Goal: Task Accomplishment & Management: Complete application form

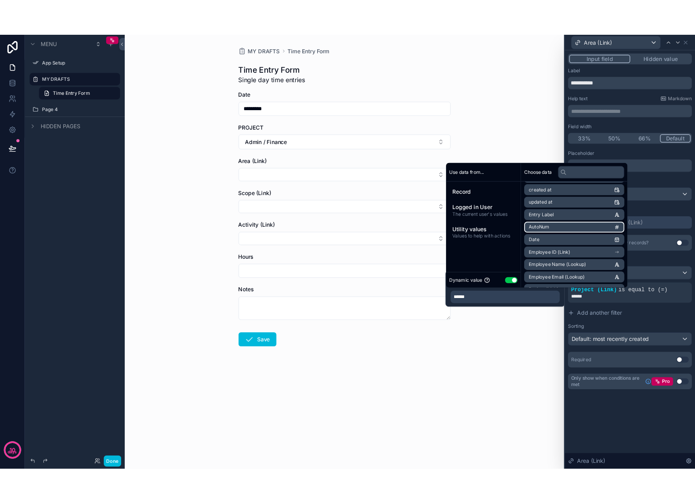
scroll to position [35, 0]
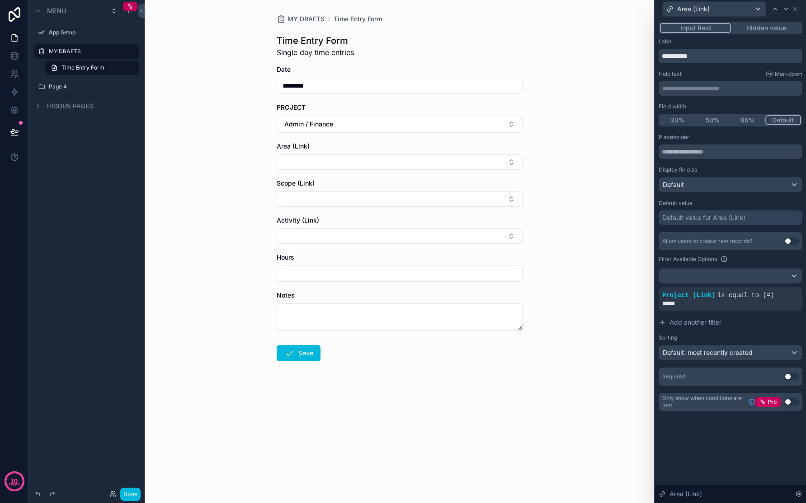
click at [600, 120] on div "MY DRAFTS Time Entry Form Time Entry Form Single day time entries Date ********…" at bounding box center [399, 251] width 509 height 503
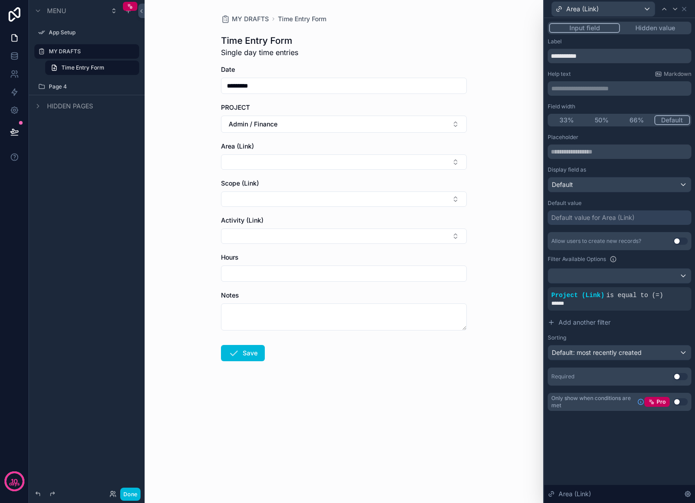
click at [627, 301] on div "******" at bounding box center [619, 303] width 136 height 7
click at [0, 0] on icon at bounding box center [0, 0] width 0 height 0
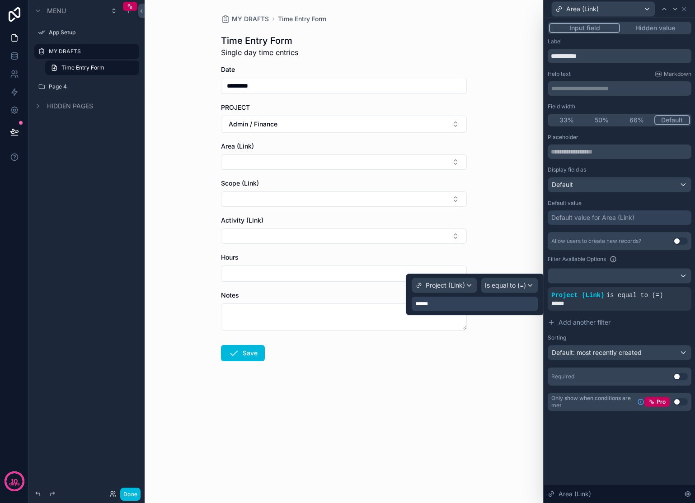
click at [465, 301] on div "******" at bounding box center [475, 304] width 127 height 14
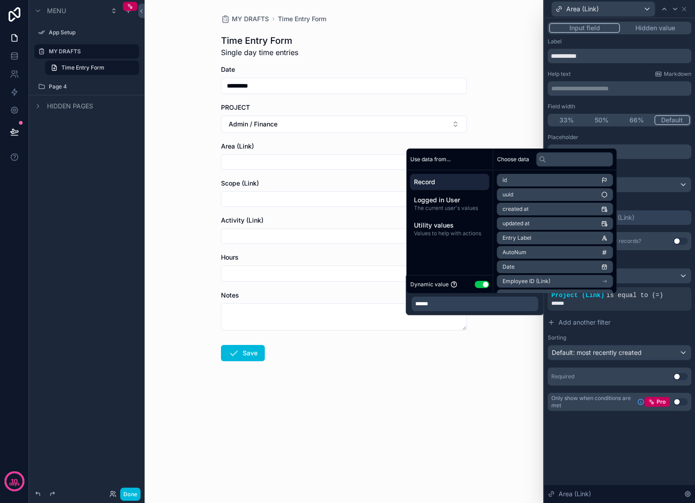
click at [442, 183] on span "Record" at bounding box center [450, 182] width 72 height 9
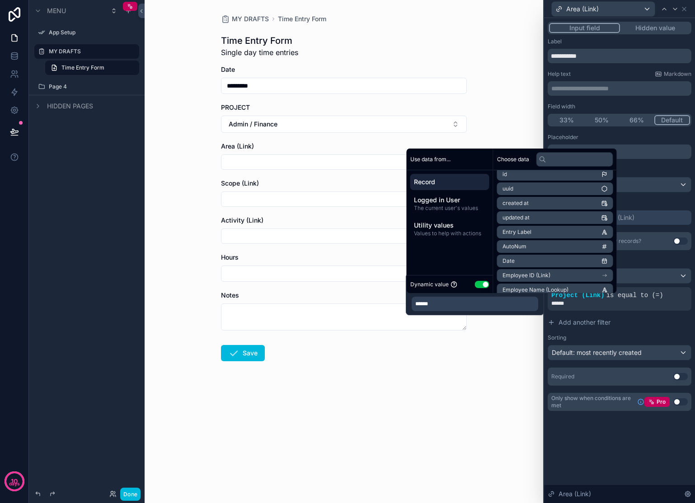
click at [571, 161] on input "text" at bounding box center [574, 159] width 77 height 14
type input "****"
click at [573, 188] on li "Employee Name (Lookup)" at bounding box center [555, 191] width 116 height 13
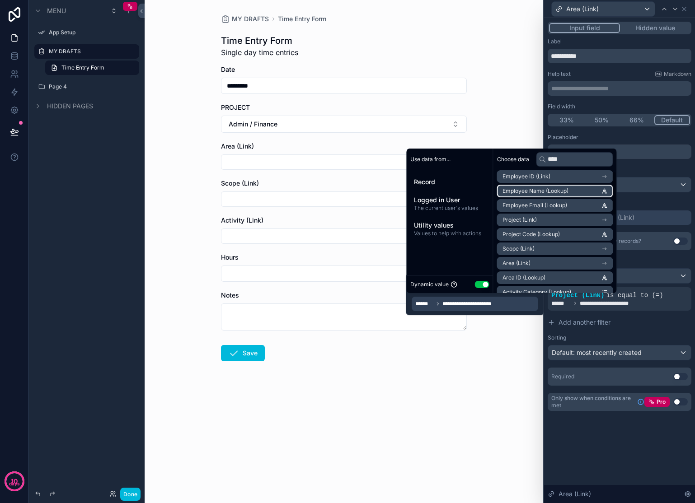
scroll to position [0, 0]
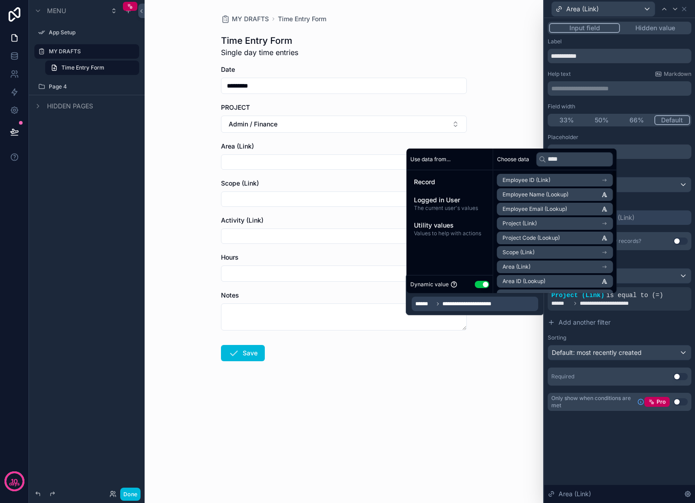
click at [451, 180] on span "Record" at bounding box center [450, 182] width 72 height 9
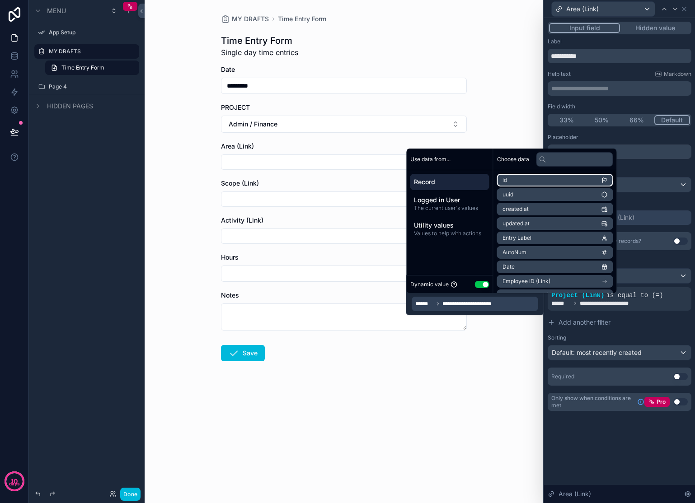
click at [510, 179] on li "id" at bounding box center [555, 180] width 116 height 13
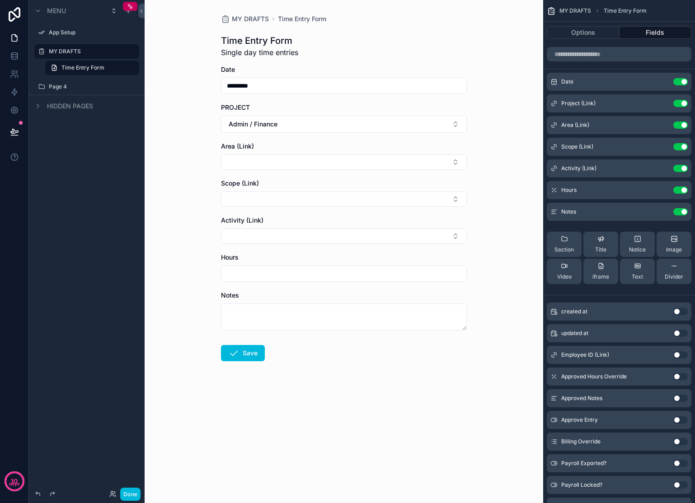
click at [0, 0] on icon "scrollable content" at bounding box center [0, 0] width 0 height 0
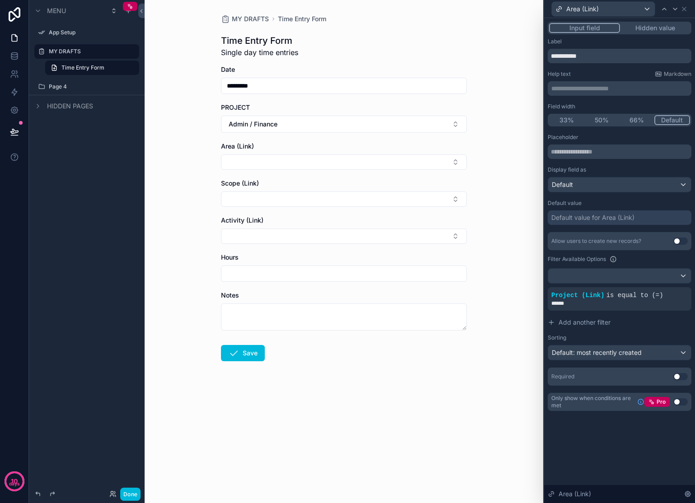
click at [680, 403] on button "Use setting" at bounding box center [680, 401] width 14 height 7
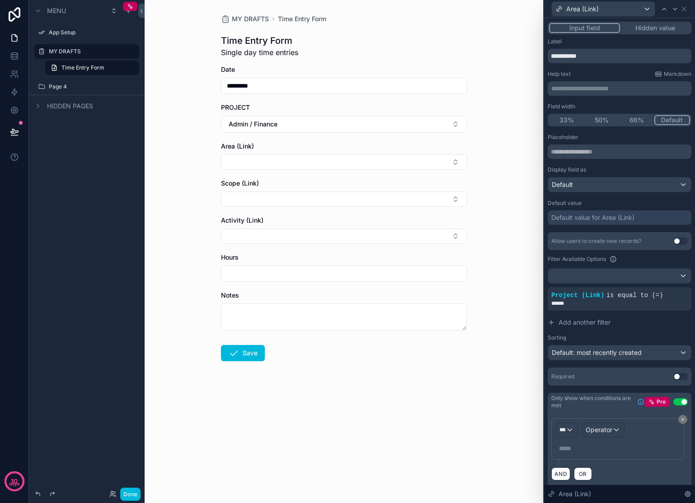
scroll to position [6, 0]
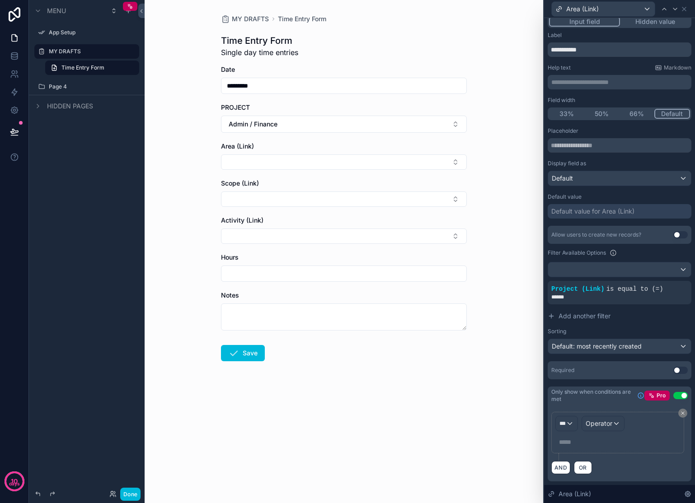
click at [675, 397] on button "Use setting" at bounding box center [680, 395] width 14 height 7
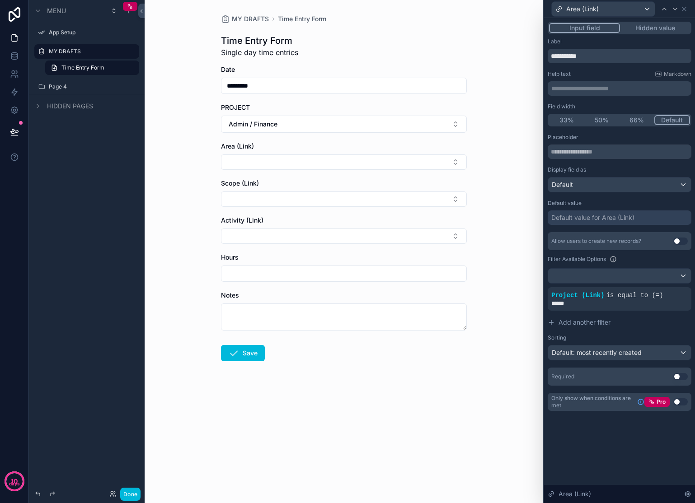
click at [317, 129] on button "Admin / Finance" at bounding box center [344, 124] width 246 height 17
click at [317, 173] on span "[PERSON_NAME] – [PERSON_NAME] St" at bounding box center [339, 180] width 108 height 18
click at [312, 165] on button "Select Button" at bounding box center [344, 162] width 246 height 15
click at [490, 176] on div "MY DRAFTS Time Entry Form Time Entry Form Single day time entries Date ********…" at bounding box center [344, 251] width 398 height 503
click at [0, 0] on div at bounding box center [0, 0] width 0 height 0
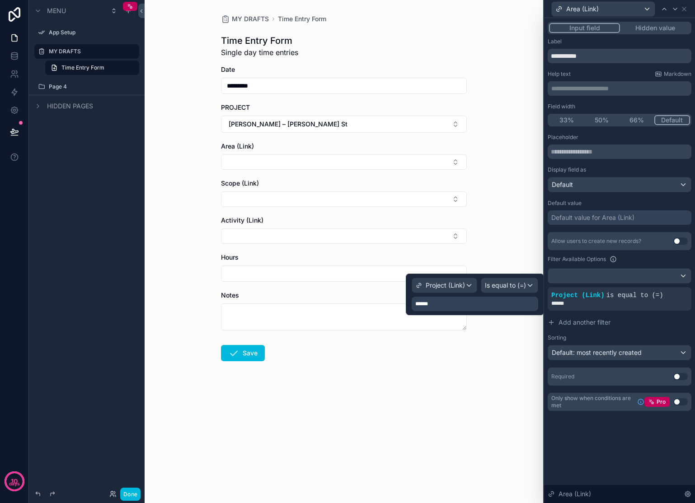
click at [494, 309] on div "******" at bounding box center [475, 304] width 127 height 14
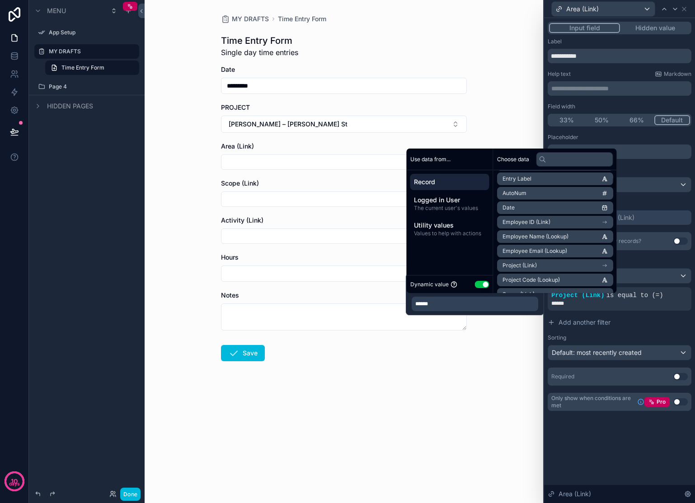
scroll to position [92, 0]
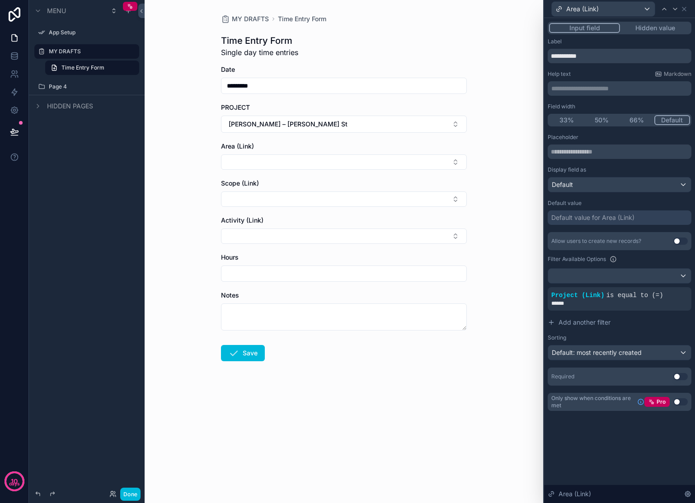
click at [487, 62] on div "MY DRAFTS Time Entry Form Time Entry Form Single day time entries Date ********…" at bounding box center [344, 251] width 398 height 503
click at [614, 261] on icon at bounding box center [612, 259] width 7 height 7
click at [621, 272] on div at bounding box center [619, 276] width 143 height 14
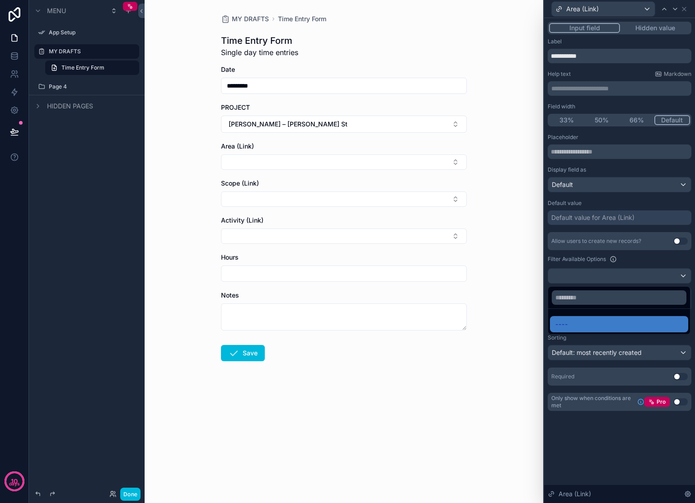
click at [642, 262] on div at bounding box center [619, 251] width 151 height 503
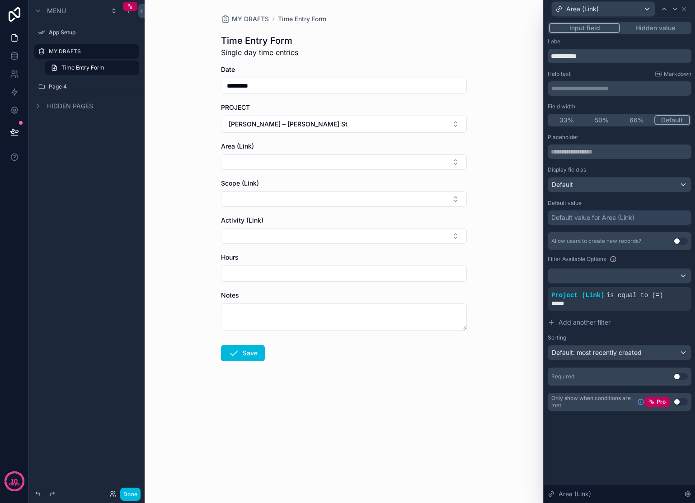
click at [631, 302] on div "******" at bounding box center [619, 303] width 136 height 7
click at [628, 309] on div "Project (Link) is equal to (=) ******" at bounding box center [620, 298] width 144 height 23
click at [0, 0] on icon at bounding box center [0, 0] width 0 height 0
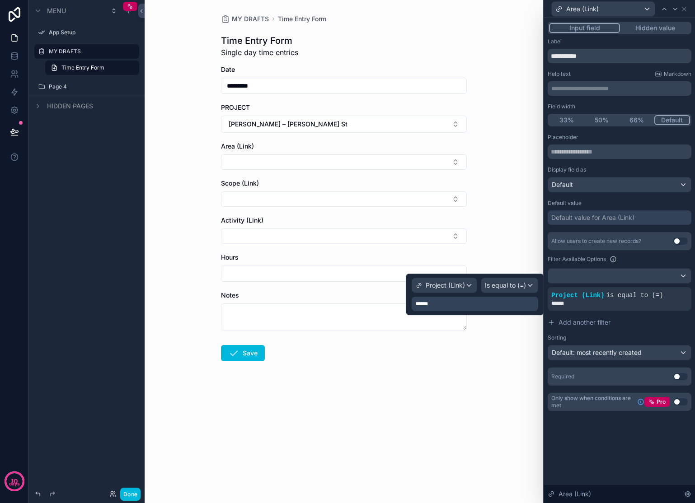
click at [497, 304] on div "******" at bounding box center [475, 304] width 127 height 14
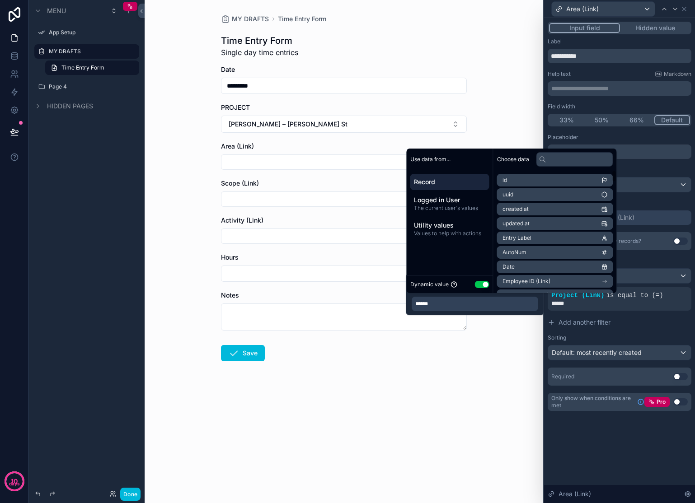
click at [563, 161] on input "text" at bounding box center [574, 159] width 77 height 14
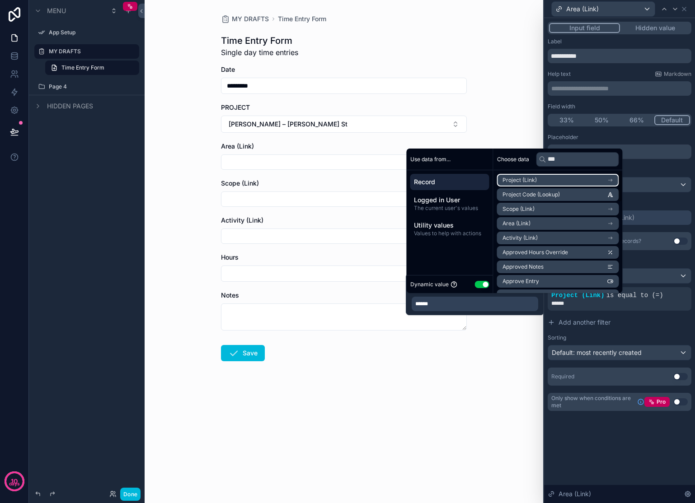
type input "***"
click at [603, 181] on li "Project (Link)" at bounding box center [558, 180] width 122 height 13
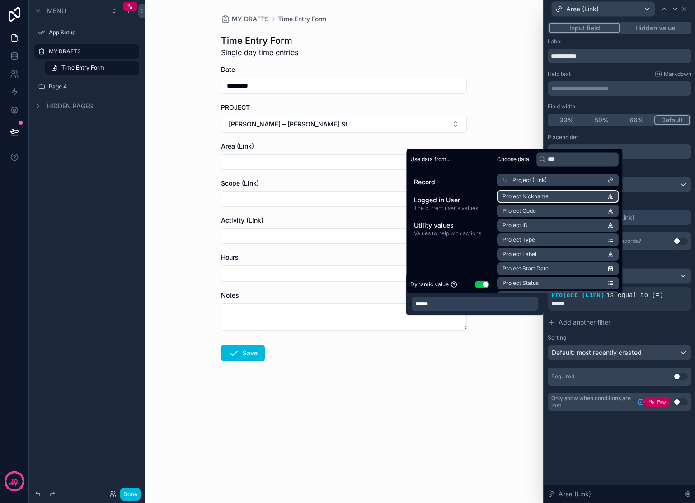
click at [525, 197] on span "Project Nickname" at bounding box center [525, 196] width 46 height 7
click at [493, 385] on div "MY DRAFTS Time Entry Form Time Entry Form Single day time entries Date ********…" at bounding box center [344, 251] width 398 height 503
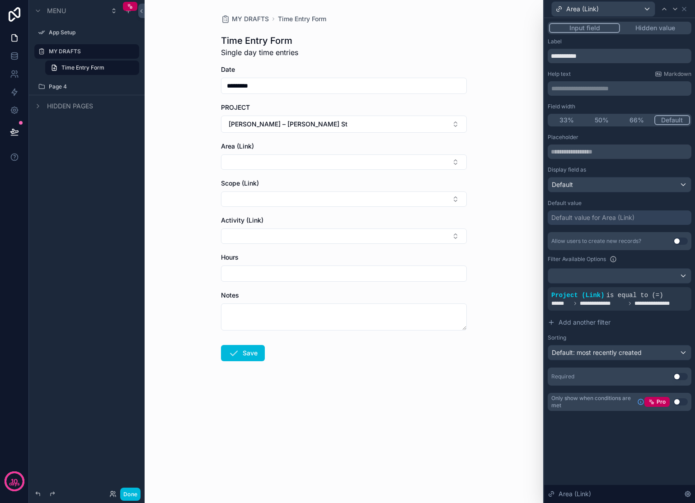
click at [429, 164] on button "Select Button" at bounding box center [344, 162] width 246 height 15
click at [500, 158] on div "MY DRAFTS Time Entry Form Time Entry Form Single day time entries Date ********…" at bounding box center [344, 251] width 398 height 503
click at [452, 161] on button "Select Button" at bounding box center [344, 162] width 246 height 15
click at [612, 300] on span "**********" at bounding box center [603, 303] width 46 height 7
click at [0, 0] on icon at bounding box center [0, 0] width 0 height 0
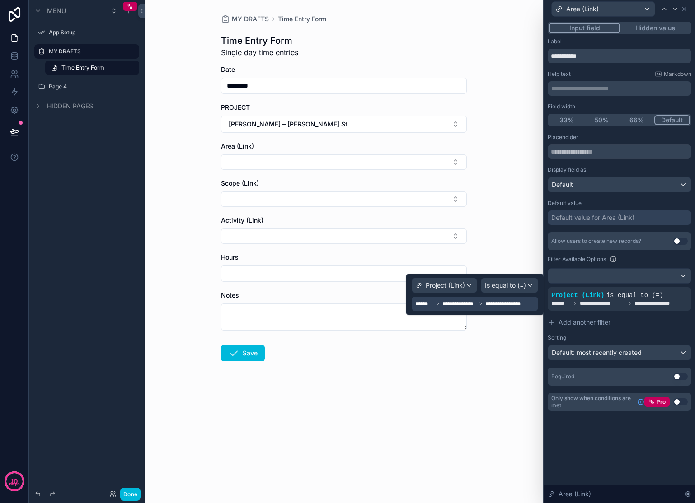
click at [444, 282] on span "Project (Link)" at bounding box center [445, 285] width 39 height 9
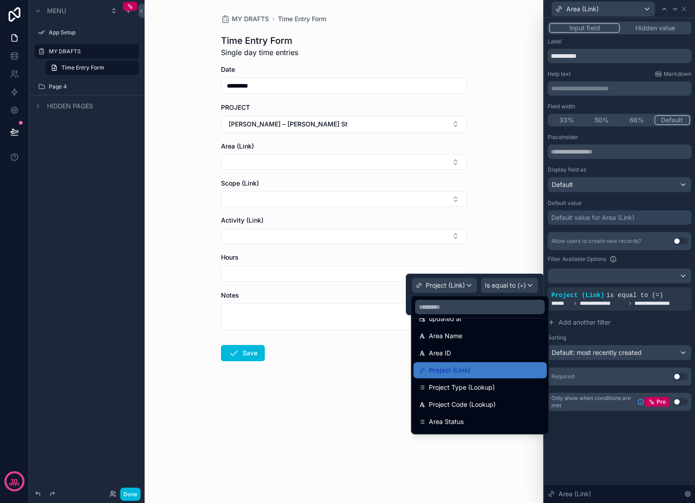
scroll to position [65, 0]
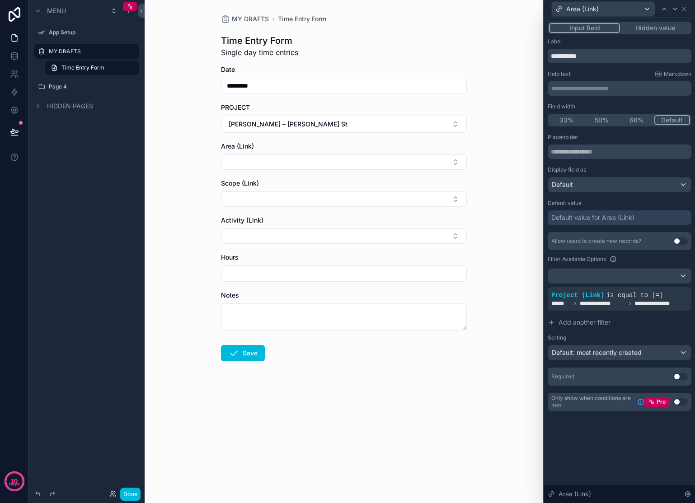
click at [595, 302] on span "**********" at bounding box center [603, 303] width 46 height 7
click at [623, 300] on span "**********" at bounding box center [603, 303] width 46 height 7
click at [0, 0] on div at bounding box center [0, 0] width 0 height 0
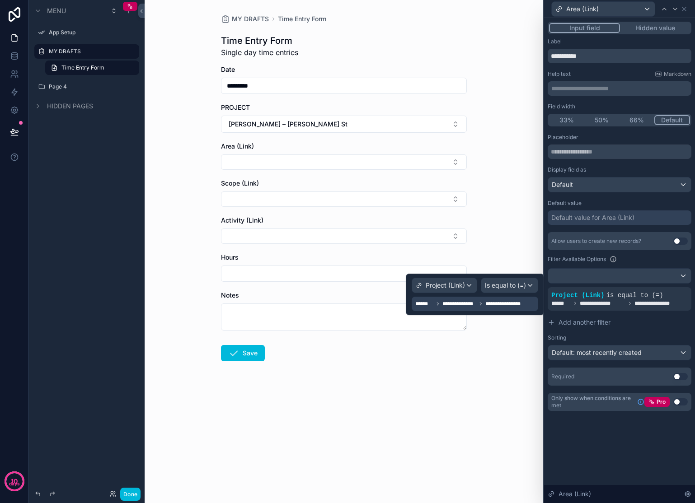
click at [439, 278] on div "Project (Link)" at bounding box center [444, 285] width 65 height 14
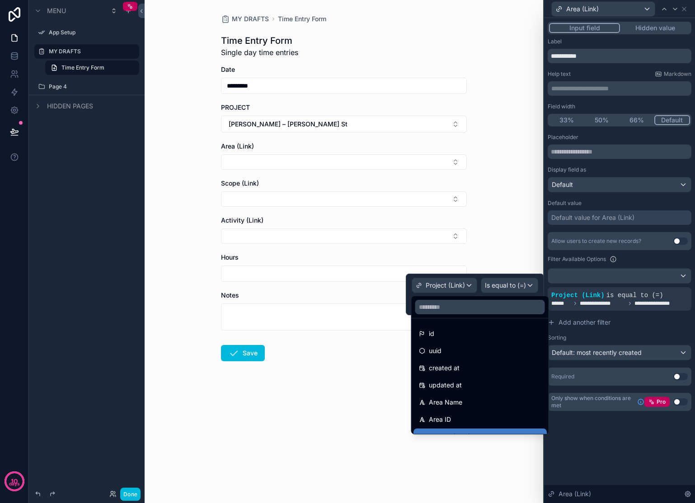
click at [342, 388] on form "Date ********* PROJECT Franz – Downing St Area (Link) Scope (Link) Activity (Li…" at bounding box center [344, 242] width 246 height 354
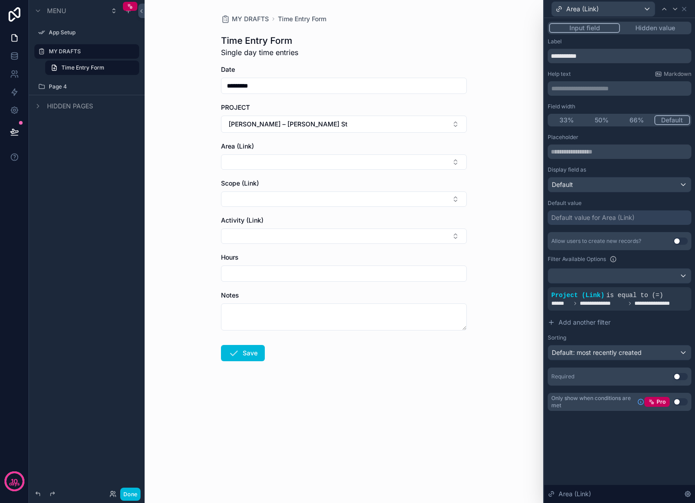
click at [574, 305] on icon at bounding box center [574, 303] width 5 height 5
click at [356, 159] on button "Select Button" at bounding box center [344, 162] width 246 height 15
click at [640, 302] on span "**********" at bounding box center [660, 303] width 52 height 7
click at [0, 0] on icon at bounding box center [0, 0] width 0 height 0
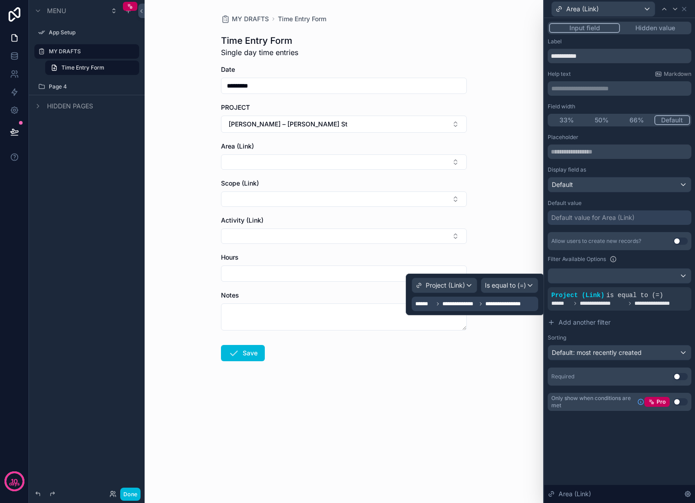
click at [464, 284] on div "Project (Link)" at bounding box center [444, 285] width 65 height 14
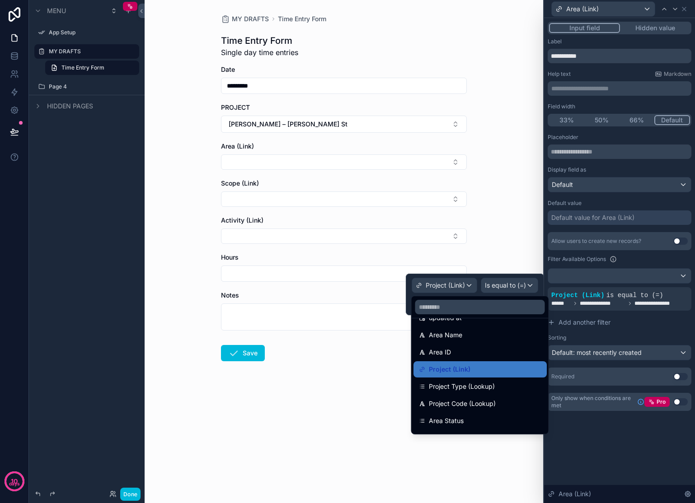
scroll to position [79, 0]
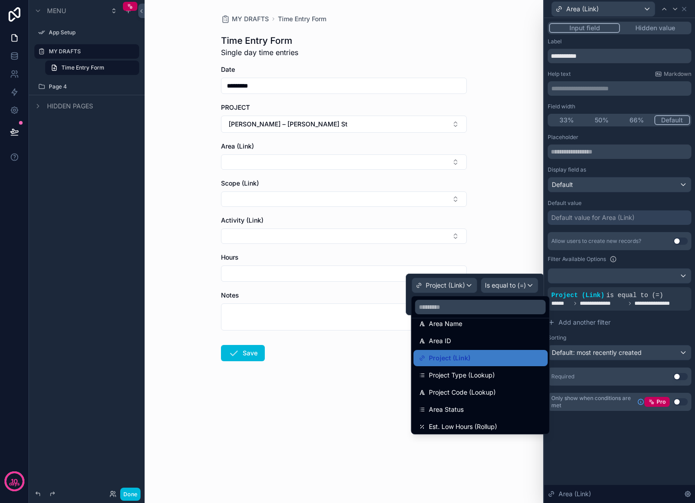
click at [355, 380] on form "Date ********* PROJECT Franz – Downing St Area (Link) Scope (Link) Activity (Li…" at bounding box center [344, 242] width 246 height 354
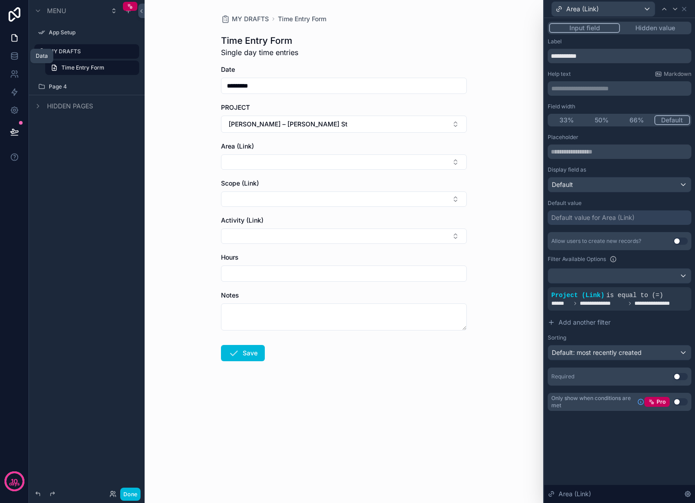
click at [14, 55] on icon at bounding box center [14, 54] width 6 height 2
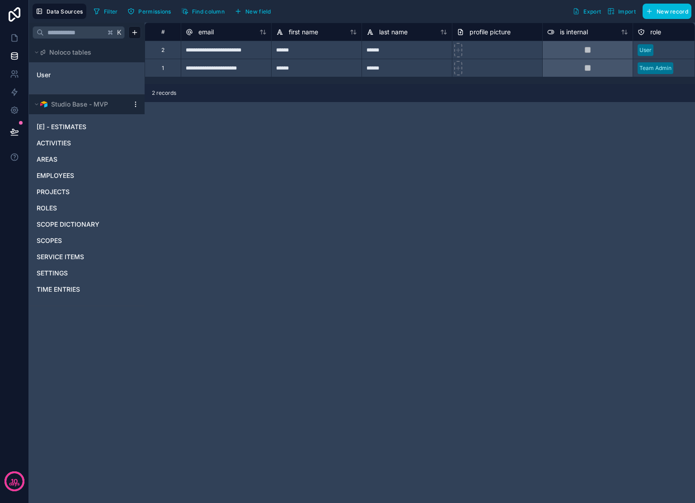
click at [134, 105] on html "**********" at bounding box center [347, 251] width 695 height 503
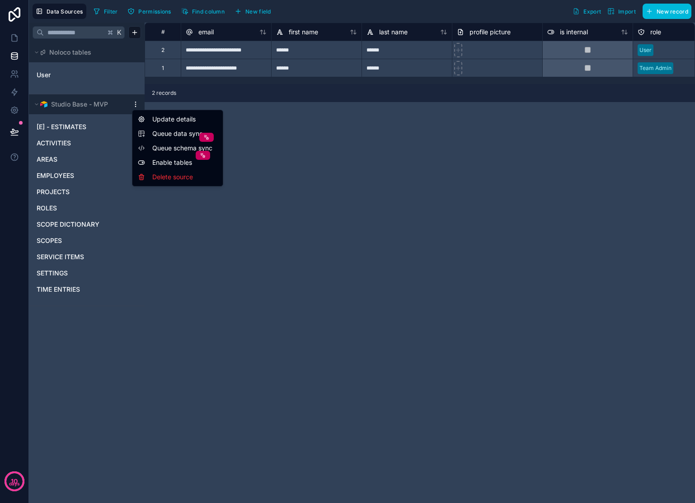
click at [94, 104] on html "**********" at bounding box center [347, 251] width 695 height 503
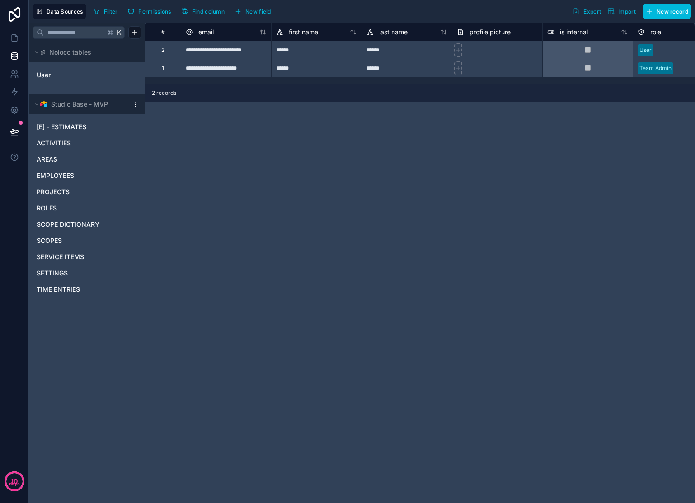
click at [53, 283] on div "TIME ENTRIES" at bounding box center [87, 289] width 108 height 14
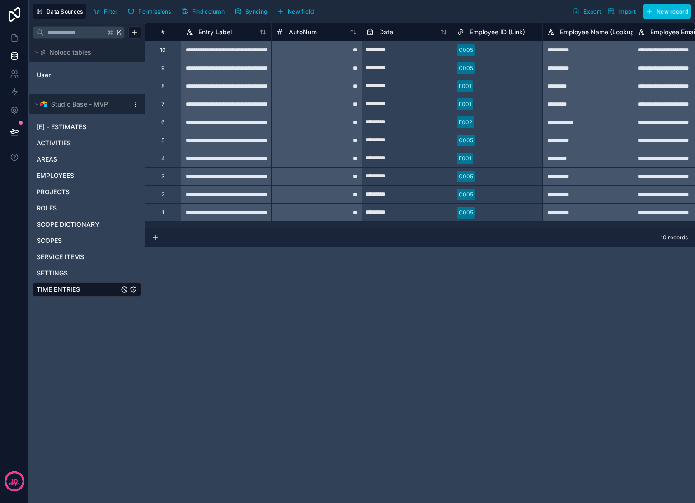
click at [254, 11] on span "Syncing" at bounding box center [256, 11] width 22 height 7
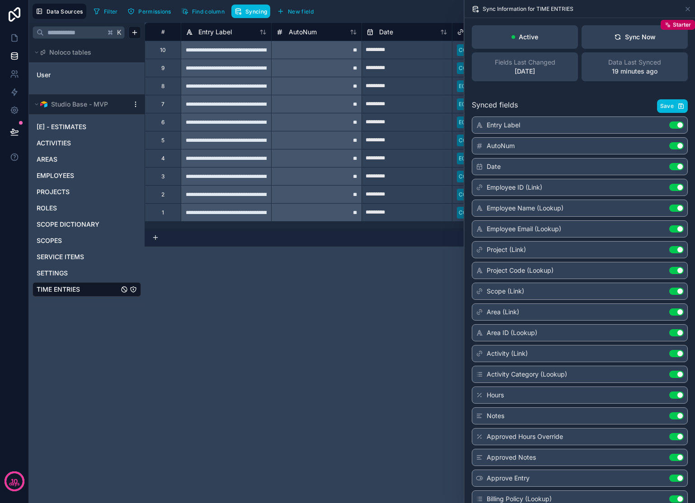
click at [595, 35] on button "Sync Now Starter" at bounding box center [634, 36] width 106 height 23
click at [19, 37] on link at bounding box center [14, 38] width 28 height 18
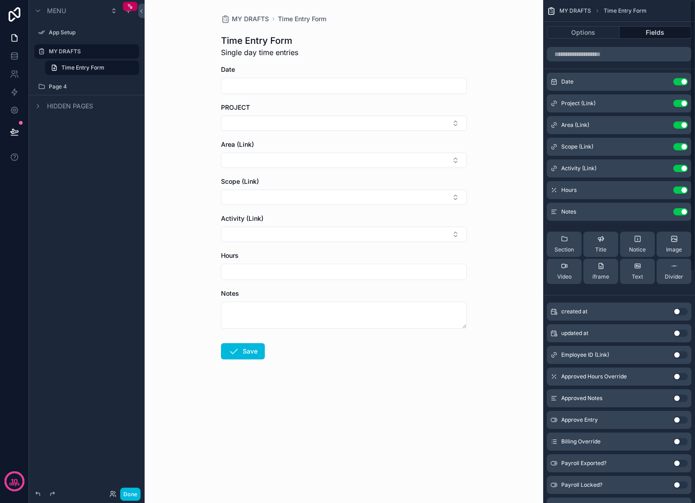
click at [0, 0] on icon "scrollable content" at bounding box center [0, 0] width 0 height 0
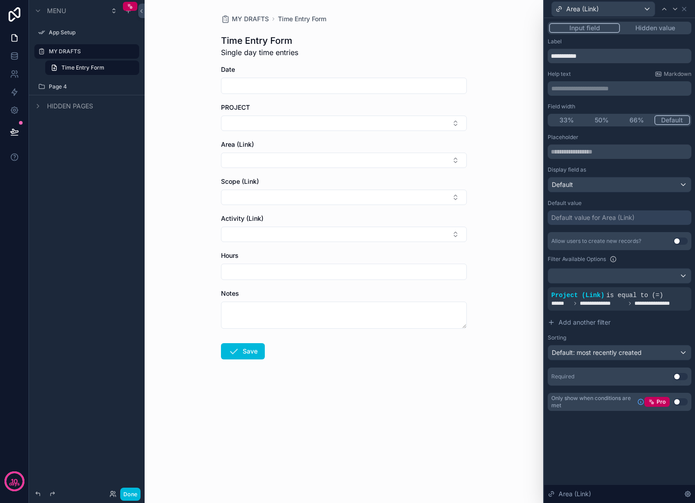
click at [651, 300] on span "**********" at bounding box center [660, 303] width 52 height 7
click at [0, 0] on icon at bounding box center [0, 0] width 0 height 0
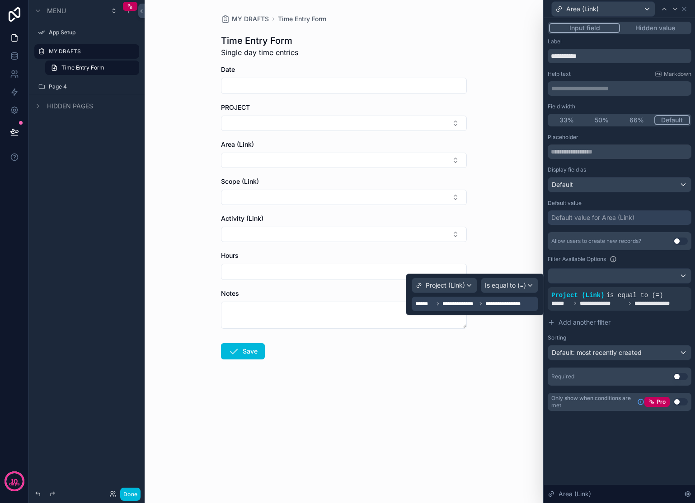
click at [436, 285] on span "Project (Link)" at bounding box center [445, 285] width 39 height 9
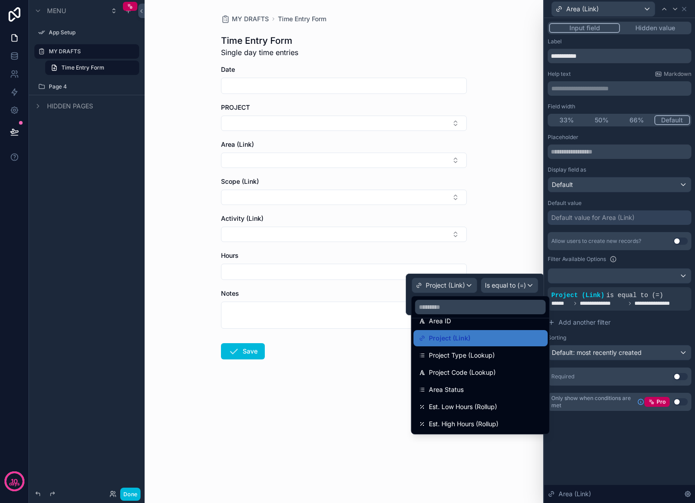
scroll to position [102, 0]
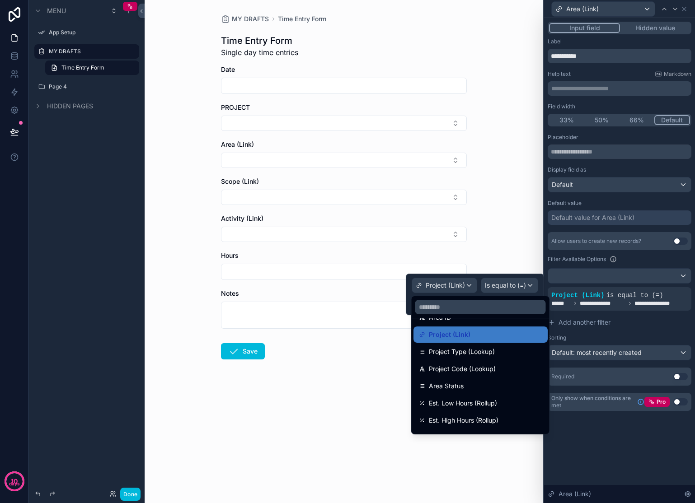
click at [365, 383] on form "Date PROJECT Area (Link) Scope (Link) Activity (Link) Hours Notes Save" at bounding box center [344, 241] width 246 height 352
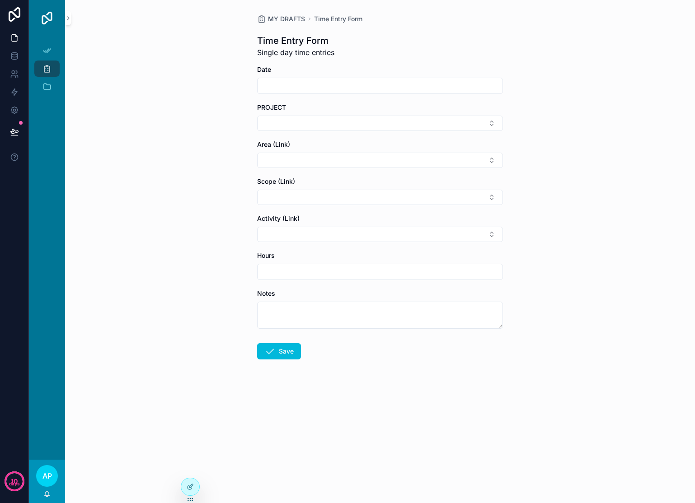
click at [188, 484] on icon at bounding box center [190, 486] width 7 height 7
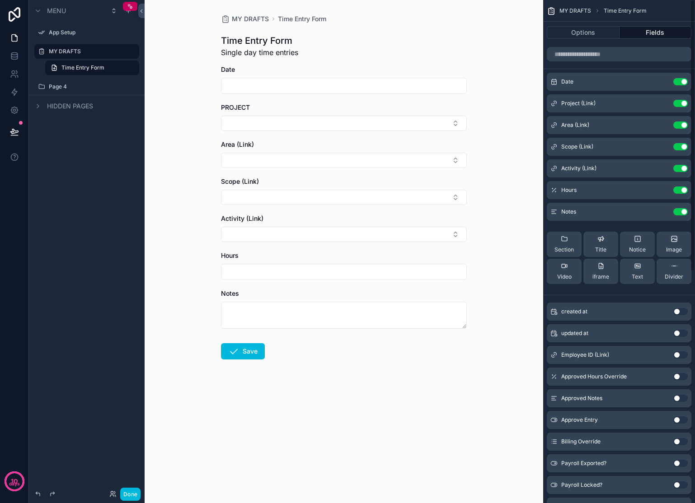
click at [0, 0] on icon "scrollable content" at bounding box center [0, 0] width 0 height 0
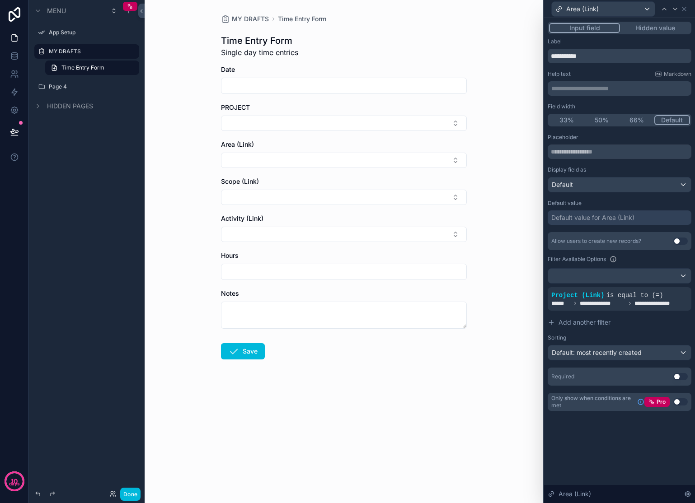
click at [651, 304] on span "**********" at bounding box center [660, 303] width 52 height 7
click at [0, 0] on icon at bounding box center [0, 0] width 0 height 0
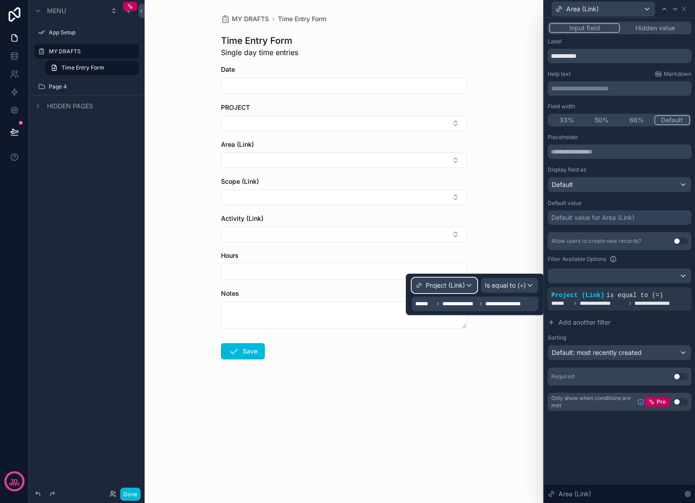
click at [470, 289] on div "Project (Link)" at bounding box center [444, 285] width 65 height 14
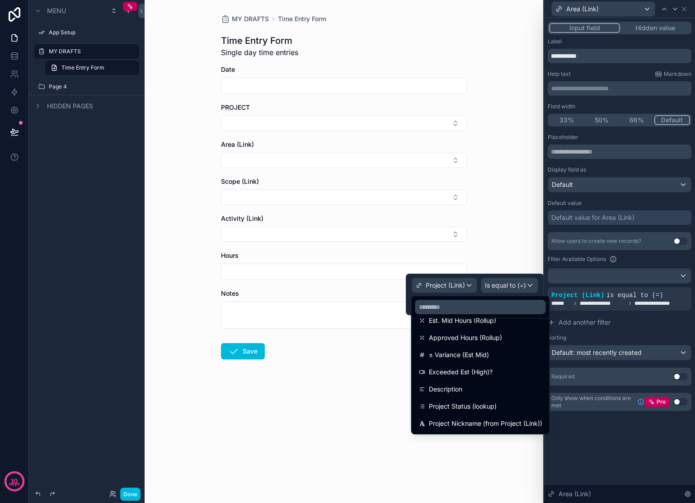
scroll to position [253, 0]
click at [508, 391] on span "Project Nickname (from Project (Link))" at bounding box center [485, 389] width 113 height 11
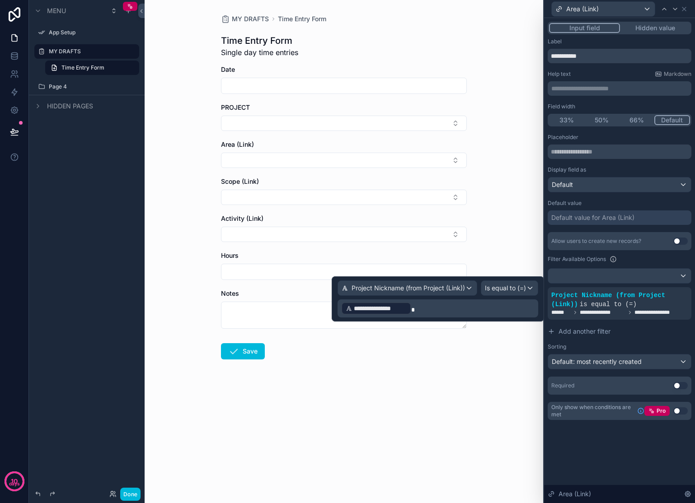
click at [499, 393] on div "MY DRAFTS Time Entry Form Time Entry Form Single day time entries Date PROJECT …" at bounding box center [344, 251] width 398 height 503
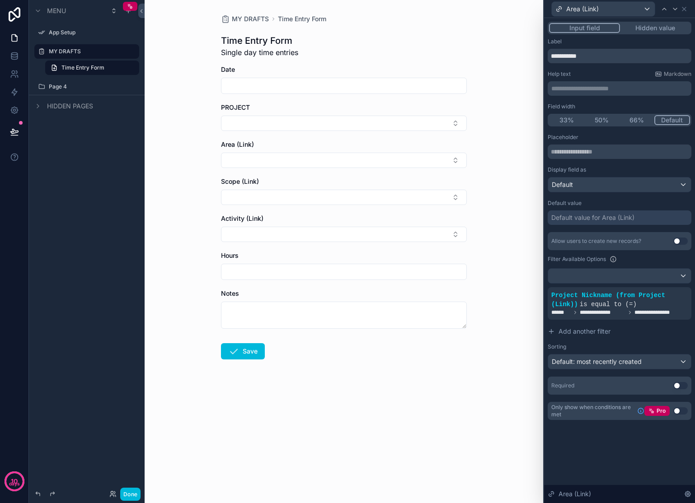
click at [376, 163] on button "Select Button" at bounding box center [344, 160] width 246 height 15
click at [489, 151] on div "MY DRAFTS Time Entry Form Time Entry Form Single day time entries Date PROJECT …" at bounding box center [344, 251] width 398 height 503
click at [429, 124] on button "Select Button" at bounding box center [344, 123] width 246 height 15
click at [315, 207] on span "Admin / Finance" at bounding box center [309, 211] width 48 height 9
click at [441, 162] on button "Select Button" at bounding box center [344, 162] width 246 height 15
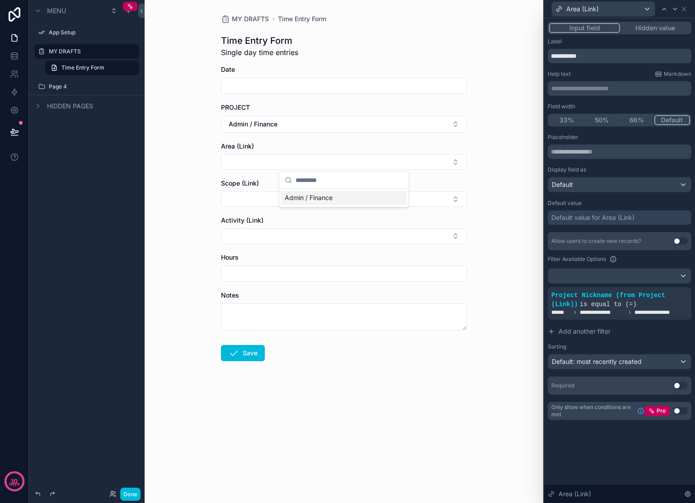
click at [446, 126] on button "Admin / Finance" at bounding box center [344, 124] width 246 height 17
click at [338, 194] on span "Training & Development" at bounding box center [320, 198] width 70 height 9
click at [427, 157] on button "Select Button" at bounding box center [344, 162] width 246 height 15
click at [434, 124] on button "Training & Development" at bounding box center [344, 124] width 246 height 17
click at [328, 177] on span "[PERSON_NAME] – [PERSON_NAME] St" at bounding box center [339, 180] width 108 height 18
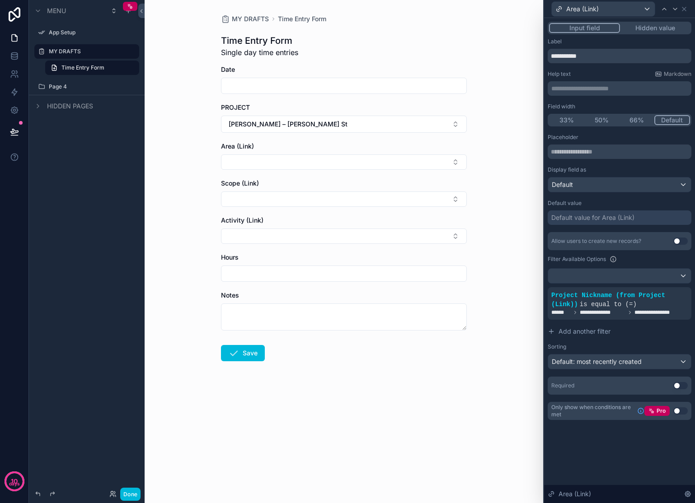
click at [425, 164] on button "Select Button" at bounding box center [344, 162] width 246 height 15
click at [501, 174] on div "MY DRAFTS Time Entry Form Time Entry Form Single day time entries Date PROJECT …" at bounding box center [344, 251] width 398 height 503
click at [444, 122] on button "[PERSON_NAME] – [PERSON_NAME] St" at bounding box center [344, 124] width 246 height 17
click at [337, 157] on div "None" at bounding box center [344, 161] width 126 height 14
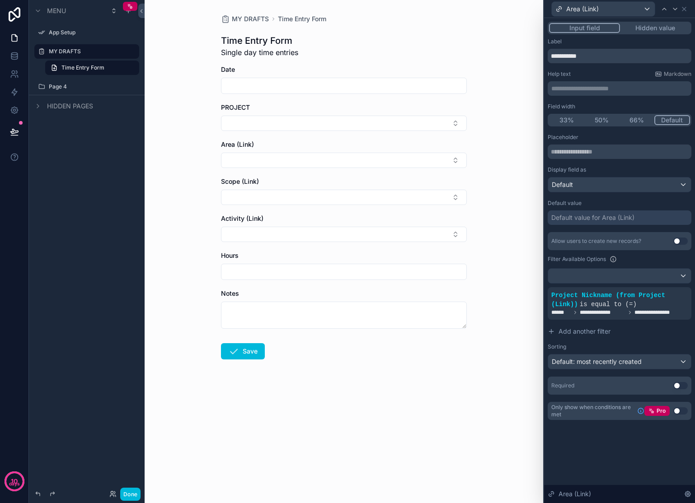
click at [485, 159] on div "MY DRAFTS Time Entry Form Time Entry Form Single day time entries Date PROJECT …" at bounding box center [344, 251] width 398 height 503
click at [455, 158] on button "Select Button" at bounding box center [344, 160] width 246 height 15
click at [491, 160] on div "MY DRAFTS Time Entry Form Time Entry Form Single day time entries Date PROJECT …" at bounding box center [344, 251] width 398 height 503
click at [614, 311] on span "**********" at bounding box center [603, 312] width 46 height 7
click at [0, 0] on icon at bounding box center [0, 0] width 0 height 0
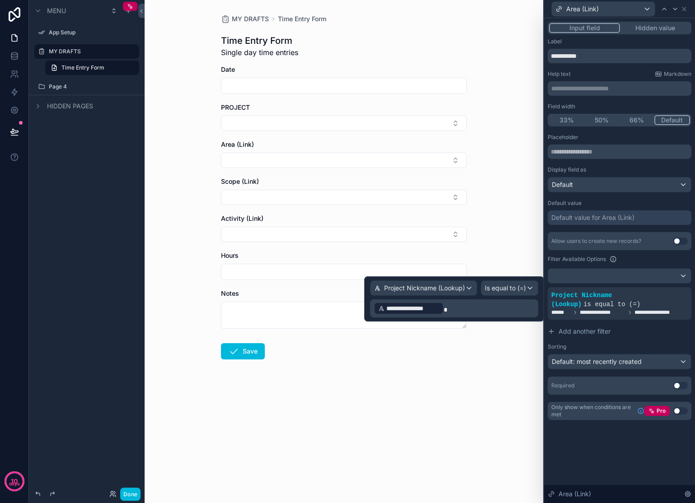
click at [478, 308] on p "**********" at bounding box center [455, 308] width 163 height 14
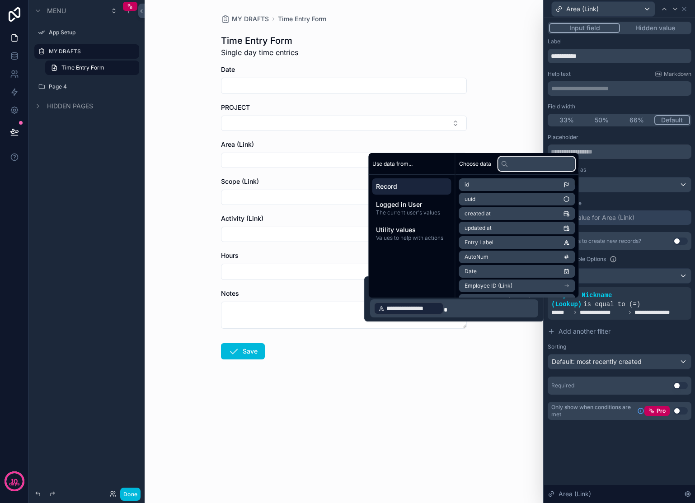
click at [566, 166] on input "text" at bounding box center [536, 164] width 77 height 14
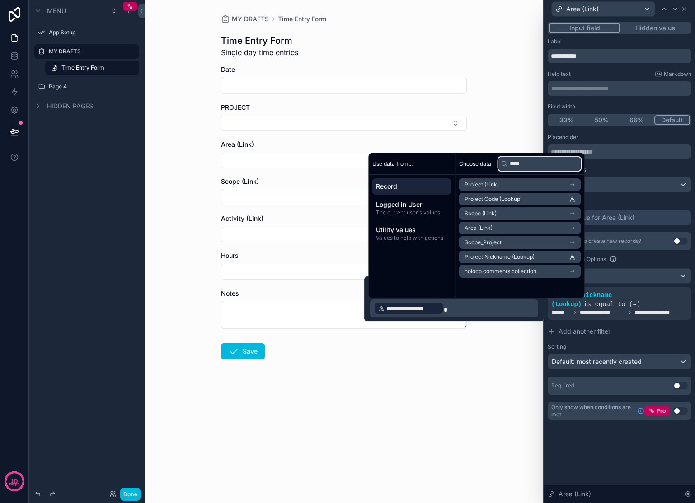
type input "****"
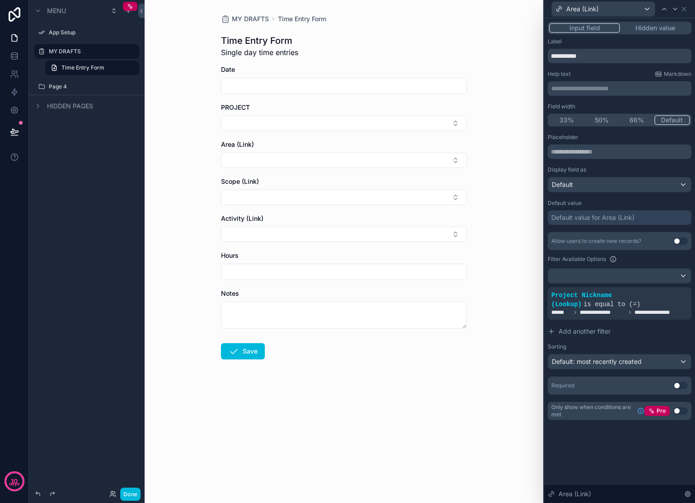
click at [0, 0] on icon at bounding box center [0, 0] width 0 height 0
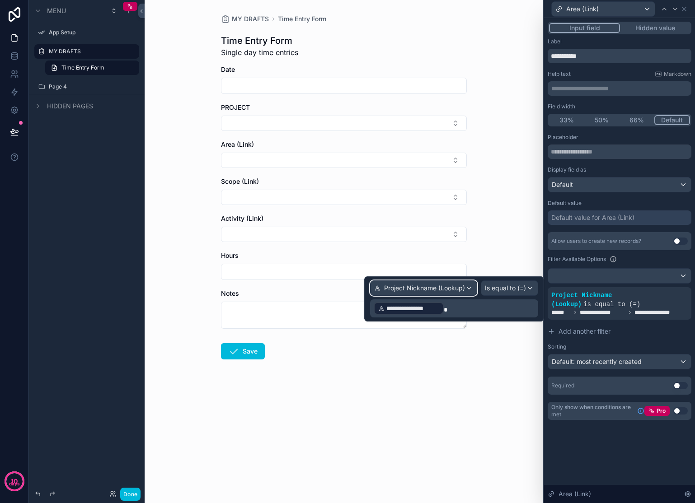
click at [420, 286] on span "Project Nickname (Lookup)" at bounding box center [424, 288] width 81 height 9
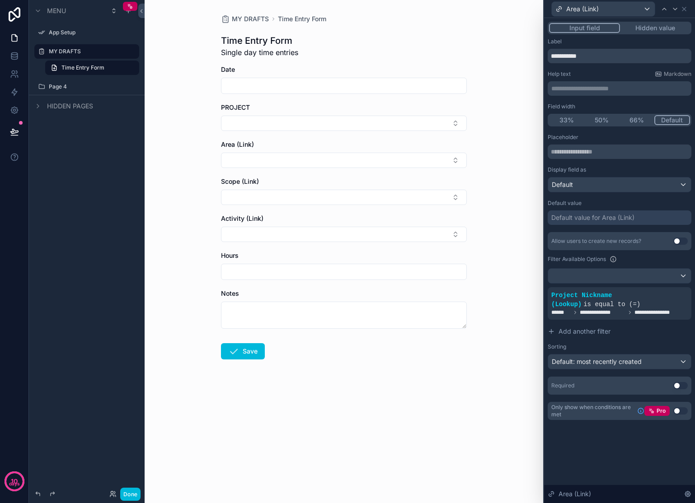
click at [527, 357] on div "MY DRAFTS Time Entry Form Time Entry Form Single day time entries Date PROJECT …" at bounding box center [344, 251] width 398 height 503
click at [636, 11] on div "Area (Link)" at bounding box center [603, 9] width 103 height 14
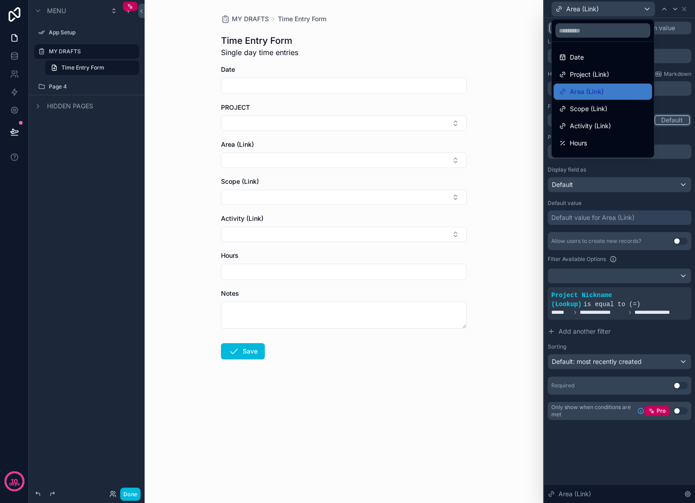
click at [610, 106] on div "Scope (Link)" at bounding box center [603, 108] width 88 height 11
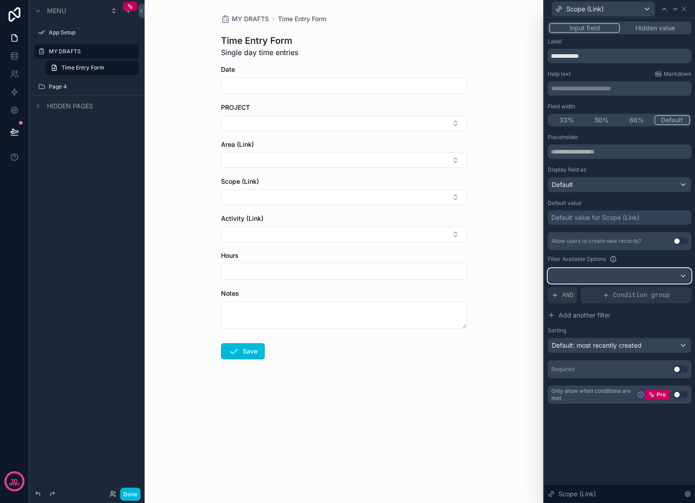
click at [595, 282] on div at bounding box center [619, 276] width 143 height 14
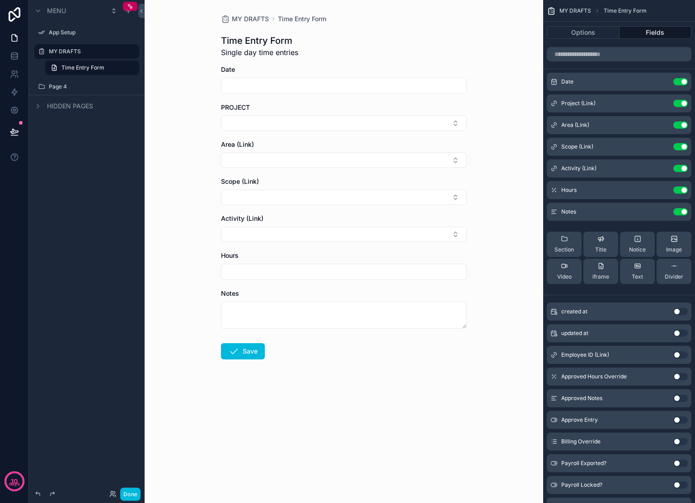
click at [0, 0] on icon "scrollable content" at bounding box center [0, 0] width 0 height 0
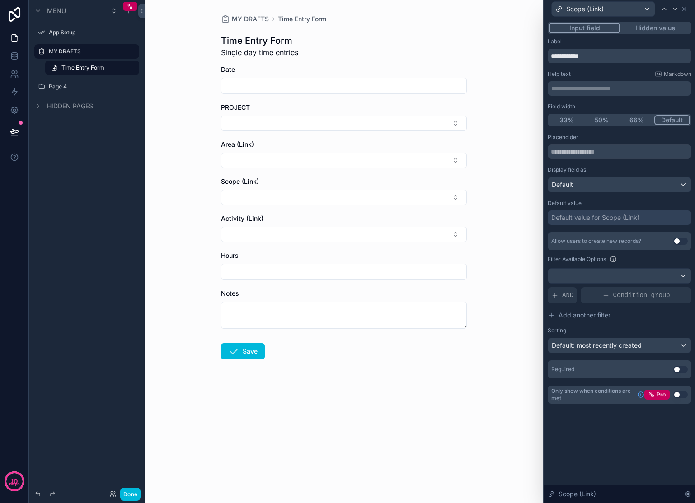
click at [565, 313] on span "Add another filter" at bounding box center [584, 315] width 52 height 9
click at [569, 298] on span "Add a filter" at bounding box center [574, 295] width 46 height 9
click at [0, 0] on icon at bounding box center [0, 0] width 0 height 0
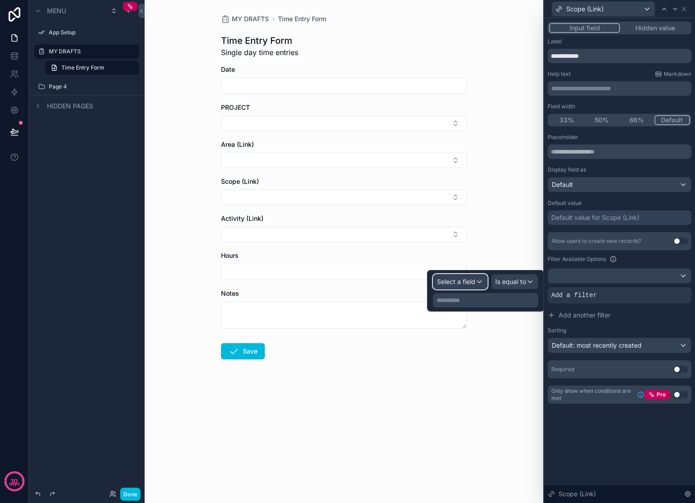
click at [464, 285] on span "Select a field" at bounding box center [456, 282] width 38 height 8
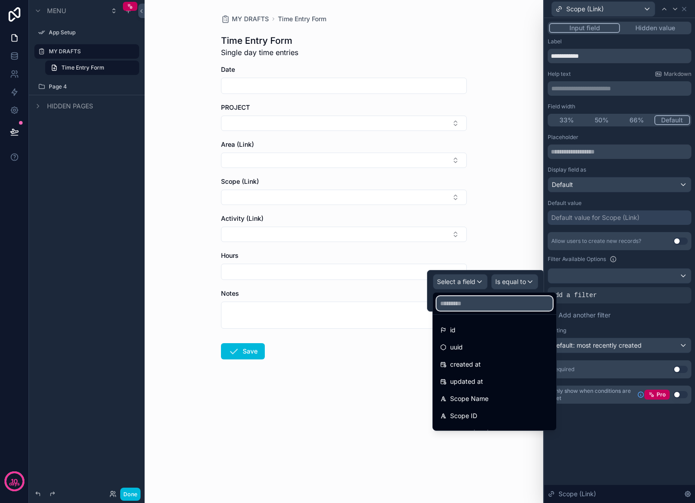
click at [472, 304] on input "text" at bounding box center [494, 303] width 116 height 14
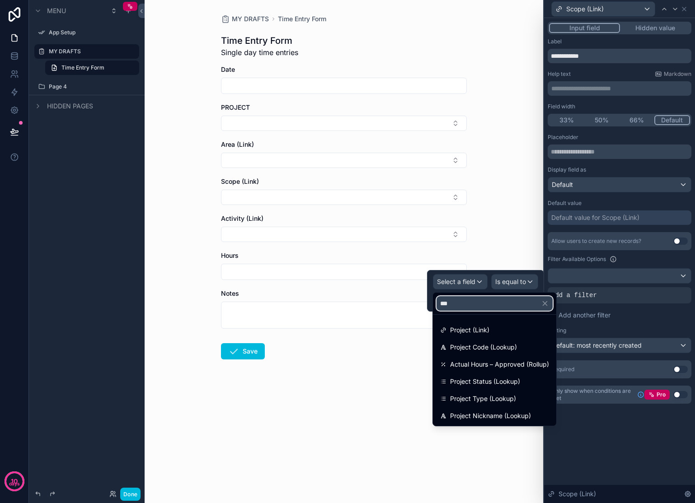
type input "***"
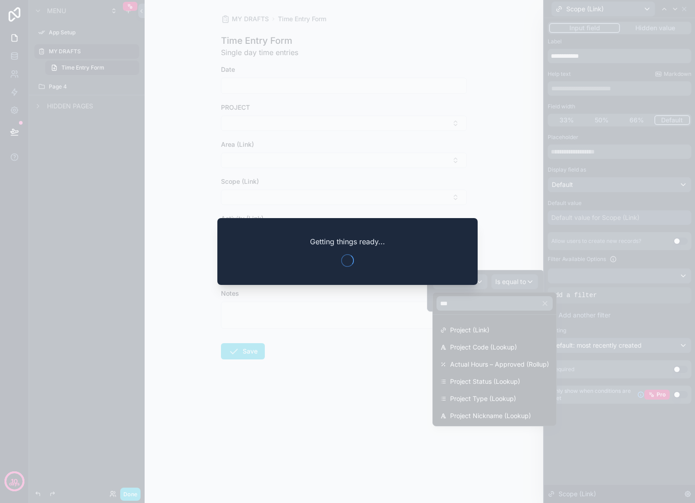
click at [361, 344] on div at bounding box center [347, 251] width 695 height 503
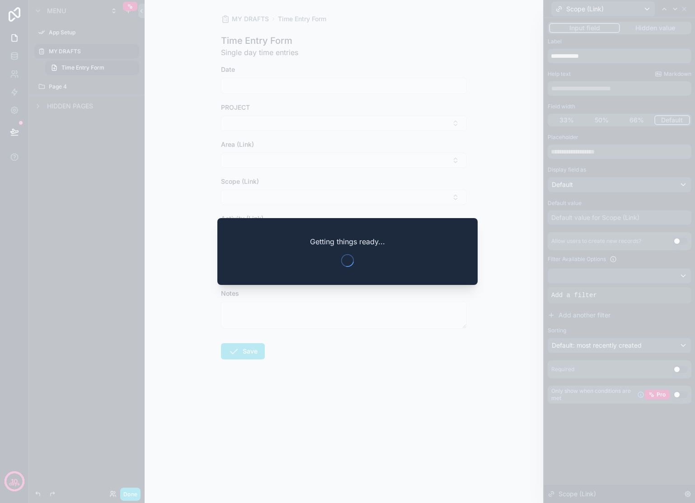
click at [427, 330] on div at bounding box center [347, 251] width 695 height 503
click at [424, 325] on div at bounding box center [347, 251] width 695 height 503
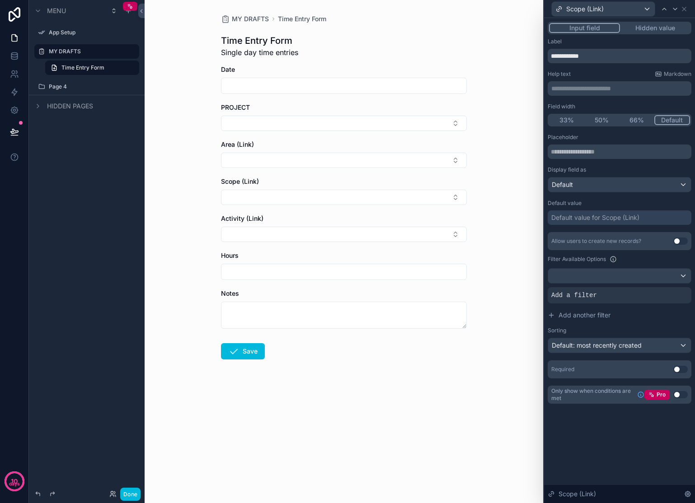
click at [600, 299] on div "Add a filter" at bounding box center [620, 295] width 144 height 16
click at [0, 0] on icon at bounding box center [0, 0] width 0 height 0
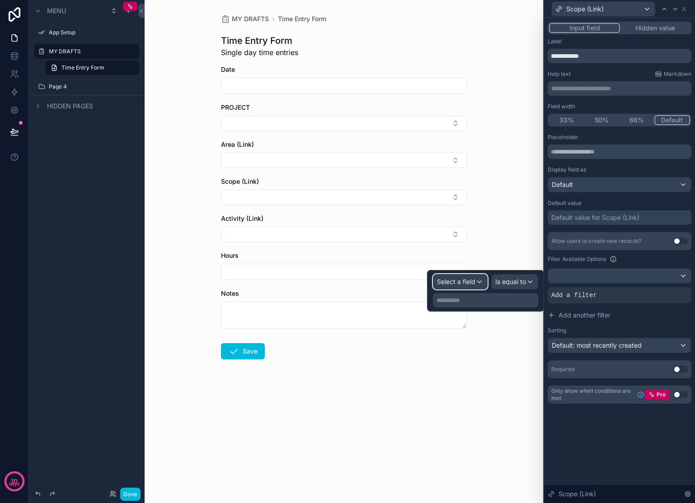
click at [478, 281] on div "Select a field" at bounding box center [460, 282] width 54 height 14
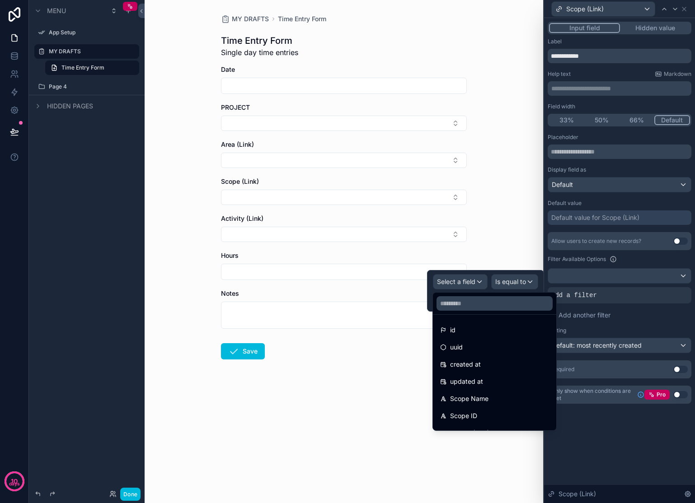
click at [380, 373] on form "Date PROJECT Area (Link) Scope (Link) Activity (Link) Hours Notes Save" at bounding box center [344, 241] width 246 height 352
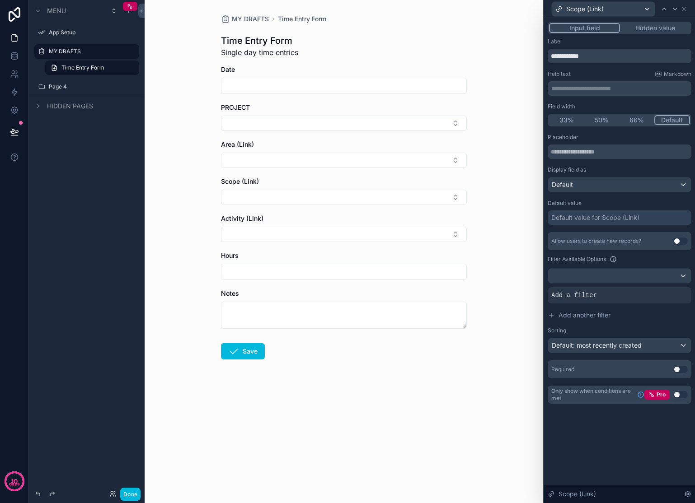
click at [613, 299] on div "Add a filter" at bounding box center [620, 295] width 144 height 16
click at [0, 0] on div at bounding box center [0, 0] width 0 height 0
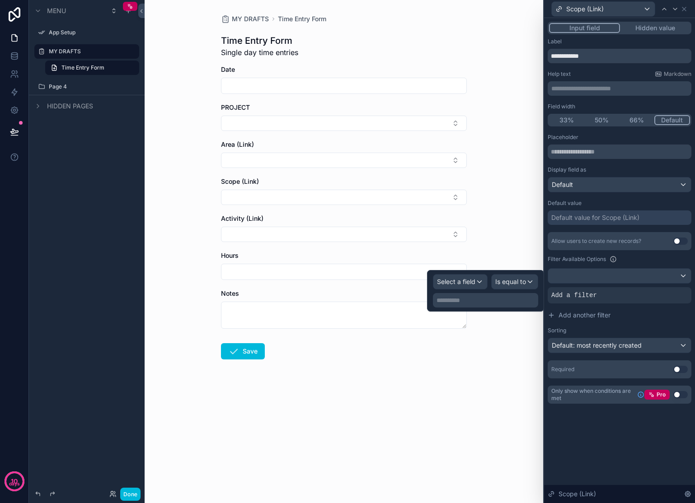
click at [463, 273] on div "**********" at bounding box center [485, 291] width 117 height 42
click at [469, 281] on span "Select a field" at bounding box center [456, 282] width 38 height 8
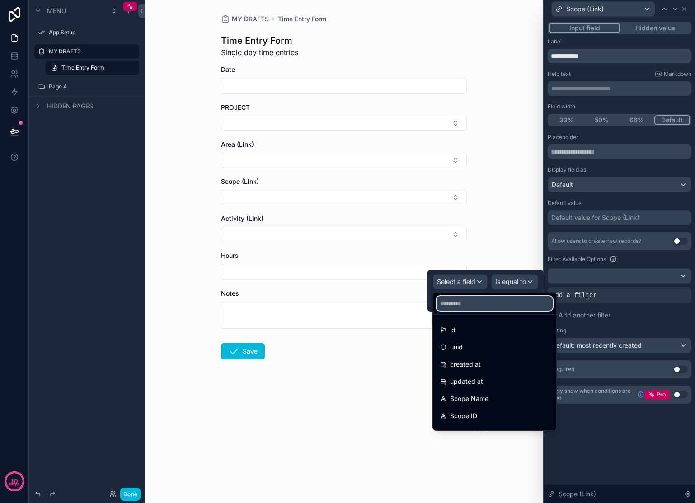
click at [497, 303] on input "text" at bounding box center [494, 303] width 116 height 14
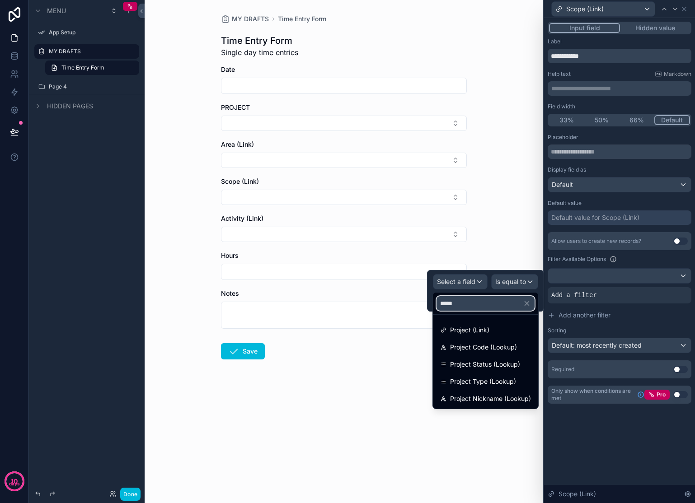
type input "*****"
click at [521, 397] on span "Project Nickname (Lookup)" at bounding box center [490, 399] width 81 height 11
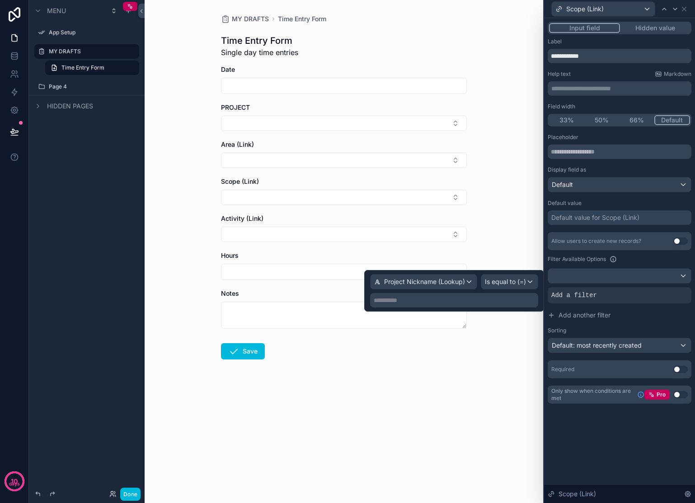
click at [503, 299] on p "**********" at bounding box center [455, 300] width 163 height 9
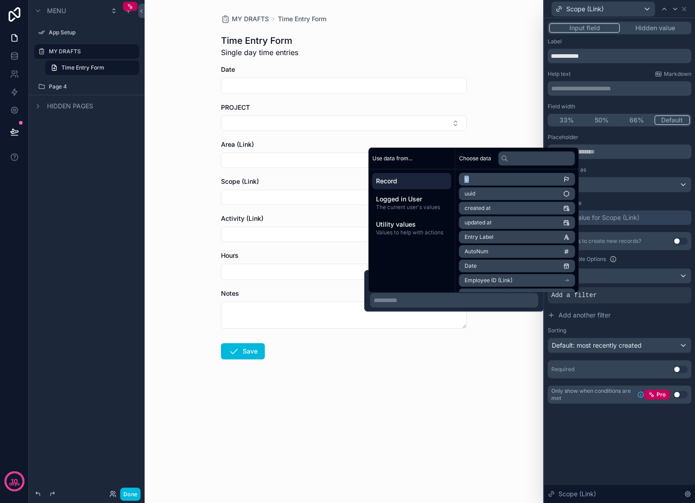
drag, startPoint x: 487, startPoint y: 178, endPoint x: 528, endPoint y: 161, distance: 44.6
click at [525, 164] on div "Choose data id uuid created at updated at Entry Label AutoNum Date Employee ID …" at bounding box center [516, 220] width 123 height 145
click at [528, 161] on input "text" at bounding box center [536, 158] width 77 height 14
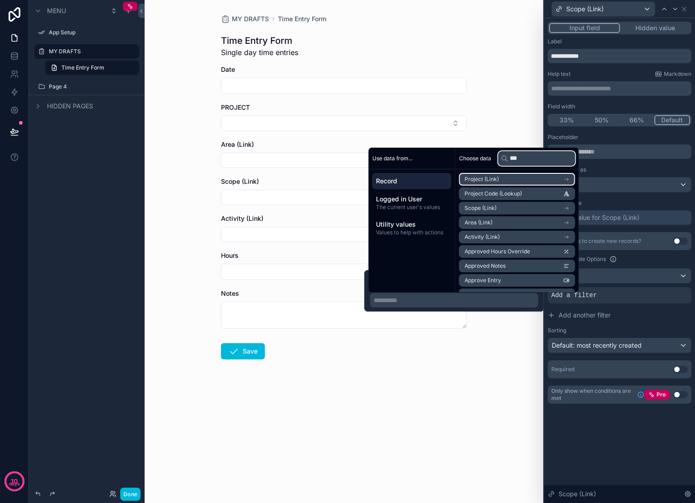
type input "***"
click at [570, 180] on icon "scrollable content" at bounding box center [566, 179] width 6 height 6
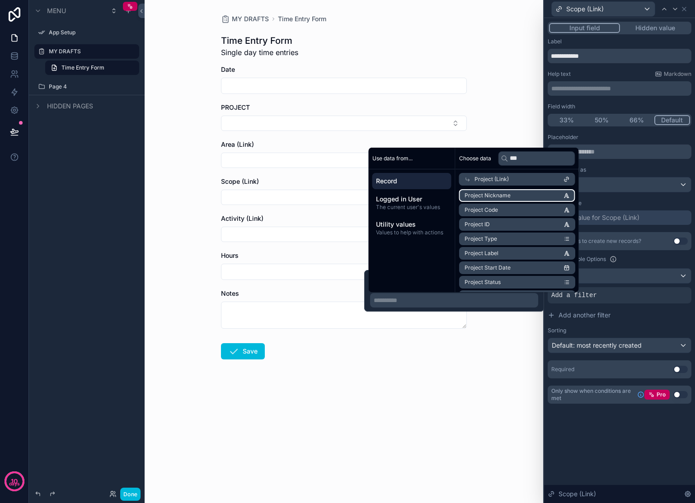
click at [545, 196] on li "Project Nickname" at bounding box center [517, 195] width 116 height 13
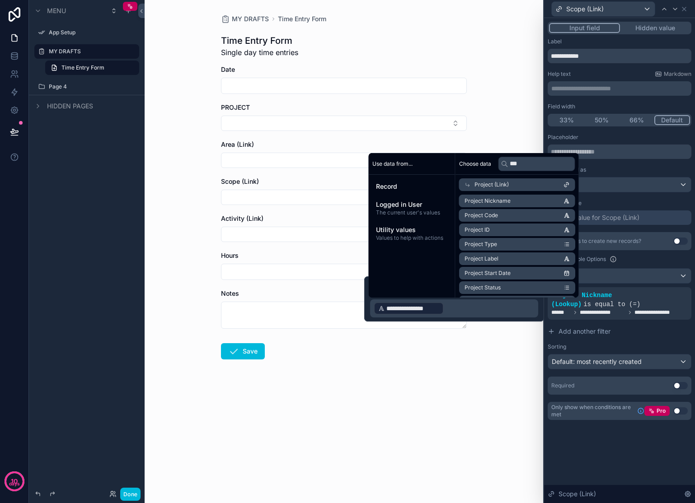
click at [493, 405] on div "MY DRAFTS Time Entry Form Time Entry Form Single day time entries Date PROJECT …" at bounding box center [344, 251] width 398 height 503
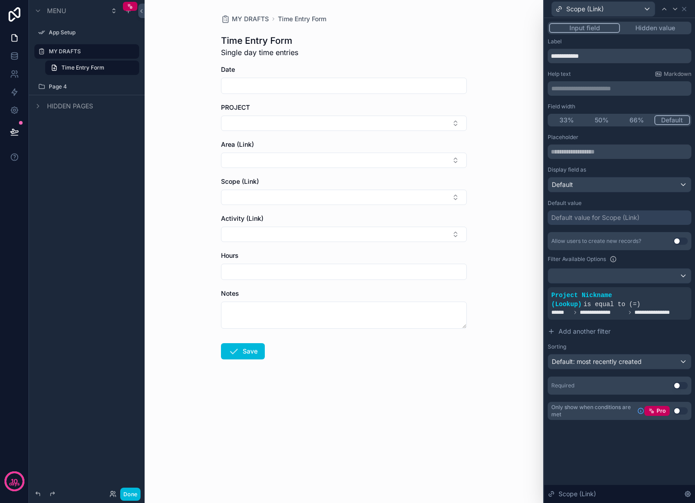
click at [451, 196] on button "Select Button" at bounding box center [344, 197] width 246 height 15
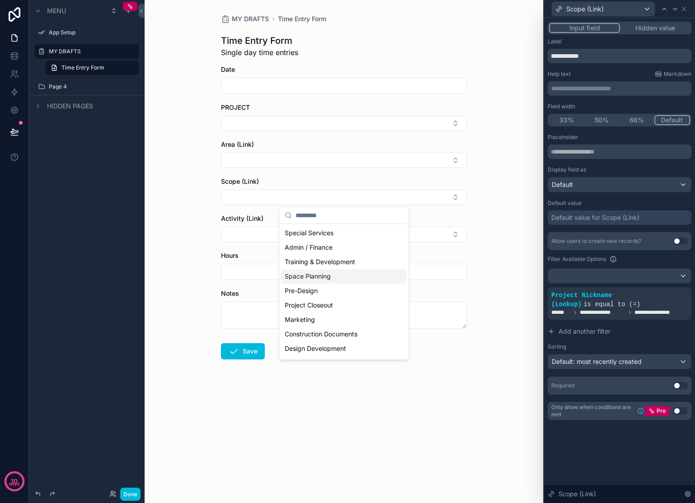
scroll to position [70, 0]
drag, startPoint x: 510, startPoint y: 215, endPoint x: 485, endPoint y: 184, distance: 39.2
click at [509, 215] on div "MY DRAFTS Time Entry Form Time Entry Form Single day time entries Date PROJECT …" at bounding box center [344, 251] width 398 height 503
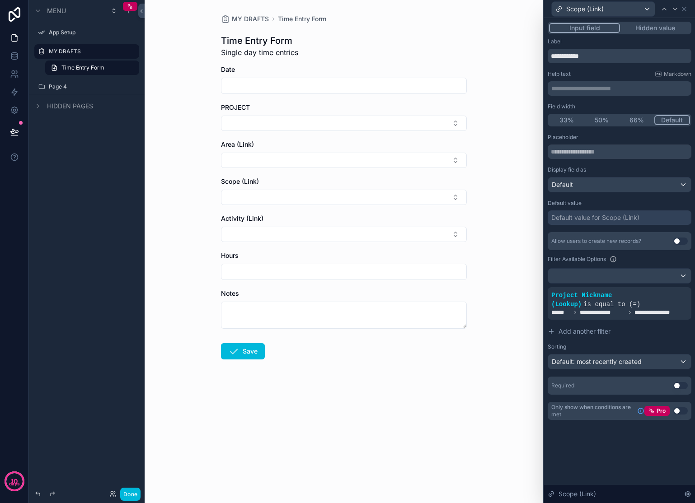
click at [458, 164] on button "Select Button" at bounding box center [344, 160] width 246 height 15
click at [488, 175] on div "MY DRAFTS Time Entry Form Time Entry Form Single day time entries Date PROJECT …" at bounding box center [344, 251] width 398 height 503
click at [453, 126] on button "Select Button" at bounding box center [344, 123] width 246 height 15
click at [337, 204] on div "Admin / Finance" at bounding box center [344, 211] width 126 height 14
click at [459, 200] on button "Select Button" at bounding box center [344, 199] width 246 height 15
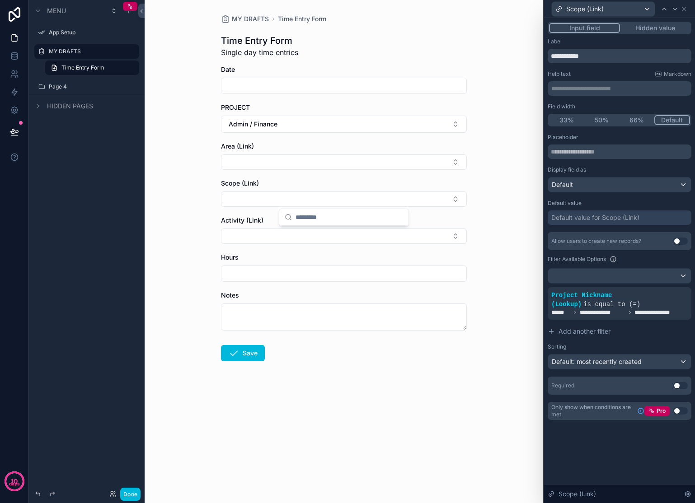
click at [486, 196] on div "MY DRAFTS Time Entry Form Time Entry Form Single day time entries Date PROJECT …" at bounding box center [344, 251] width 398 height 503
click at [453, 126] on button "Admin / Finance" at bounding box center [344, 124] width 246 height 17
click at [344, 163] on div "None" at bounding box center [344, 161] width 126 height 14
click at [679, 412] on button "Use setting" at bounding box center [680, 411] width 14 height 7
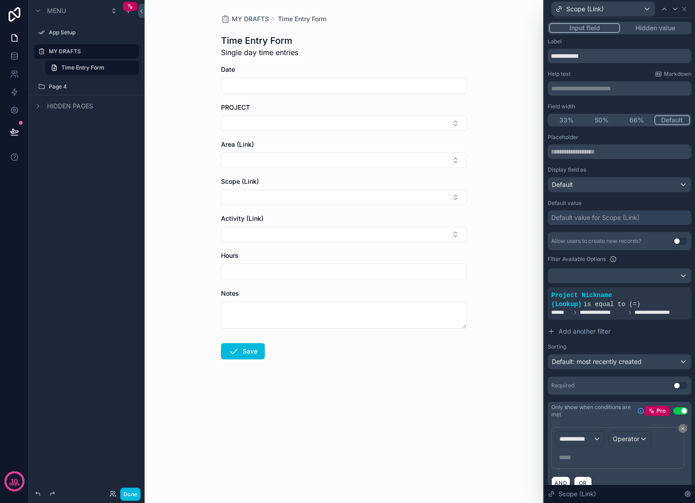
scroll to position [23, 0]
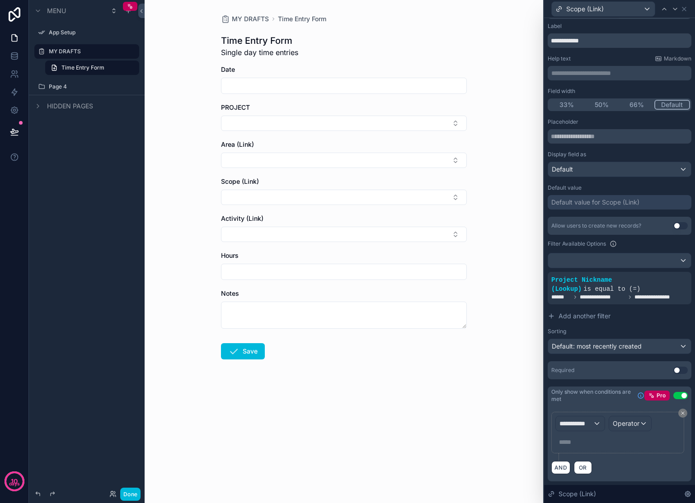
click at [460, 196] on button "Select Button" at bounding box center [344, 197] width 246 height 15
click at [676, 396] on button "Use setting" at bounding box center [680, 395] width 14 height 7
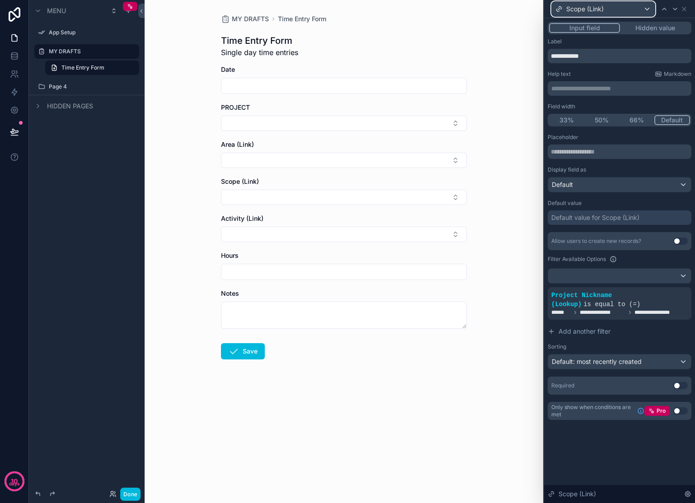
click at [634, 9] on div "Scope (Link)" at bounding box center [603, 9] width 103 height 14
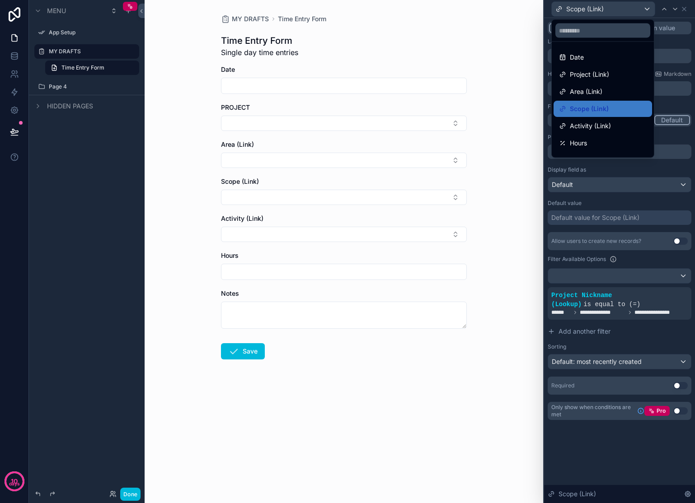
click at [605, 125] on span "Activity (Link)" at bounding box center [590, 126] width 41 height 11
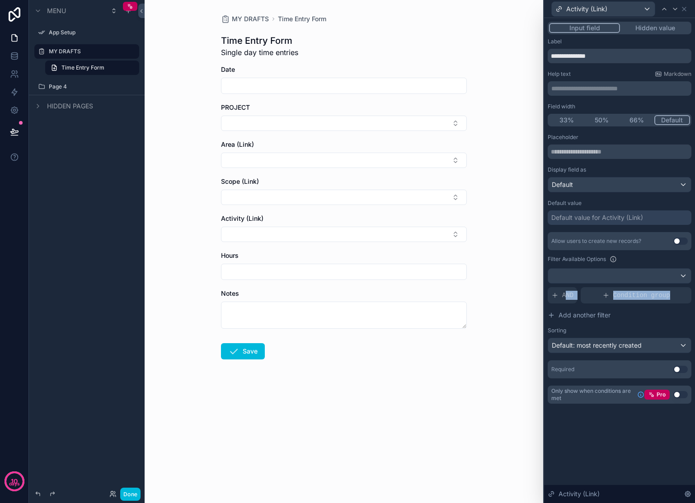
drag, startPoint x: 566, startPoint y: 299, endPoint x: 644, endPoint y: 303, distance: 77.8
click at [644, 303] on div "AND Condition group" at bounding box center [620, 295] width 144 height 16
click at [593, 318] on span "Add another filter" at bounding box center [584, 315] width 52 height 9
click at [591, 303] on div "Add a filter" at bounding box center [620, 295] width 144 height 16
click at [0, 0] on icon at bounding box center [0, 0] width 0 height 0
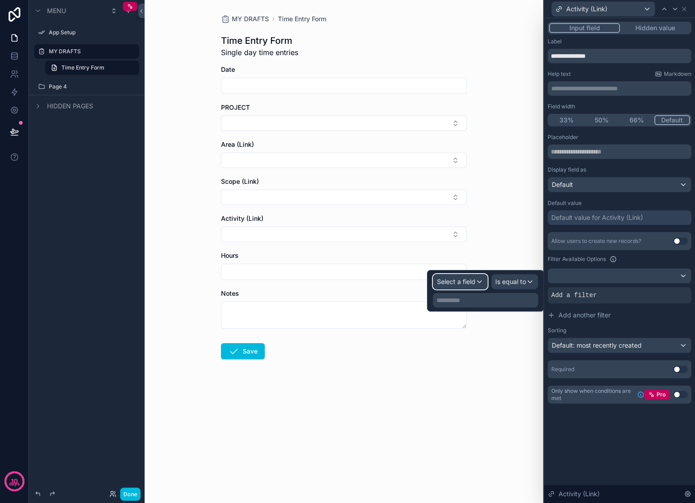
click at [465, 284] on span "Select a field" at bounding box center [456, 282] width 38 height 8
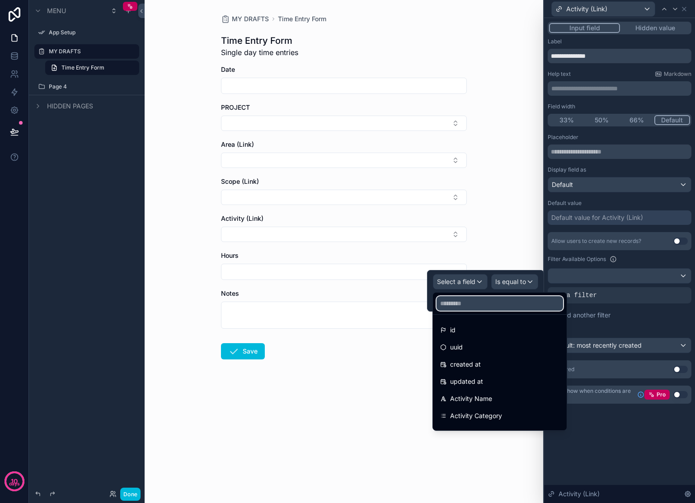
click at [488, 307] on input "text" at bounding box center [499, 303] width 127 height 14
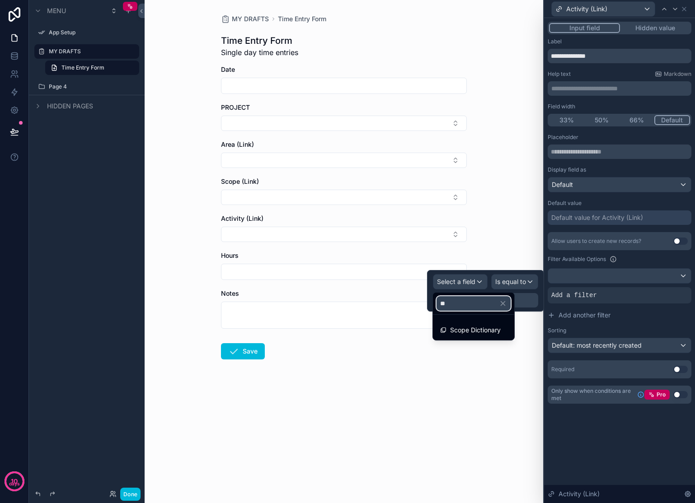
type input "**"
click at [486, 331] on span "Scope Dictionary" at bounding box center [475, 330] width 51 height 11
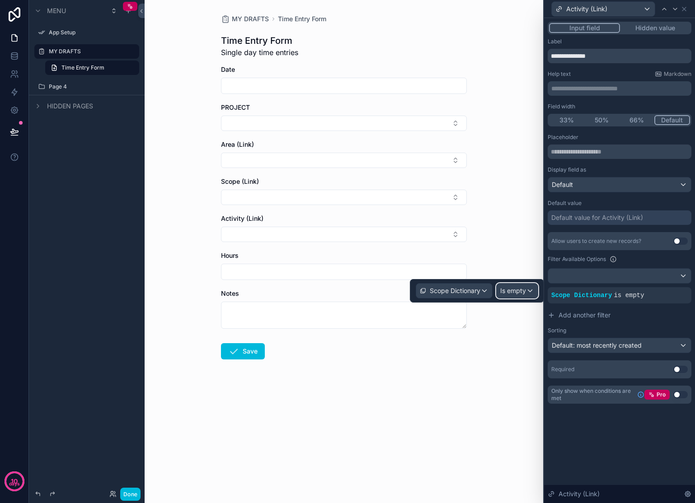
click at [511, 292] on span "Is empty" at bounding box center [513, 290] width 26 height 9
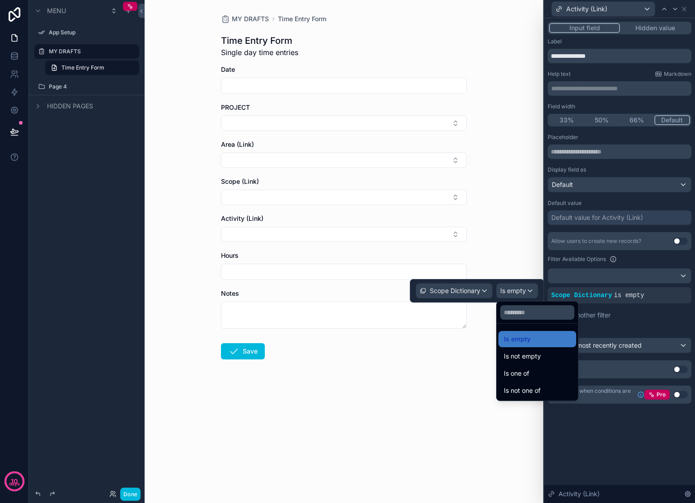
click at [554, 379] on div "Is one of" at bounding box center [537, 373] width 67 height 11
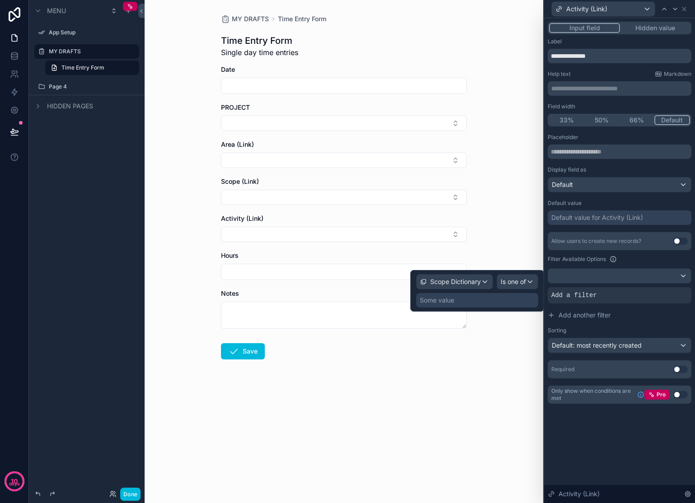
click at [487, 303] on div "Some value" at bounding box center [477, 300] width 122 height 14
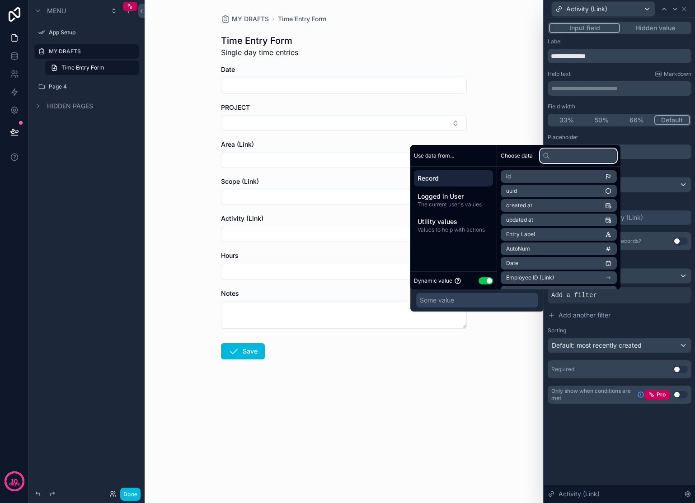
click at [580, 156] on input "text" at bounding box center [578, 156] width 77 height 14
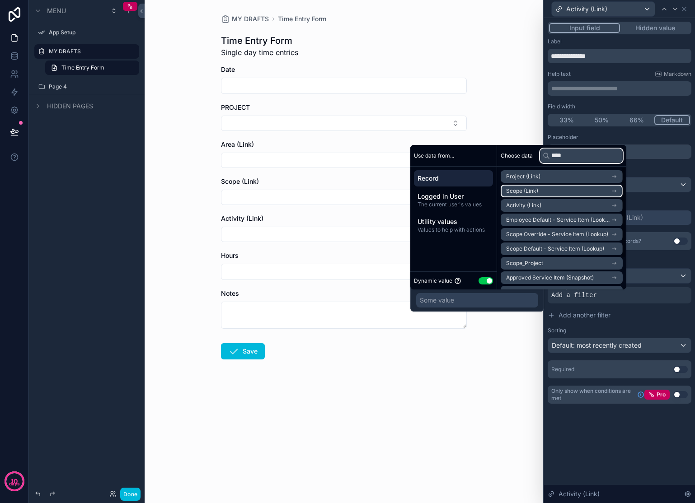
type input "****"
click at [615, 192] on icon "scrollable content" at bounding box center [614, 191] width 6 height 6
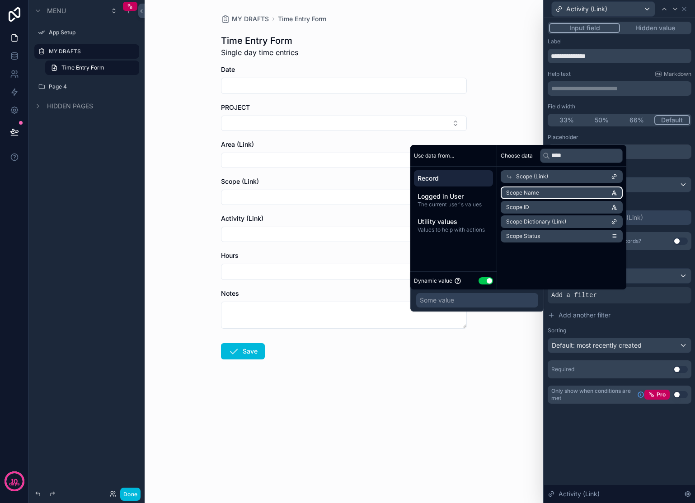
click at [601, 194] on li "Scope Name" at bounding box center [562, 193] width 122 height 13
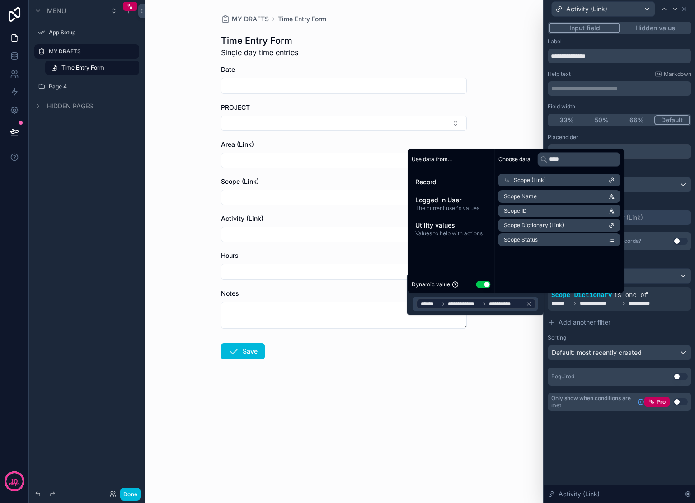
click at [483, 395] on div "MY DRAFTS Time Entry Form Time Entry Form Single day time entries Date PROJECT …" at bounding box center [344, 251] width 398 height 503
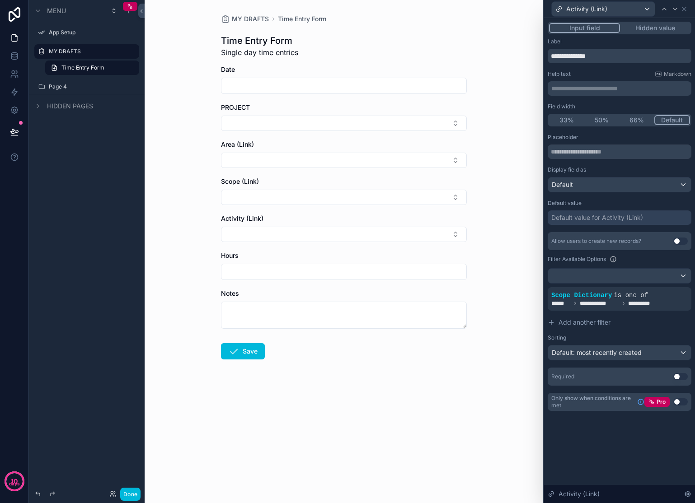
click at [450, 232] on button "Select Button" at bounding box center [344, 234] width 246 height 15
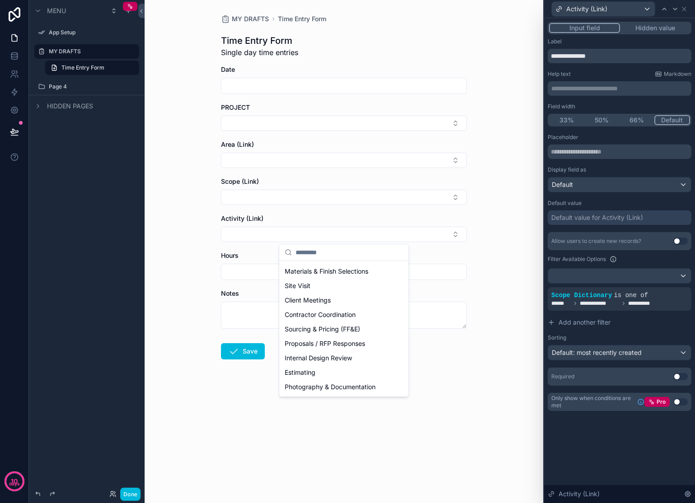
scroll to position [26, 0]
click at [454, 197] on button "Select Button" at bounding box center [344, 197] width 246 height 15
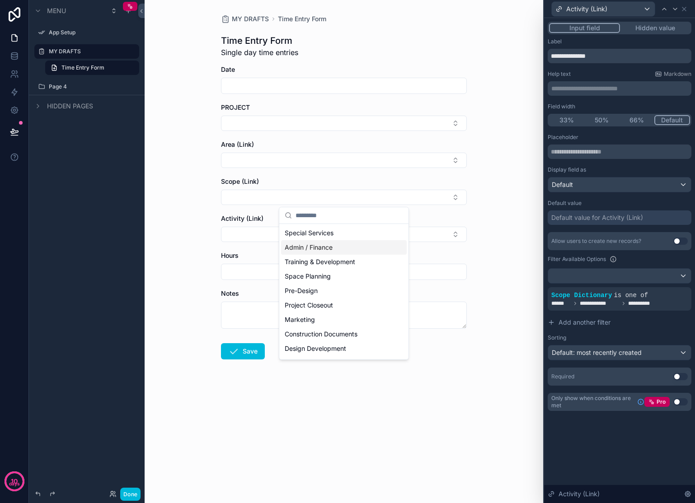
click at [378, 247] on div "Admin / Finance" at bounding box center [344, 247] width 126 height 14
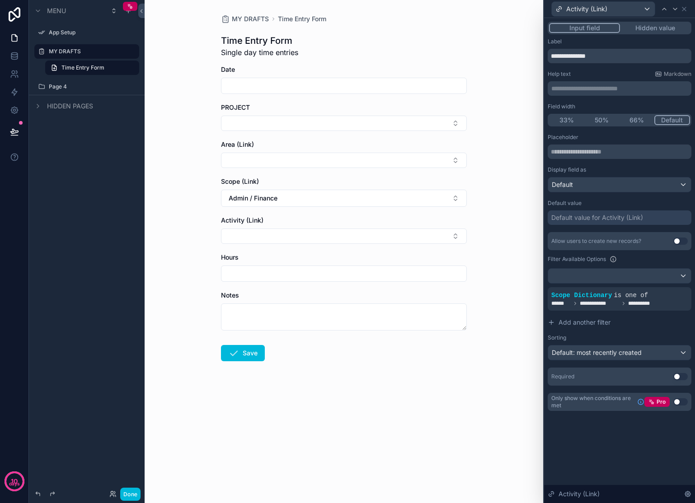
click at [449, 236] on button "Select Button" at bounding box center [344, 236] width 246 height 15
click at [472, 227] on div "MY DRAFTS Time Entry Form Time Entry Form Single day time entries Date PROJECT …" at bounding box center [344, 209] width 260 height 419
click at [460, 236] on button "Select Button" at bounding box center [344, 236] width 246 height 15
click at [458, 191] on button "Admin / Finance" at bounding box center [344, 198] width 246 height 17
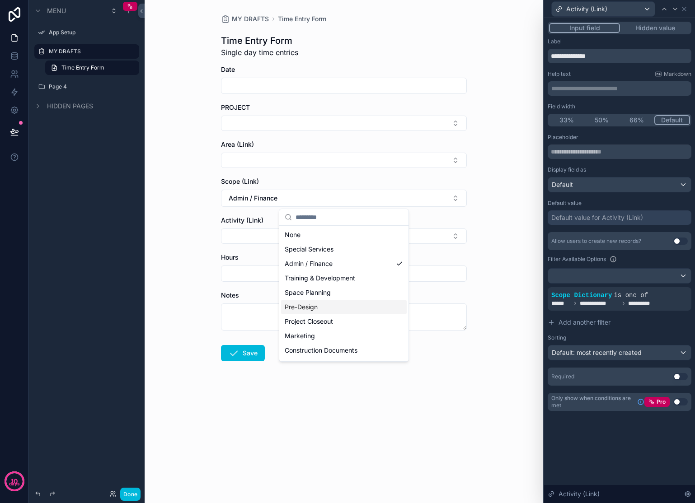
click at [368, 305] on div "Pre-Design" at bounding box center [344, 307] width 126 height 14
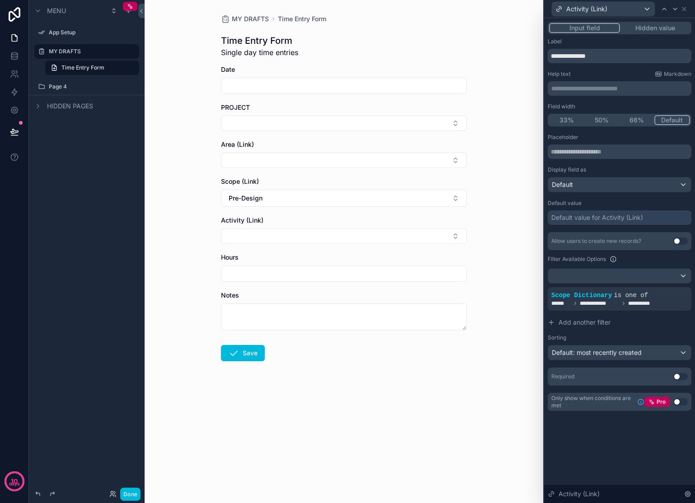
click at [457, 239] on button "Select Button" at bounding box center [344, 236] width 246 height 15
click at [454, 199] on button "Pre-Design" at bounding box center [344, 198] width 246 height 17
click at [436, 127] on button "Select Button" at bounding box center [344, 123] width 246 height 15
click at [341, 161] on span "[PERSON_NAME] – [PERSON_NAME] St" at bounding box center [339, 164] width 108 height 18
click at [443, 200] on button "Pre-Design" at bounding box center [344, 200] width 246 height 17
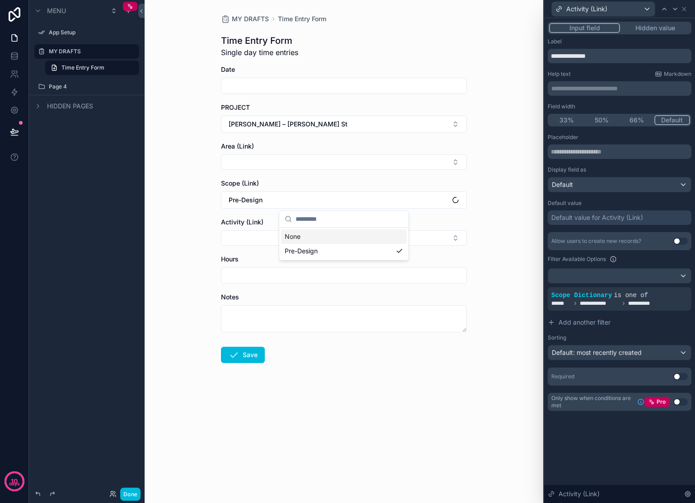
click at [452, 168] on button "Select Button" at bounding box center [344, 162] width 246 height 15
click at [321, 227] on div "Office" at bounding box center [344, 227] width 126 height 14
click at [451, 243] on button "Select Button" at bounding box center [344, 239] width 246 height 15
click at [457, 206] on button "Pre-Design" at bounding box center [344, 201] width 246 height 17
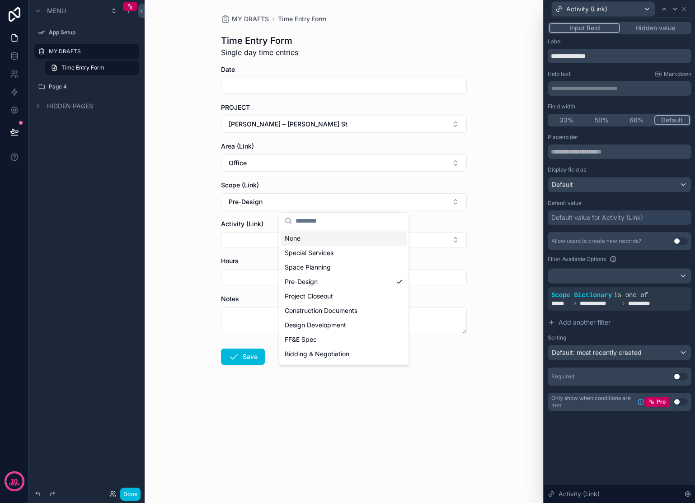
click at [330, 241] on div "None" at bounding box center [344, 238] width 126 height 14
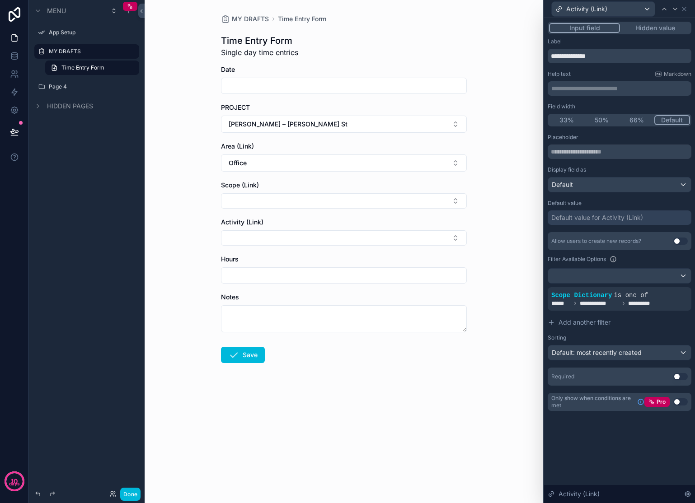
click at [386, 232] on button "Select Button" at bounding box center [344, 237] width 246 height 15
click at [517, 218] on div "MY DRAFTS Time Entry Form Time Entry Form Single day time entries Date PROJECT …" at bounding box center [344, 251] width 398 height 503
click at [452, 198] on button "Select Button" at bounding box center [344, 200] width 246 height 15
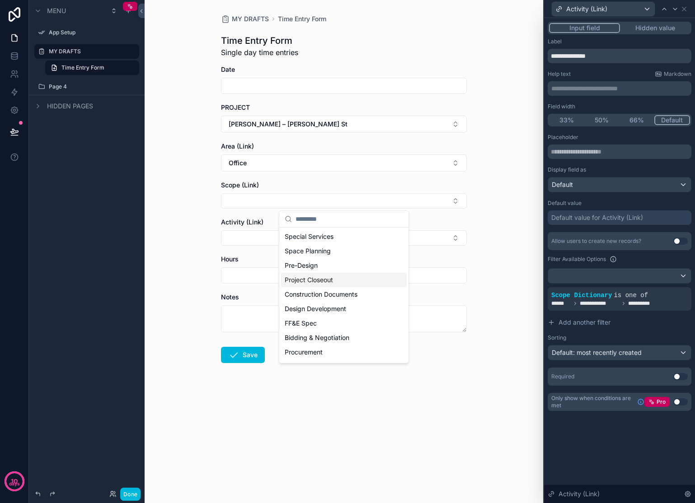
scroll to position [27, 0]
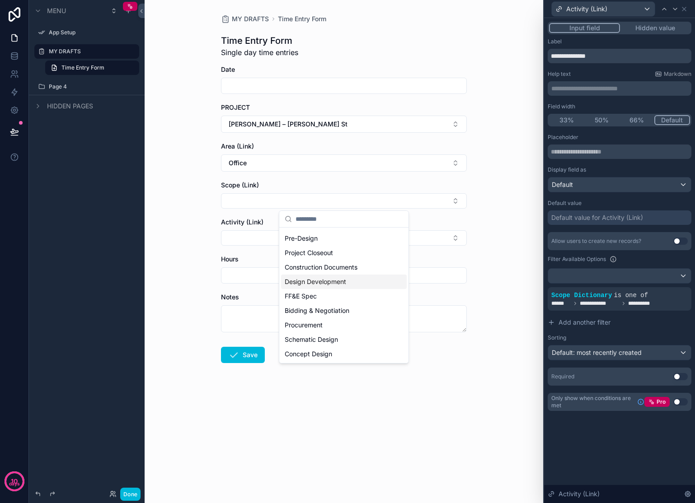
click at [384, 276] on div "Design Development" at bounding box center [344, 282] width 126 height 14
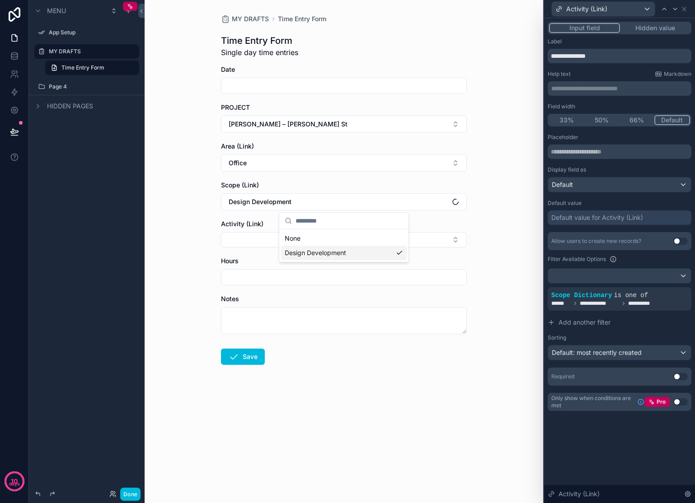
scroll to position [0, 0]
click at [457, 127] on button "[PERSON_NAME] – [PERSON_NAME] St" at bounding box center [344, 124] width 246 height 17
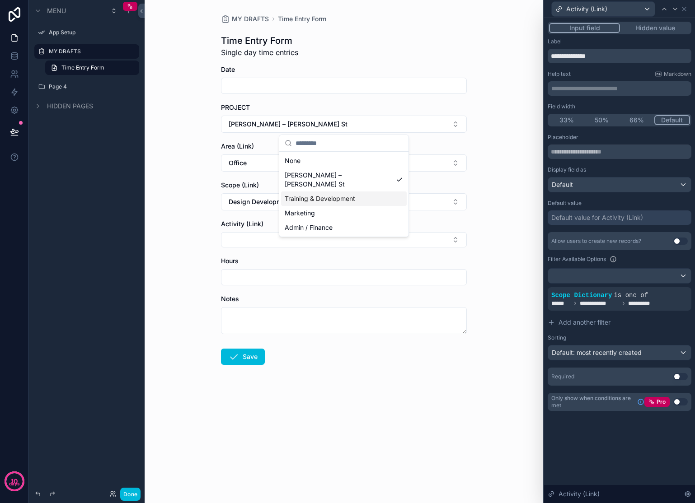
click at [315, 194] on span "Training & Development" at bounding box center [320, 198] width 70 height 9
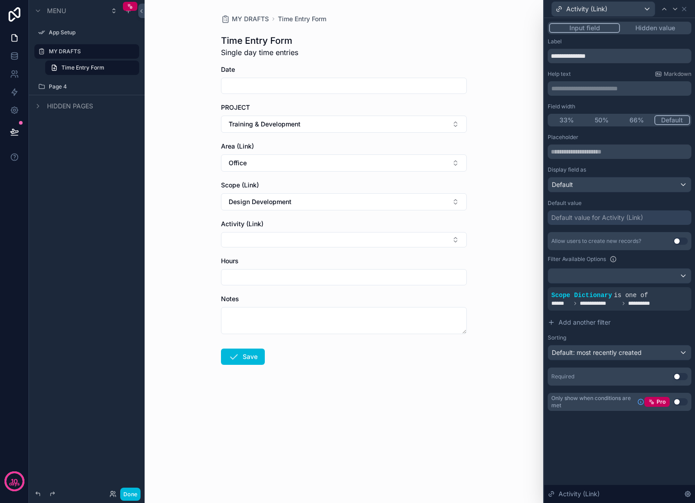
click at [393, 195] on button "Design Development" at bounding box center [344, 201] width 246 height 17
click at [373, 256] on div "Training & Development" at bounding box center [344, 253] width 126 height 14
click at [412, 204] on button "Training & Development" at bounding box center [344, 201] width 246 height 17
click at [492, 192] on div "MY DRAFTS Time Entry Form Time Entry Form Single day time entries Date PROJECT …" at bounding box center [344, 251] width 398 height 503
click at [414, 163] on button "Office" at bounding box center [344, 163] width 246 height 17
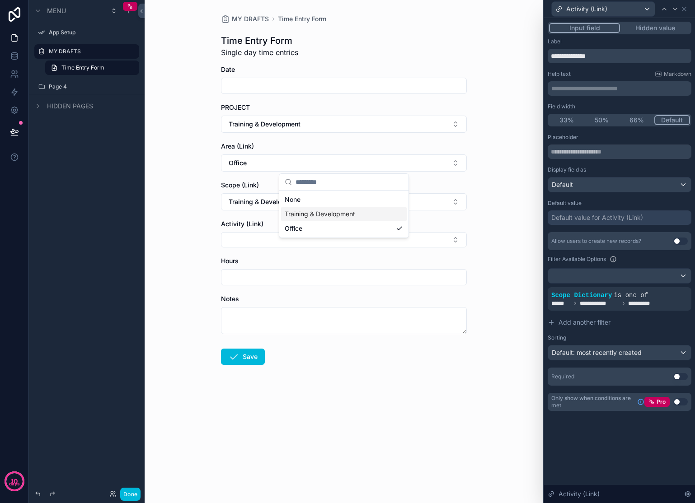
click at [312, 217] on span "Training & Development" at bounding box center [320, 214] width 70 height 9
click at [495, 179] on div "MY DRAFTS Time Entry Form Time Entry Form Single day time entries Date PROJECT …" at bounding box center [344, 251] width 398 height 503
click at [454, 122] on button "Training & Development" at bounding box center [344, 124] width 246 height 17
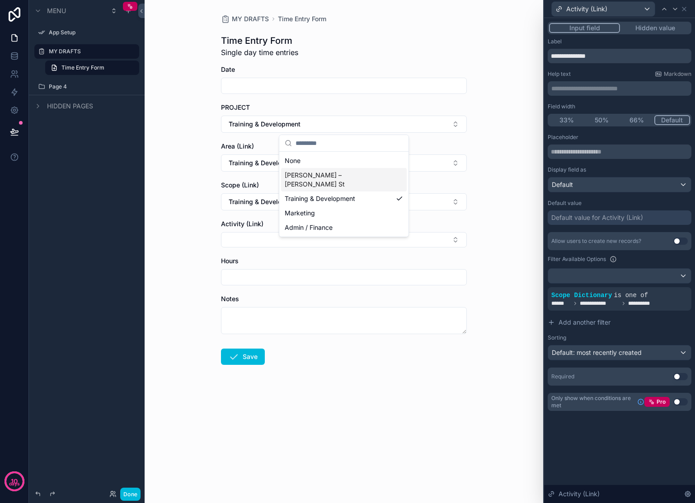
click at [314, 177] on span "[PERSON_NAME] – [PERSON_NAME] St" at bounding box center [339, 180] width 108 height 18
click at [323, 169] on button "Training & Development" at bounding box center [344, 163] width 246 height 17
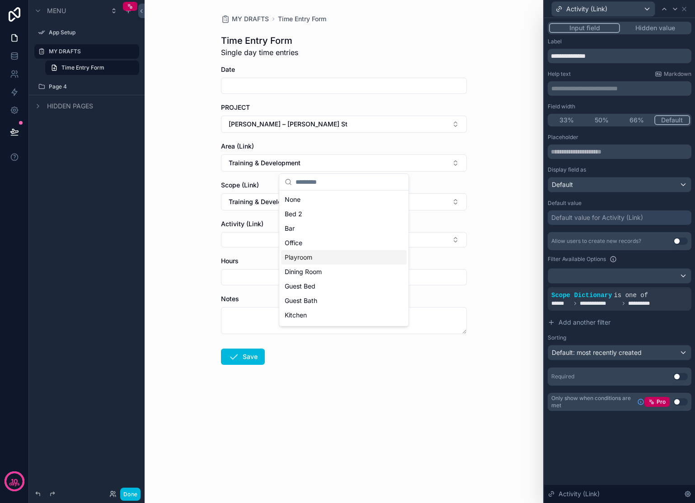
click at [323, 262] on div "Playroom" at bounding box center [344, 257] width 126 height 14
click at [340, 200] on button "Training & Development" at bounding box center [344, 201] width 246 height 17
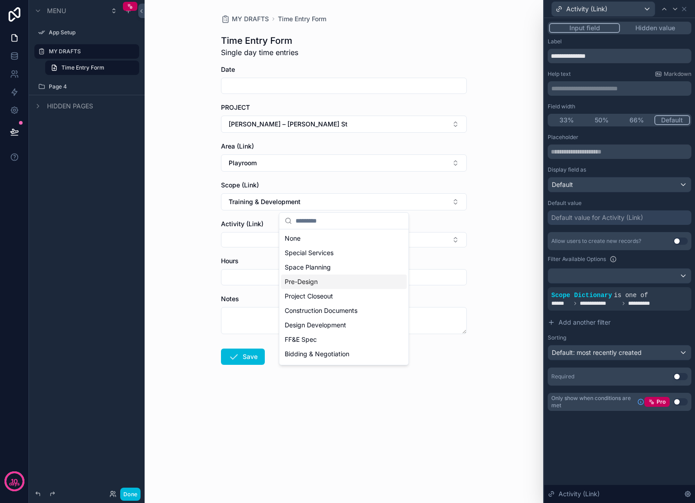
click at [347, 279] on div "Pre-Design" at bounding box center [344, 282] width 126 height 14
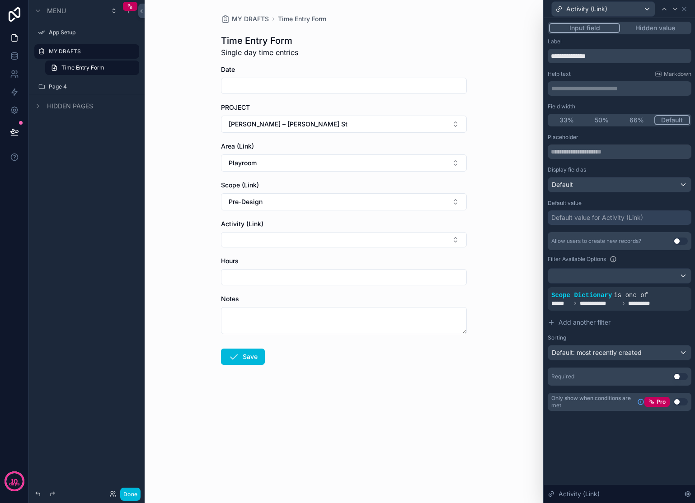
click at [353, 243] on button "Select Button" at bounding box center [344, 239] width 246 height 15
click at [482, 230] on div "MY DRAFTS Time Entry Form Time Entry Form Single day time entries Date PROJECT …" at bounding box center [344, 251] width 398 height 503
click at [628, 297] on span "is one of" at bounding box center [631, 295] width 34 height 7
click at [0, 0] on icon at bounding box center [0, 0] width 0 height 0
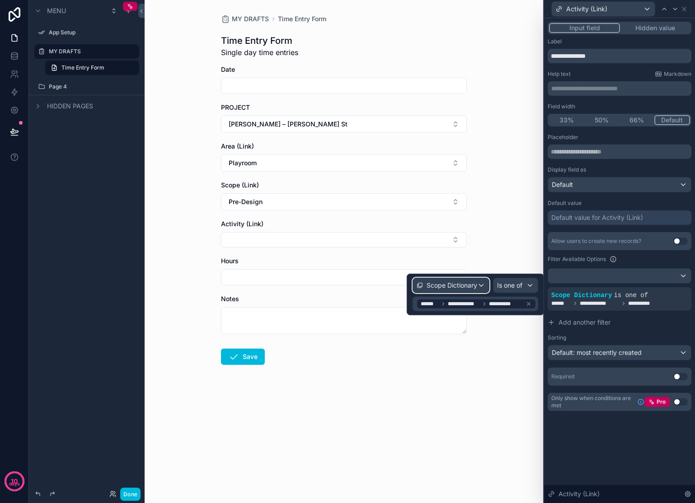
click at [478, 286] on div "Scope Dictionary" at bounding box center [451, 285] width 76 height 14
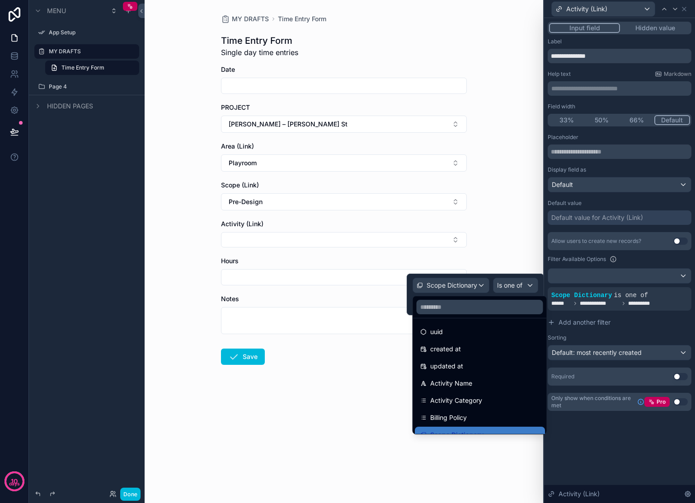
scroll to position [25, 0]
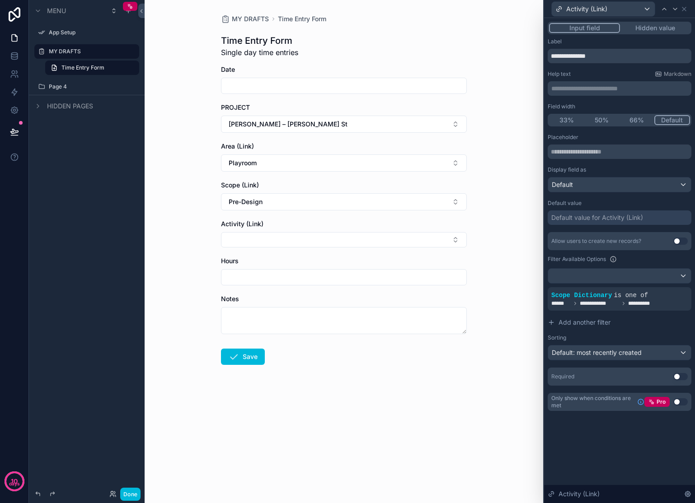
click at [399, 464] on div "MY DRAFTS Time Entry Form Time Entry Form Single day time entries Date PROJECT …" at bounding box center [344, 251] width 398 height 503
click at [0, 0] on icon at bounding box center [0, 0] width 0 height 0
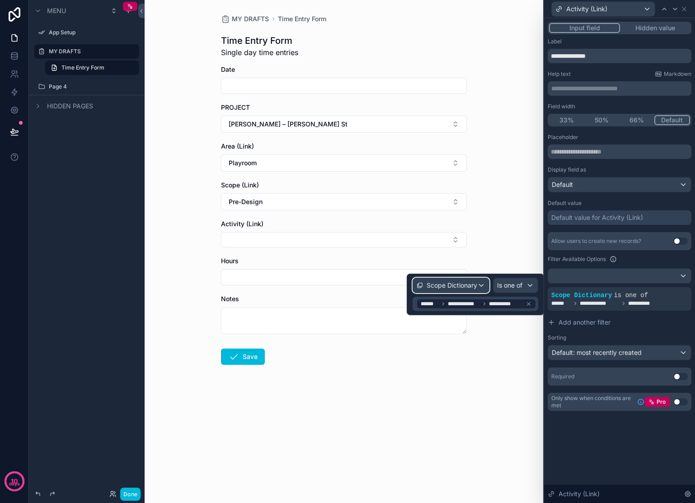
click at [474, 289] on span "Scope Dictionary" at bounding box center [451, 285] width 51 height 9
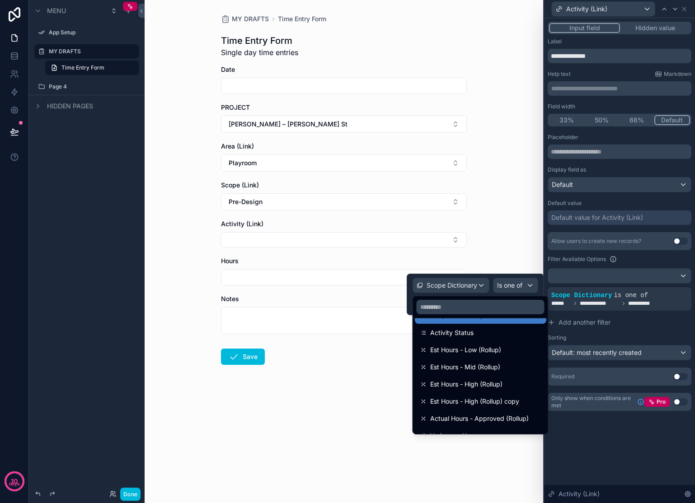
scroll to position [219, 0]
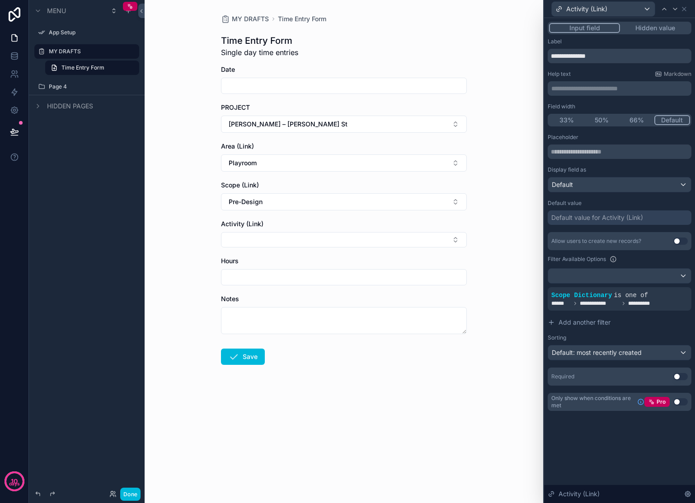
click at [378, 403] on form "Date PROJECT Franz – Downing St Area (Link) Playroom Scope (Link) Pre-Design Ac…" at bounding box center [344, 244] width 246 height 358
click at [566, 293] on span "Scope Dictionary" at bounding box center [581, 295] width 61 height 7
click at [0, 0] on icon at bounding box center [0, 0] width 0 height 0
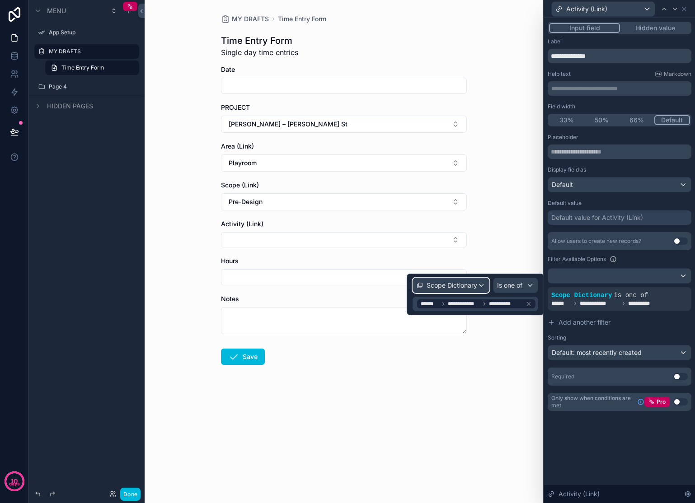
click at [440, 286] on span "Scope Dictionary" at bounding box center [451, 285] width 51 height 9
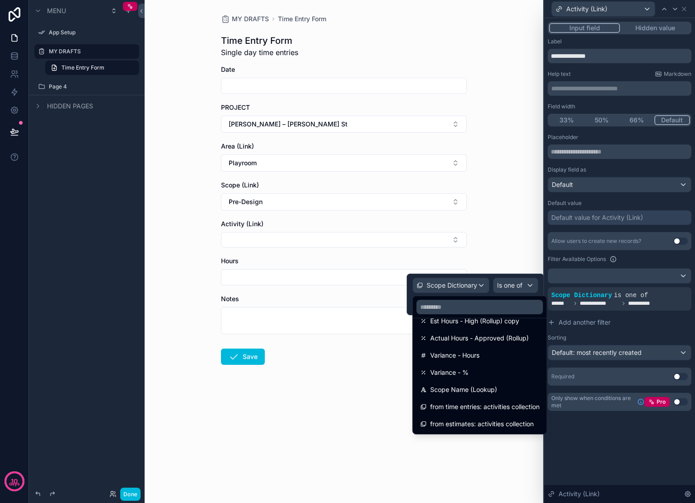
click at [496, 388] on span "Scope Name (Lookup)" at bounding box center [463, 389] width 67 height 11
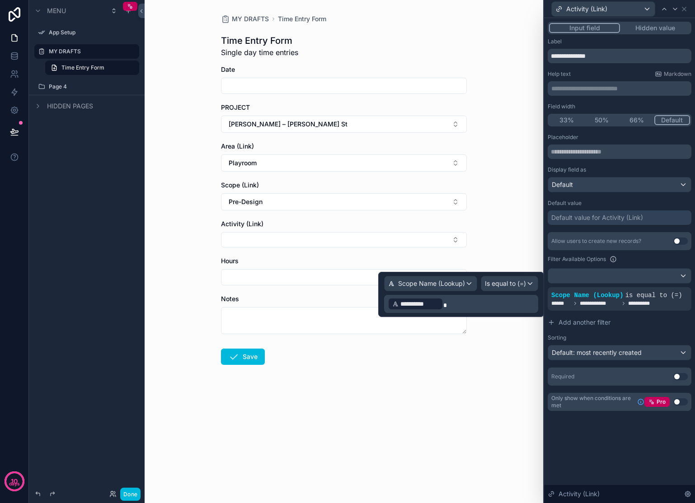
click at [467, 391] on div "MY DRAFTS Time Entry Form Time Entry Form Single day time entries Date PROJECT …" at bounding box center [344, 211] width 260 height 423
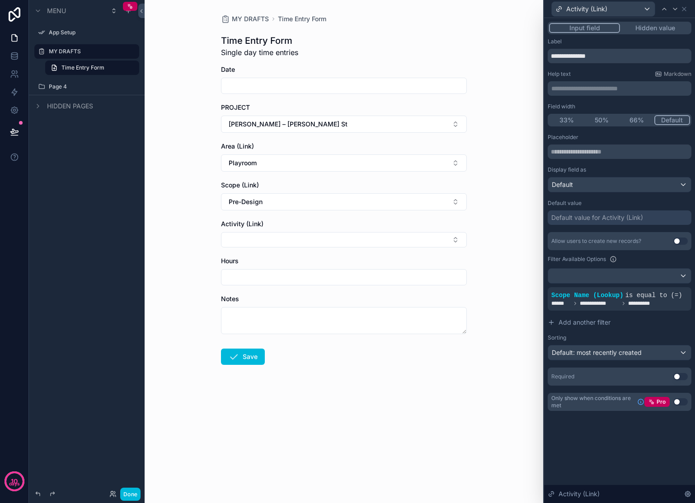
click at [360, 239] on button "Select Button" at bounding box center [344, 239] width 246 height 15
click at [436, 204] on button "Pre-Design" at bounding box center [344, 201] width 246 height 17
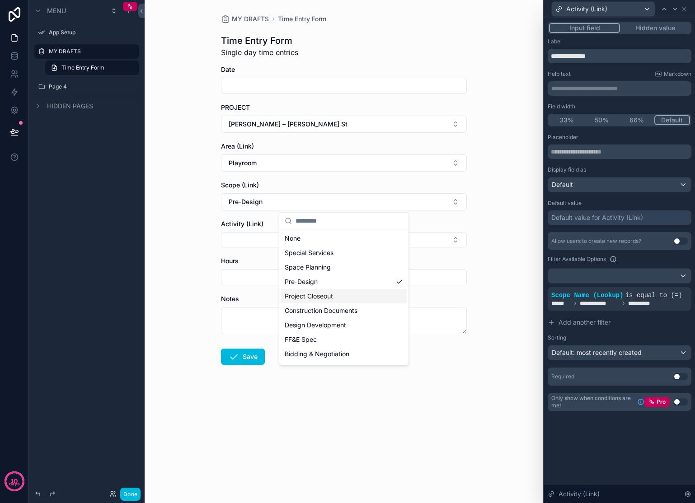
click at [336, 294] on div "Project Closeout" at bounding box center [344, 296] width 126 height 14
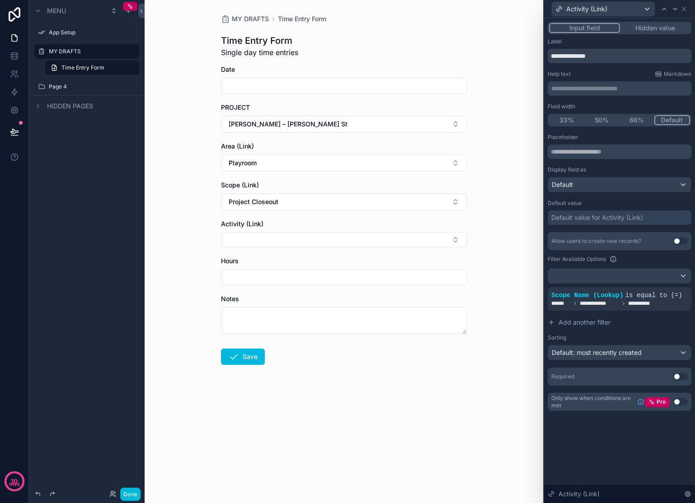
click at [433, 241] on button "Select Button" at bounding box center [344, 239] width 246 height 15
click at [447, 204] on button "Project Closeout" at bounding box center [344, 201] width 246 height 17
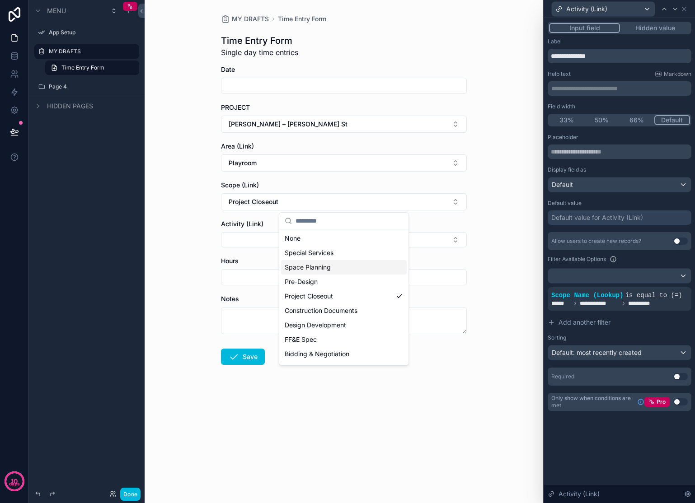
click at [347, 270] on div "Space Planning" at bounding box center [344, 267] width 126 height 14
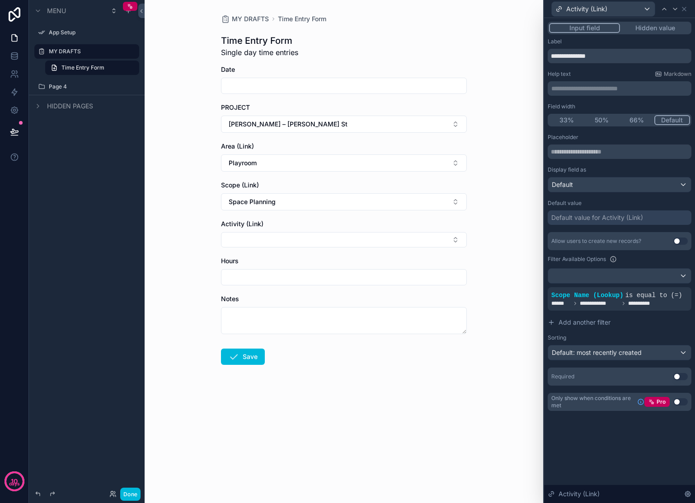
click at [429, 243] on button "Select Button" at bounding box center [344, 239] width 246 height 15
click at [457, 203] on button "Space Planning" at bounding box center [344, 201] width 246 height 17
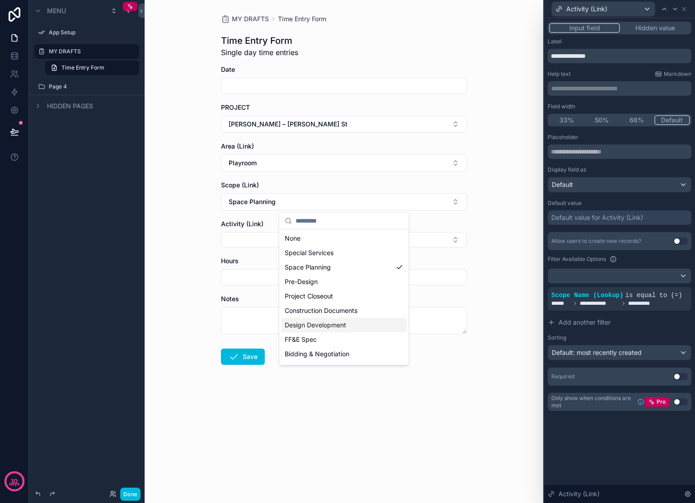
click at [342, 327] on span "Design Development" at bounding box center [315, 325] width 61 height 9
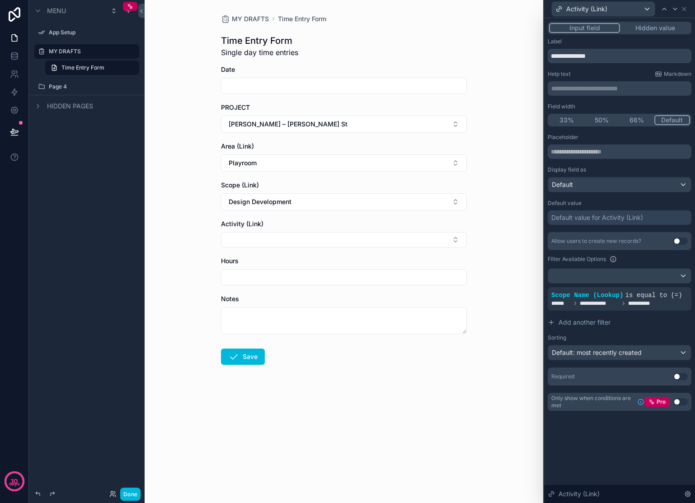
click at [444, 244] on button "Select Button" at bounding box center [344, 239] width 246 height 15
click at [469, 214] on div "MY DRAFTS Time Entry Form Time Entry Form Single day time entries Date PROJECT …" at bounding box center [344, 211] width 260 height 423
click at [459, 202] on button "Design Development" at bounding box center [344, 201] width 246 height 17
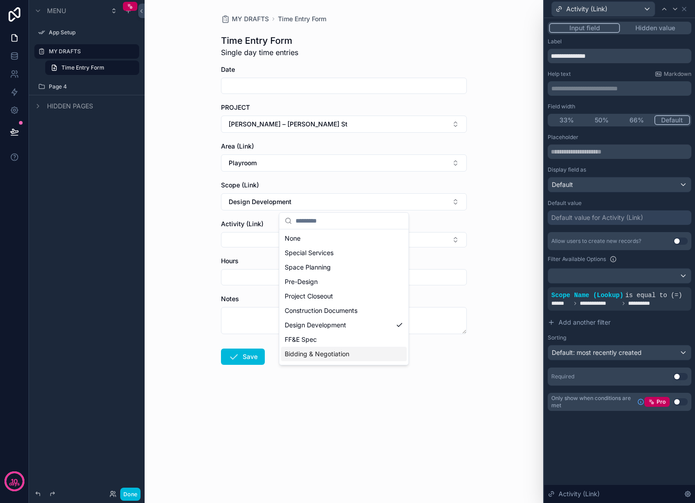
click at [345, 353] on span "Bidding & Negotiation" at bounding box center [317, 354] width 65 height 9
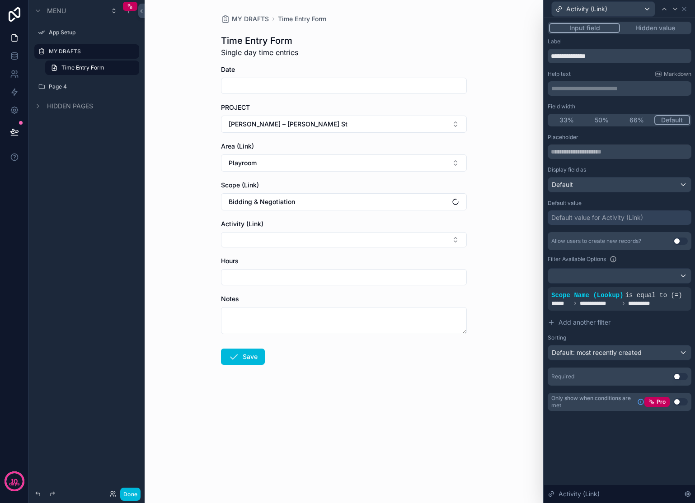
click at [435, 237] on button "Select Button" at bounding box center [344, 239] width 246 height 15
click at [278, 198] on span "Bidding & Negotiation" at bounding box center [262, 201] width 66 height 9
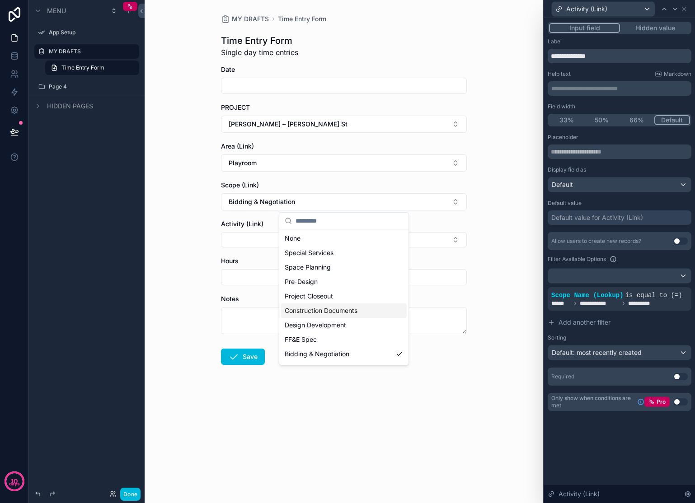
scroll to position [42, 0]
click at [340, 330] on div "Procurement" at bounding box center [344, 327] width 126 height 14
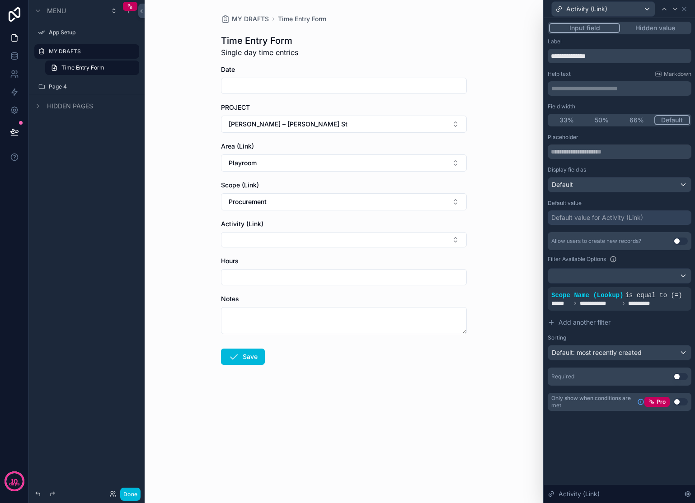
click at [394, 234] on button "Select Button" at bounding box center [344, 239] width 246 height 15
click at [321, 200] on button "Procurement" at bounding box center [344, 201] width 246 height 17
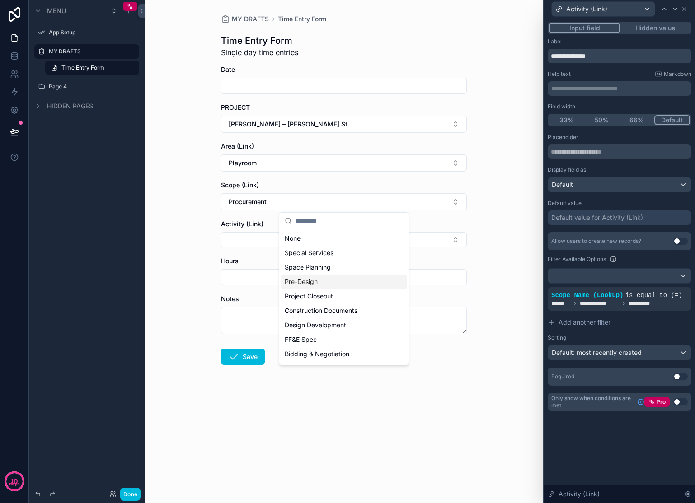
click at [312, 281] on span "Pre-Design" at bounding box center [301, 281] width 33 height 9
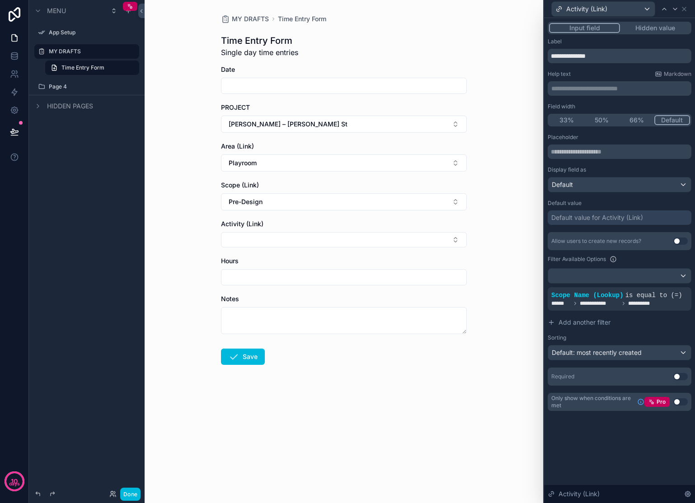
click at [326, 240] on button "Select Button" at bounding box center [344, 239] width 246 height 15
click at [332, 201] on button "Pre-Design" at bounding box center [344, 201] width 246 height 17
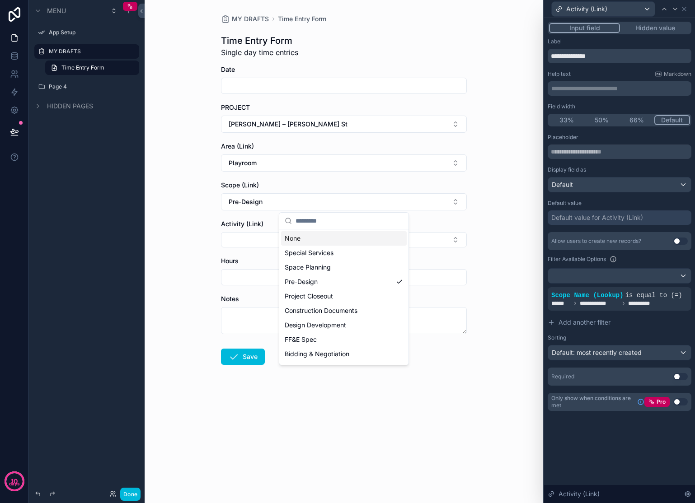
click at [300, 240] on div "None" at bounding box center [344, 238] width 126 height 14
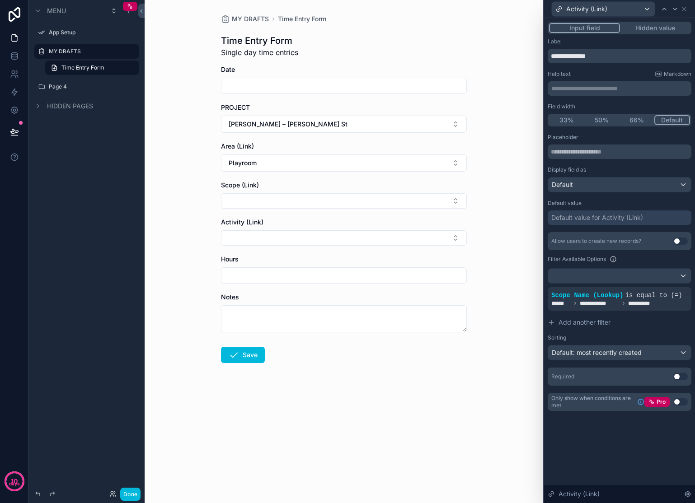
click at [288, 166] on button "Playroom" at bounding box center [344, 163] width 246 height 17
click at [287, 198] on div "None" at bounding box center [344, 199] width 126 height 14
click at [289, 122] on button "[PERSON_NAME] – [PERSON_NAME] St" at bounding box center [344, 124] width 246 height 17
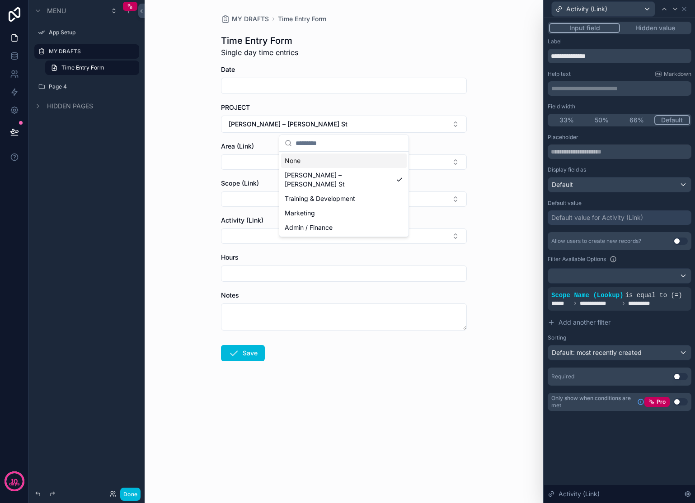
click at [290, 158] on div "None" at bounding box center [344, 161] width 126 height 14
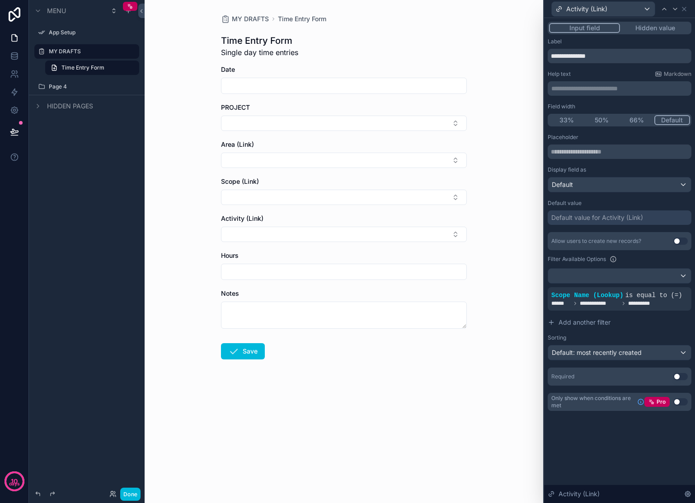
click at [174, 156] on div "MY DRAFTS Time Entry Form Time Entry Form Single day time entries Date PROJECT …" at bounding box center [344, 251] width 398 height 503
click at [287, 122] on button "Select Button" at bounding box center [344, 123] width 246 height 15
click at [326, 178] on span "Training & Development" at bounding box center [320, 182] width 70 height 9
click at [323, 167] on button "Select Button" at bounding box center [344, 162] width 246 height 15
click at [319, 202] on span "Training & Development" at bounding box center [320, 197] width 70 height 9
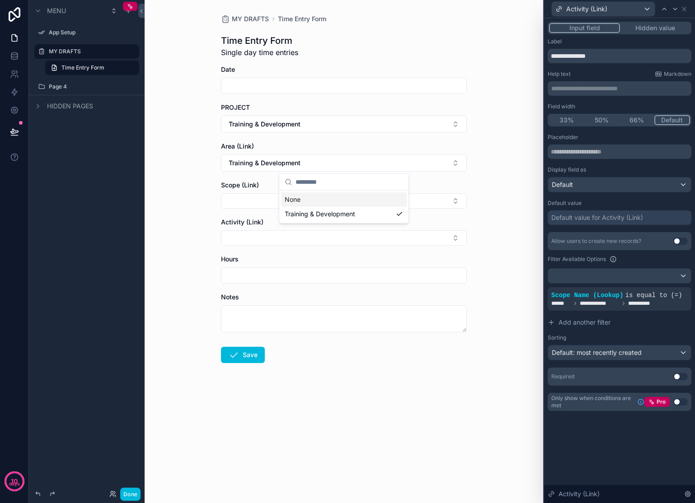
click at [318, 197] on button "Select Button" at bounding box center [344, 200] width 246 height 15
click at [321, 240] on span "Training & Development" at bounding box center [320, 236] width 70 height 9
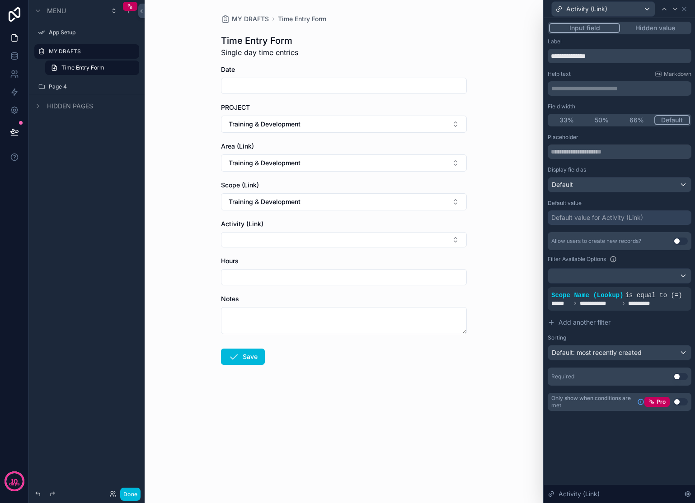
click at [321, 240] on button "Select Button" at bounding box center [344, 239] width 246 height 15
click at [492, 153] on div "MY DRAFTS Time Entry Form Time Entry Form Single day time entries Date PROJECT …" at bounding box center [344, 251] width 398 height 503
click at [357, 189] on div "Scope (Link)" at bounding box center [344, 185] width 246 height 9
click at [351, 198] on button "Training & Development" at bounding box center [344, 201] width 246 height 17
click at [279, 224] on div "None Training & Development" at bounding box center [344, 237] width 130 height 50
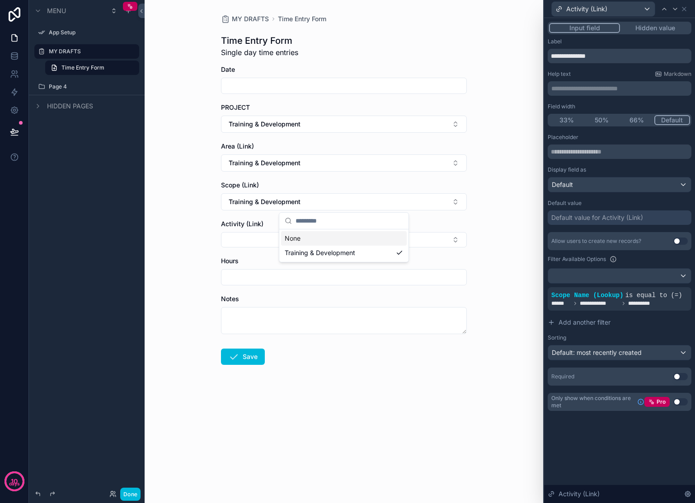
click at [286, 236] on div "None" at bounding box center [344, 238] width 126 height 14
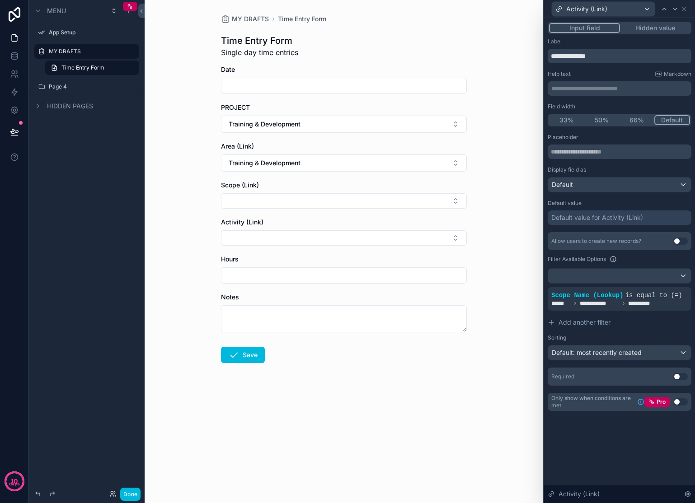
click at [280, 162] on span "Training & Development" at bounding box center [265, 163] width 72 height 9
click at [287, 198] on div "None" at bounding box center [344, 199] width 126 height 14
click at [288, 125] on span "Training & Development" at bounding box center [265, 124] width 72 height 9
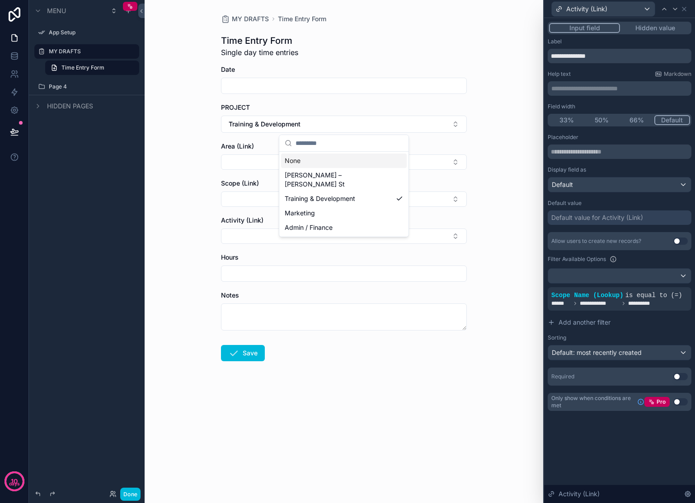
click at [292, 164] on div "None" at bounding box center [344, 161] width 126 height 14
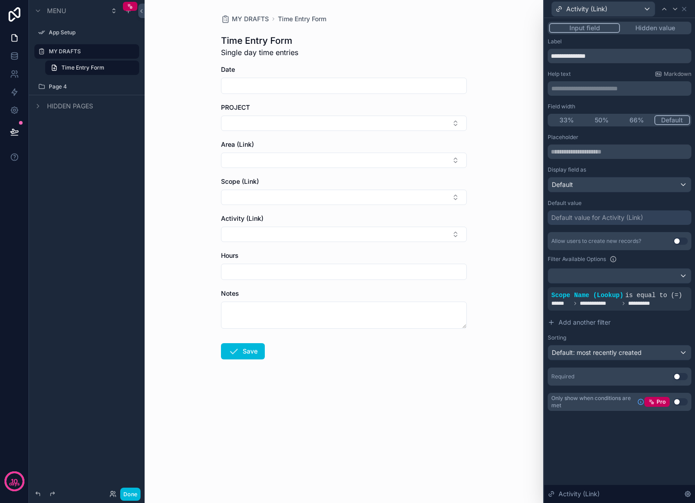
click at [314, 124] on button "Select Button" at bounding box center [344, 123] width 246 height 15
click at [309, 192] on span "Marketing" at bounding box center [300, 196] width 30 height 9
click at [299, 164] on button "Select Button" at bounding box center [344, 162] width 246 height 15
click at [301, 203] on div "Marketing" at bounding box center [344, 198] width 126 height 14
click at [304, 202] on button "Select Button" at bounding box center [344, 200] width 246 height 15
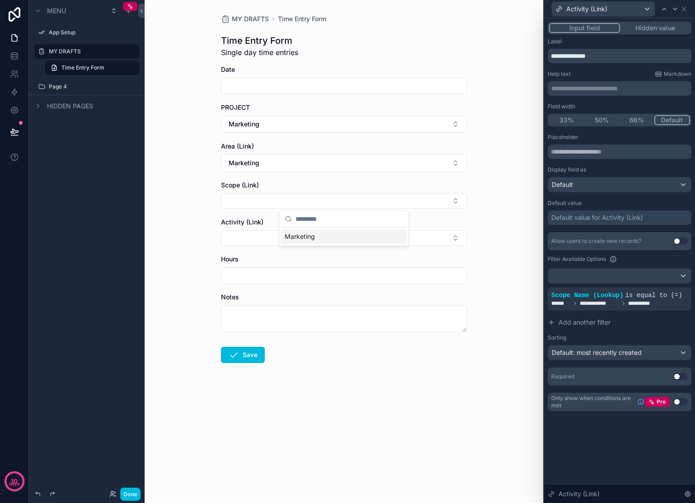
click at [313, 238] on span "Marketing" at bounding box center [300, 236] width 30 height 9
drag, startPoint x: 313, startPoint y: 238, endPoint x: 302, endPoint y: 245, distance: 13.0
click at [301, 244] on button "Select Button" at bounding box center [344, 239] width 246 height 15
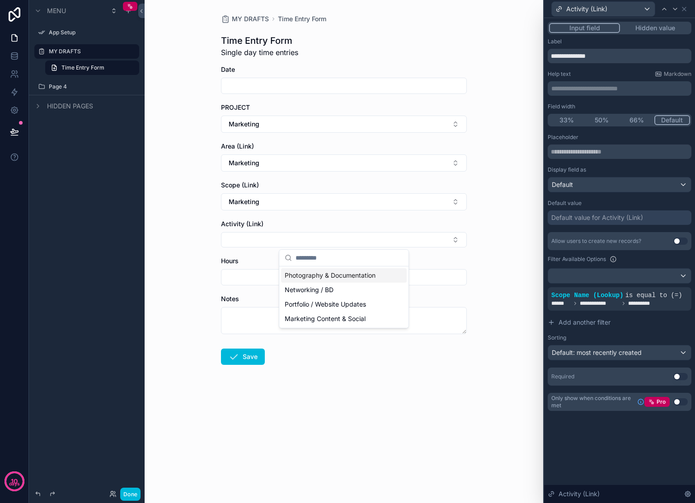
click at [317, 205] on button "Marketing" at bounding box center [344, 201] width 246 height 17
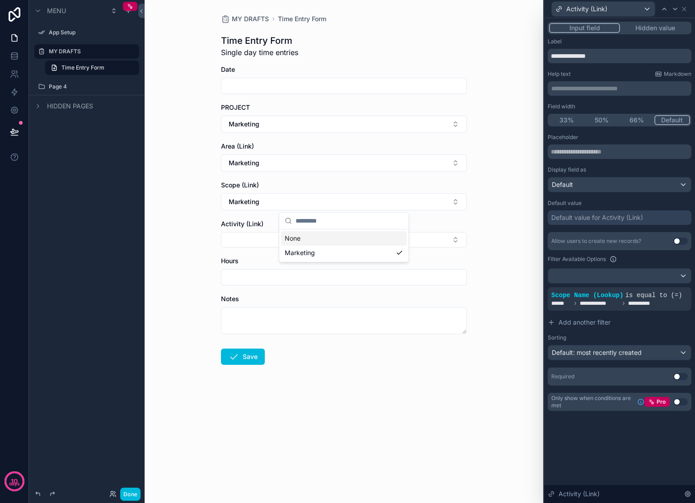
drag, startPoint x: 305, startPoint y: 240, endPoint x: 304, endPoint y: 197, distance: 43.0
click at [305, 240] on div "None" at bounding box center [344, 238] width 126 height 14
click at [295, 172] on form "Date PROJECT Marketing Area (Link) Marketing Scope (Link) Activity (Link) Hours…" at bounding box center [344, 243] width 246 height 356
click at [302, 164] on button "Marketing" at bounding box center [344, 163] width 246 height 17
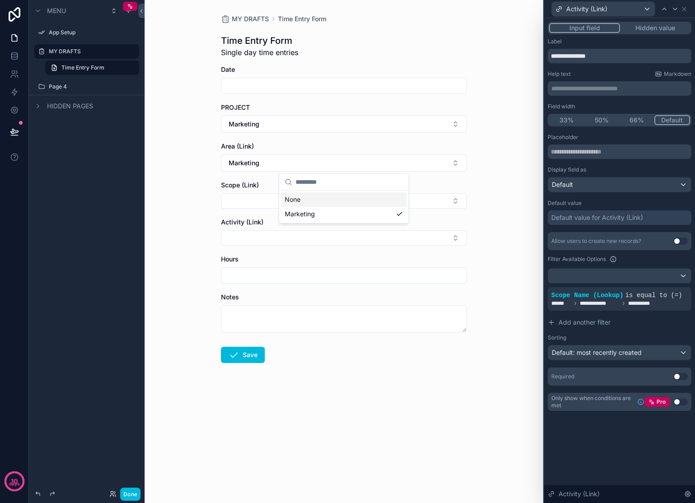
click at [311, 201] on div "None" at bounding box center [344, 199] width 126 height 14
click at [302, 127] on button "Marketing" at bounding box center [344, 124] width 246 height 17
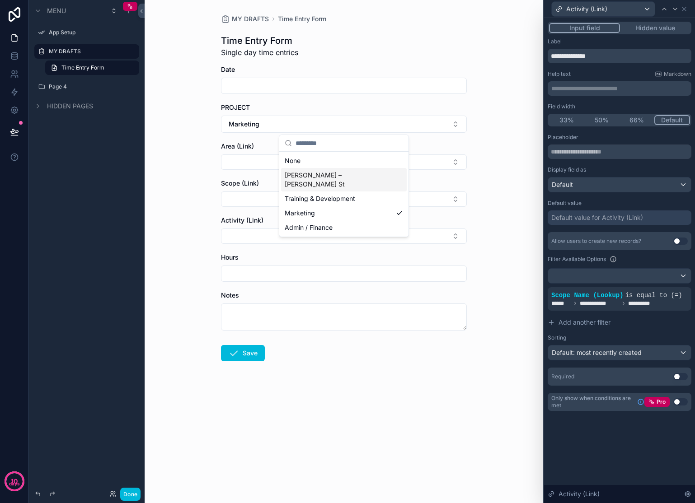
click at [318, 174] on span "[PERSON_NAME] – [PERSON_NAME] St" at bounding box center [339, 180] width 108 height 18
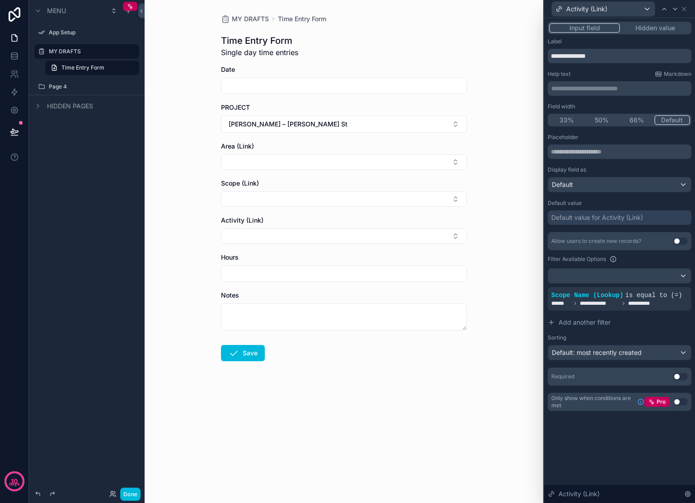
click at [317, 168] on button "Select Button" at bounding box center [344, 162] width 246 height 15
drag, startPoint x: 311, startPoint y: 255, endPoint x: 311, endPoint y: 243, distance: 12.7
click at [311, 256] on span "Dining Room" at bounding box center [303, 255] width 37 height 9
click at [300, 202] on button "Select Button" at bounding box center [344, 200] width 246 height 15
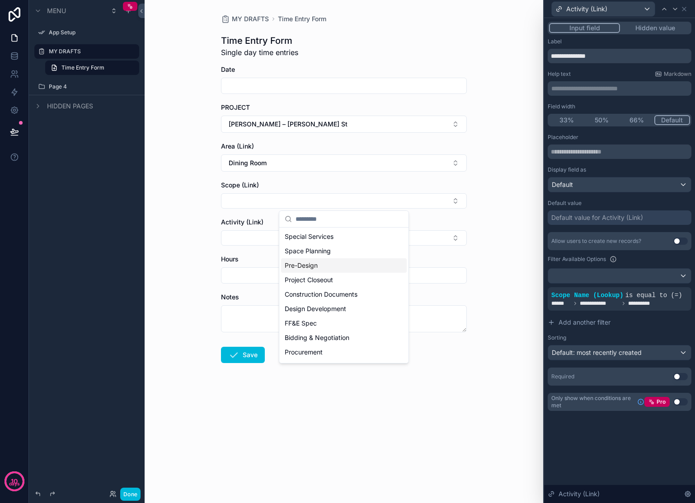
click at [317, 262] on span "Pre-Design" at bounding box center [301, 265] width 33 height 9
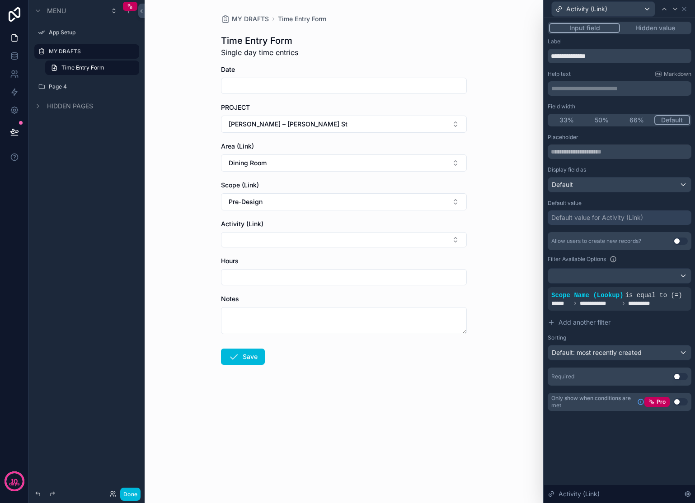
click at [307, 244] on button "Select Button" at bounding box center [344, 239] width 246 height 15
click at [201, 245] on div "MY DRAFTS Time Entry Form Time Entry Form Single day time entries Date PROJECT …" at bounding box center [344, 251] width 398 height 503
click at [622, 304] on icon at bounding box center [623, 303] width 5 height 5
click at [641, 301] on span "**********" at bounding box center [644, 303] width 33 height 7
click at [0, 0] on icon at bounding box center [0, 0] width 0 height 0
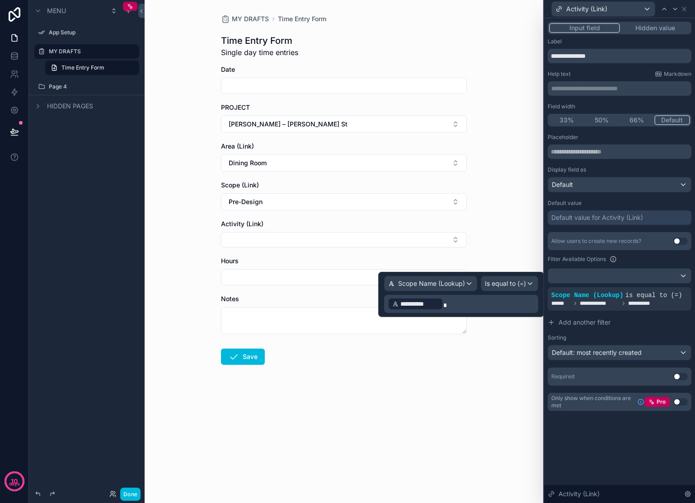
click at [455, 300] on p "**********" at bounding box center [462, 304] width 149 height 14
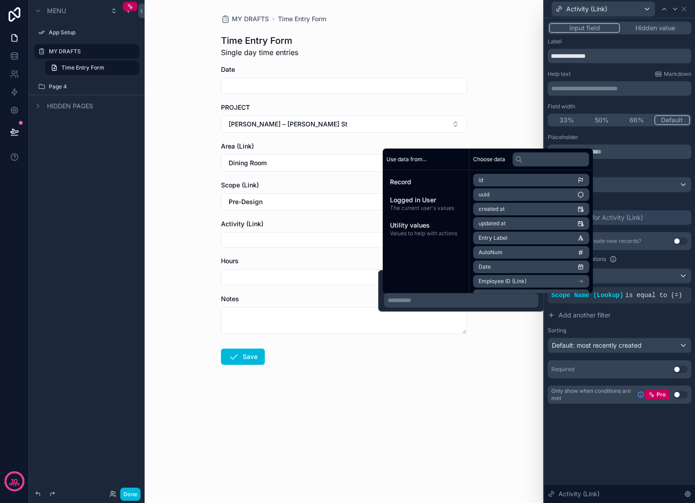
click at [495, 418] on div "MY DRAFTS Time Entry Form Time Entry Form Single day time entries Date PROJECT …" at bounding box center [344, 251] width 398 height 503
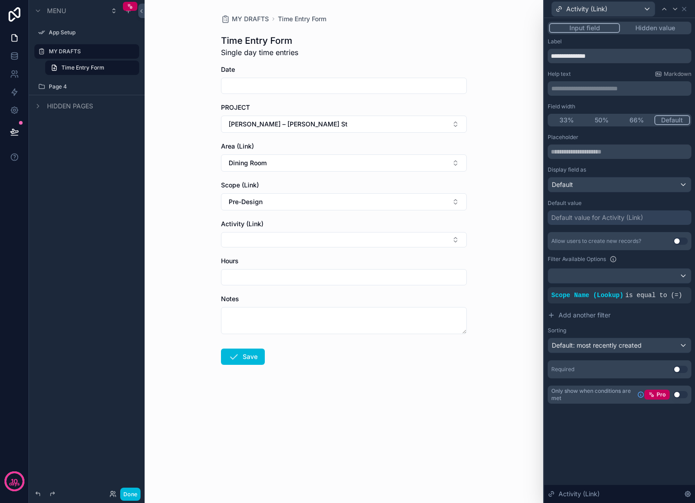
click at [581, 299] on span "Scope Name (Lookup)" at bounding box center [587, 295] width 72 height 7
click at [0, 0] on icon at bounding box center [0, 0] width 0 height 0
click at [574, 316] on span "Add another filter" at bounding box center [584, 315] width 52 height 9
click at [598, 297] on div "Add a filter" at bounding box center [620, 295] width 144 height 16
click at [0, 0] on icon at bounding box center [0, 0] width 0 height 0
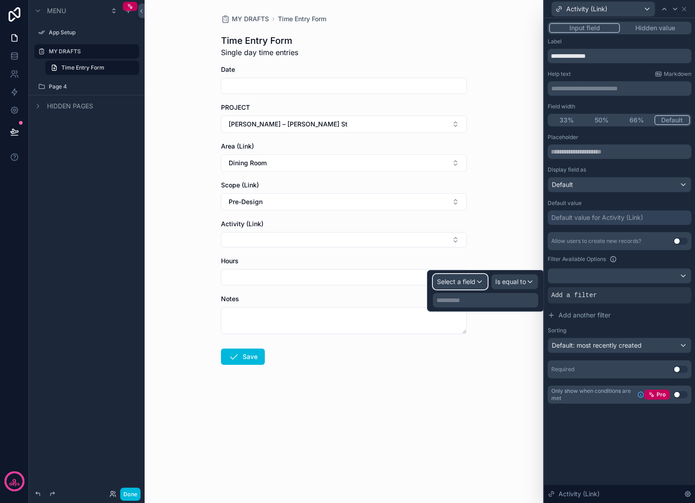
click at [458, 284] on span "Select a field" at bounding box center [456, 282] width 38 height 8
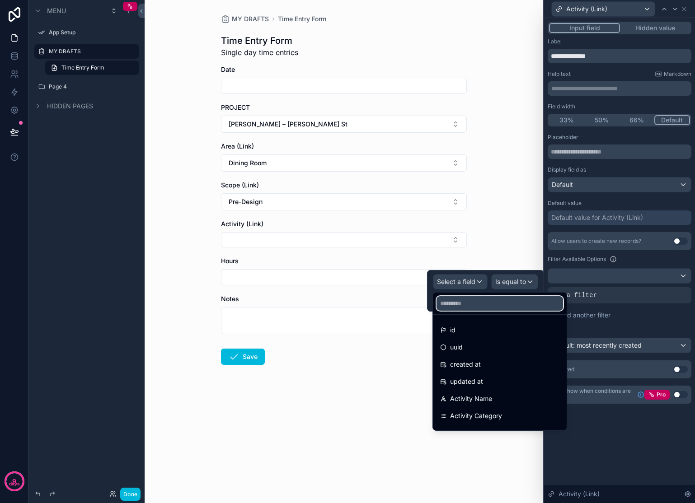
click at [470, 301] on input "text" at bounding box center [499, 303] width 127 height 14
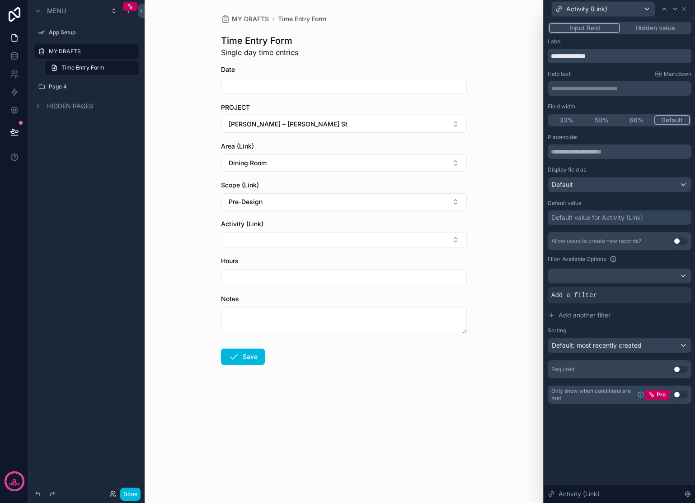
click at [491, 237] on div "MY DRAFTS Time Entry Form Time Entry Form Single day time entries Date PROJECT …" at bounding box center [344, 251] width 398 height 503
click at [566, 299] on span "Add a filter" at bounding box center [574, 295] width 46 height 9
click at [569, 301] on div "Add a filter" at bounding box center [620, 295] width 144 height 16
click at [0, 0] on icon at bounding box center [0, 0] width 0 height 0
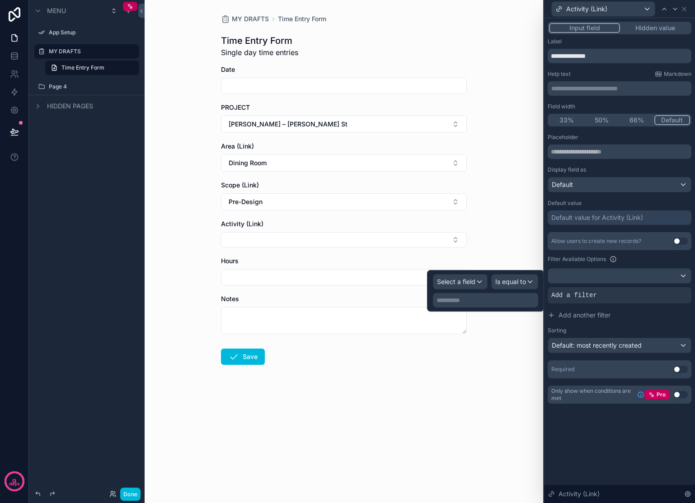
click at [481, 299] on p "**********" at bounding box center [486, 300] width 100 height 9
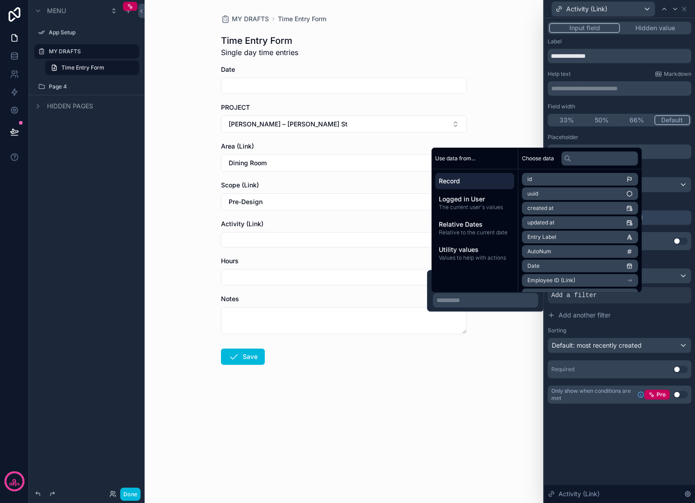
click at [430, 279] on div "**********" at bounding box center [485, 291] width 117 height 42
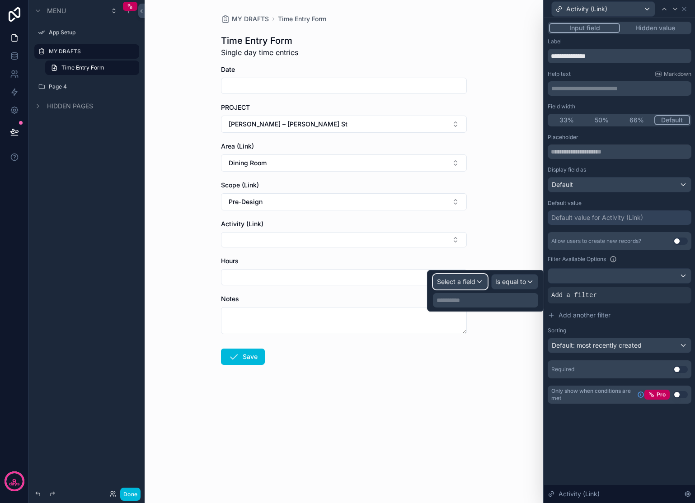
click at [454, 287] on div "Select a field" at bounding box center [460, 282] width 54 height 14
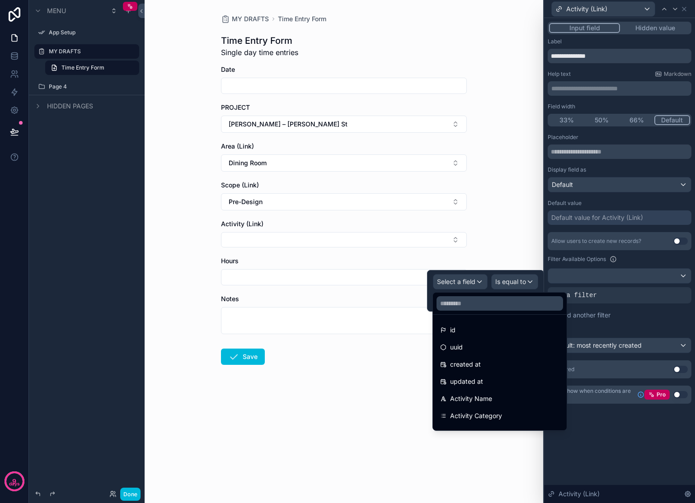
click at [388, 371] on form "Date PROJECT Franz – Downing St Area (Link) Dining Room Scope (Link) Pre-Design…" at bounding box center [344, 244] width 246 height 358
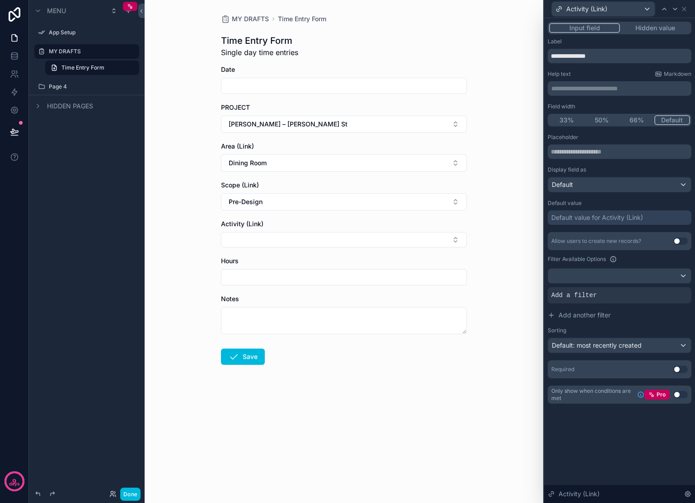
click at [595, 295] on span "Add a filter" at bounding box center [574, 295] width 46 height 9
click at [0, 0] on icon at bounding box center [0, 0] width 0 height 0
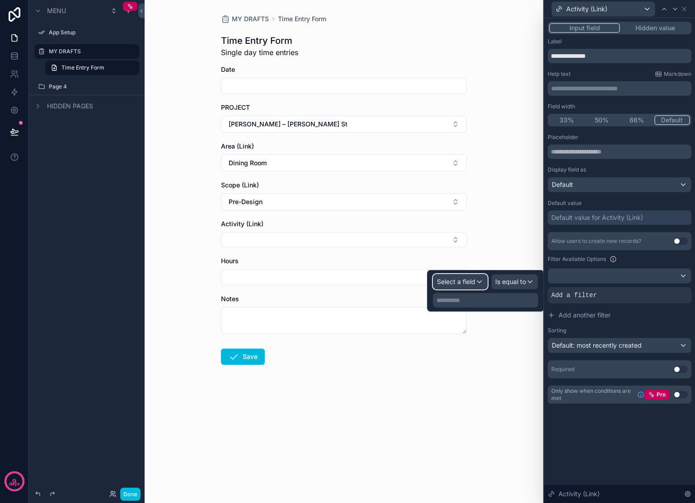
click at [469, 284] on span "Select a field" at bounding box center [456, 282] width 38 height 8
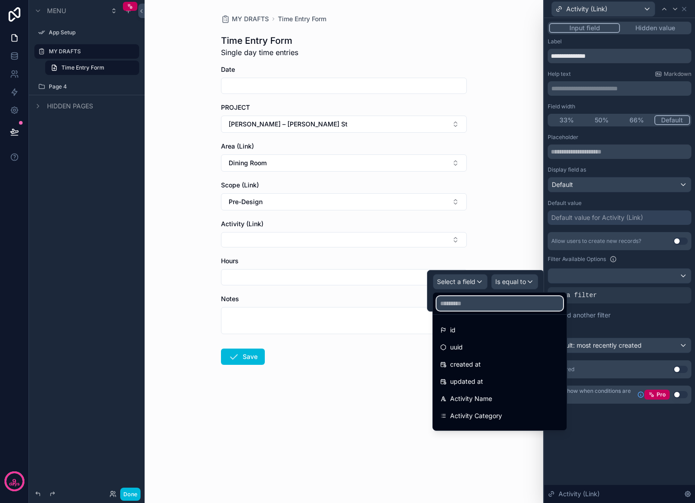
click at [481, 305] on input "text" at bounding box center [499, 303] width 127 height 14
type input "**"
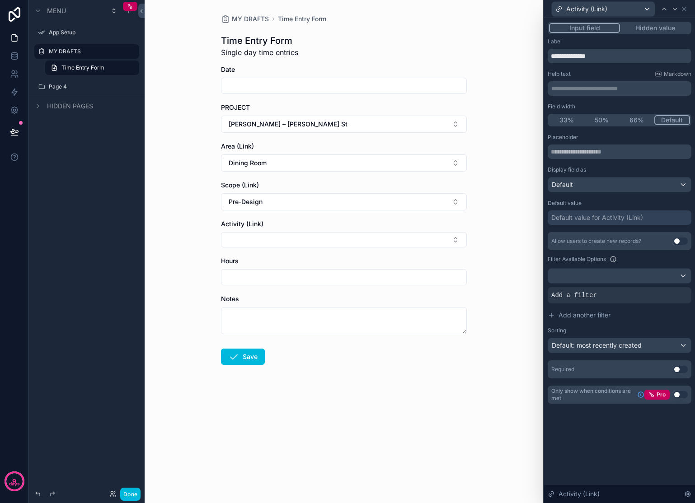
click at [651, 319] on button "Add another filter" at bounding box center [620, 315] width 144 height 16
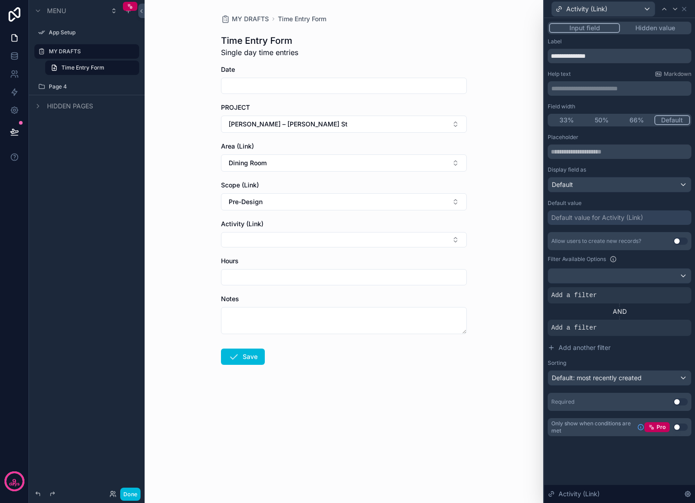
click at [0, 0] on div at bounding box center [0, 0] width 0 height 0
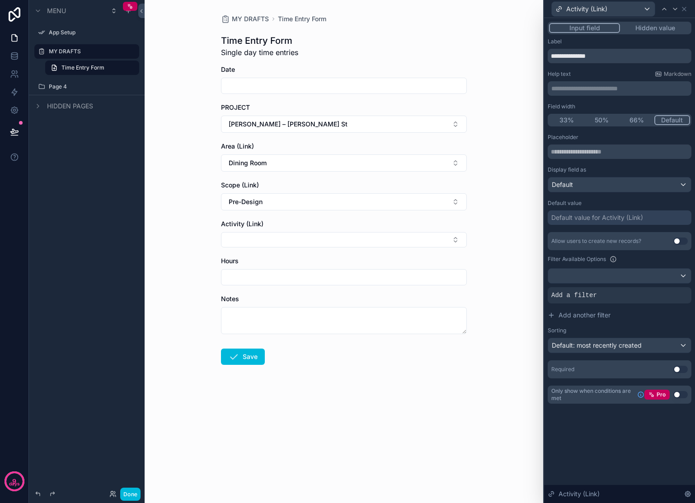
click at [0, 0] on icon at bounding box center [0, 0] width 0 height 0
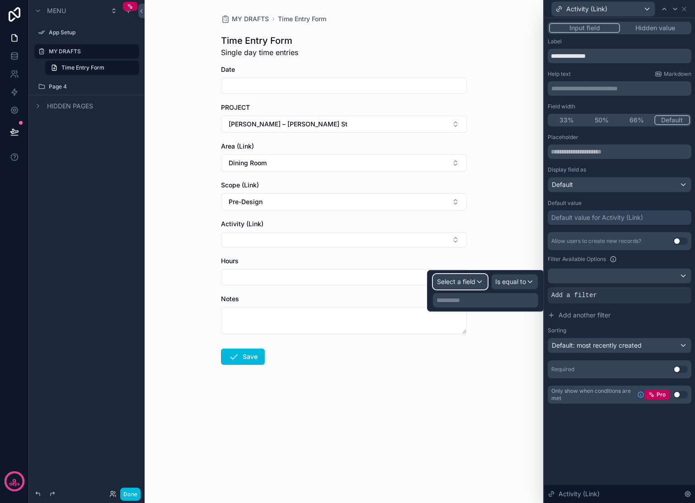
click at [474, 277] on span "Select a field" at bounding box center [456, 281] width 38 height 9
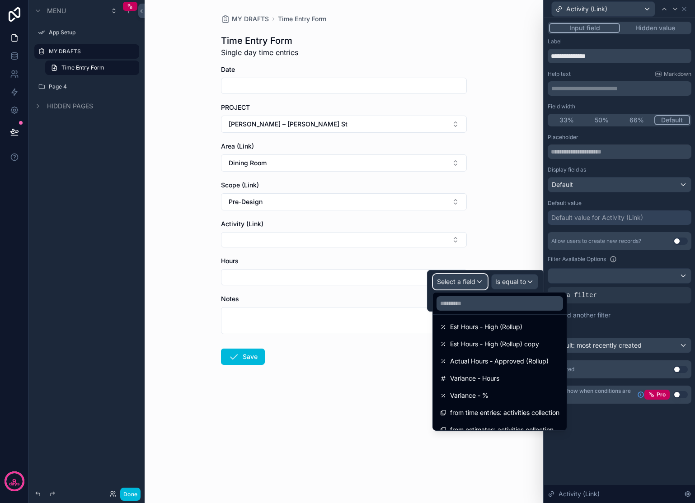
scroll to position [16, 0]
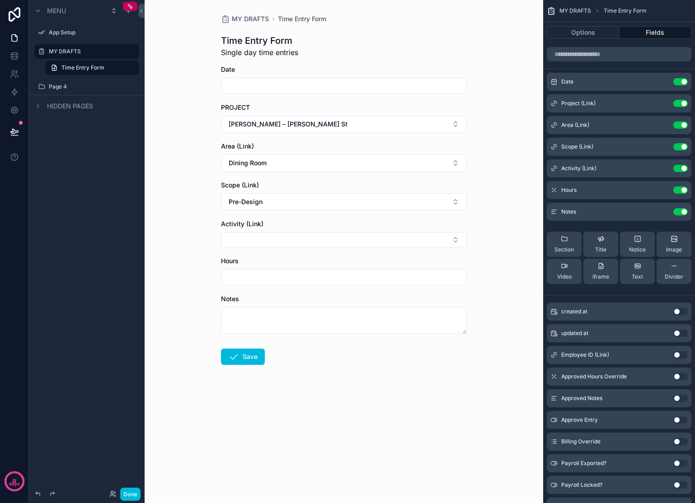
click at [400, 238] on button "Select Button" at bounding box center [344, 239] width 246 height 15
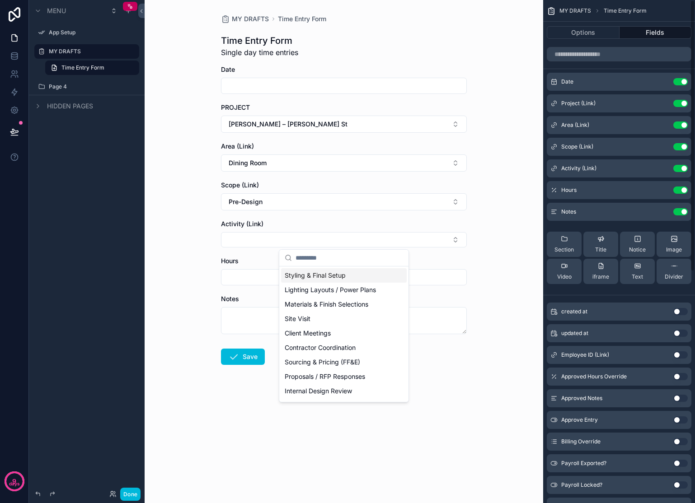
click at [0, 0] on icon "scrollable content" at bounding box center [0, 0] width 0 height 0
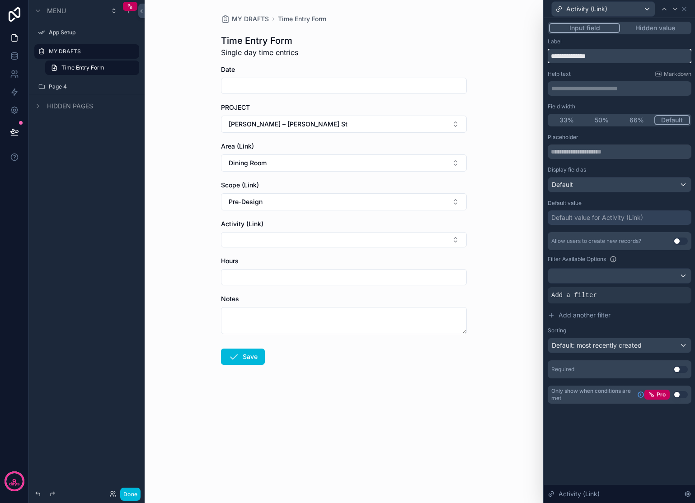
click at [614, 57] on input "**********" at bounding box center [620, 56] width 144 height 14
click at [675, 53] on input "**********" at bounding box center [620, 56] width 144 height 14
click at [684, 7] on icon at bounding box center [683, 8] width 7 height 7
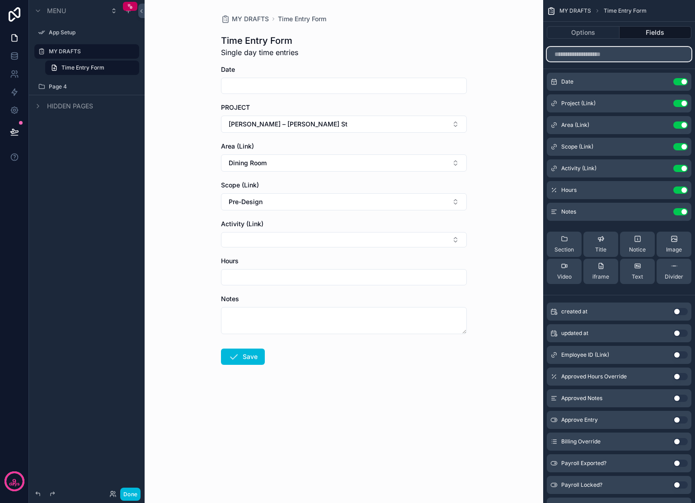
click at [595, 58] on input "scrollable content" at bounding box center [619, 54] width 145 height 14
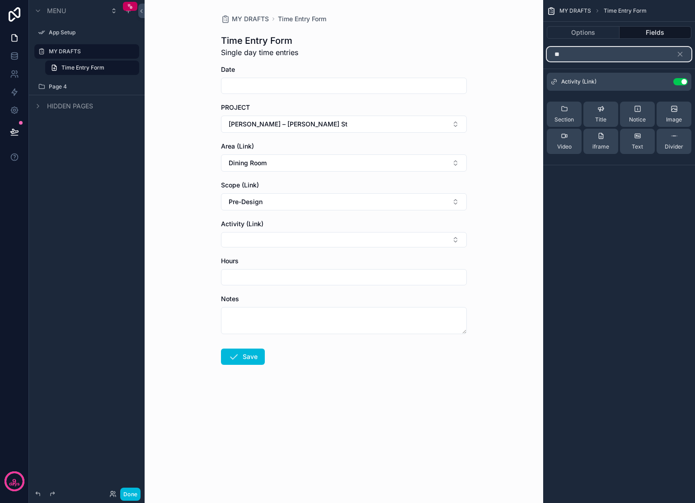
type input "*"
type input "**"
click at [683, 56] on icon "scrollable content" at bounding box center [680, 54] width 8 height 8
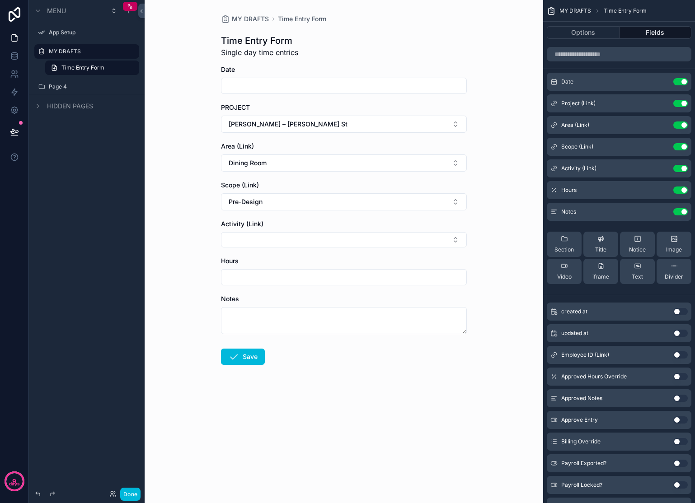
click at [428, 243] on button "Select Button" at bounding box center [344, 239] width 246 height 15
click at [508, 234] on div "MY DRAFTS Time Entry Form Time Entry Form Single day time entries Date PROJECT …" at bounding box center [344, 251] width 398 height 503
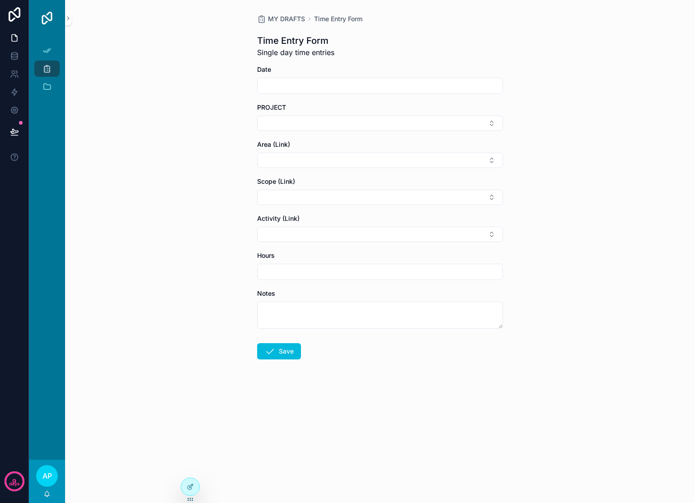
click at [191, 484] on icon at bounding box center [190, 486] width 7 height 7
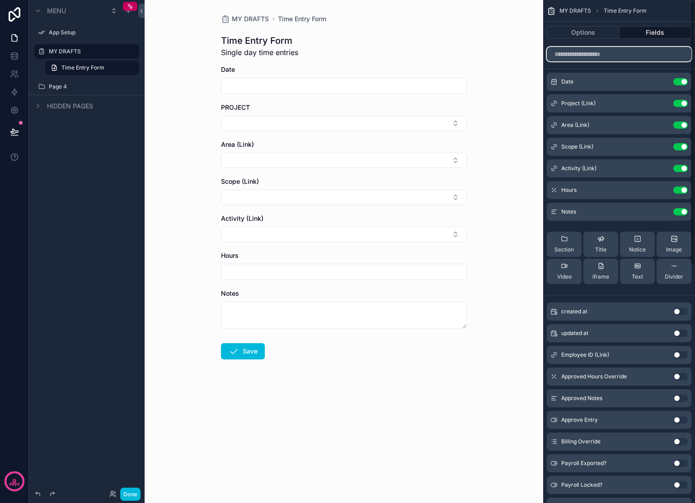
click at [626, 54] on input "scrollable content" at bounding box center [619, 54] width 145 height 14
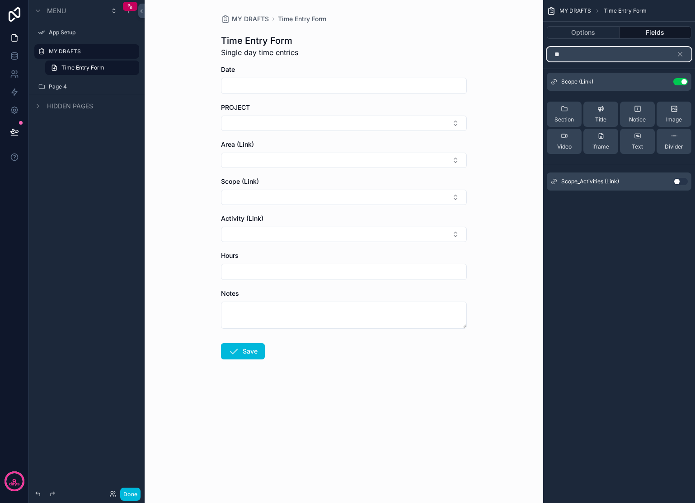
type input "**"
click at [678, 51] on icon "scrollable content" at bounding box center [680, 54] width 8 height 8
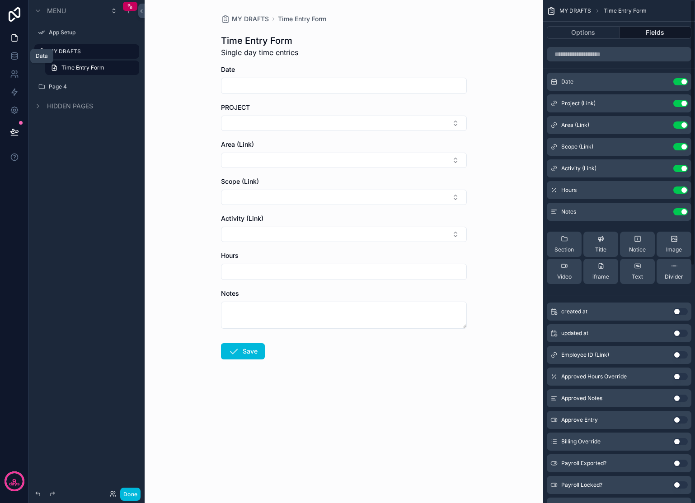
click at [14, 58] on icon at bounding box center [14, 56] width 9 height 9
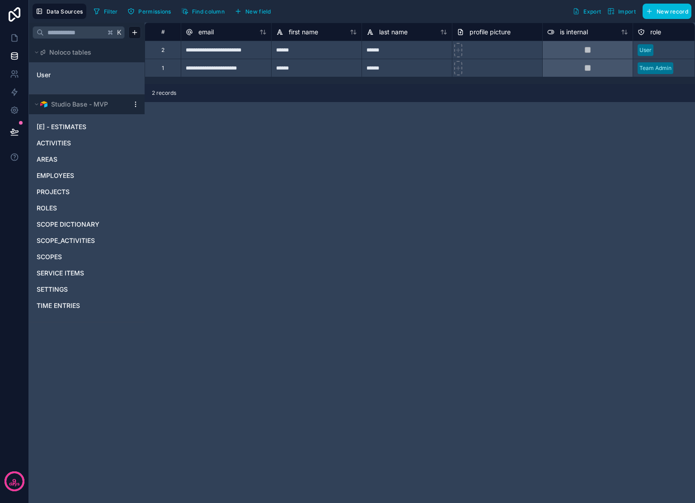
click at [136, 105] on html "**********" at bounding box center [347, 251] width 695 height 503
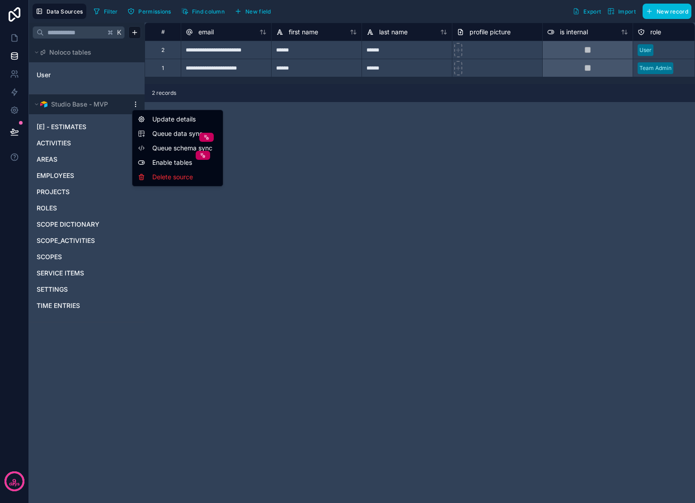
click at [354, 159] on html "**********" at bounding box center [347, 251] width 695 height 503
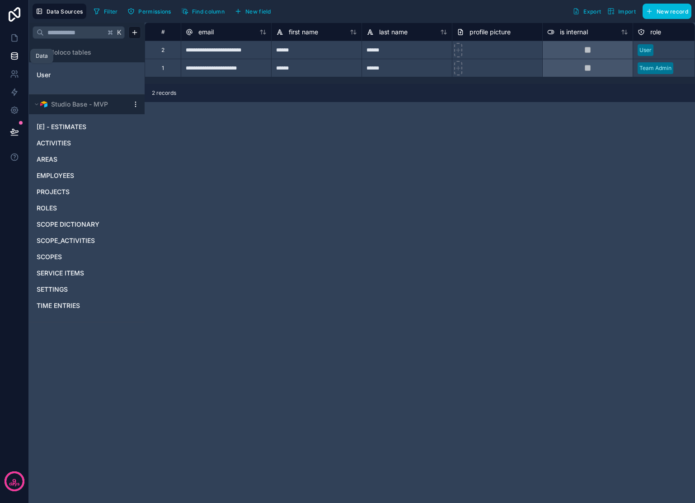
click at [13, 56] on icon at bounding box center [14, 56] width 9 height 9
click at [57, 15] on button "Data Sources" at bounding box center [60, 11] width 54 height 15
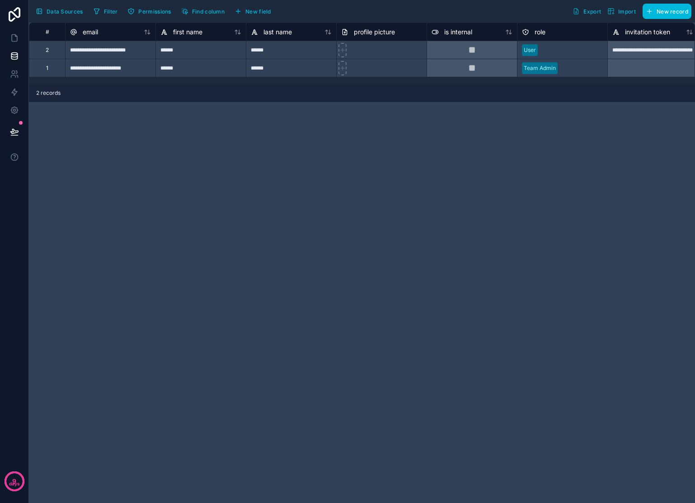
click at [57, 15] on button "Data Sources" at bounding box center [60, 11] width 54 height 15
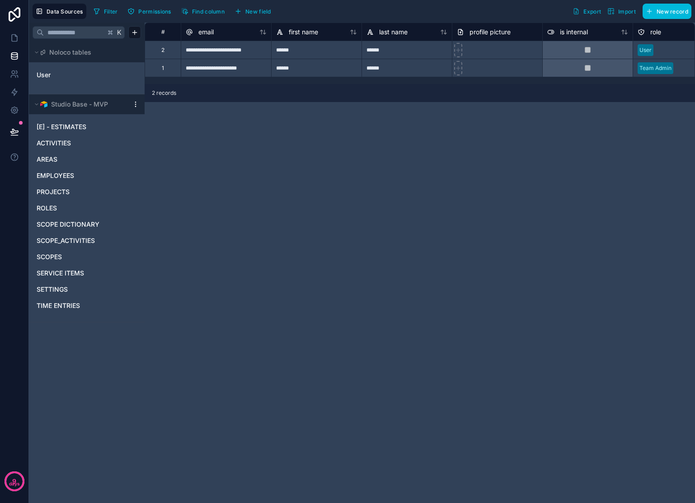
click at [144, 113] on div "Studio Base - MVP" at bounding box center [87, 104] width 116 height 20
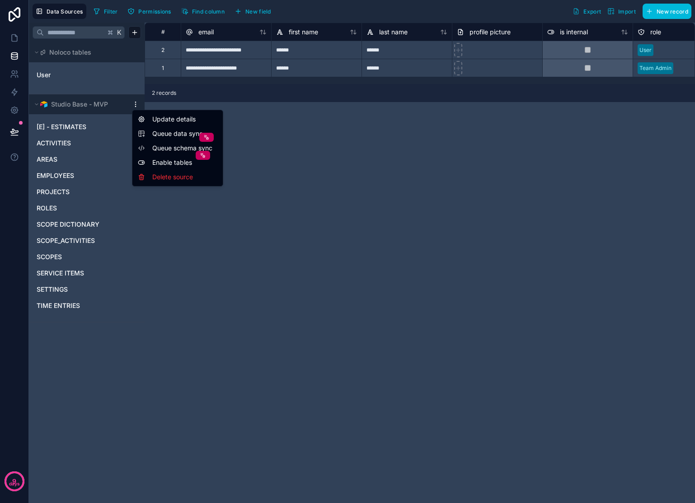
click at [136, 108] on html "**********" at bounding box center [347, 251] width 695 height 503
click at [162, 122] on div "Update details" at bounding box center [177, 119] width 87 height 14
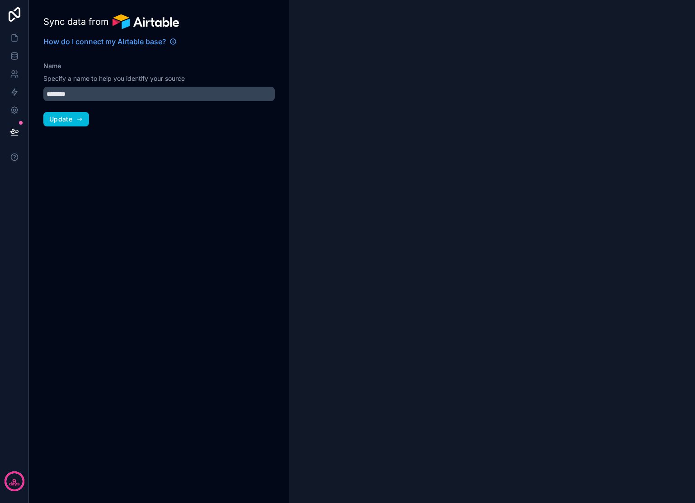
type input "**********"
click at [14, 36] on icon at bounding box center [14, 37] width 9 height 9
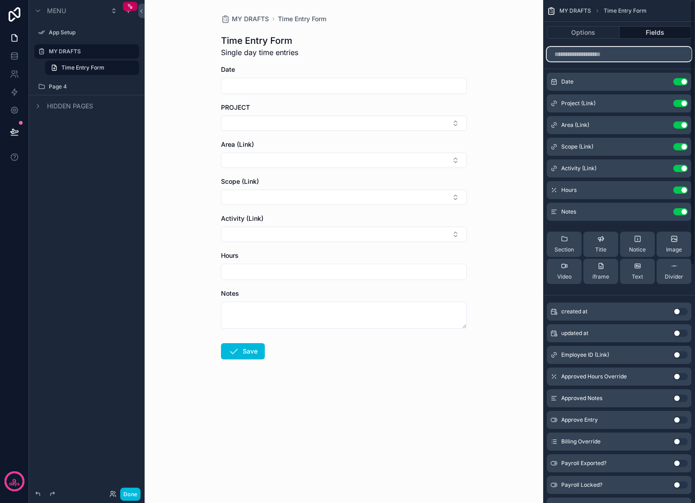
click at [591, 55] on input "scrollable content" at bounding box center [619, 54] width 145 height 14
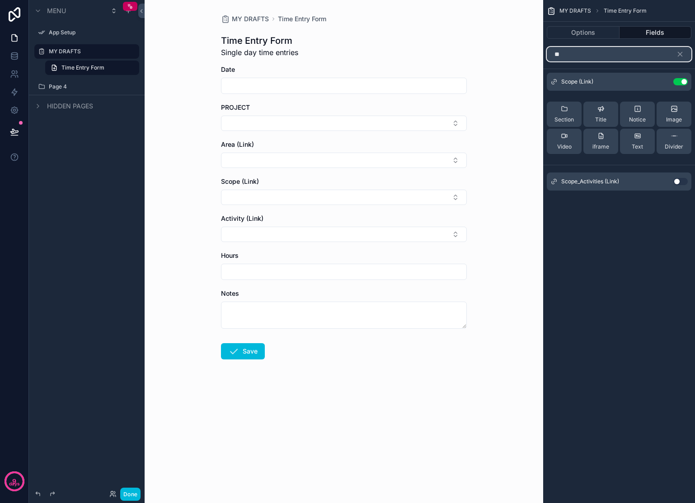
type input "**"
click at [682, 53] on icon "scrollable content" at bounding box center [680, 54] width 8 height 8
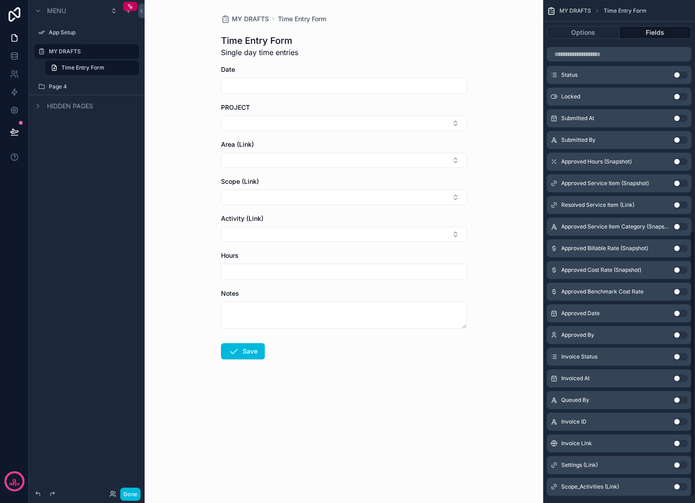
scroll to position [450, 0]
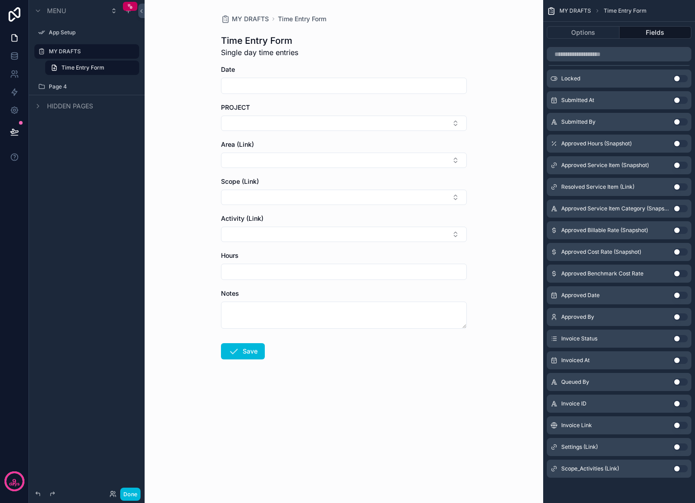
click at [675, 469] on button "Use setting" at bounding box center [680, 468] width 14 height 7
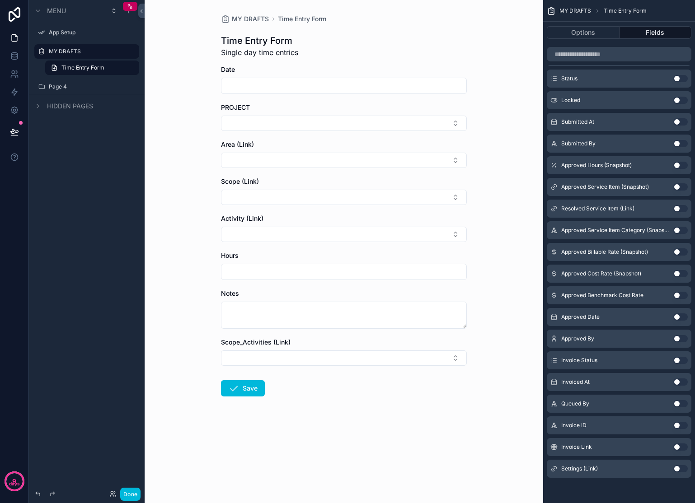
scroll to position [0, 0]
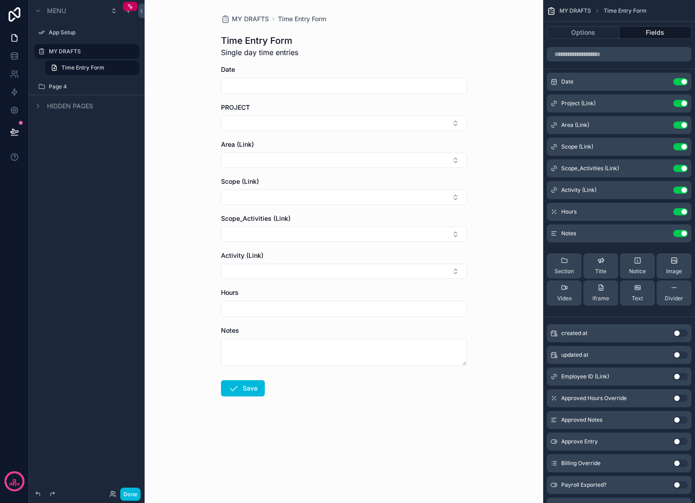
click at [0, 0] on icon "scrollable content" at bounding box center [0, 0] width 0 height 0
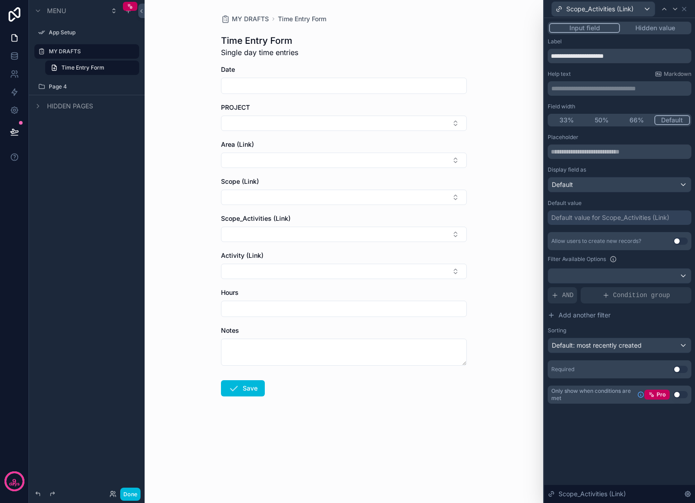
click at [599, 315] on span "Add another filter" at bounding box center [584, 315] width 52 height 9
click at [576, 295] on span "Add a filter" at bounding box center [574, 295] width 46 height 9
click at [0, 0] on icon at bounding box center [0, 0] width 0 height 0
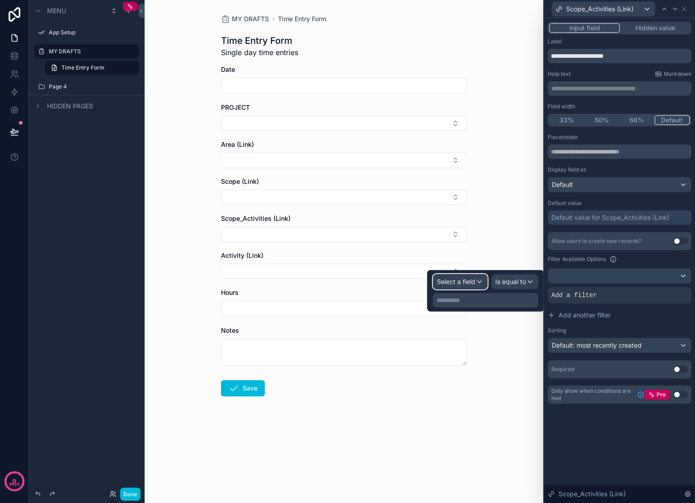
click at [478, 283] on div "Select a field" at bounding box center [460, 282] width 54 height 14
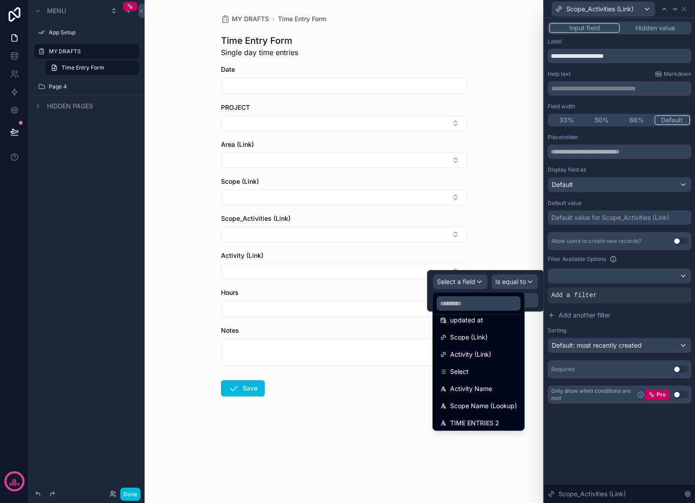
scroll to position [81, 0]
click at [475, 369] on span "Activity Name" at bounding box center [471, 369] width 42 height 11
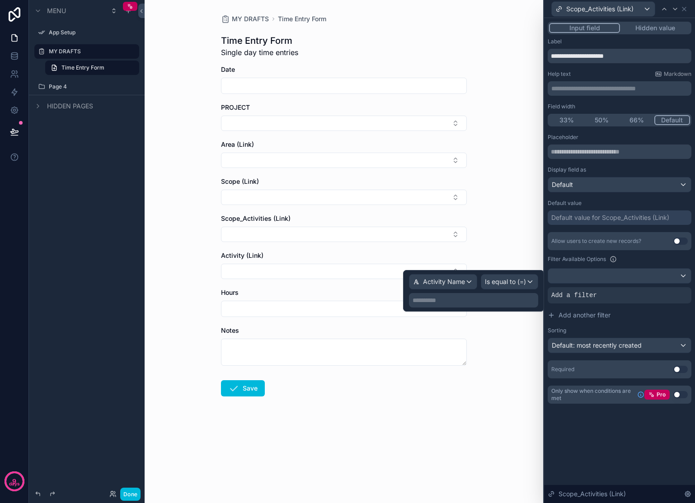
click at [483, 303] on p "**********" at bounding box center [474, 300] width 124 height 9
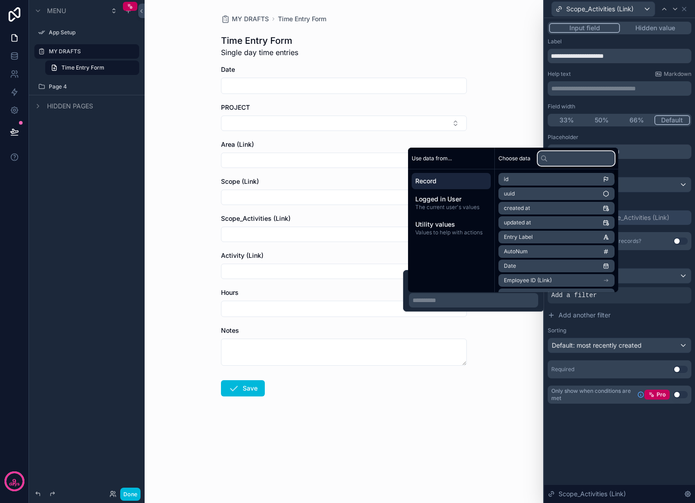
click at [562, 160] on input "text" at bounding box center [576, 158] width 77 height 14
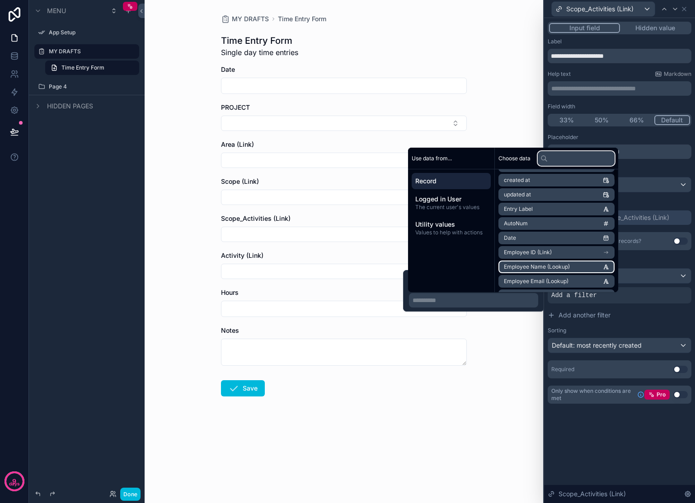
scroll to position [0, 0]
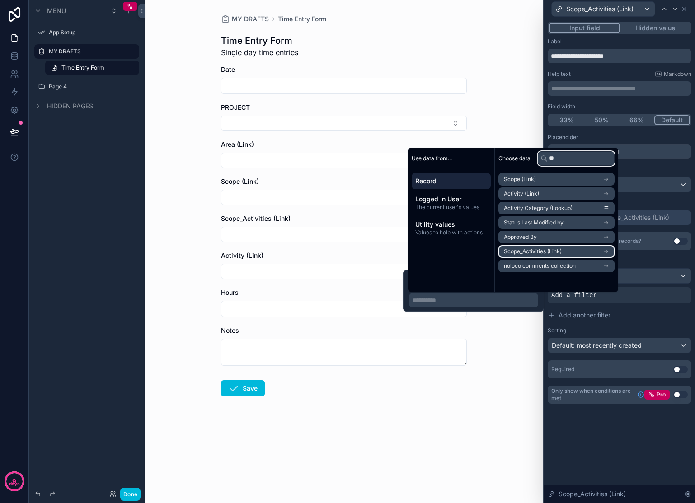
type input "**"
click at [608, 252] on icon "scrollable content" at bounding box center [606, 252] width 4 height 0
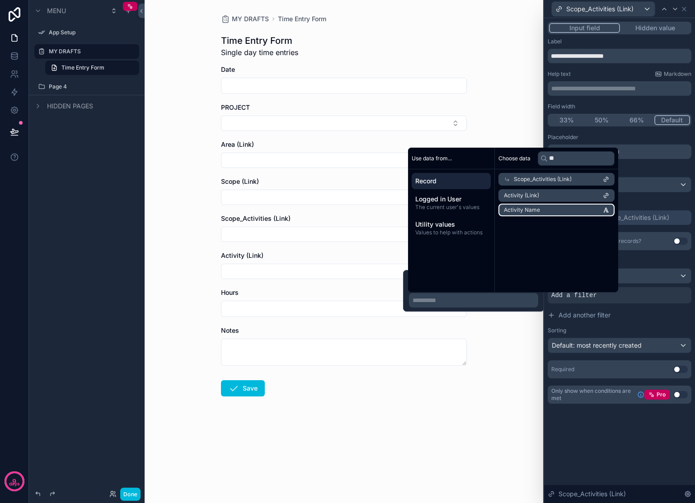
click at [576, 209] on li "Activity Name" at bounding box center [556, 210] width 116 height 13
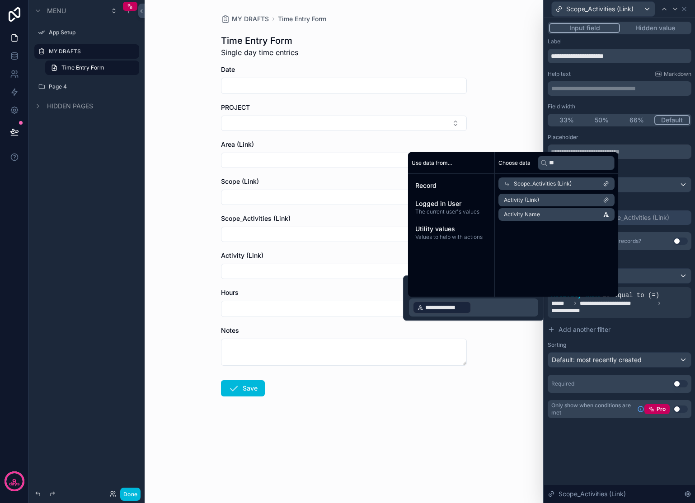
click at [505, 404] on div "MY DRAFTS Time Entry Form Time Entry Form Single day time entries Date PROJECT …" at bounding box center [344, 251] width 398 height 503
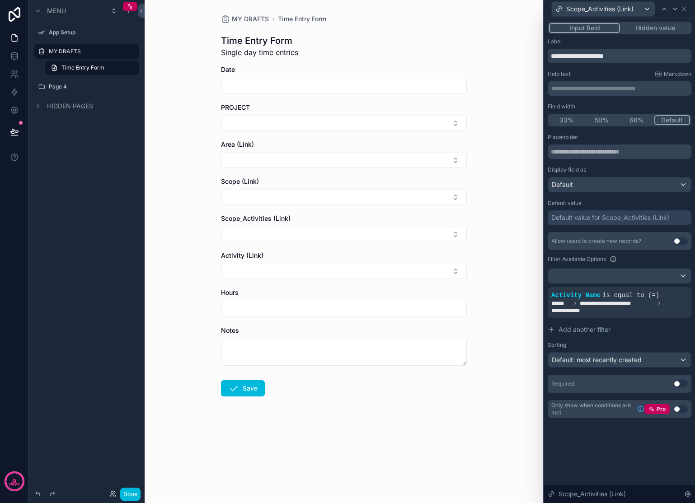
click at [429, 238] on button "Select Button" at bounding box center [344, 234] width 246 height 15
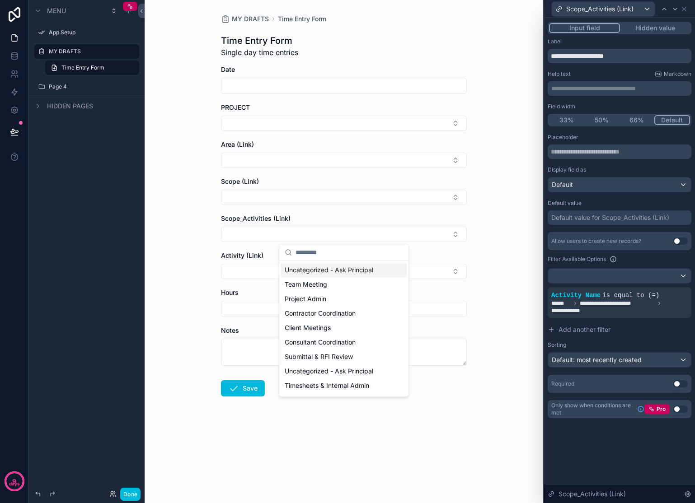
click at [500, 231] on div "MY DRAFTS Time Entry Form Time Entry Form Single day time entries Date PROJECT …" at bounding box center [344, 251] width 398 height 503
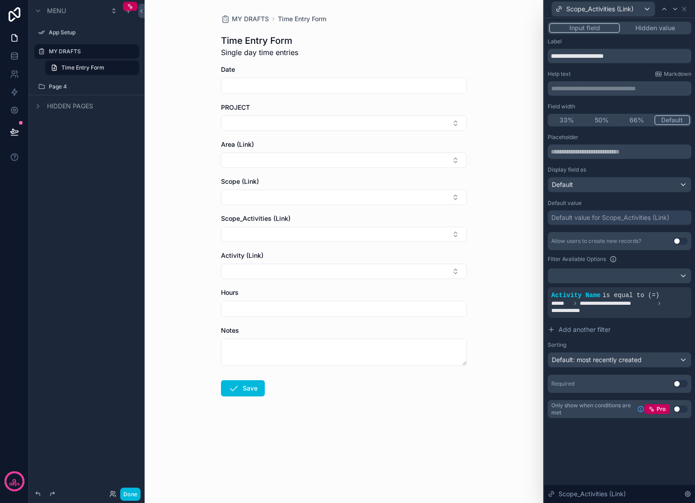
click at [416, 199] on button "Select Button" at bounding box center [344, 197] width 246 height 15
click at [332, 253] on div "Admin / Finance" at bounding box center [344, 247] width 126 height 14
click at [446, 234] on button "Select Button" at bounding box center [344, 236] width 246 height 15
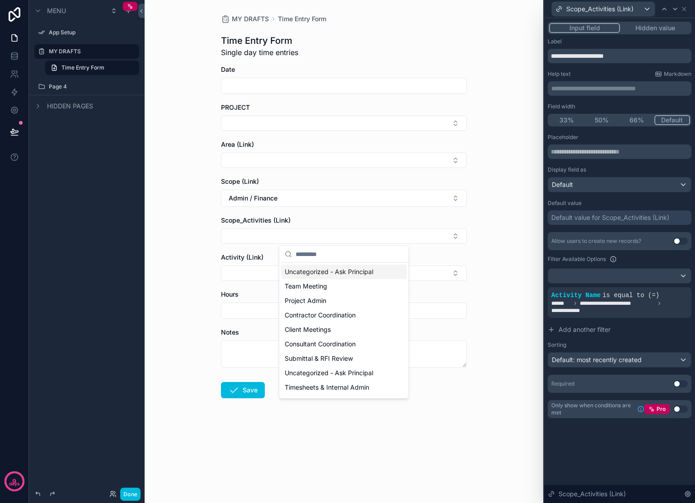
click at [487, 222] on div "MY DRAFTS Time Entry Form Time Entry Form Single day time entries Date PROJECT …" at bounding box center [344, 251] width 398 height 503
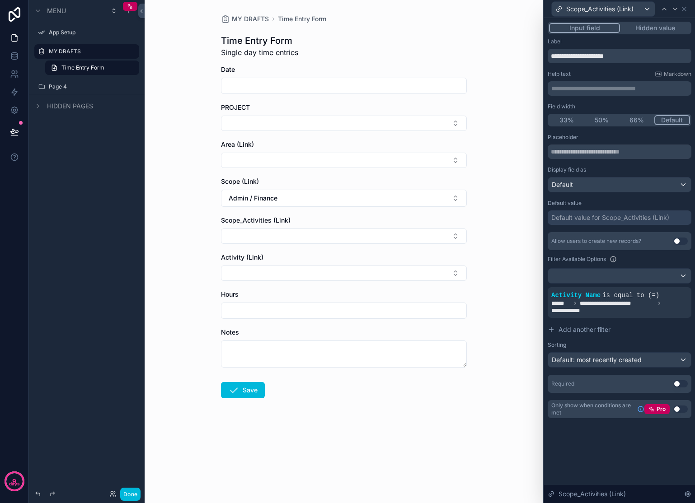
click at [452, 200] on button "Admin / Finance" at bounding box center [344, 198] width 246 height 17
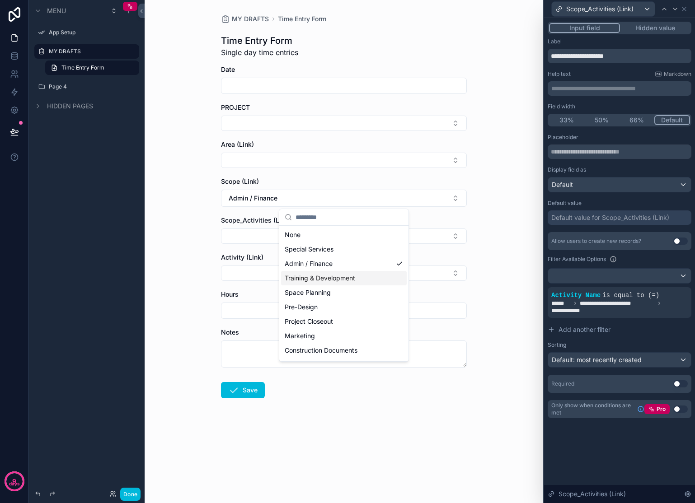
click at [341, 277] on span "Training & Development" at bounding box center [320, 278] width 70 height 9
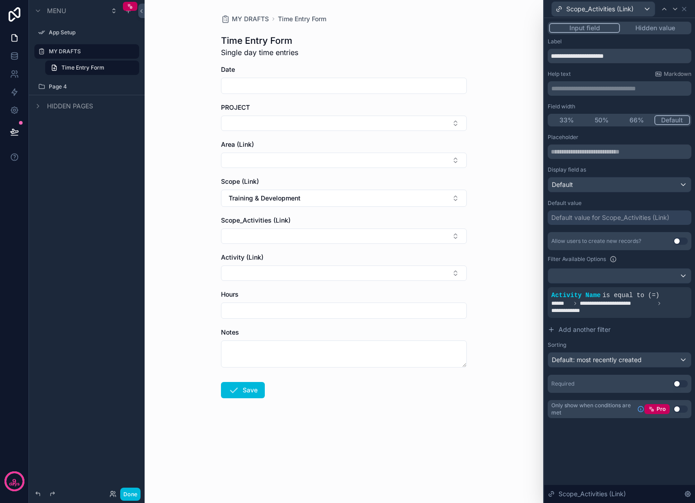
click at [328, 196] on button "Training & Development" at bounding box center [344, 198] width 246 height 17
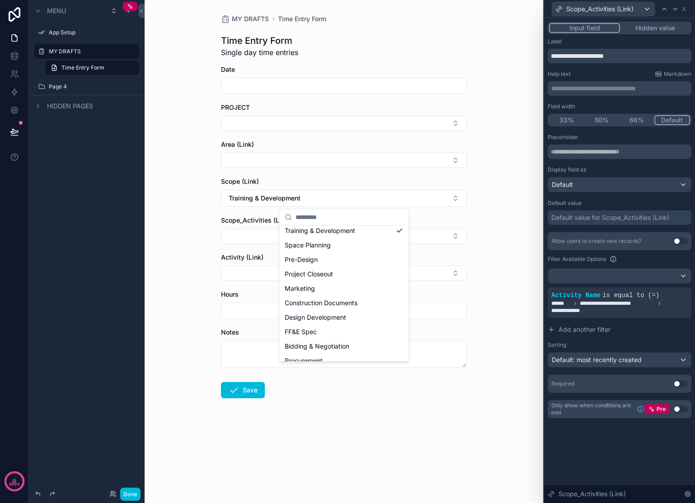
scroll to position [80, 0]
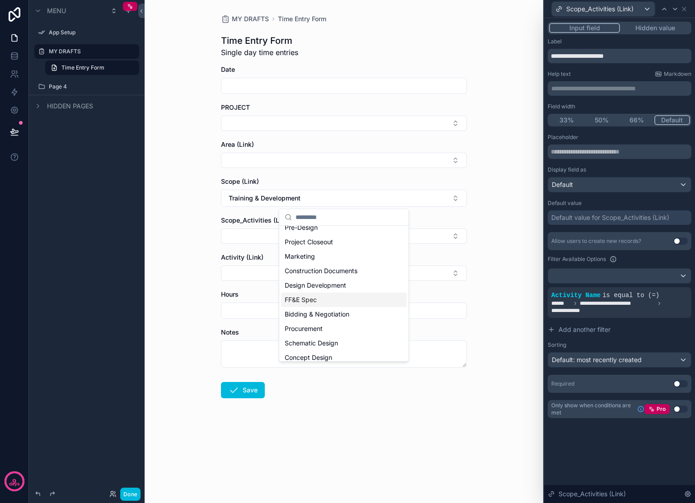
click at [335, 320] on div "Bidding & Negotiation" at bounding box center [344, 314] width 126 height 14
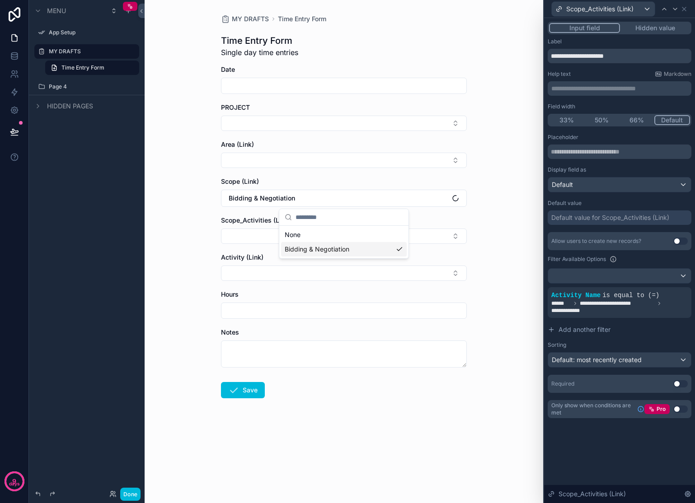
scroll to position [0, 0]
click at [354, 238] on button "Select Button" at bounding box center [344, 236] width 246 height 15
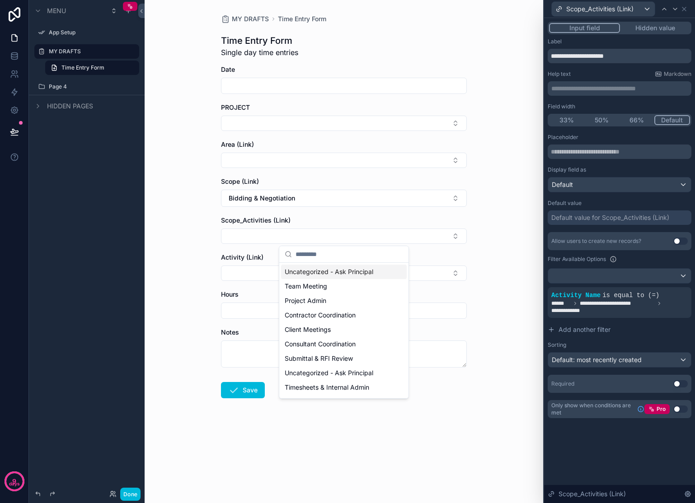
click at [509, 265] on div "MY DRAFTS Time Entry Form Time Entry Form Single day time entries Date PROJECT …" at bounding box center [344, 251] width 398 height 503
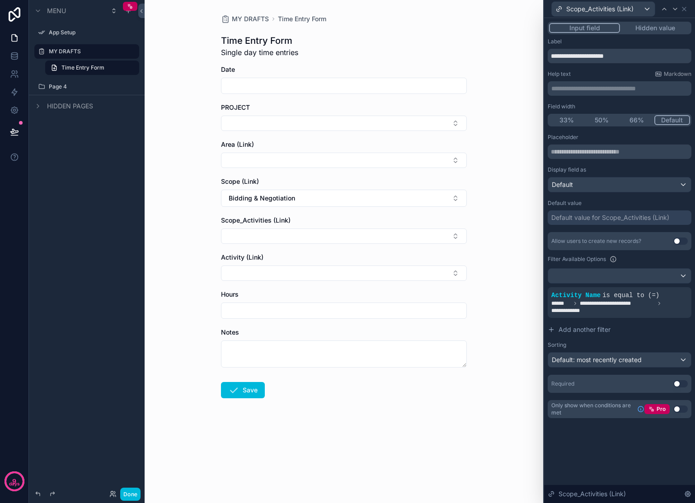
click at [636, 304] on span "**********" at bounding box center [617, 303] width 75 height 7
click at [0, 0] on icon at bounding box center [0, 0] width 0 height 0
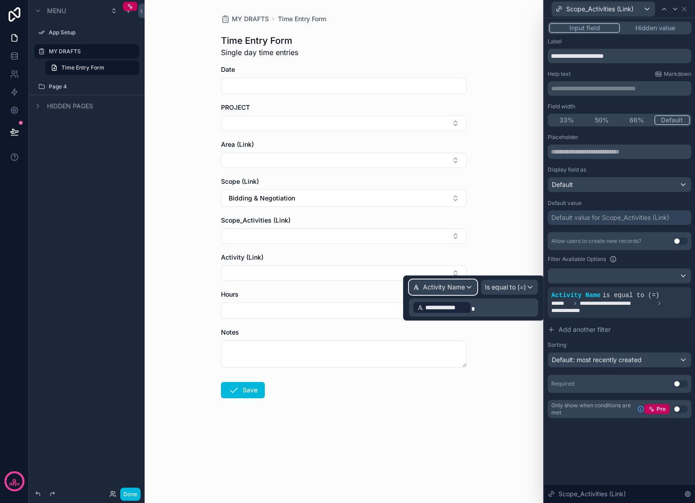
click at [464, 289] on span "Activity Name" at bounding box center [444, 287] width 42 height 9
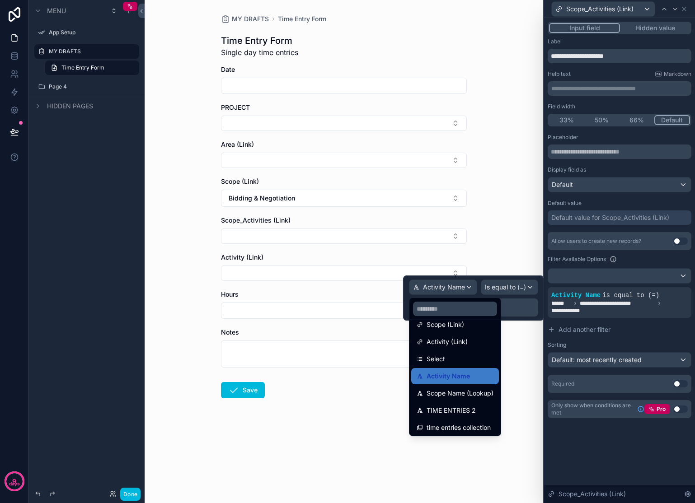
scroll to position [81, 0]
click at [473, 390] on span "Scope Name (Lookup)" at bounding box center [459, 391] width 67 height 11
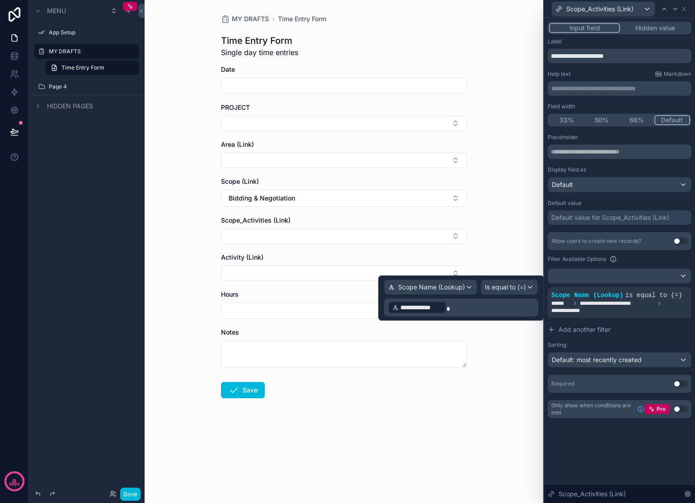
click at [426, 307] on span "**********" at bounding box center [421, 307] width 42 height 9
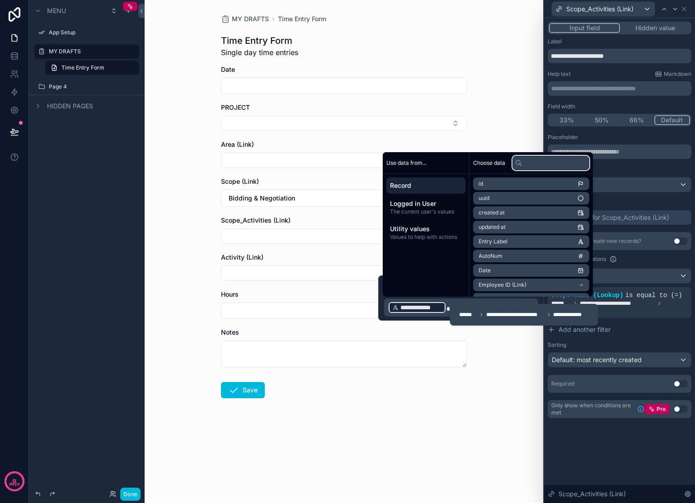
click at [571, 165] on input "text" at bounding box center [550, 163] width 77 height 14
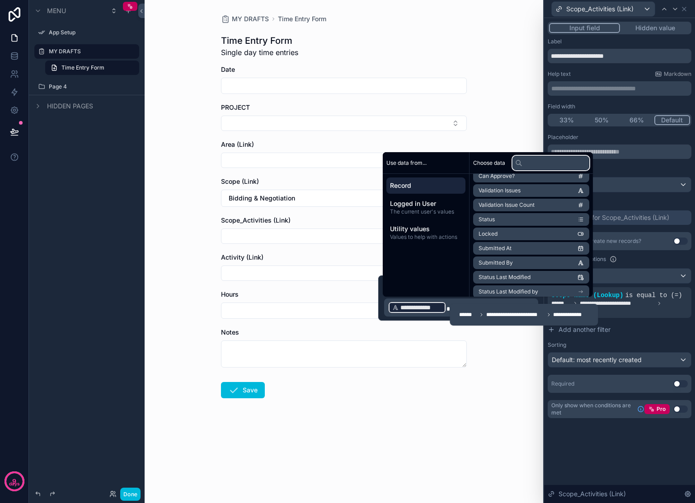
scroll to position [719, 0]
click at [551, 163] on input "text" at bounding box center [550, 163] width 77 height 14
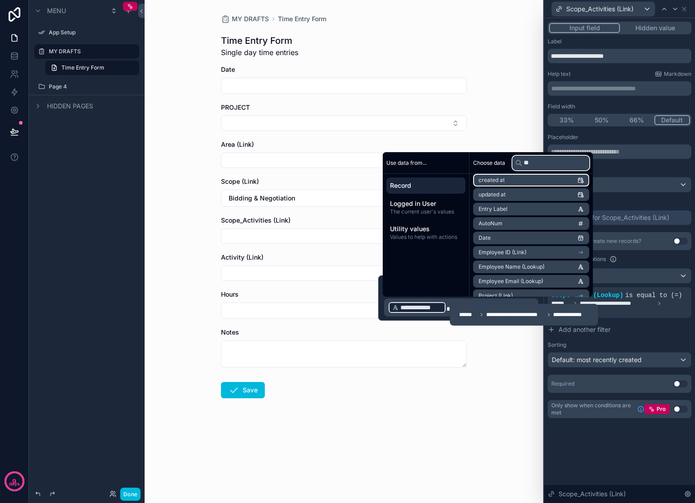
scroll to position [0, 0]
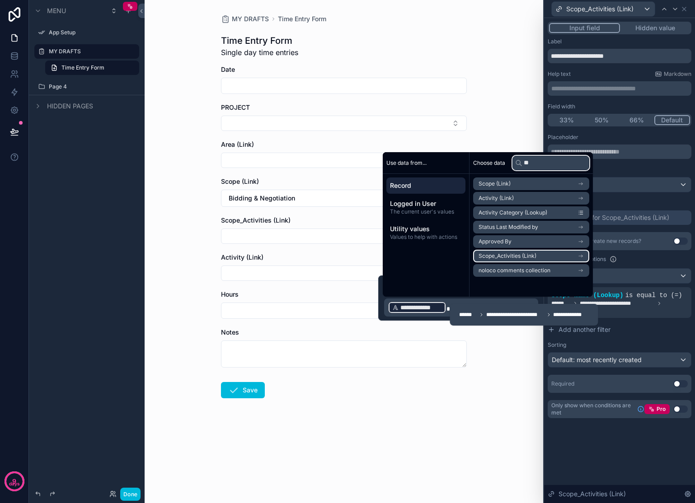
type input "**"
click at [584, 256] on icon "scrollable content" at bounding box center [580, 256] width 6 height 6
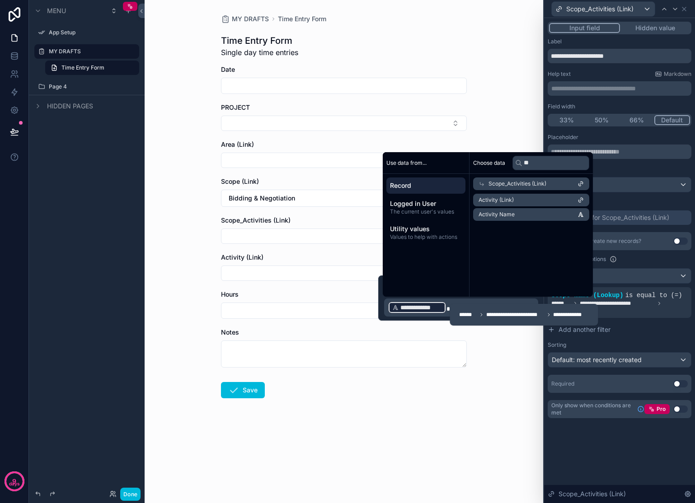
click at [514, 118] on div "MY DRAFTS Time Entry Form Time Entry Form Single day time entries Date PROJECT …" at bounding box center [344, 251] width 398 height 503
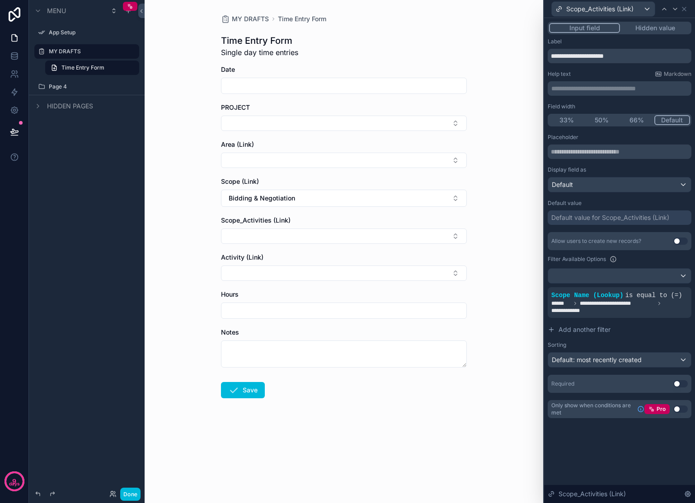
click at [0, 0] on icon at bounding box center [0, 0] width 0 height 0
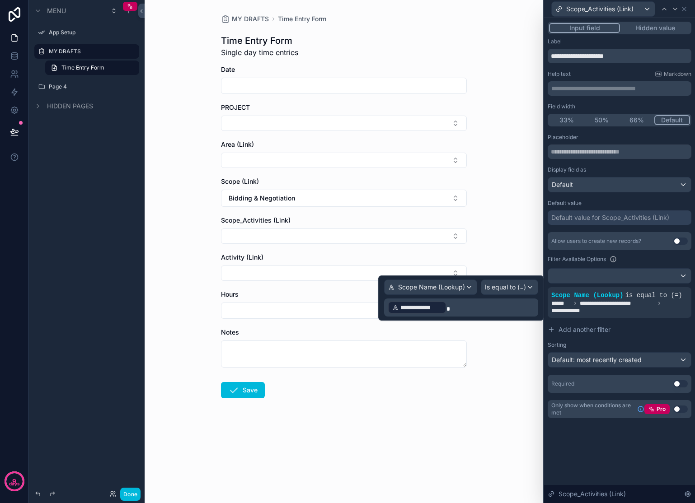
click at [439, 308] on span "**********" at bounding box center [421, 307] width 42 height 9
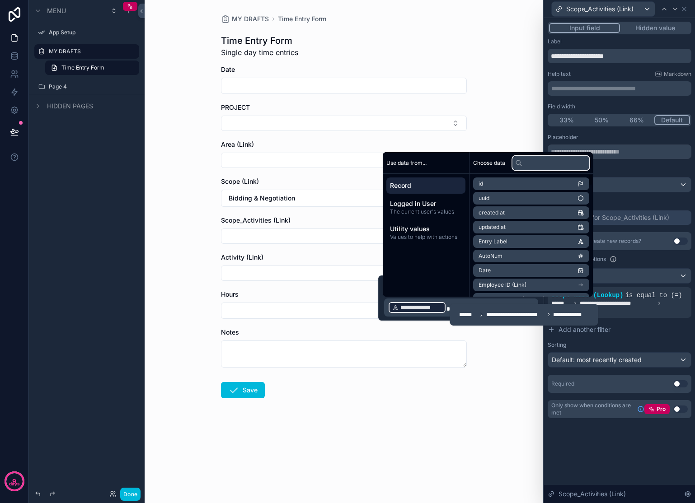
click at [536, 164] on input "text" at bounding box center [550, 163] width 77 height 14
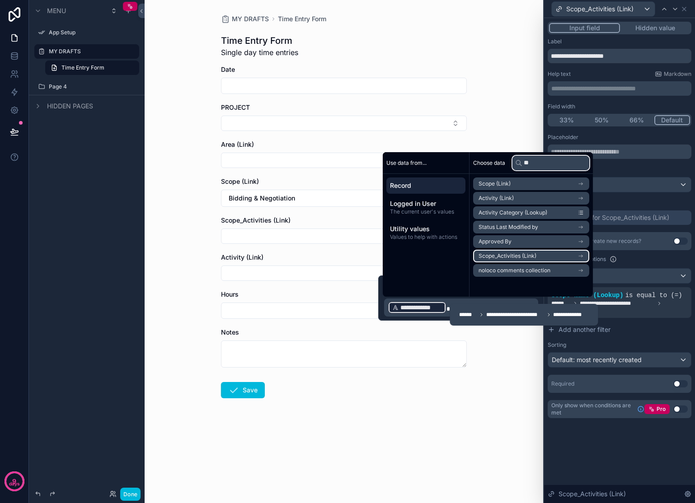
type input "**"
click at [582, 257] on icon "scrollable content" at bounding box center [581, 256] width 1 height 1
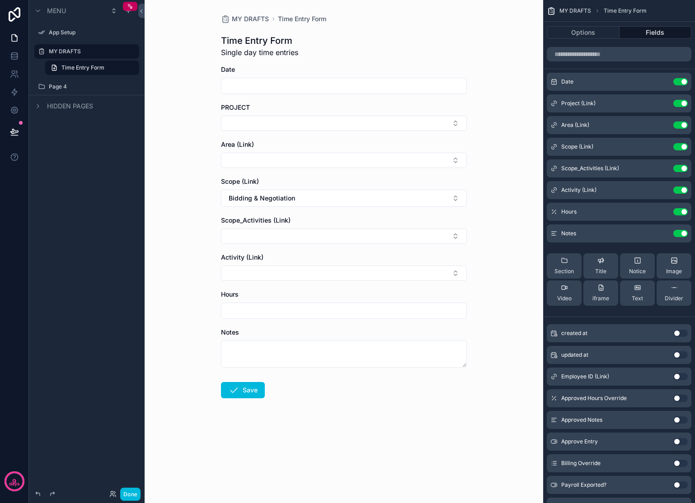
click at [464, 438] on form "Date PROJECT Area (Link) Scope (Link) Bidding & Negotiation Scope_Activities (L…" at bounding box center [344, 260] width 246 height 391
click at [0, 0] on icon "scrollable content" at bounding box center [0, 0] width 0 height 0
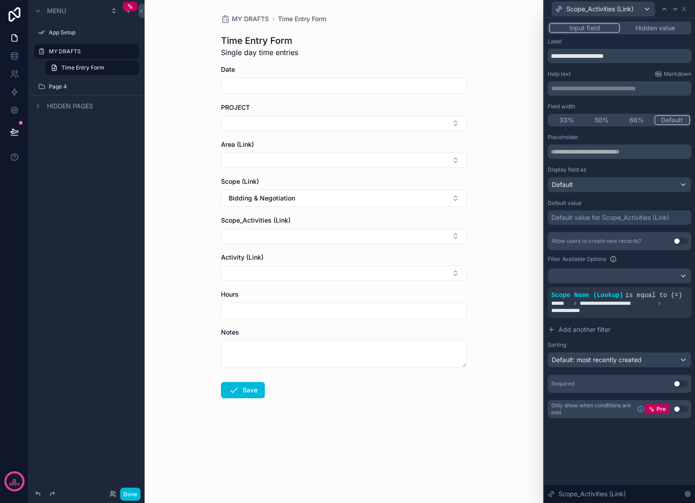
click at [0, 0] on icon at bounding box center [0, 0] width 0 height 0
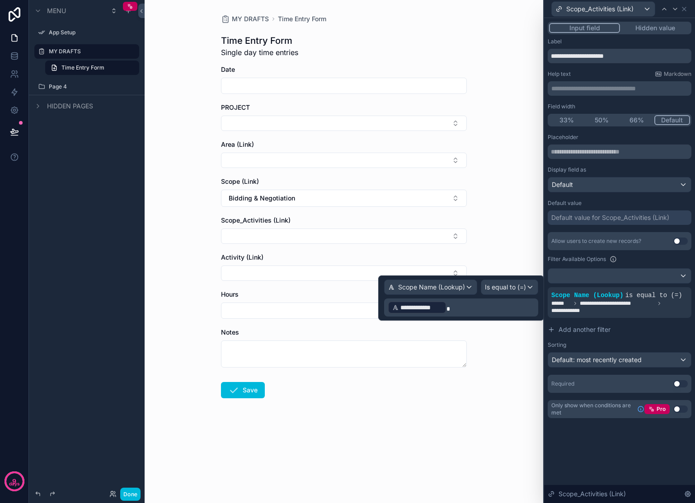
click at [464, 305] on p "**********" at bounding box center [462, 307] width 149 height 14
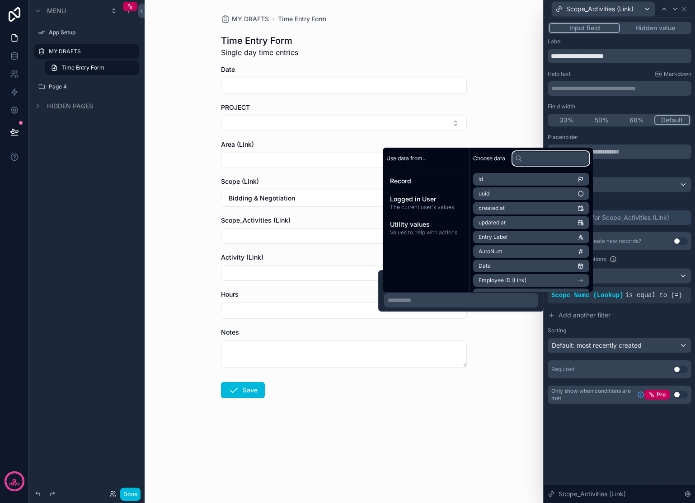
click at [534, 162] on input "text" at bounding box center [550, 158] width 77 height 14
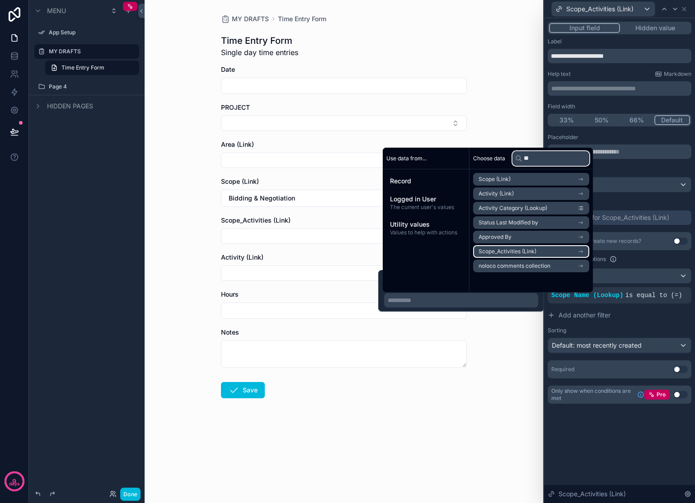
type input "**"
click at [584, 250] on icon "scrollable content" at bounding box center [580, 251] width 6 height 6
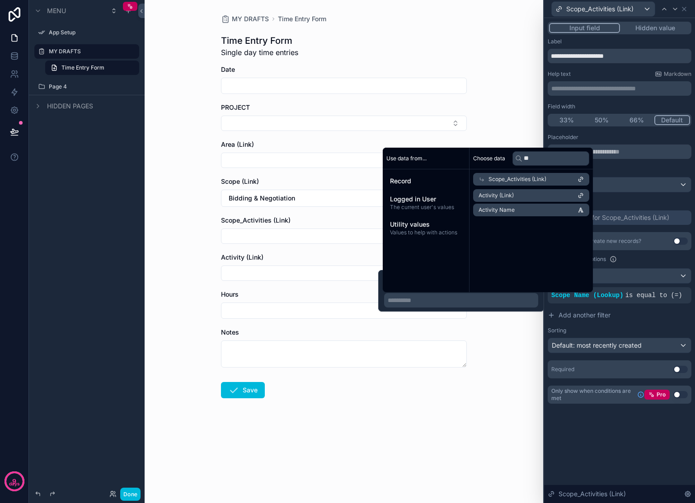
click at [456, 29] on div "MY DRAFTS Time Entry Form Time Entry Form Single day time entries Date PROJECT …" at bounding box center [344, 228] width 260 height 456
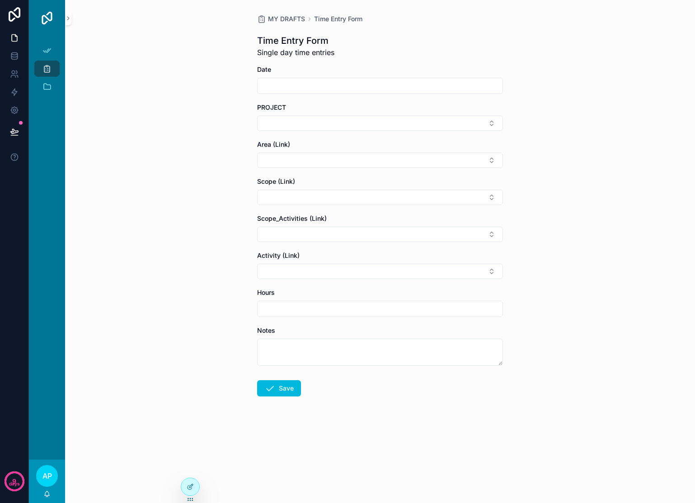
click at [191, 491] on div at bounding box center [190, 486] width 18 height 17
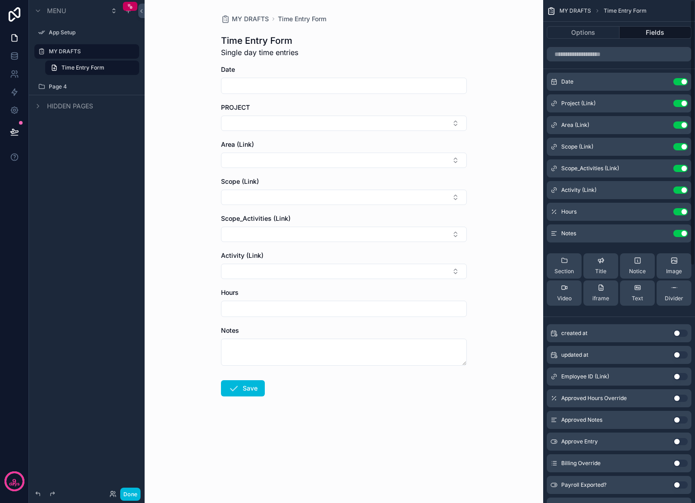
click at [0, 0] on icon "scrollable content" at bounding box center [0, 0] width 0 height 0
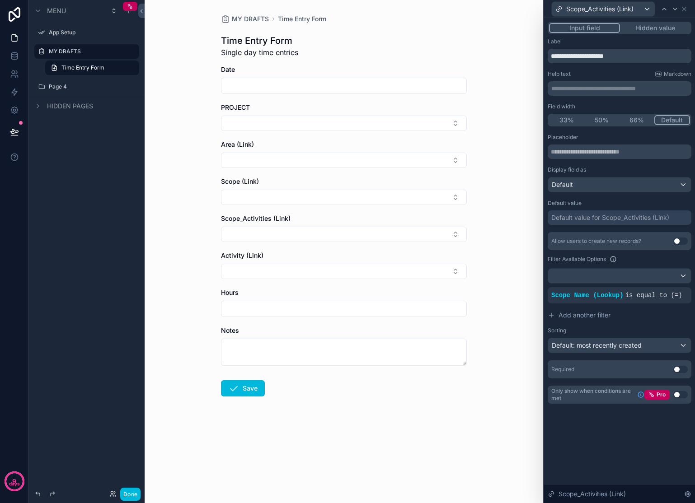
click at [0, 0] on icon at bounding box center [0, 0] width 0 height 0
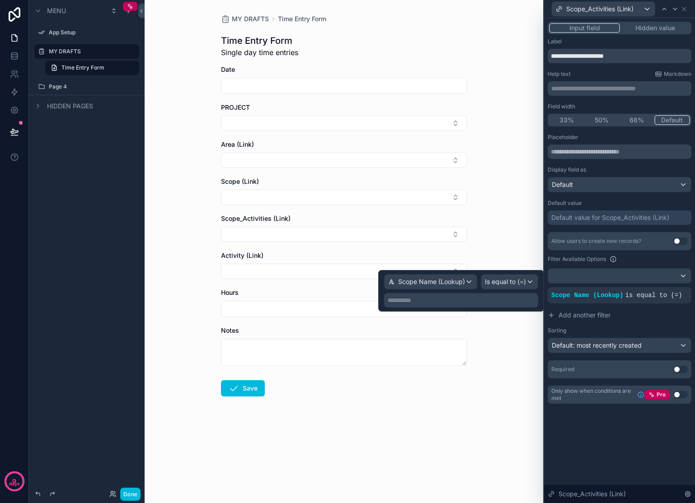
click at [487, 299] on p "**********" at bounding box center [462, 300] width 149 height 9
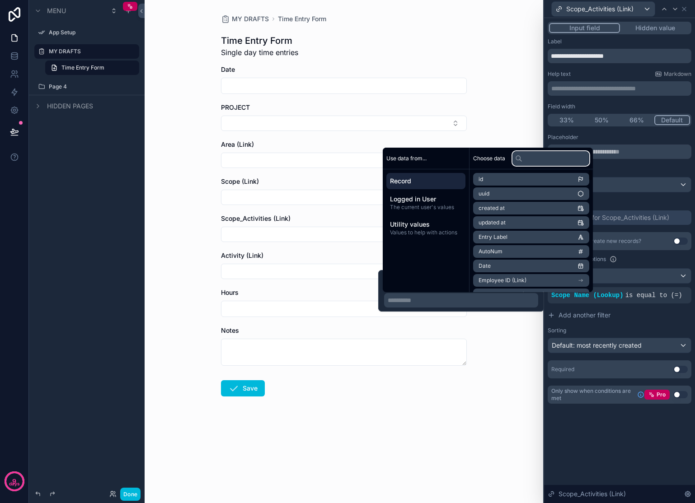
click at [537, 157] on input "text" at bounding box center [550, 158] width 77 height 14
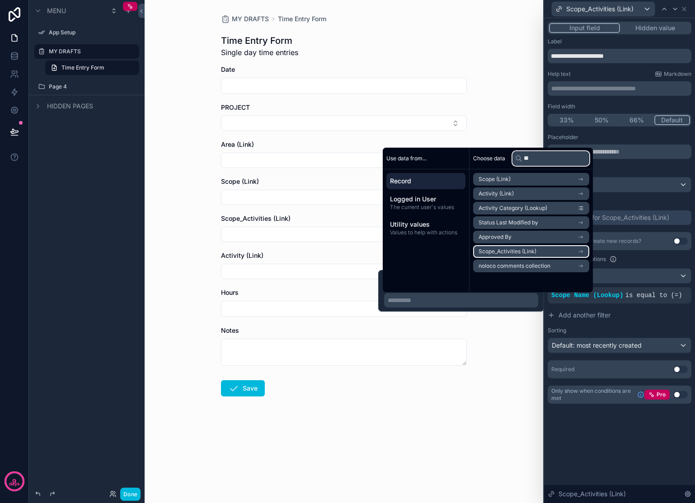
type input "**"
click at [582, 252] on icon "scrollable content" at bounding box center [581, 252] width 4 height 0
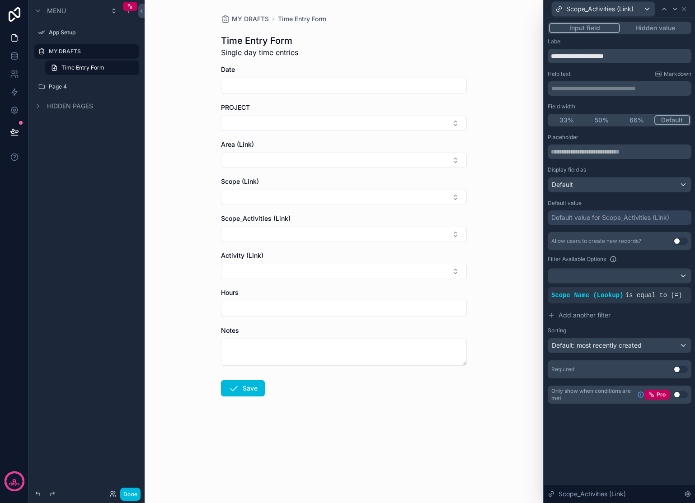
click at [656, 320] on button "Add another filter" at bounding box center [620, 315] width 144 height 16
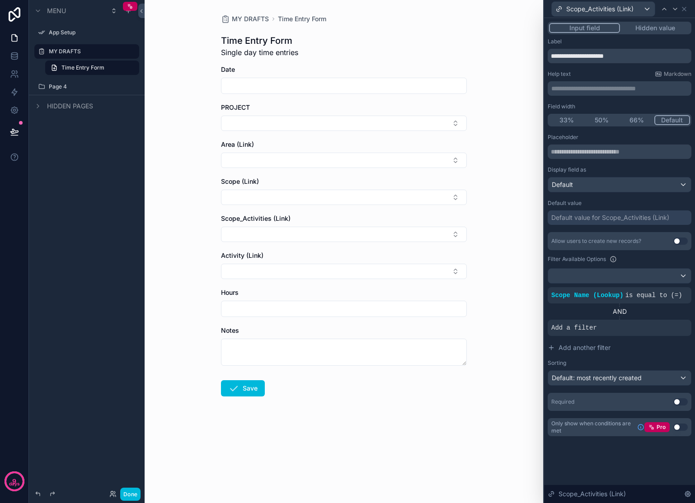
click at [0, 0] on icon at bounding box center [0, 0] width 0 height 0
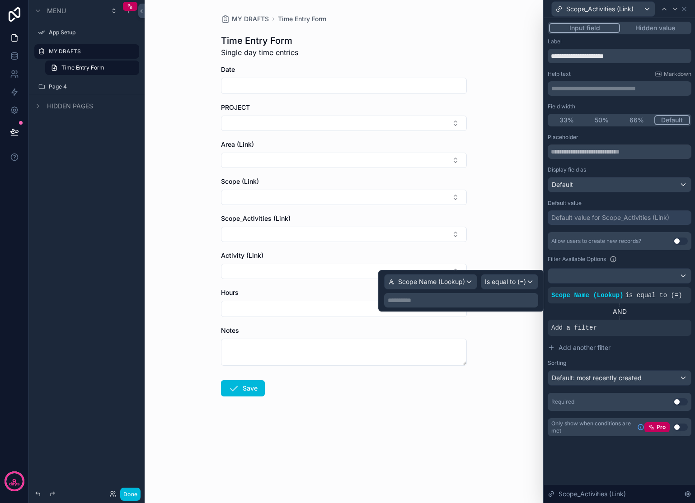
click at [515, 300] on p "**********" at bounding box center [462, 300] width 149 height 9
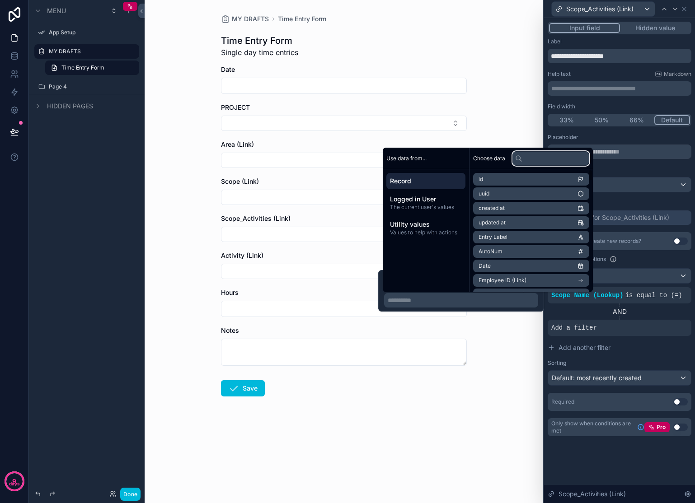
click at [534, 156] on input "text" at bounding box center [550, 158] width 77 height 14
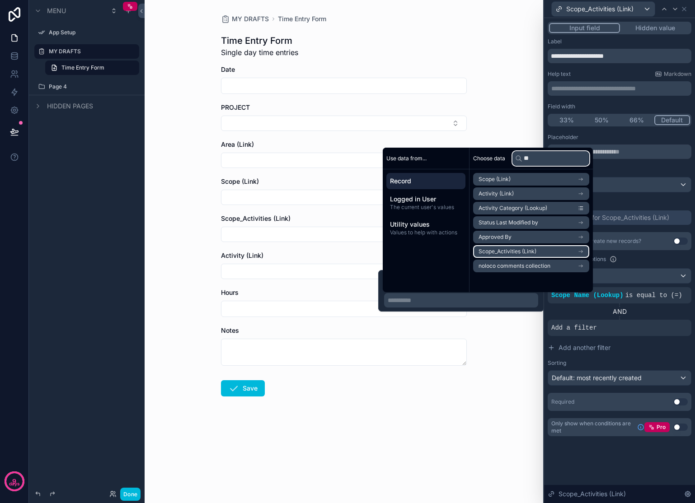
type input "**"
click at [584, 250] on icon "scrollable content" at bounding box center [580, 251] width 6 height 6
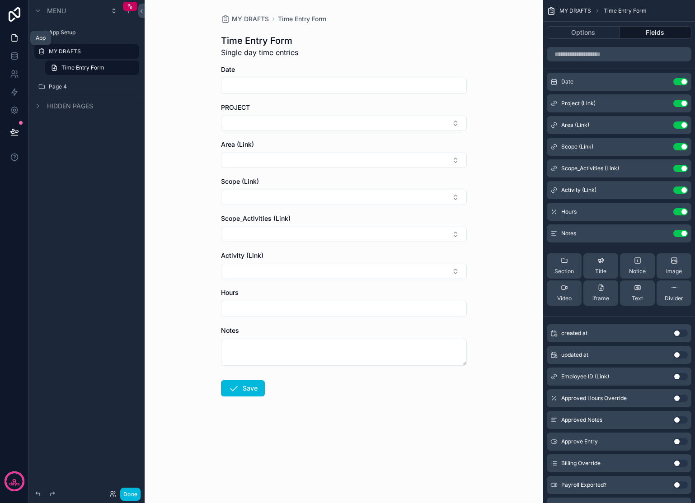
click at [15, 43] on link at bounding box center [14, 38] width 28 height 18
click at [14, 59] on icon at bounding box center [14, 56] width 9 height 9
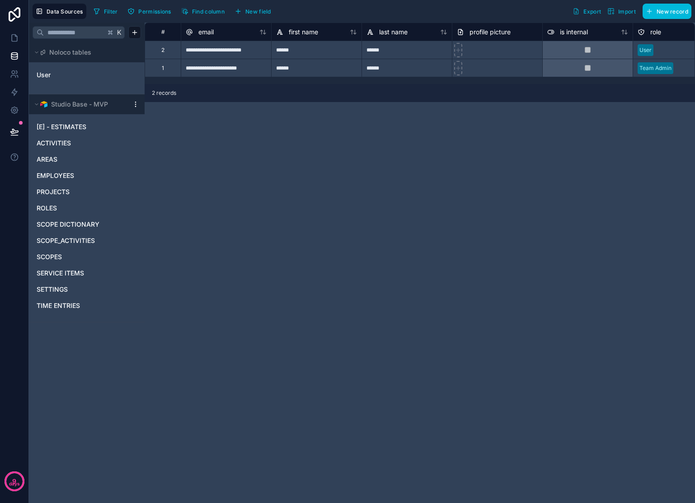
click at [102, 305] on link "TIME ENTRIES" at bounding box center [78, 305] width 82 height 9
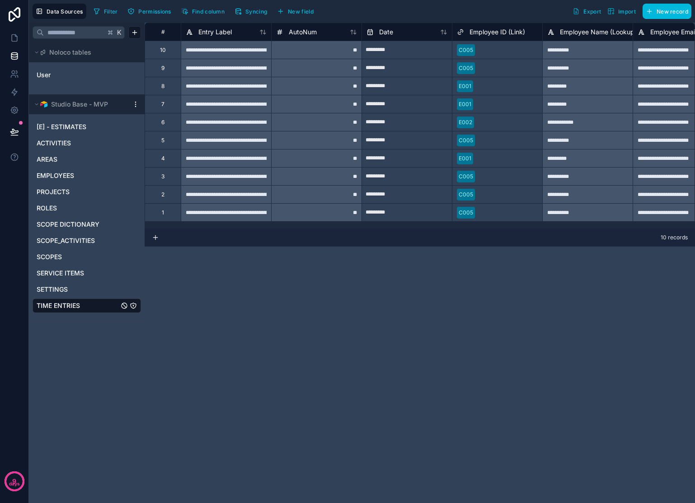
click at [262, 9] on span "Syncing" at bounding box center [256, 11] width 22 height 7
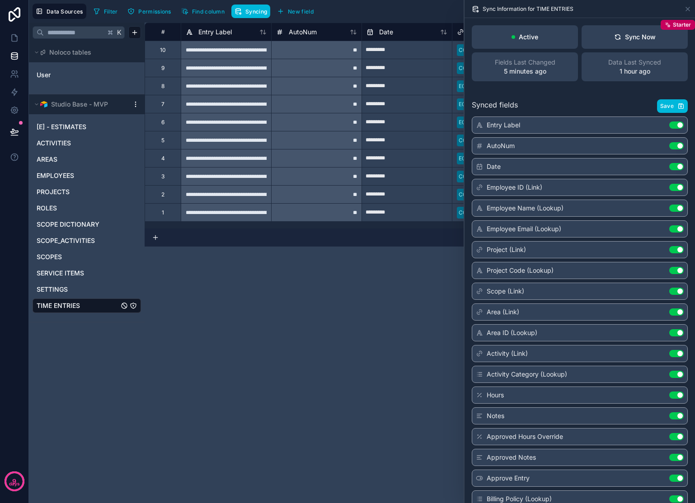
click at [628, 38] on div "Sync Now" at bounding box center [635, 37] width 42 height 9
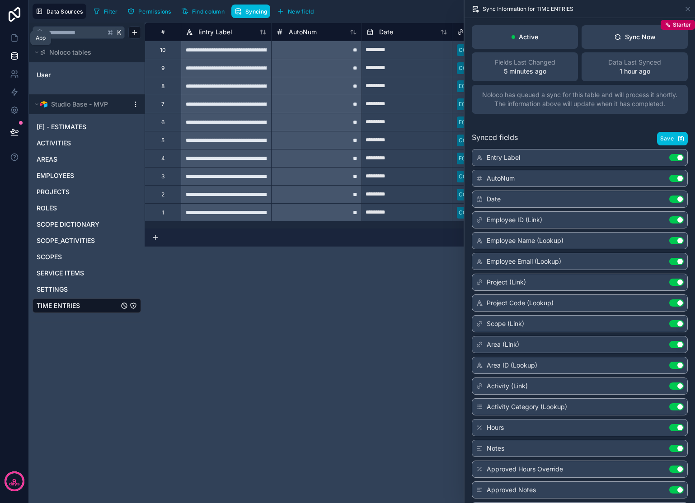
click at [18, 39] on icon at bounding box center [14, 37] width 9 height 9
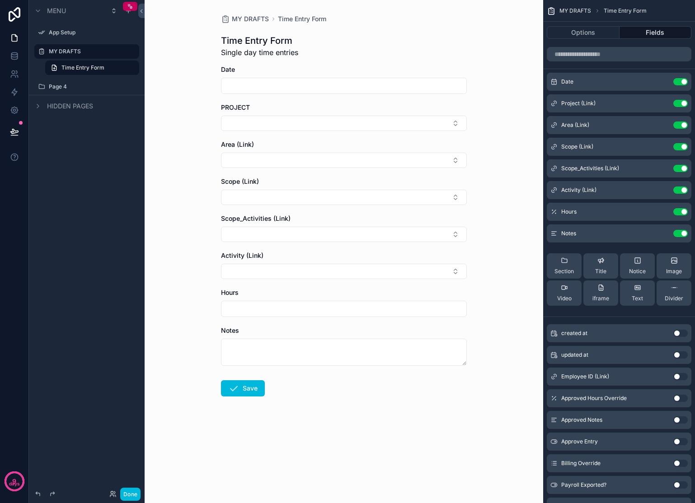
click at [0, 0] on icon "scrollable content" at bounding box center [0, 0] width 0 height 0
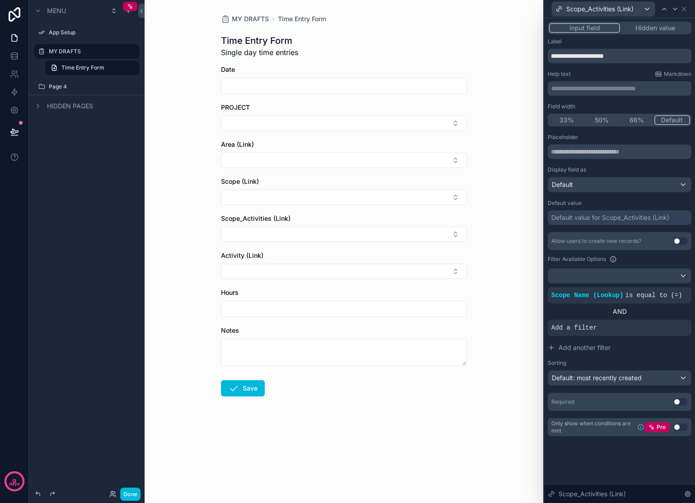
click at [652, 294] on span "is equal to (=)" at bounding box center [653, 295] width 57 height 7
click at [0, 0] on icon at bounding box center [0, 0] width 0 height 0
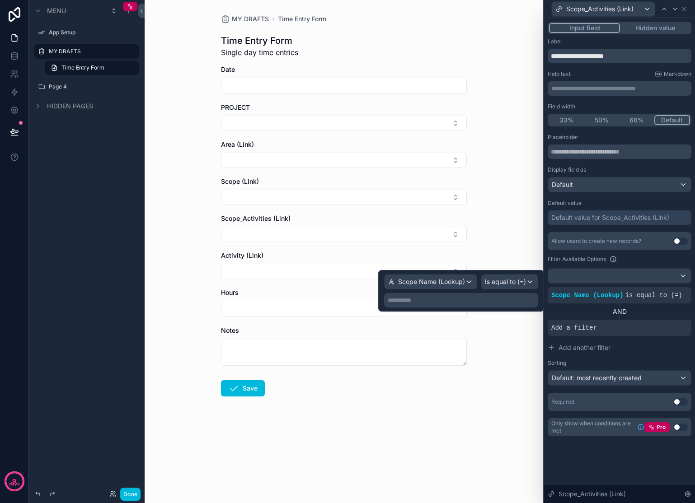
click at [0, 0] on icon at bounding box center [0, 0] width 0 height 0
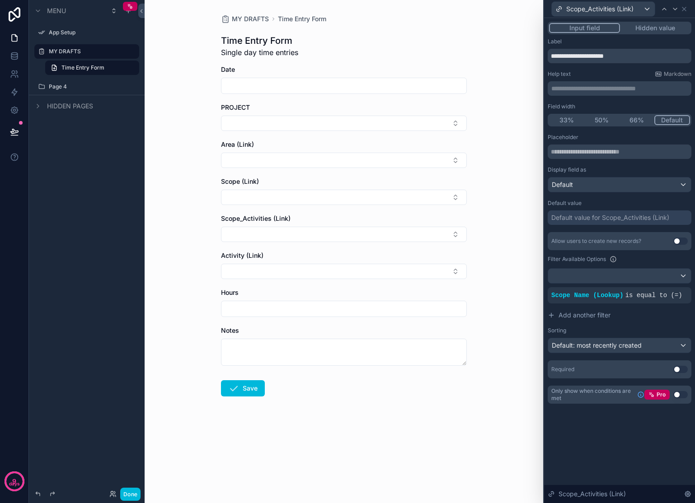
click at [0, 0] on icon at bounding box center [0, 0] width 0 height 0
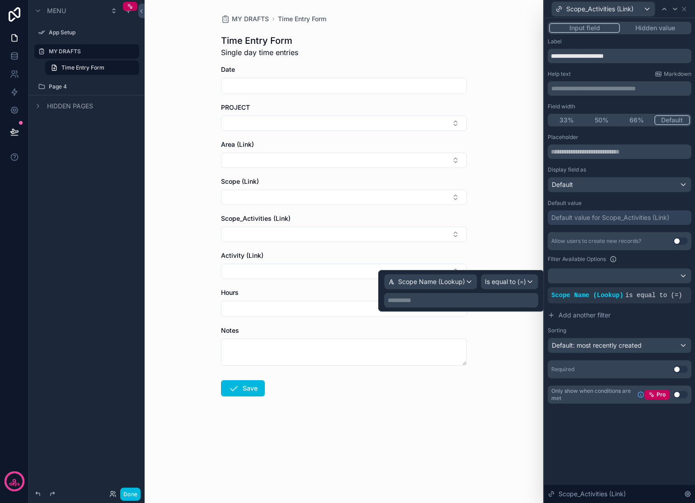
click at [519, 306] on div "**********" at bounding box center [461, 300] width 154 height 14
click at [509, 300] on p "**********" at bounding box center [462, 300] width 149 height 9
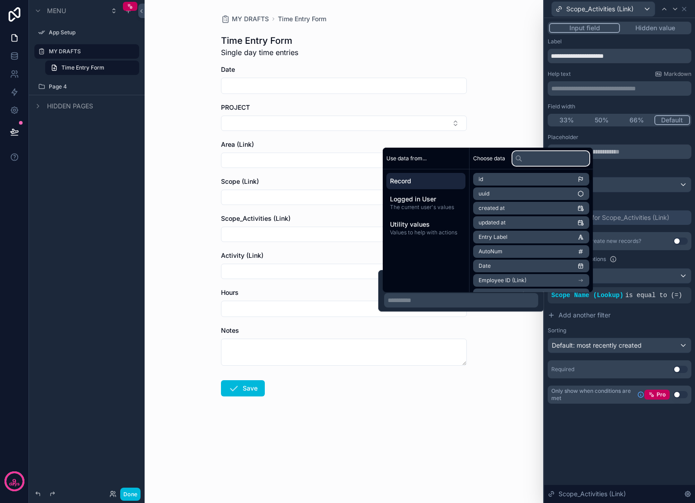
click at [567, 157] on input "text" at bounding box center [550, 158] width 77 height 14
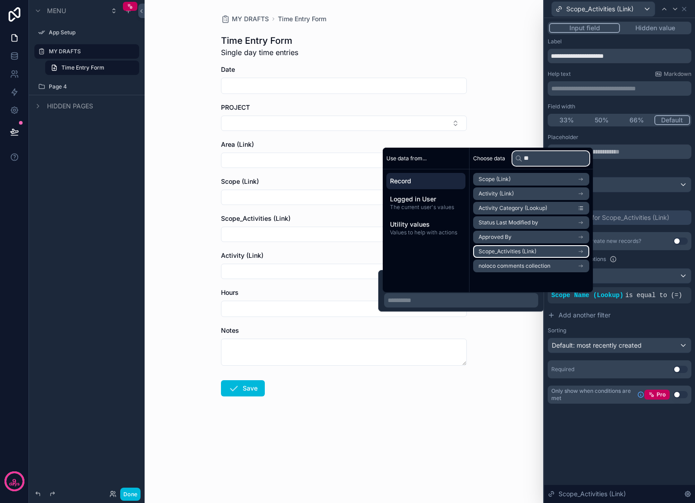
type input "**"
click at [584, 249] on icon "scrollable content" at bounding box center [580, 251] width 6 height 6
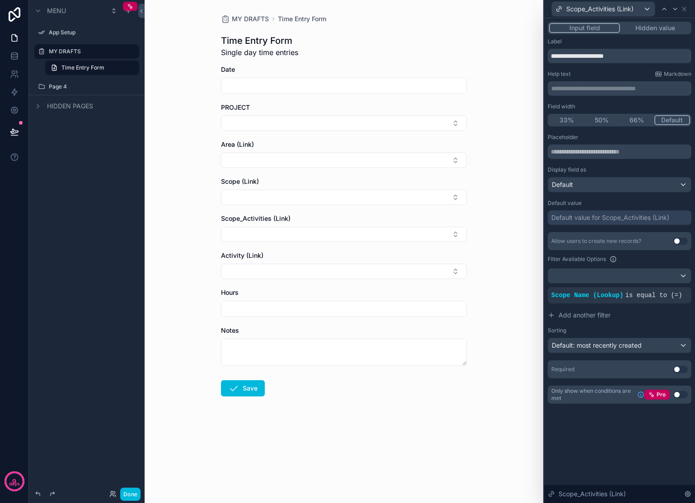
click at [510, 353] on div "MY DRAFTS Time Entry Form Time Entry Form Single day time entries Date PROJECT …" at bounding box center [344, 251] width 398 height 503
click at [668, 297] on span "is equal to (=)" at bounding box center [653, 295] width 57 height 7
click at [0, 0] on icon at bounding box center [0, 0] width 0 height 0
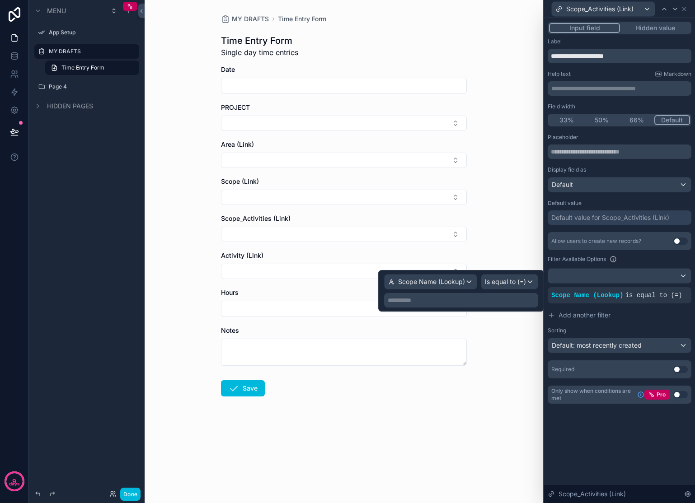
click at [496, 300] on p "**********" at bounding box center [462, 300] width 149 height 9
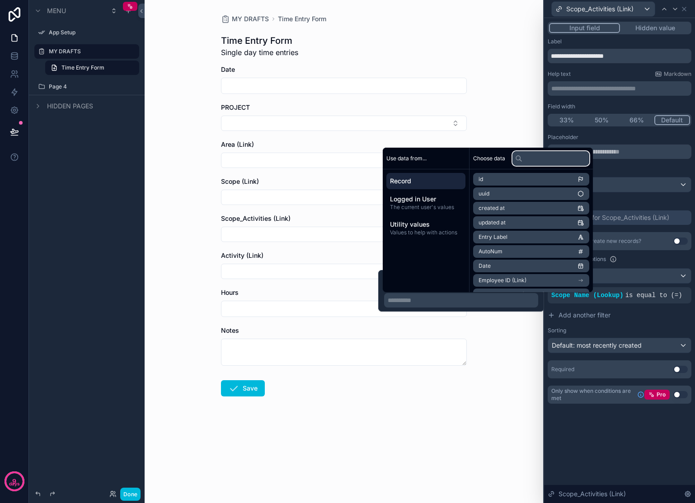
click at [545, 160] on input "text" at bounding box center [550, 158] width 77 height 14
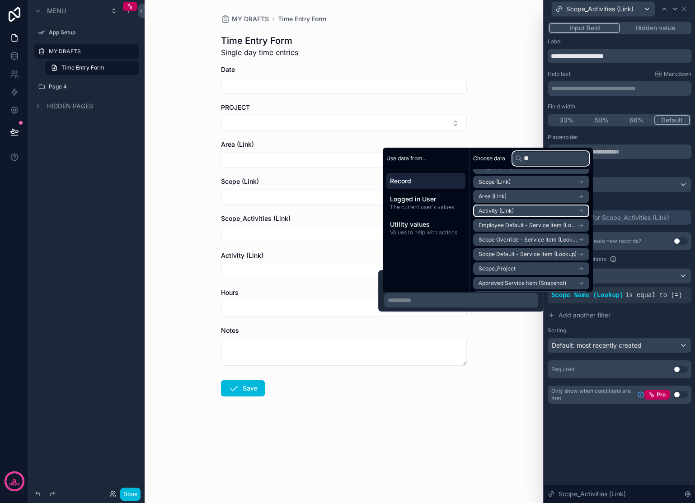
scroll to position [23, 0]
drag, startPoint x: 550, startPoint y: 160, endPoint x: 519, endPoint y: 159, distance: 31.2
click at [519, 159] on div "**" at bounding box center [550, 158] width 77 height 14
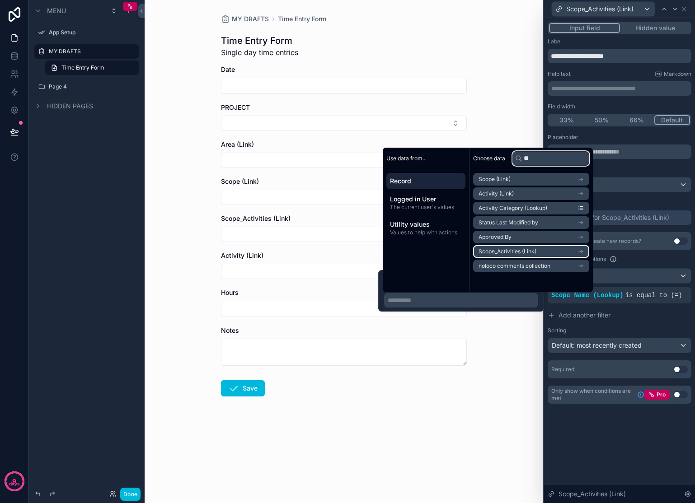
type input "**"
click at [584, 251] on icon "scrollable content" at bounding box center [580, 251] width 6 height 6
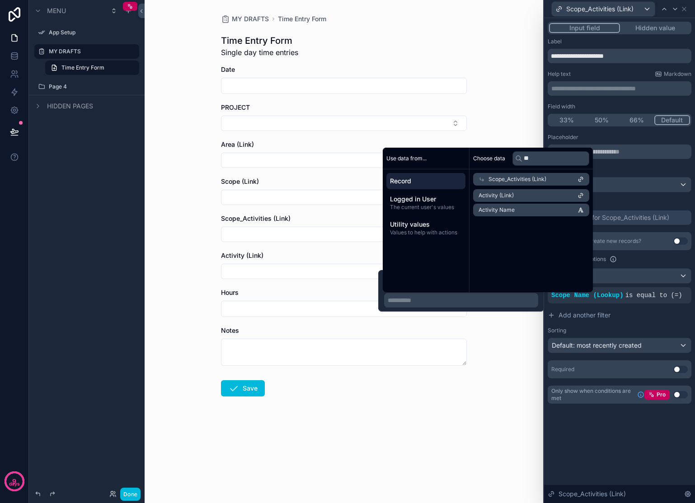
click at [571, 241] on div "Choose data ** Scope_Activities (Link) Activity (Link) Activity Name" at bounding box center [530, 220] width 123 height 145
click at [548, 252] on div "Choose data ** Scope_Activities (Link) Activity (Link) Activity Name" at bounding box center [530, 220] width 123 height 145
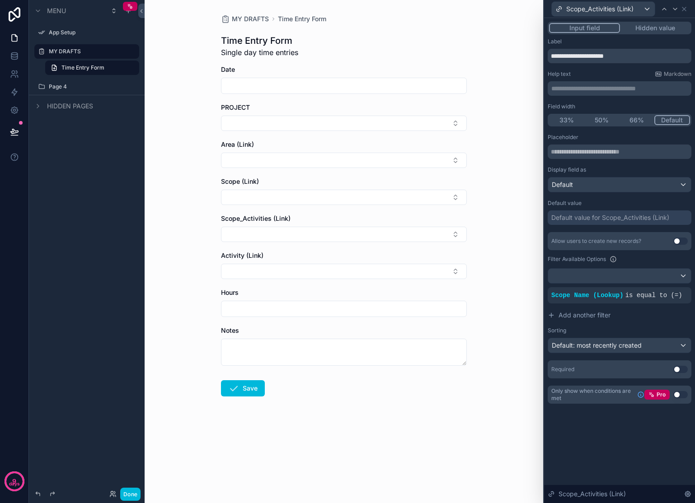
click at [670, 296] on span "is equal to (=)" at bounding box center [653, 295] width 57 height 7
click at [0, 0] on icon at bounding box center [0, 0] width 0 height 0
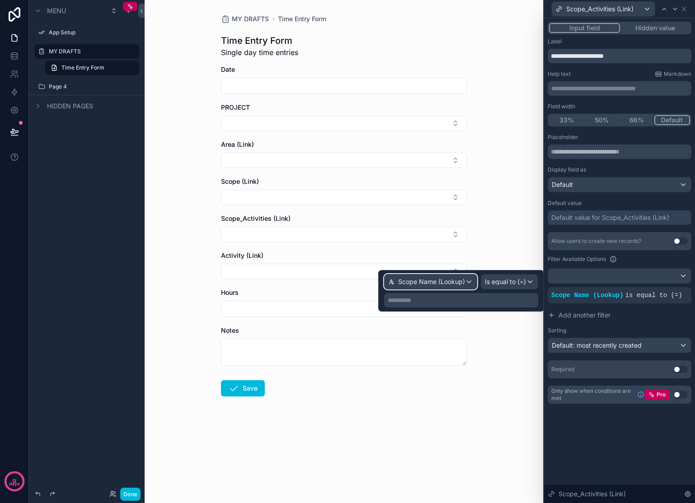
click at [469, 281] on div "Scope Name (Lookup)" at bounding box center [430, 282] width 92 height 14
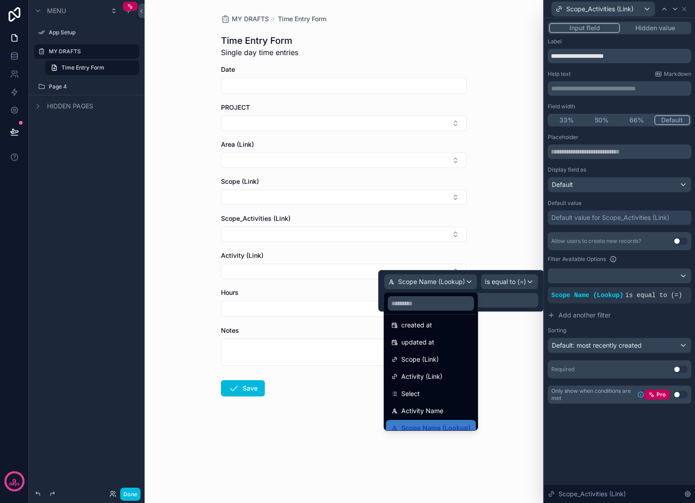
scroll to position [81, 0]
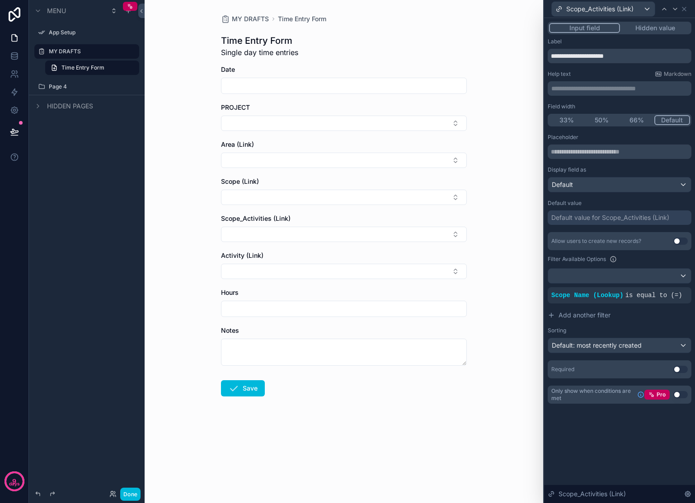
click at [660, 322] on button "Add another filter" at bounding box center [620, 315] width 144 height 16
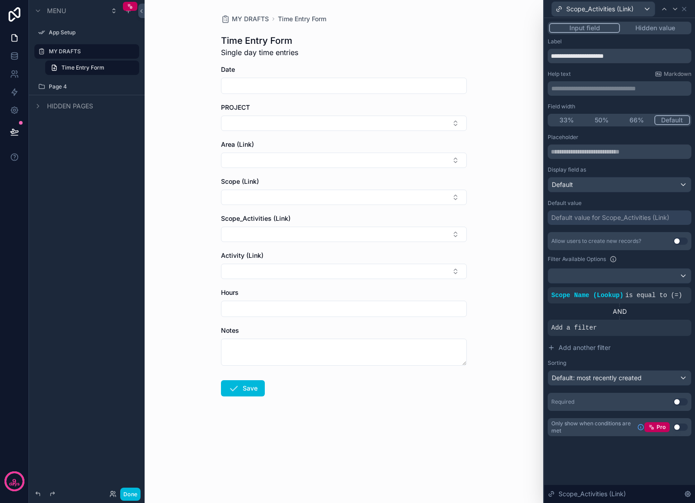
click at [0, 0] on icon at bounding box center [0, 0] width 0 height 0
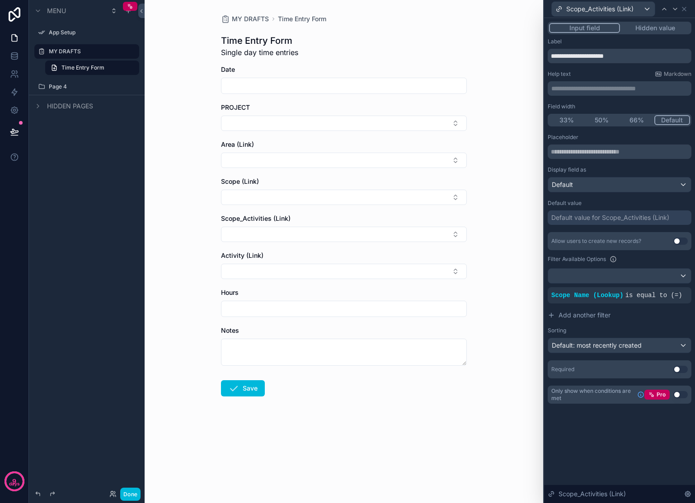
click at [677, 296] on span "is equal to (=)" at bounding box center [653, 295] width 57 height 7
click at [0, 0] on icon at bounding box center [0, 0] width 0 height 0
click at [568, 296] on span "AND" at bounding box center [567, 295] width 11 height 9
click at [0, 0] on div at bounding box center [0, 0] width 0 height 0
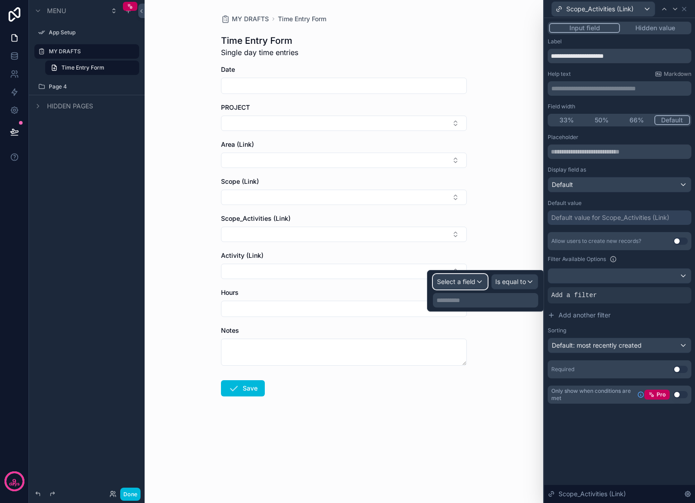
click at [459, 279] on span "Select a field" at bounding box center [456, 282] width 38 height 8
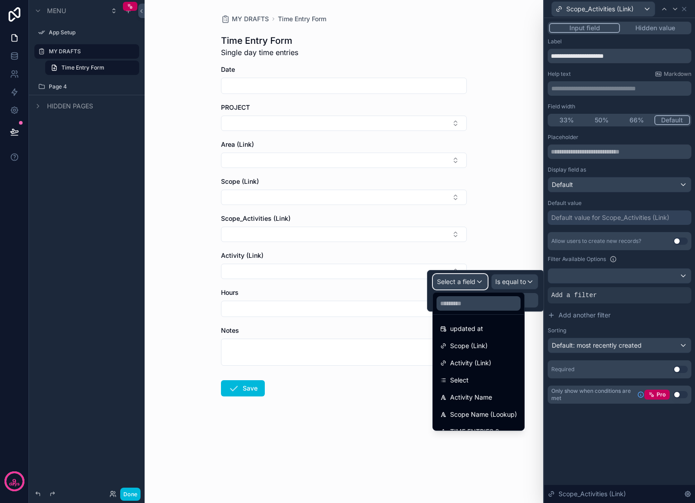
scroll to position [78, 0]
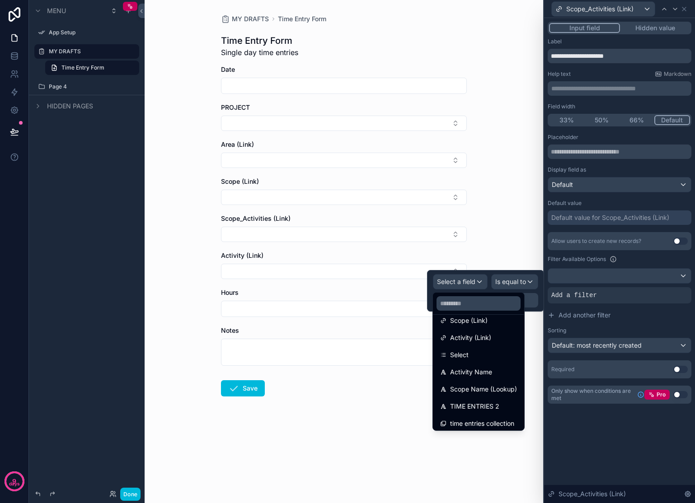
click at [482, 389] on span "Scope Name (Lookup)" at bounding box center [483, 389] width 67 height 11
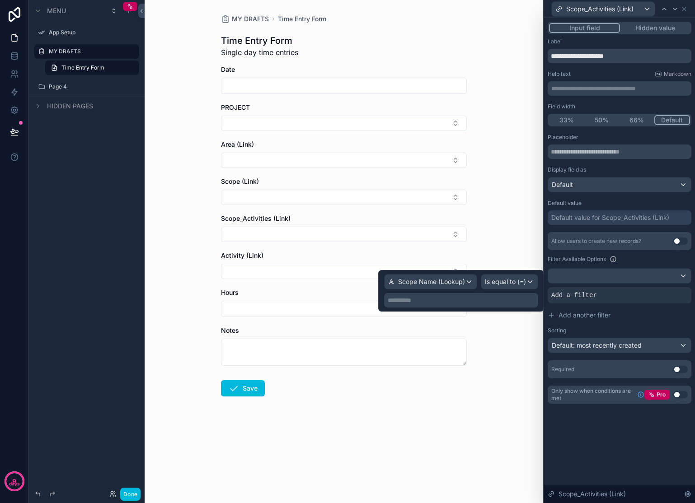
click at [478, 298] on p "**********" at bounding box center [462, 300] width 149 height 9
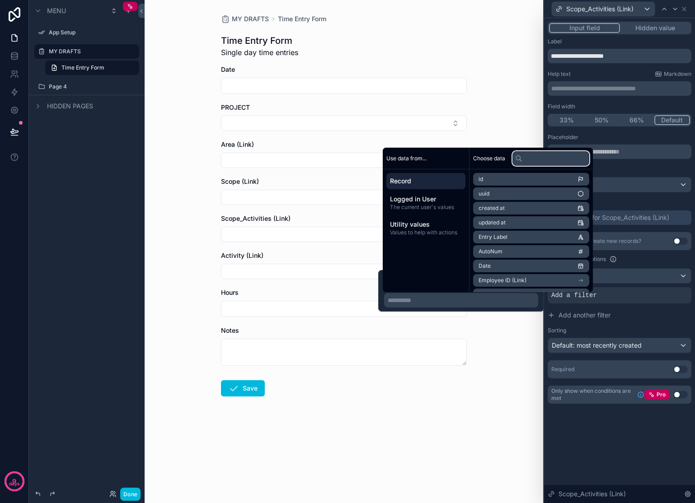
click at [558, 157] on input "text" at bounding box center [550, 158] width 77 height 14
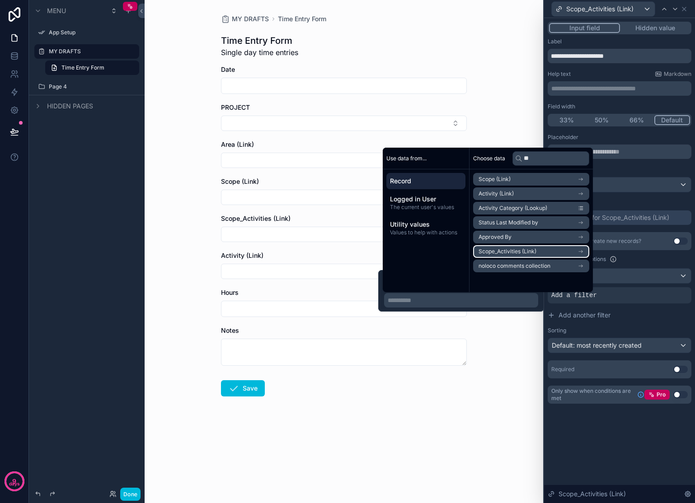
click at [583, 251] on icon "scrollable content" at bounding box center [580, 251] width 6 height 6
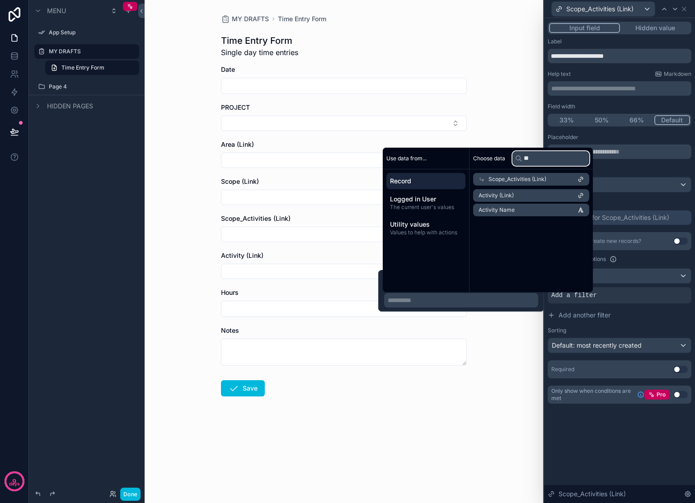
click at [553, 158] on input "**" at bounding box center [550, 158] width 77 height 14
type input "*"
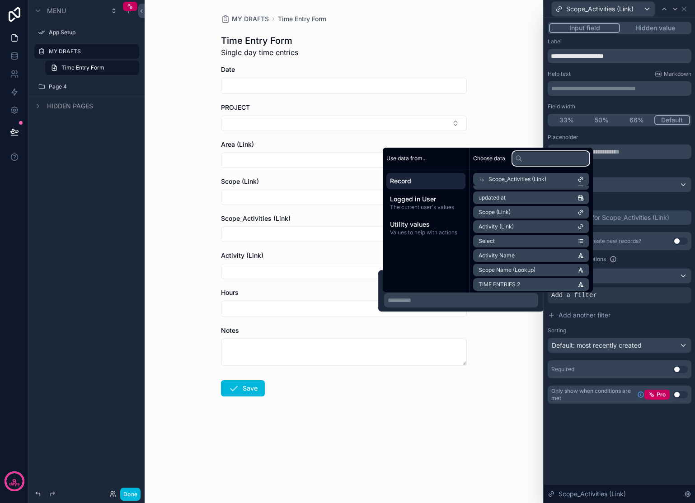
scroll to position [47, 0]
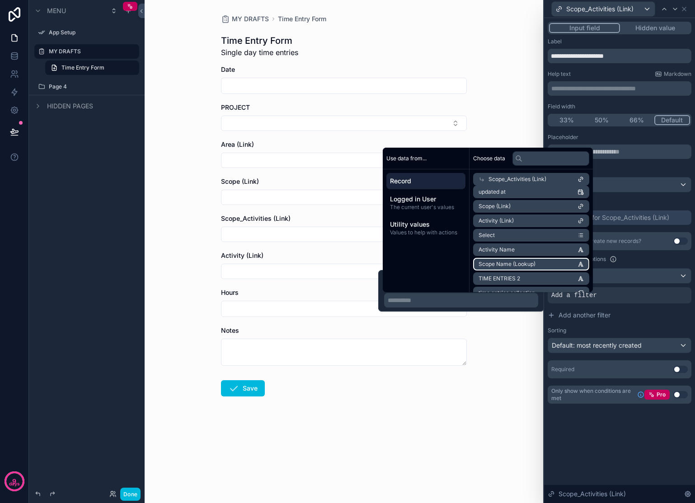
click at [551, 266] on li "Scope Name (Lookup)" at bounding box center [531, 264] width 116 height 13
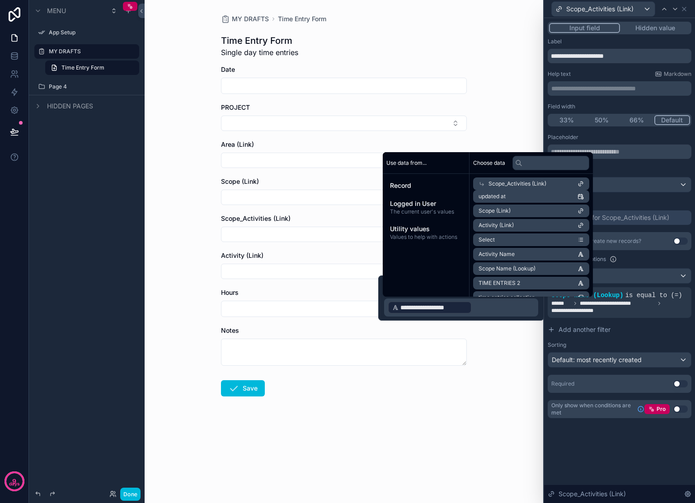
click at [518, 371] on div "MY DRAFTS Time Entry Form Time Entry Form Single day time entries Date PROJECT …" at bounding box center [344, 251] width 398 height 503
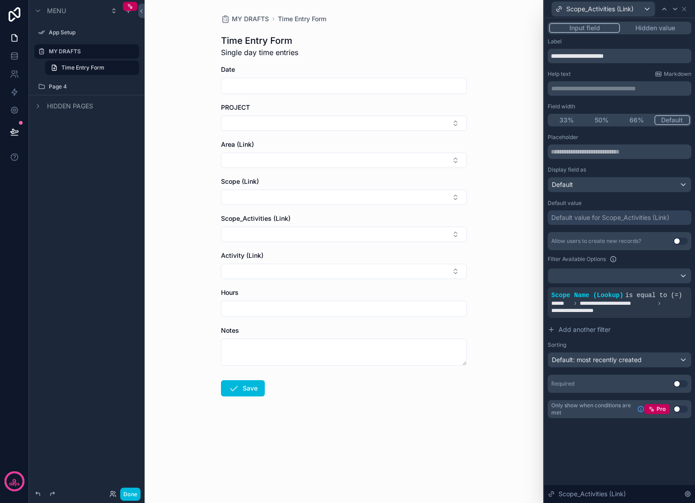
click at [307, 272] on button "Select Button" at bounding box center [344, 271] width 246 height 15
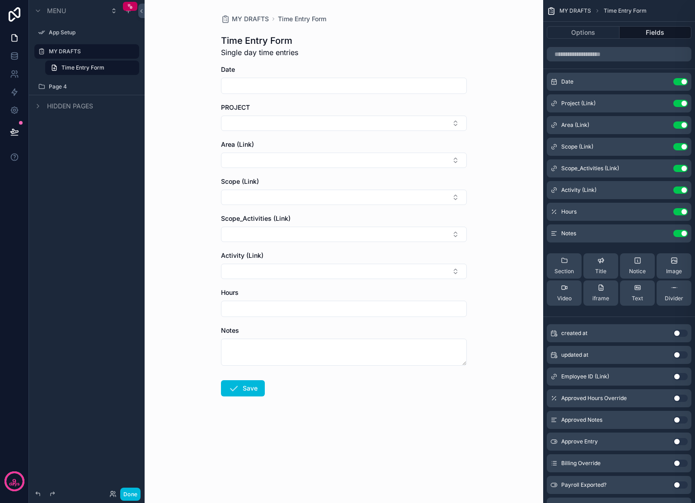
click at [320, 235] on button "Select Button" at bounding box center [344, 234] width 246 height 15
click at [490, 229] on div "MY DRAFTS Time Entry Form Time Entry Form Single day time entries Date PROJECT …" at bounding box center [344, 251] width 398 height 503
click at [420, 200] on button "Select Button" at bounding box center [344, 197] width 246 height 15
click at [330, 247] on span "Admin / Finance" at bounding box center [309, 247] width 48 height 9
click at [327, 240] on button "Select Button" at bounding box center [344, 236] width 246 height 15
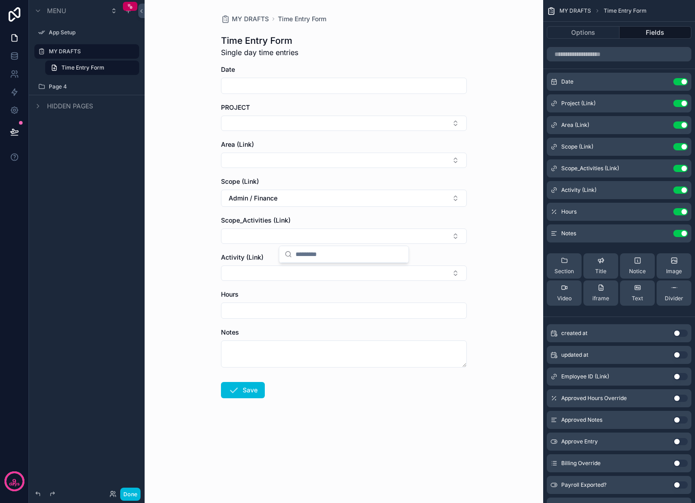
click at [513, 229] on div "MY DRAFTS Time Entry Form Time Entry Form Single day time entries Date PROJECT …" at bounding box center [344, 251] width 398 height 503
click at [433, 234] on button "Select Button" at bounding box center [344, 236] width 246 height 15
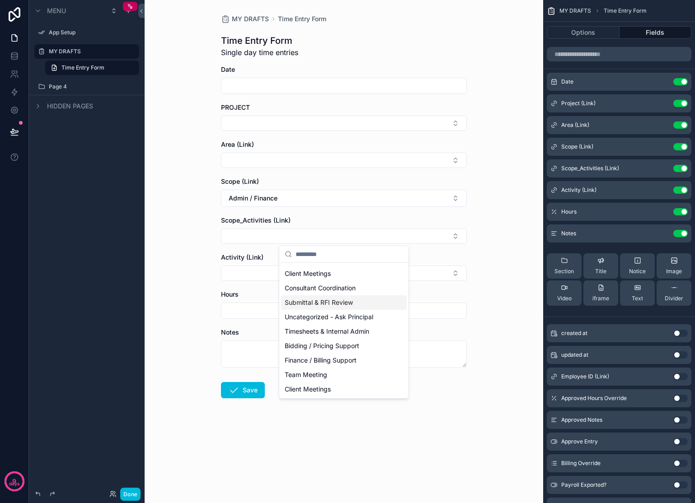
scroll to position [0, 0]
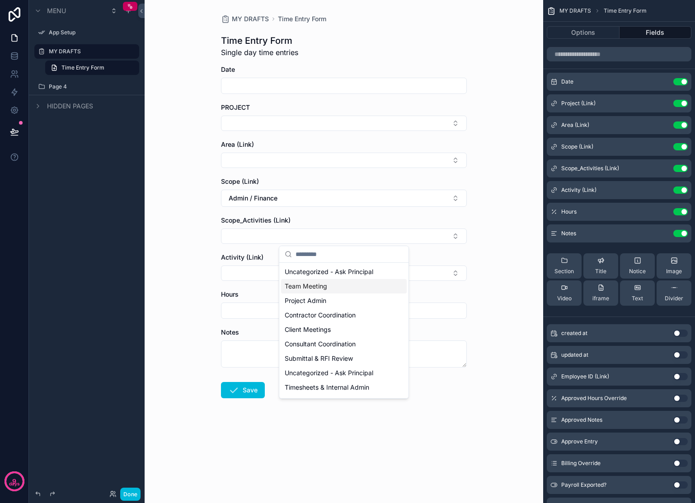
click at [375, 211] on form "Date PROJECT Area (Link) Scope (Link) Admin / Finance Scope_Activities (Link) A…" at bounding box center [344, 260] width 246 height 391
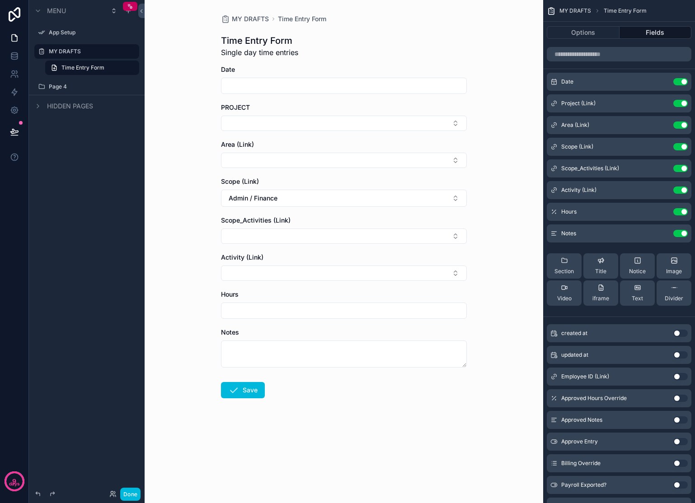
click at [378, 202] on button "Admin / Finance" at bounding box center [344, 198] width 246 height 17
click at [312, 190] on button "Admin / Finance" at bounding box center [344, 198] width 246 height 17
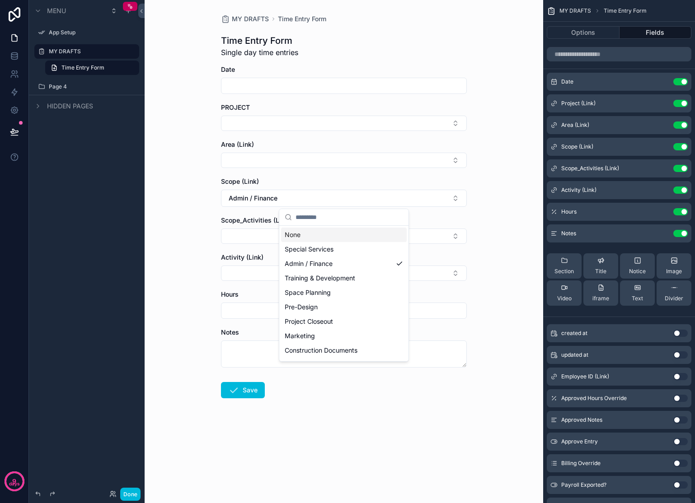
click at [322, 233] on div "None" at bounding box center [344, 235] width 126 height 14
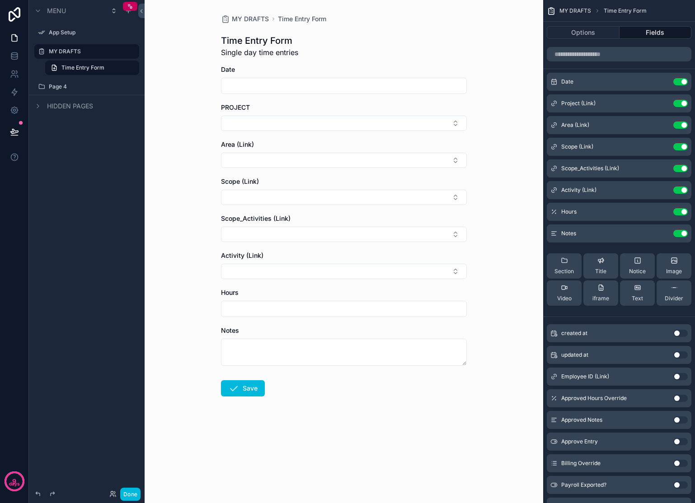
click at [319, 126] on button "Select Button" at bounding box center [344, 123] width 246 height 15
click at [322, 207] on span "Admin / Finance" at bounding box center [309, 211] width 48 height 9
click at [306, 160] on button "Select Button" at bounding box center [344, 162] width 246 height 15
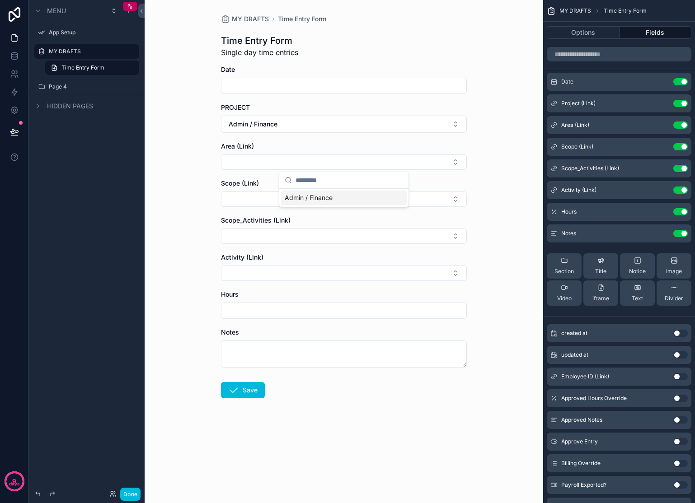
click at [315, 200] on span "Admin / Finance" at bounding box center [309, 197] width 48 height 9
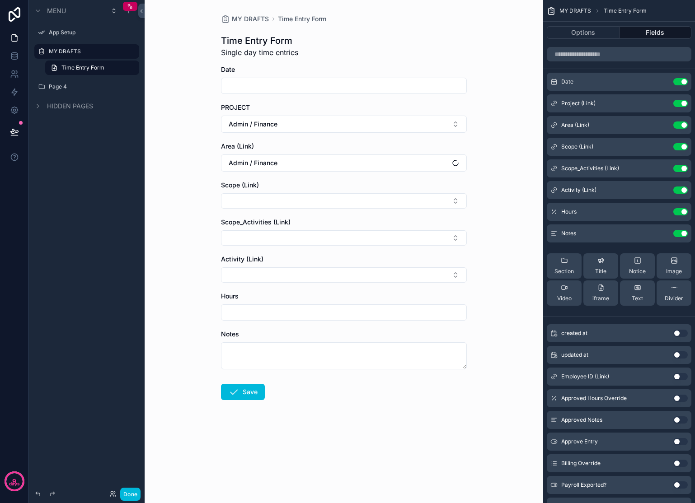
drag, startPoint x: 315, startPoint y: 200, endPoint x: 312, endPoint y: 205, distance: 6.3
click at [311, 204] on button "Select Button" at bounding box center [344, 200] width 246 height 15
click at [308, 237] on span "Admin / Finance" at bounding box center [309, 236] width 48 height 9
click at [317, 240] on button "Select Button" at bounding box center [344, 239] width 246 height 15
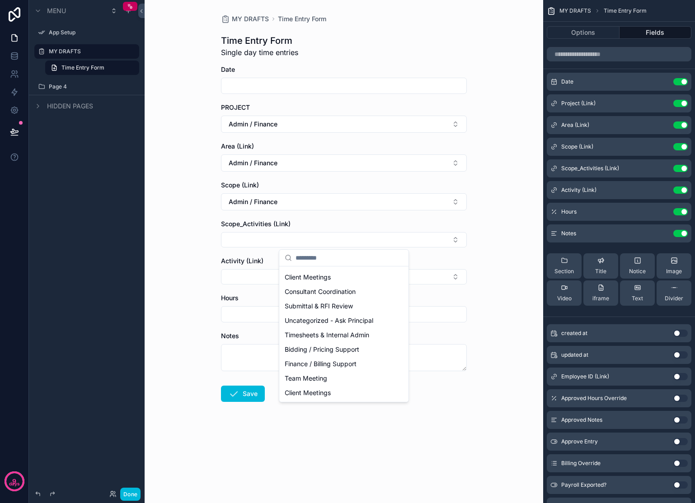
scroll to position [28, 0]
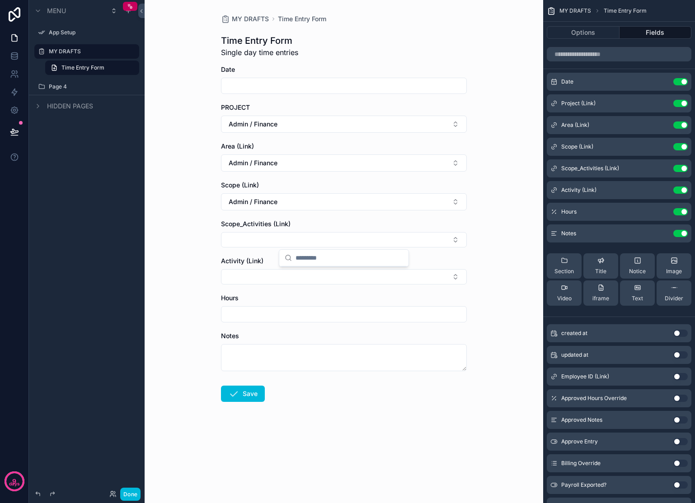
click at [309, 202] on button "Admin / Finance" at bounding box center [344, 201] width 246 height 17
click at [314, 239] on div "None" at bounding box center [344, 238] width 126 height 14
click at [298, 163] on button "Admin / Finance" at bounding box center [344, 163] width 246 height 17
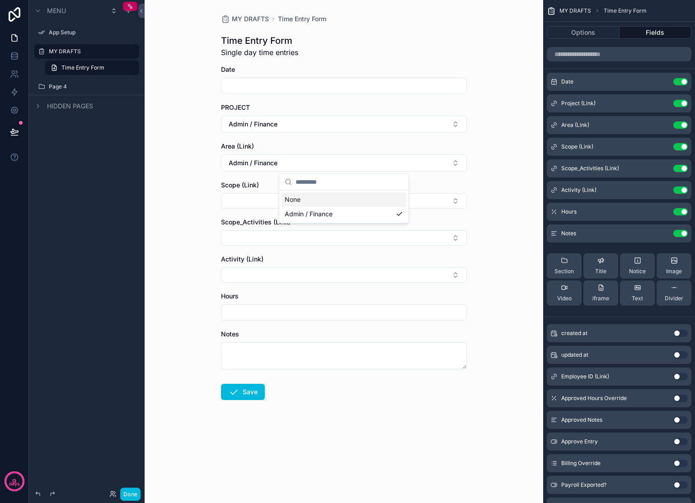
drag, startPoint x: 289, startPoint y: 198, endPoint x: 295, endPoint y: 174, distance: 25.2
click at [289, 199] on div "None" at bounding box center [344, 199] width 126 height 14
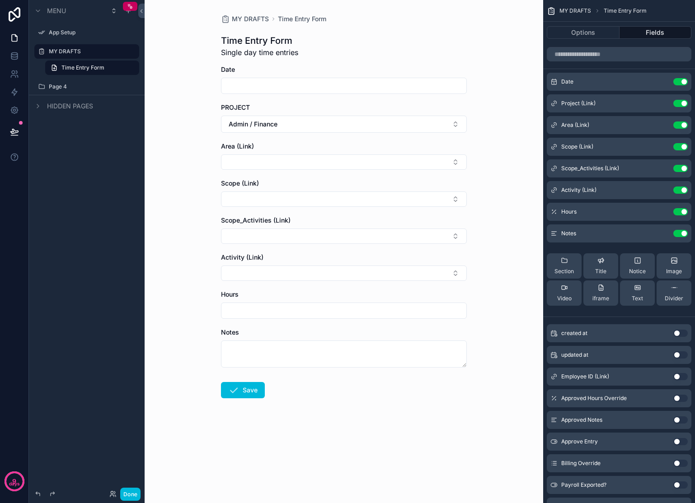
click at [294, 125] on button "Admin / Finance" at bounding box center [344, 124] width 246 height 17
click at [291, 163] on div "None" at bounding box center [344, 161] width 126 height 14
click at [418, 271] on button "Select Button" at bounding box center [344, 271] width 246 height 15
click at [528, 246] on div "MY DRAFTS Time Entry Form Time Entry Form Single day time entries Date PROJECT …" at bounding box center [344, 251] width 398 height 503
click at [0, 0] on icon "scrollable content" at bounding box center [0, 0] width 0 height 0
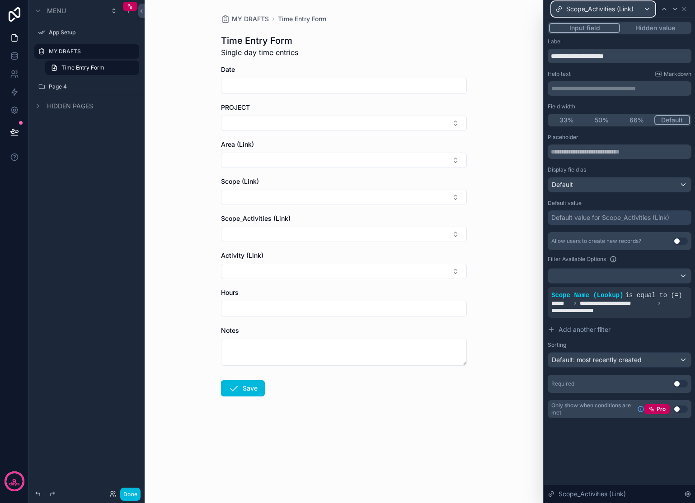
click at [630, 7] on span "Scope_Activities (Link)" at bounding box center [599, 9] width 67 height 9
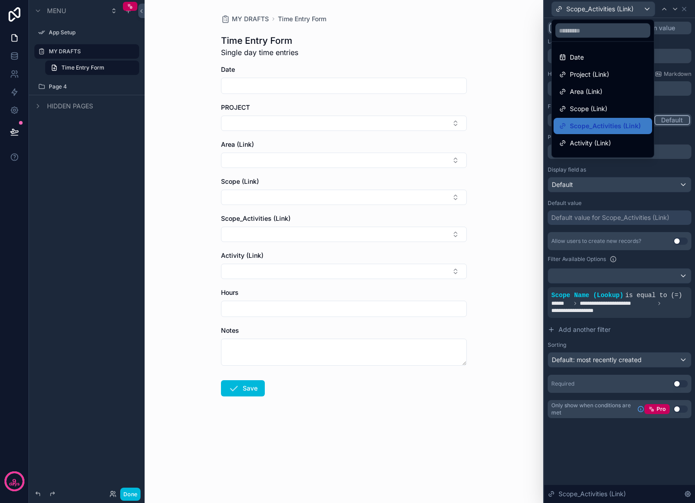
click at [606, 105] on span "Scope (Link)" at bounding box center [588, 108] width 37 height 11
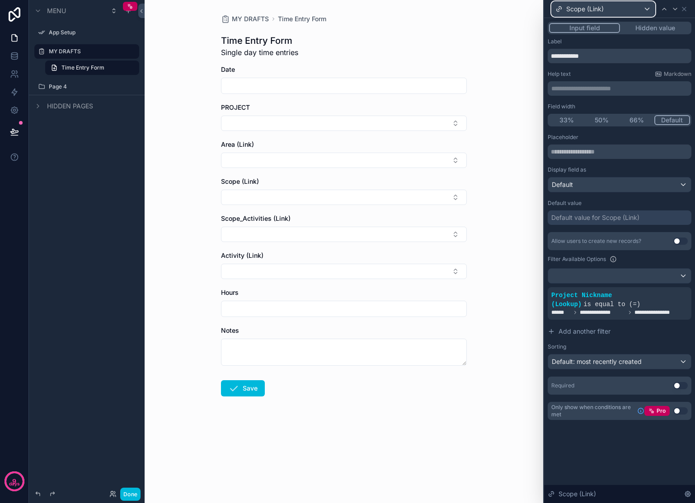
click at [613, 9] on div "Scope (Link)" at bounding box center [603, 9] width 103 height 14
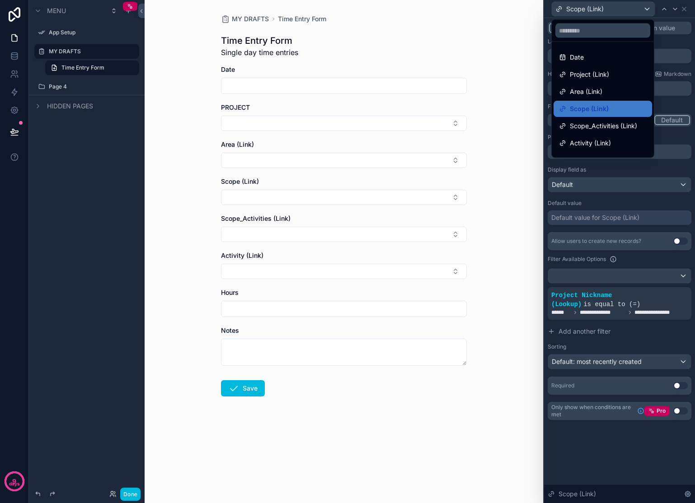
click at [596, 127] on span "Scope_Activities (Link)" at bounding box center [603, 126] width 67 height 11
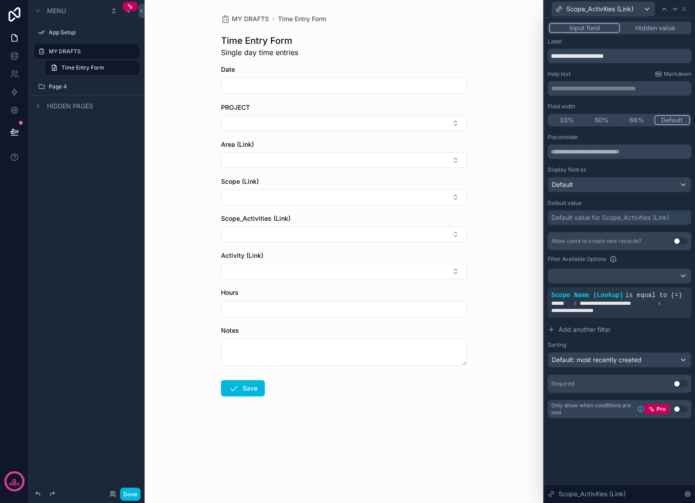
click at [0, 0] on icon at bounding box center [0, 0] width 0 height 0
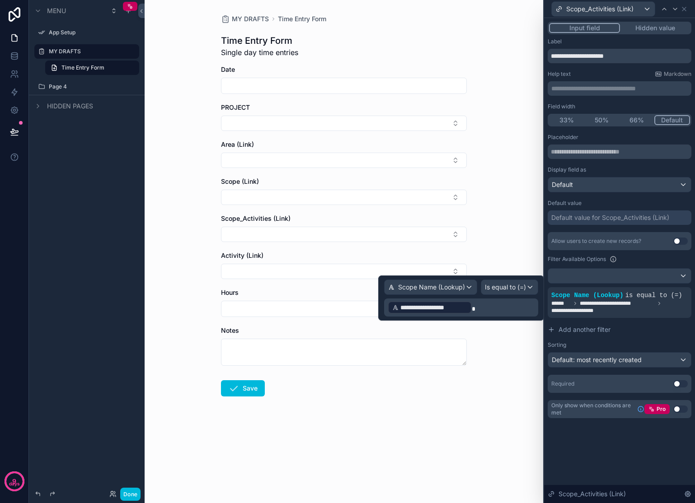
click at [454, 304] on span "**********" at bounding box center [433, 307] width 67 height 9
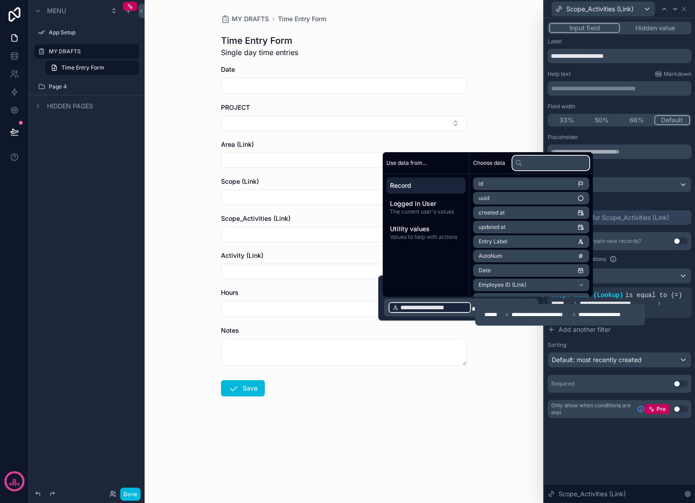
click at [547, 167] on input "text" at bounding box center [550, 163] width 77 height 14
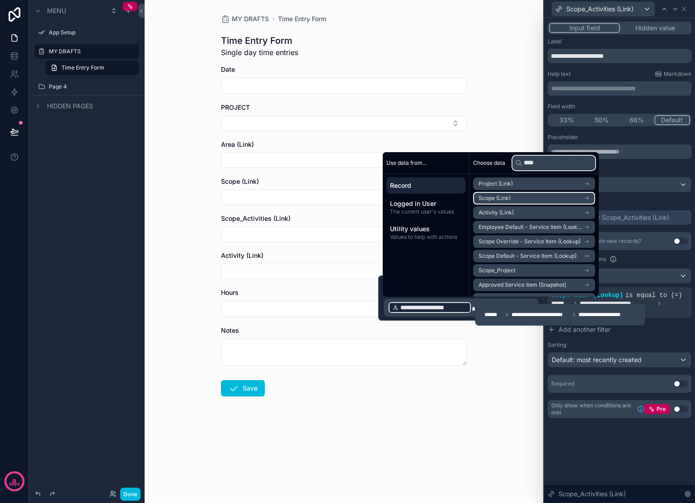
type input "****"
click at [590, 200] on li "Scope (Link)" at bounding box center [534, 198] width 122 height 13
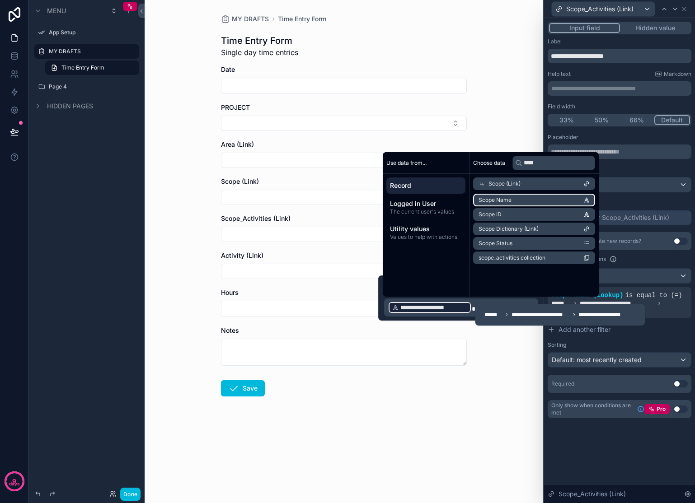
click at [565, 197] on li "Scope Name" at bounding box center [534, 200] width 122 height 13
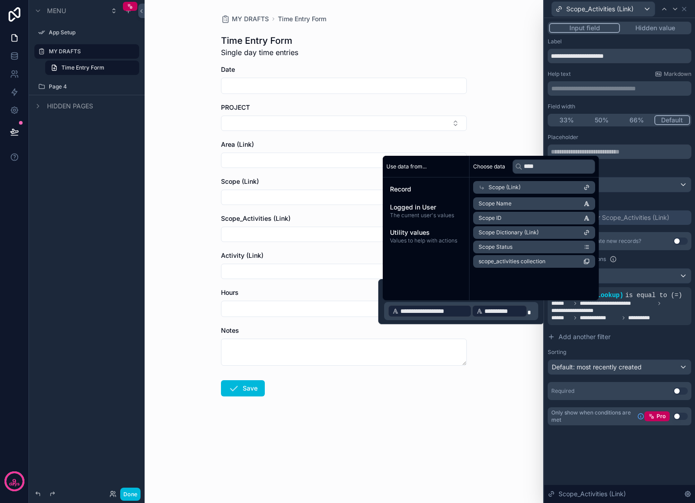
click at [459, 311] on span "**********" at bounding box center [433, 311] width 67 height 9
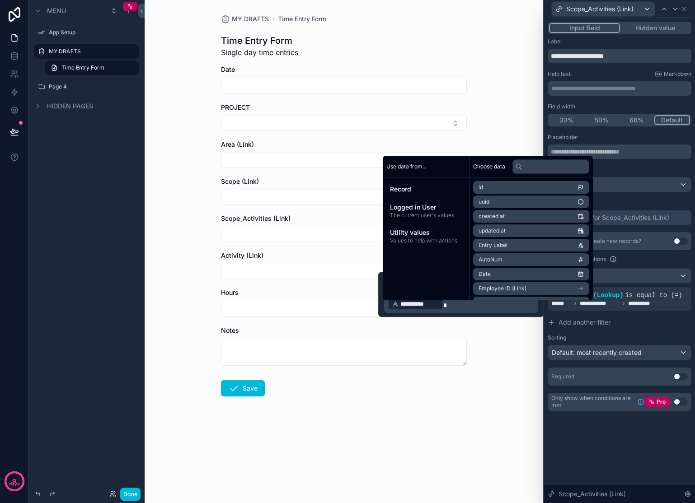
click at [498, 352] on div "MY DRAFTS Time Entry Form Time Entry Form Single day time entries Date PROJECT …" at bounding box center [344, 251] width 398 height 503
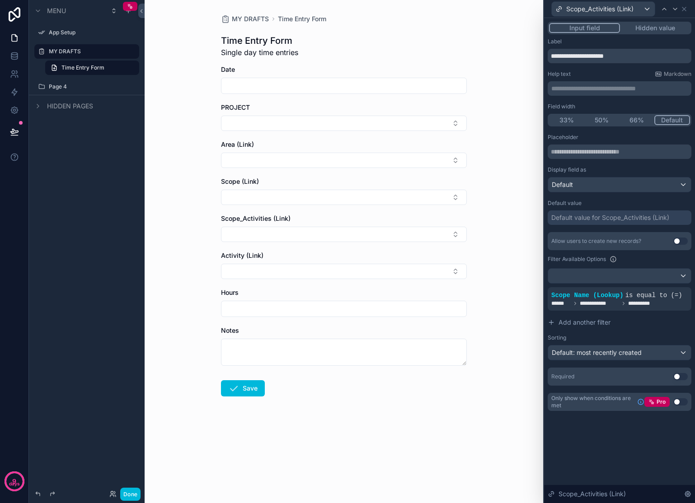
click at [357, 233] on button "Select Button" at bounding box center [344, 234] width 246 height 15
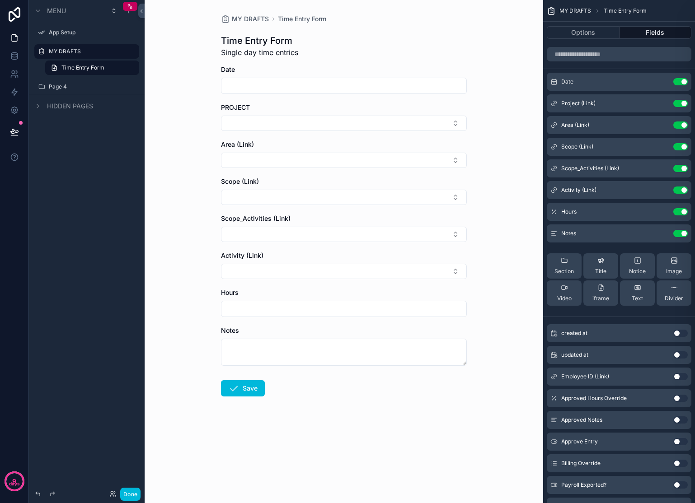
click at [327, 194] on button "Select Button" at bounding box center [344, 197] width 246 height 15
click at [318, 250] on span "Admin / Finance" at bounding box center [309, 247] width 48 height 9
click at [267, 236] on button "Select Button" at bounding box center [344, 236] width 246 height 15
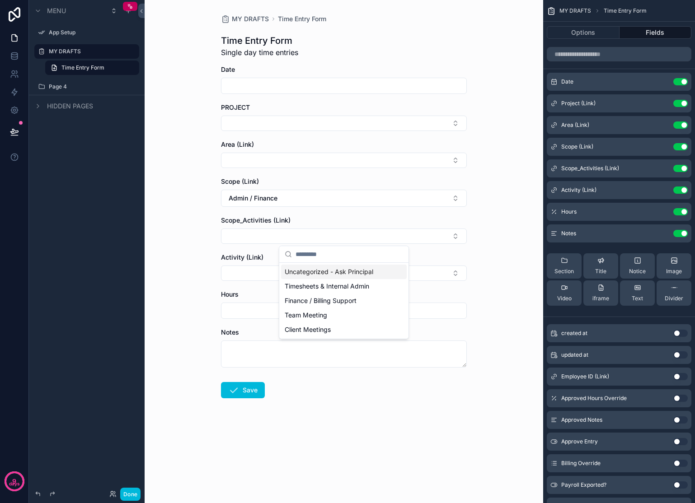
click at [323, 197] on button "Admin / Finance" at bounding box center [344, 198] width 246 height 17
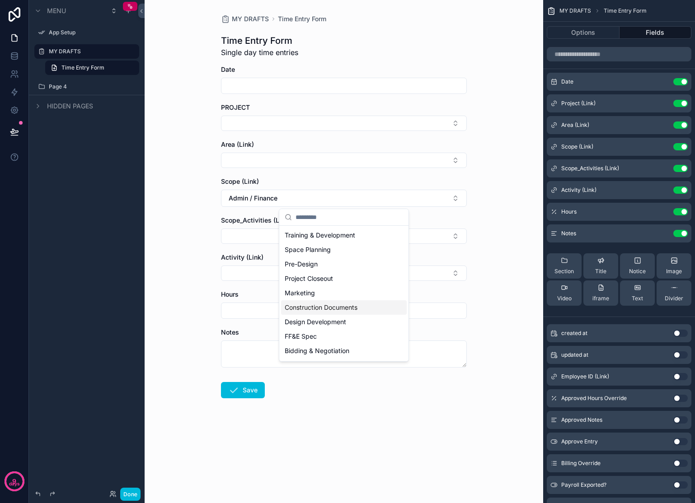
scroll to position [61, 0]
click at [333, 330] on span "Bidding & Negotiation" at bounding box center [317, 332] width 65 height 9
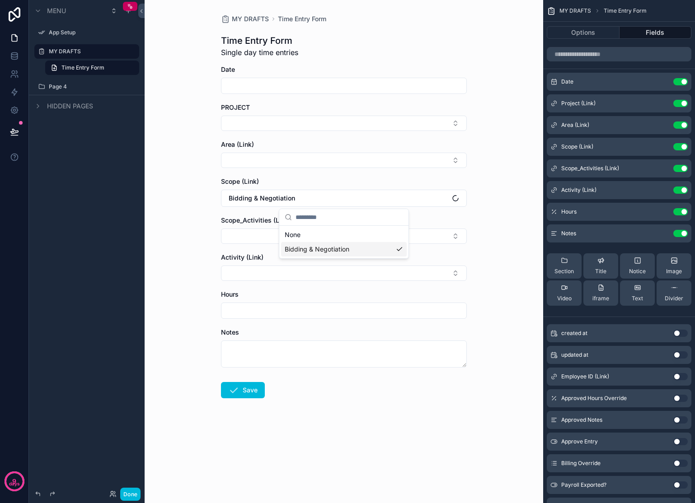
scroll to position [0, 0]
click at [298, 234] on button "Select Button" at bounding box center [344, 236] width 246 height 15
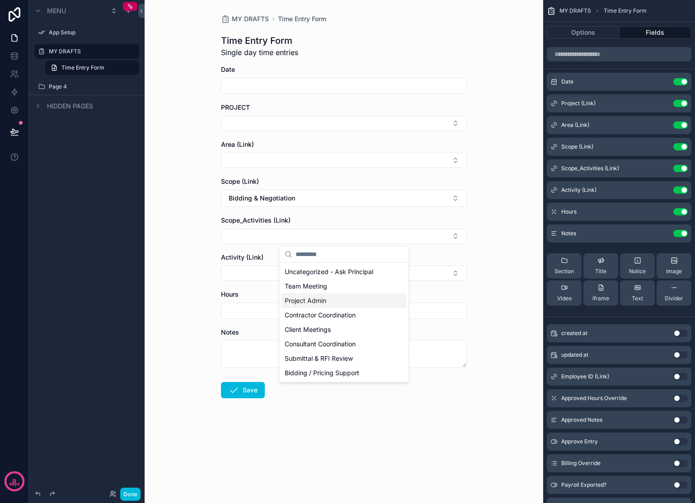
click at [492, 250] on div "MY DRAFTS Time Entry Form Time Entry Form Single day time entries Date PROJECT …" at bounding box center [344, 251] width 398 height 503
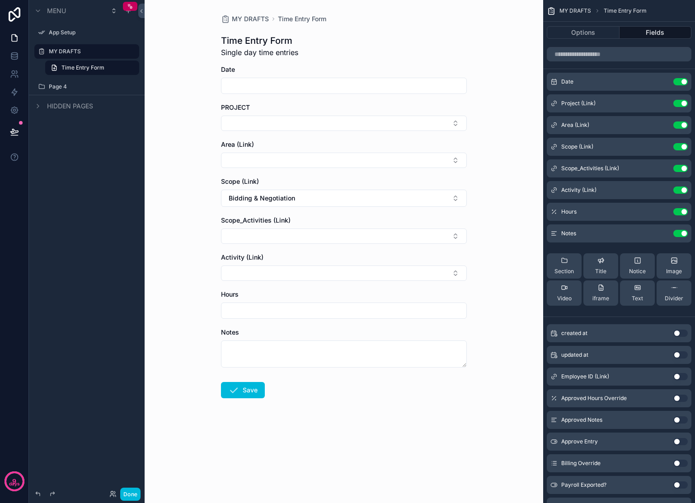
click at [389, 197] on button "Bidding & Negotiation" at bounding box center [344, 198] width 246 height 17
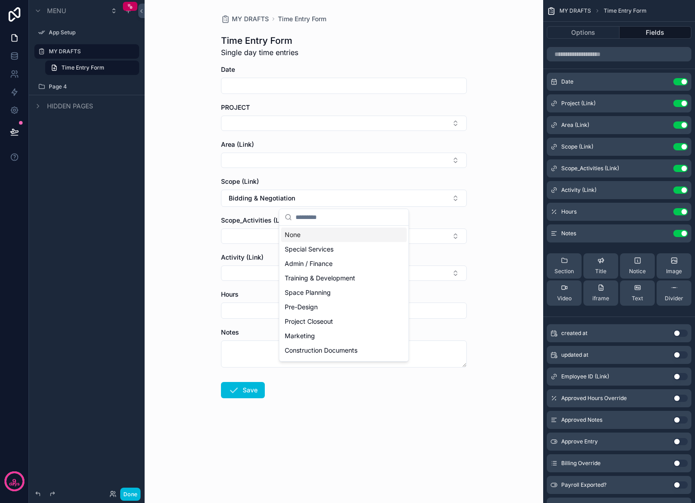
click at [312, 240] on div "None" at bounding box center [344, 235] width 126 height 14
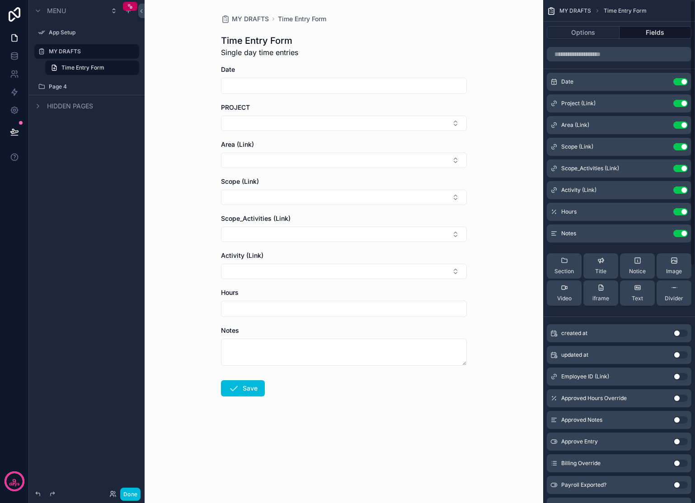
click at [606, 30] on button "Options" at bounding box center [583, 32] width 73 height 13
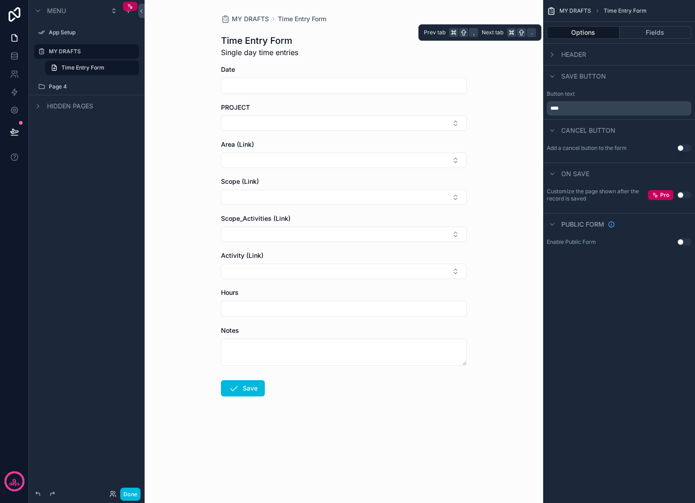
click at [655, 31] on button "Fields" at bounding box center [655, 32] width 72 height 13
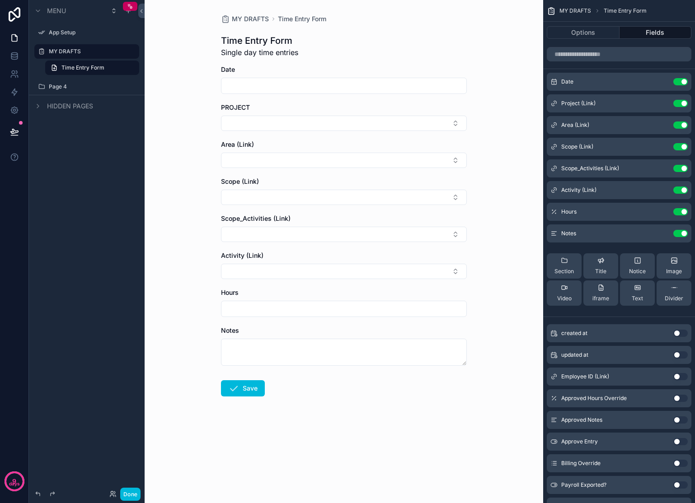
click at [0, 0] on icon "scrollable content" at bounding box center [0, 0] width 0 height 0
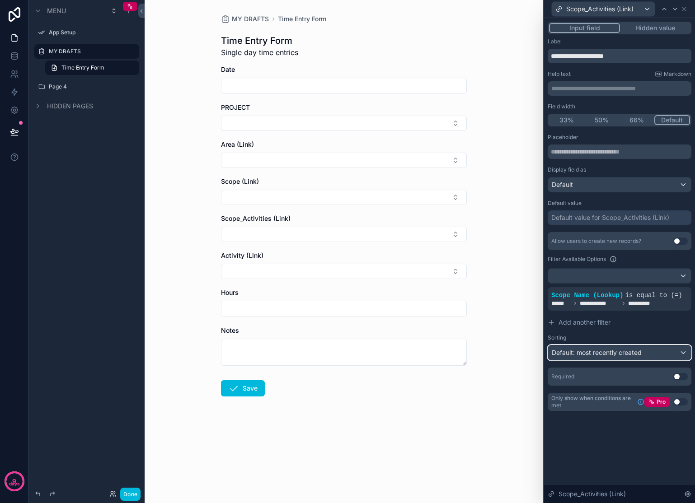
click at [662, 351] on div "Default: most recently created" at bounding box center [619, 353] width 143 height 14
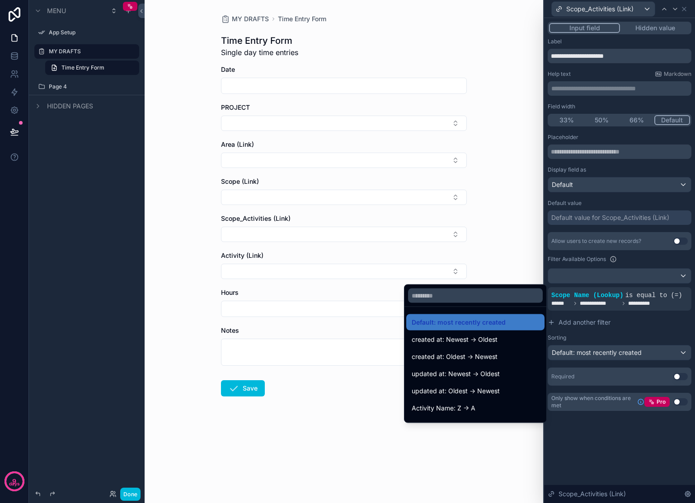
click at [474, 404] on span "Activity Name: Z -> A" at bounding box center [444, 408] width 64 height 11
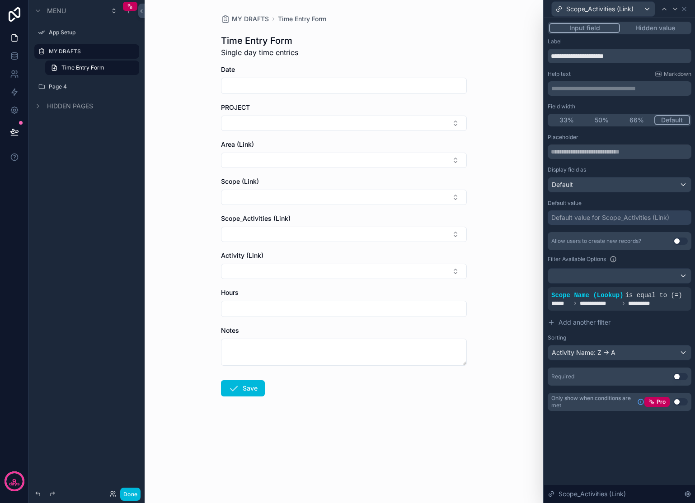
click at [383, 236] on button "Select Button" at bounding box center [344, 234] width 246 height 15
click at [419, 196] on button "Select Button" at bounding box center [344, 197] width 246 height 15
click at [339, 260] on span "Training & Development" at bounding box center [320, 262] width 70 height 9
click at [354, 238] on button "Select Button" at bounding box center [344, 236] width 246 height 15
click at [349, 199] on button "Training & Development" at bounding box center [344, 198] width 246 height 17
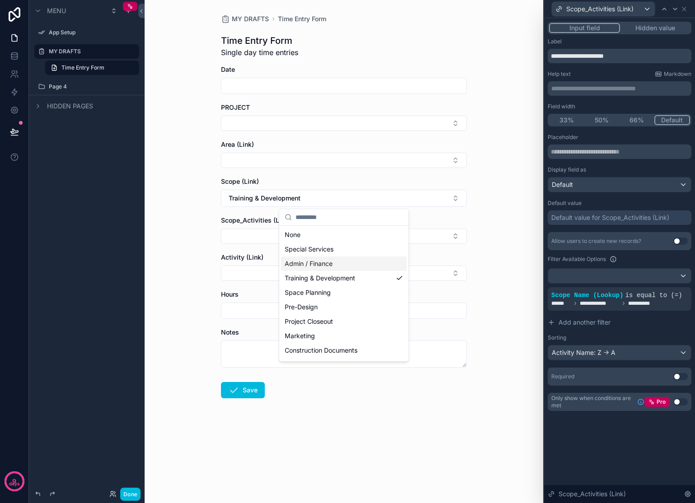
click at [339, 264] on div "Admin / Finance" at bounding box center [344, 264] width 126 height 14
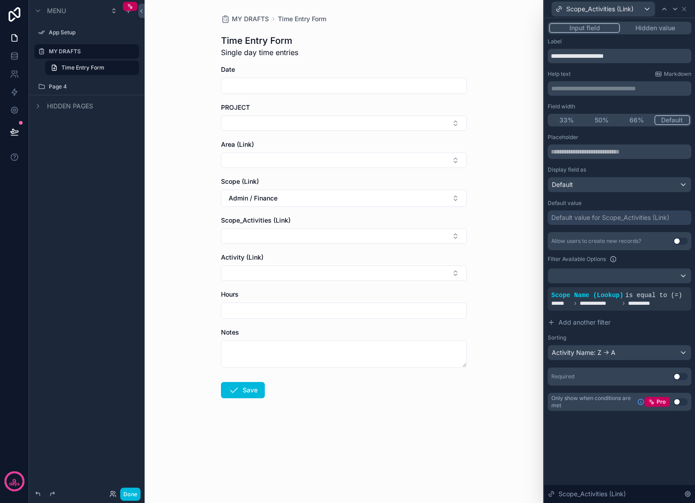
click at [346, 234] on button "Select Button" at bounding box center [344, 236] width 246 height 15
click at [651, 358] on div "Activity Name: Z -> A" at bounding box center [619, 353] width 143 height 14
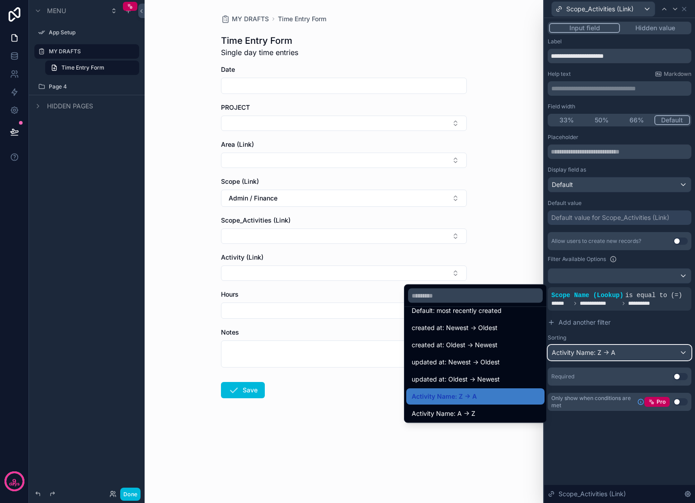
scroll to position [18, 0]
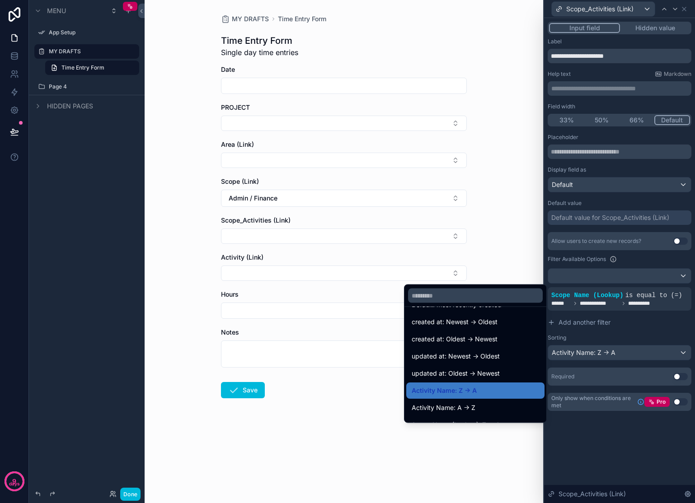
click at [467, 406] on span "Activity Name: A -> Z" at bounding box center [444, 408] width 64 height 11
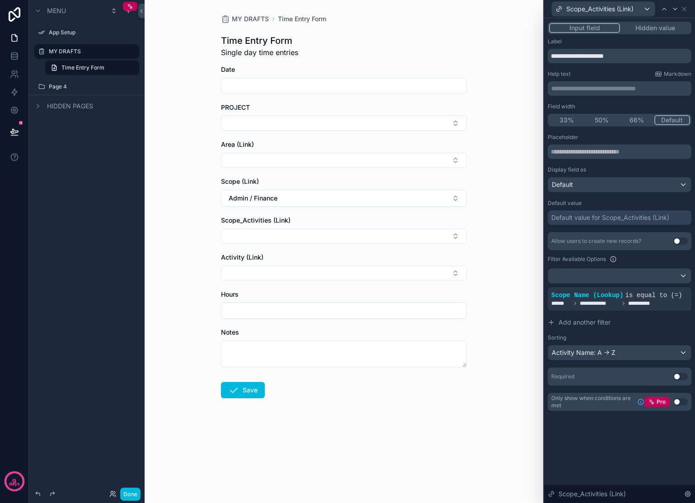
click at [401, 235] on button "Select Button" at bounding box center [344, 236] width 246 height 15
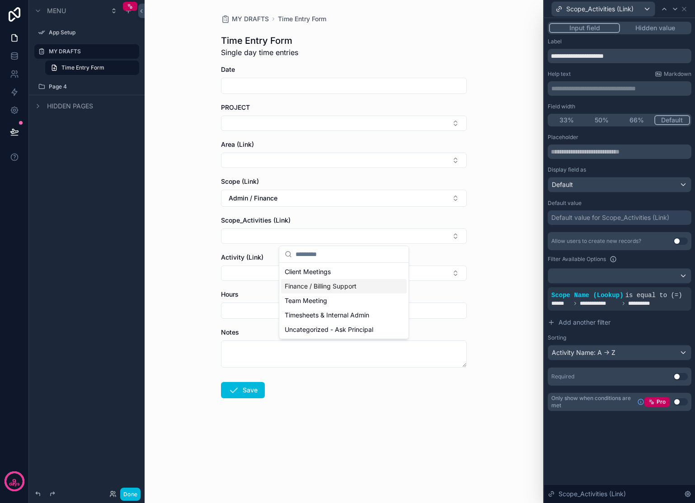
click at [505, 250] on div "MY DRAFTS Time Entry Form Time Entry Form Single day time entries Date PROJECT …" at bounding box center [344, 251] width 398 height 503
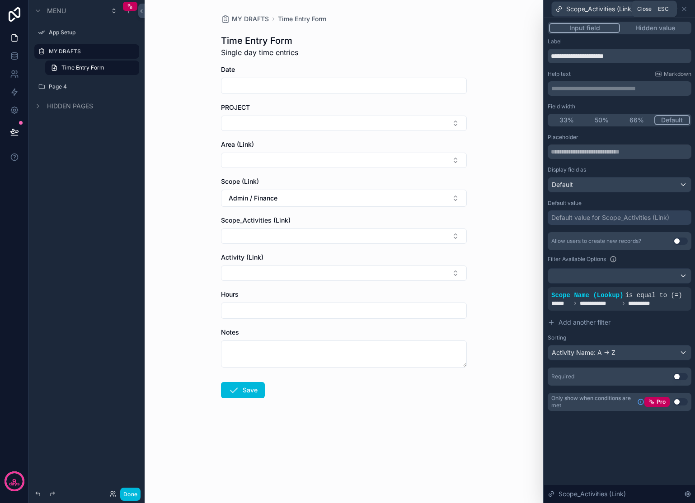
click at [685, 9] on icon at bounding box center [683, 8] width 7 height 7
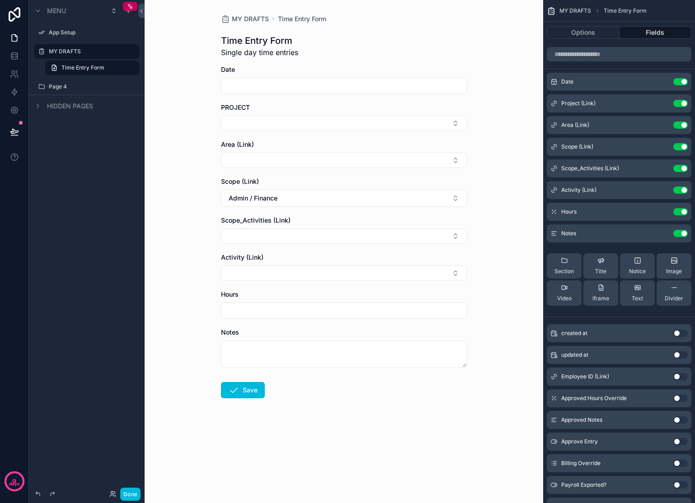
click at [684, 187] on button "Use setting" at bounding box center [680, 190] width 14 height 7
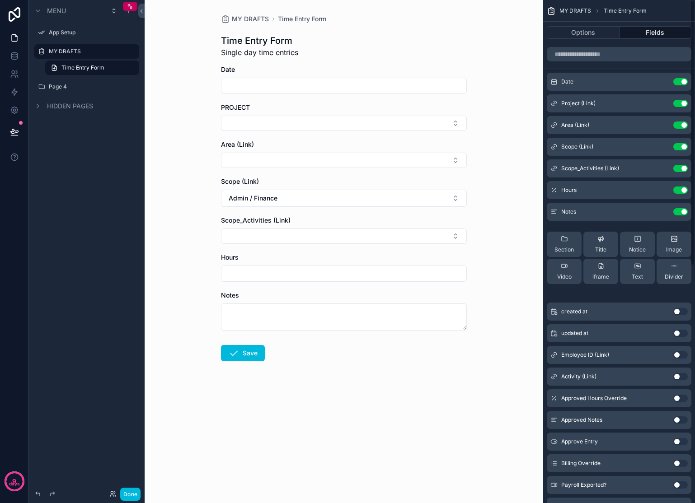
click at [0, 0] on icon "scrollable content" at bounding box center [0, 0] width 0 height 0
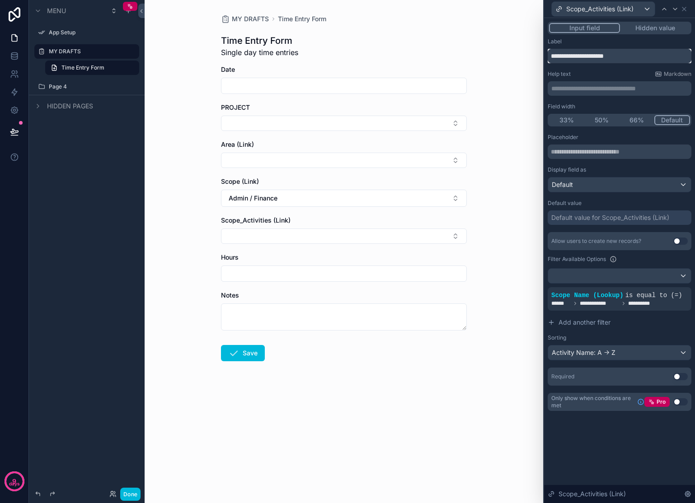
drag, startPoint x: 630, startPoint y: 55, endPoint x: 544, endPoint y: 57, distance: 86.8
click at [544, 57] on div "**********" at bounding box center [619, 225] width 151 height 415
type input "*"
type input "********"
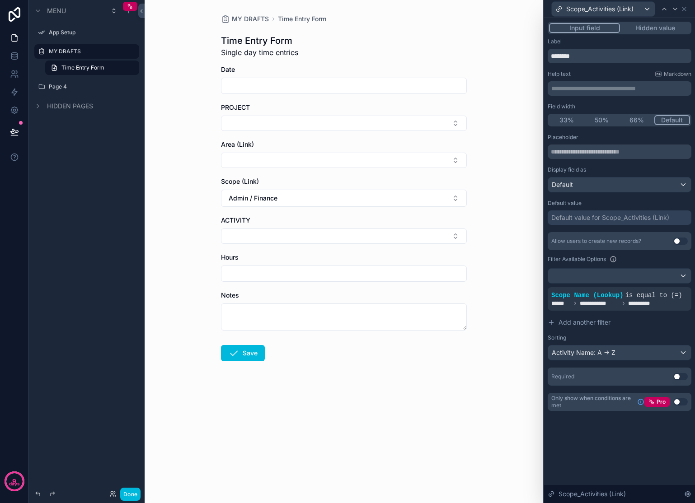
click at [520, 77] on div "MY DRAFTS Time Entry Form Time Entry Form Single day time entries Date PROJECT …" at bounding box center [344, 251] width 398 height 503
click at [629, 9] on span "Scope_Activities (Link)" at bounding box center [599, 9] width 67 height 9
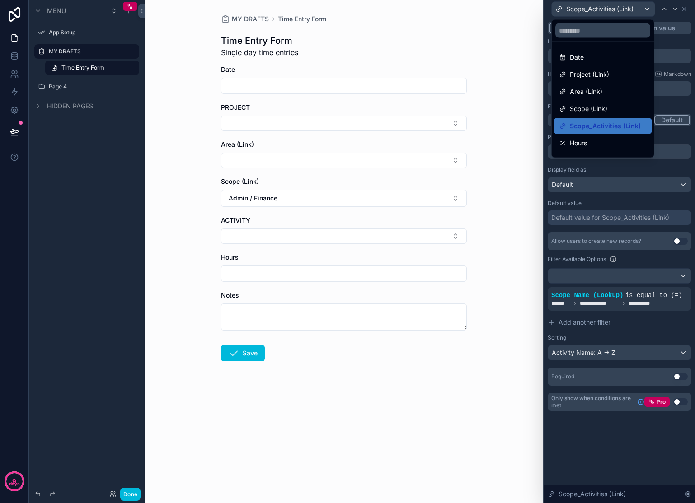
click at [605, 106] on span "Scope (Link)" at bounding box center [588, 108] width 37 height 11
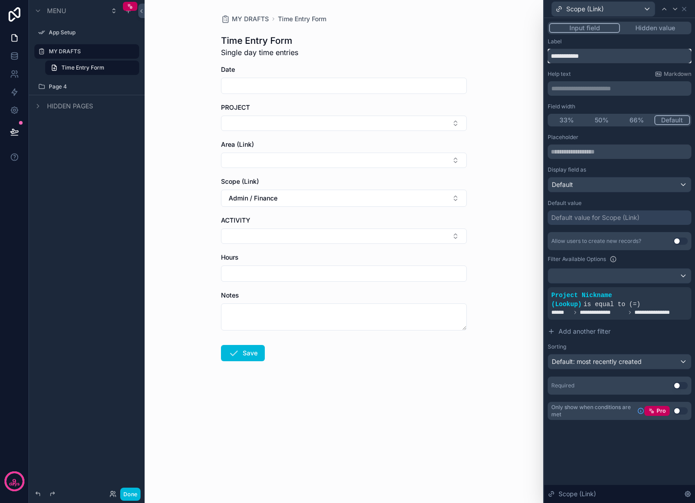
drag, startPoint x: 608, startPoint y: 57, endPoint x: 537, endPoint y: 57, distance: 71.4
click at [537, 57] on div "**********" at bounding box center [347, 251] width 695 height 503
type input "*****"
click at [616, 14] on div "Scope (Link)" at bounding box center [603, 9] width 103 height 14
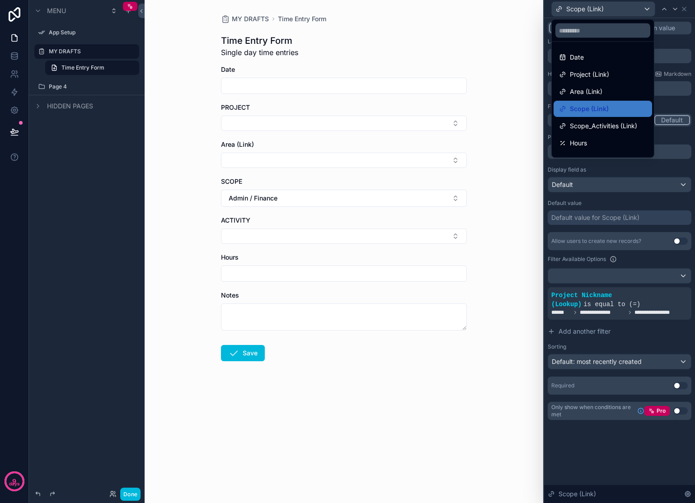
click at [599, 91] on span "Area (Link)" at bounding box center [586, 91] width 33 height 11
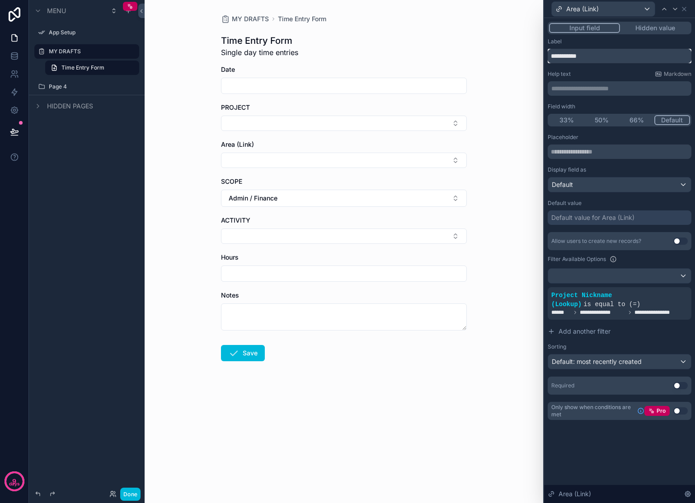
drag, startPoint x: 595, startPoint y: 57, endPoint x: 545, endPoint y: 53, distance: 50.3
click at [545, 53] on div "**********" at bounding box center [619, 230] width 151 height 424
type input "****"
click at [600, 11] on div "Area (Link)" at bounding box center [603, 9] width 103 height 14
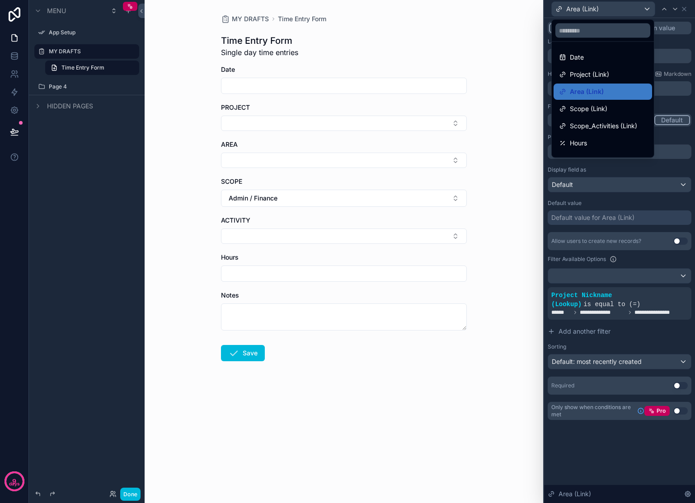
click at [583, 53] on span "Date" at bounding box center [577, 57] width 14 height 11
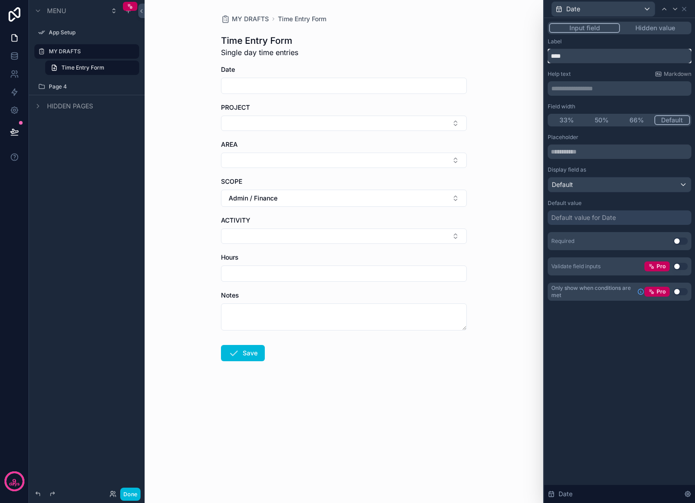
drag, startPoint x: 588, startPoint y: 56, endPoint x: 526, endPoint y: 56, distance: 61.9
click at [526, 56] on div "**********" at bounding box center [347, 251] width 695 height 503
type input "****"
click at [602, 7] on div "Date" at bounding box center [603, 9] width 103 height 14
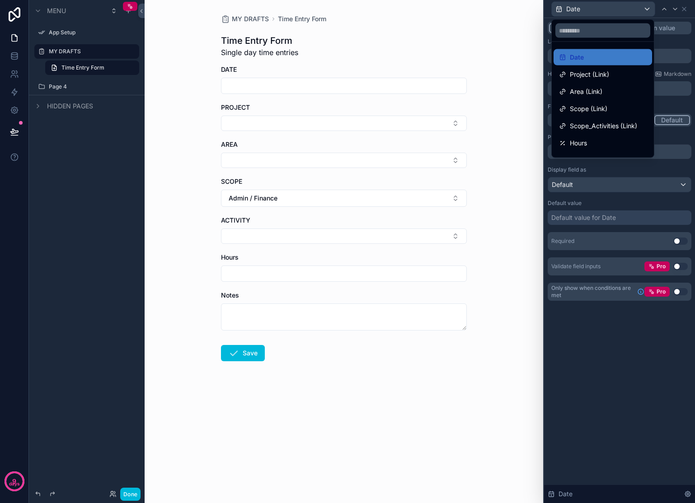
click at [601, 138] on div "Hours" at bounding box center [603, 143] width 88 height 11
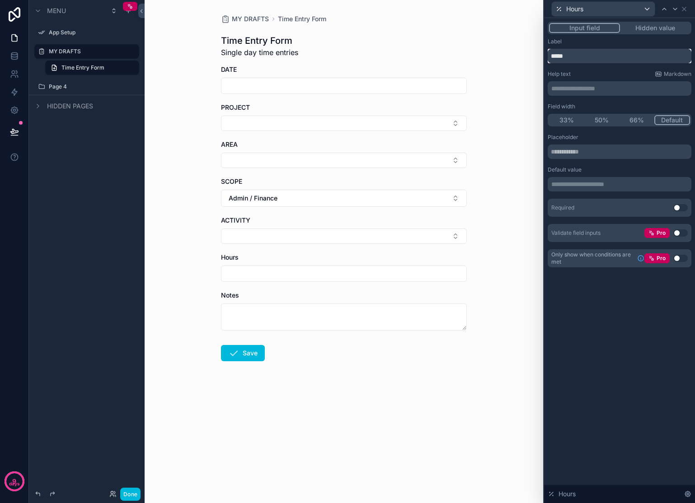
drag, startPoint x: 596, startPoint y: 53, endPoint x: 544, endPoint y: 54, distance: 52.9
click at [544, 54] on div "**********" at bounding box center [619, 251] width 152 height 503
type input "*****"
click at [638, 1] on button "Hours" at bounding box center [603, 8] width 104 height 15
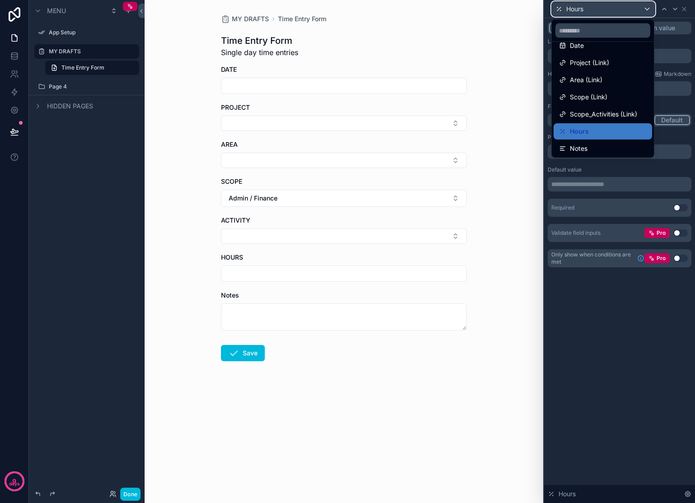
scroll to position [13, 0]
click at [595, 146] on div "Notes" at bounding box center [603, 147] width 88 height 11
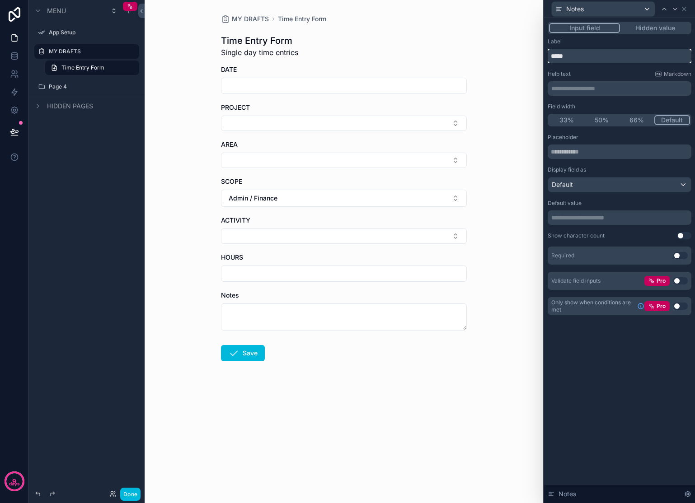
drag, startPoint x: 591, startPoint y: 56, endPoint x: 513, endPoint y: 54, distance: 78.6
click at [513, 55] on div "**********" at bounding box center [347, 251] width 695 height 503
type input "******"
click at [595, 9] on div "Notes" at bounding box center [603, 9] width 103 height 14
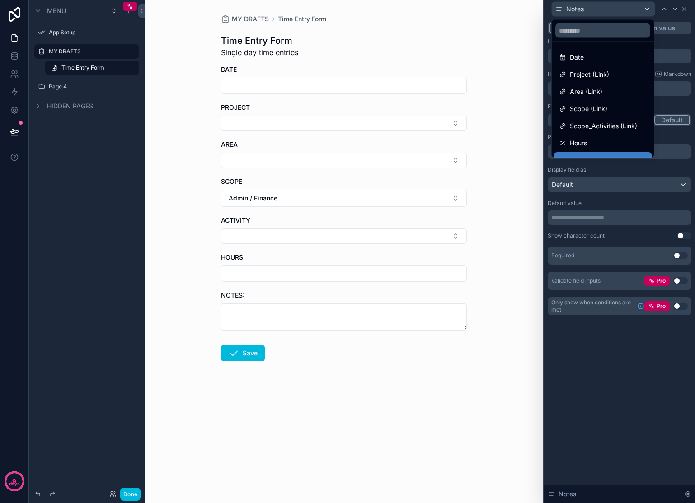
click at [592, 146] on div "Hours" at bounding box center [603, 143] width 88 height 11
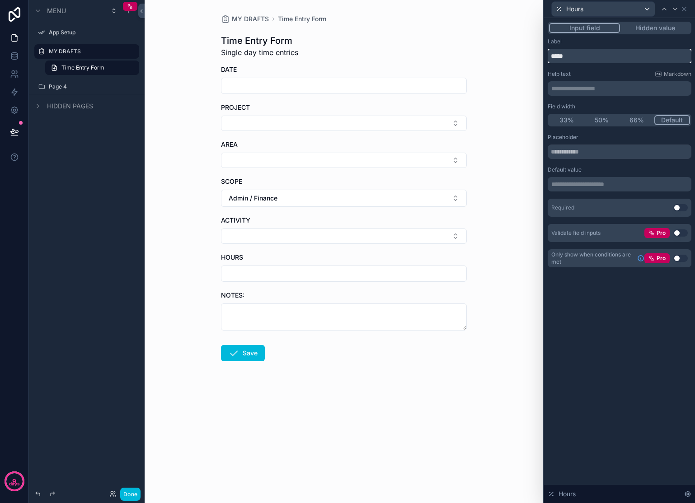
click at [609, 59] on input "*****" at bounding box center [620, 56] width 144 height 14
type input "******"
click at [600, 7] on div "Hours" at bounding box center [603, 9] width 103 height 14
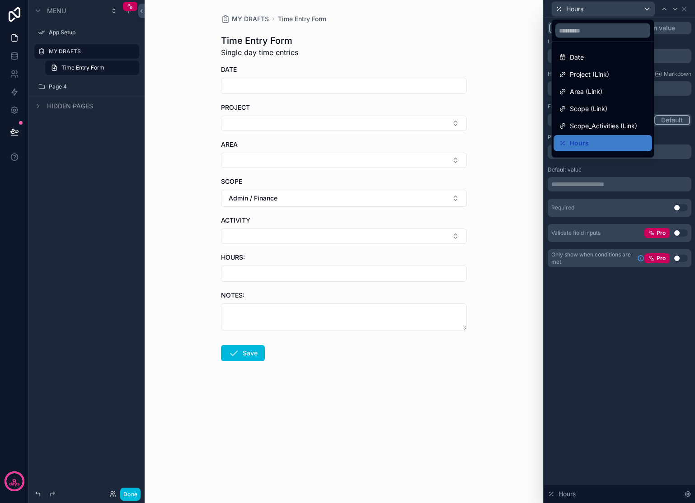
click at [597, 130] on span "Scope_Activities (Link)" at bounding box center [603, 126] width 67 height 11
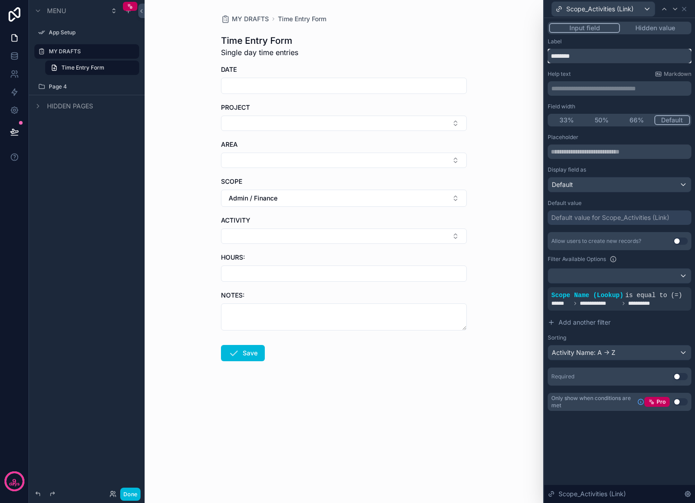
click at [598, 52] on input "********" at bounding box center [620, 56] width 144 height 14
type input "*********"
click at [596, 11] on span "Scope_Activities (Link)" at bounding box center [599, 9] width 67 height 9
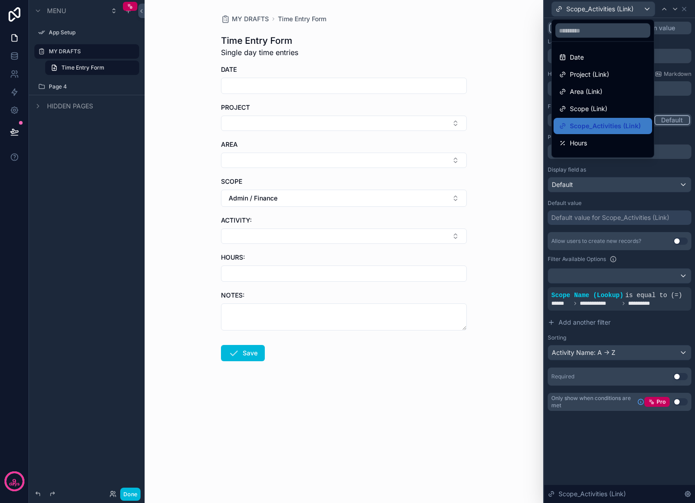
click at [599, 111] on span "Scope (Link)" at bounding box center [588, 108] width 37 height 11
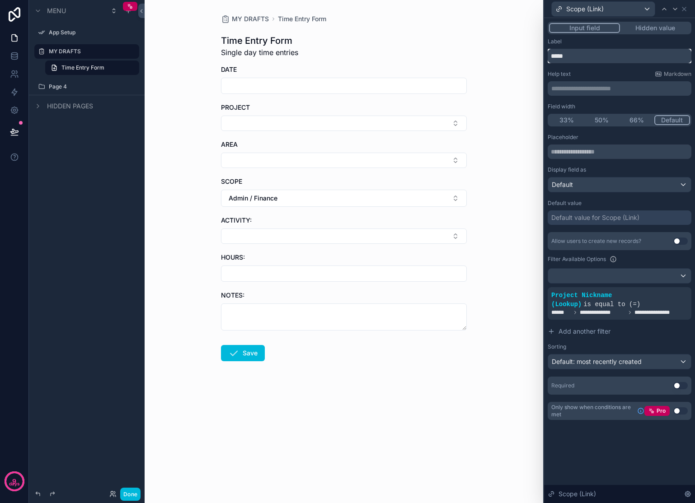
click at [599, 55] on input "*****" at bounding box center [620, 56] width 144 height 14
type input "******"
click at [598, 12] on span "Scope (Link)" at bounding box center [584, 9] width 37 height 9
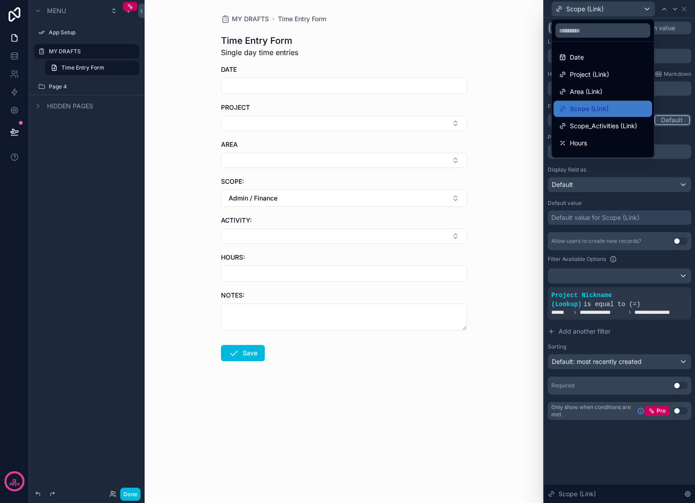
click at [596, 89] on span "Area (Link)" at bounding box center [586, 91] width 33 height 11
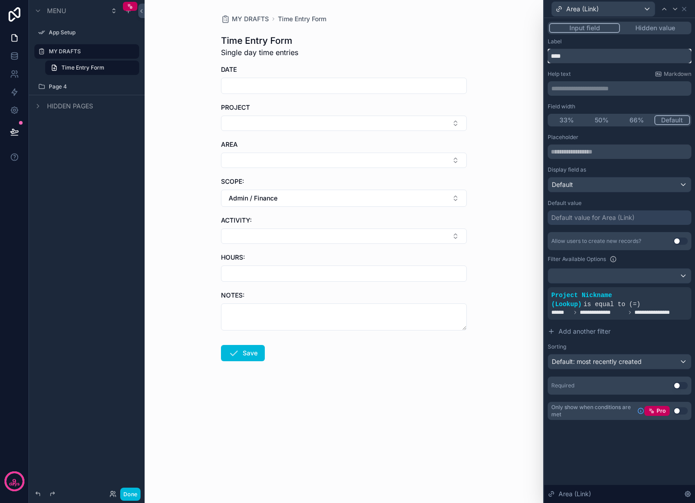
click at [602, 51] on input "****" at bounding box center [620, 56] width 144 height 14
click at [605, 58] on input "****" at bounding box center [620, 56] width 144 height 14
type input "*****"
click at [601, 9] on div "Area (Link)" at bounding box center [603, 9] width 103 height 14
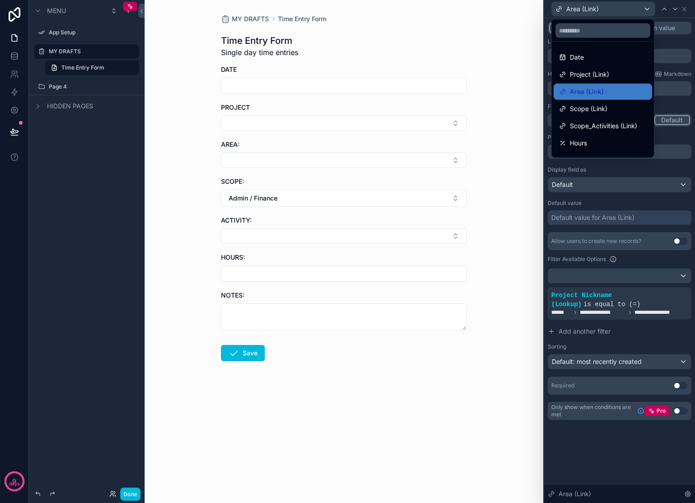
click at [588, 70] on span "Project (Link)" at bounding box center [589, 74] width 39 height 11
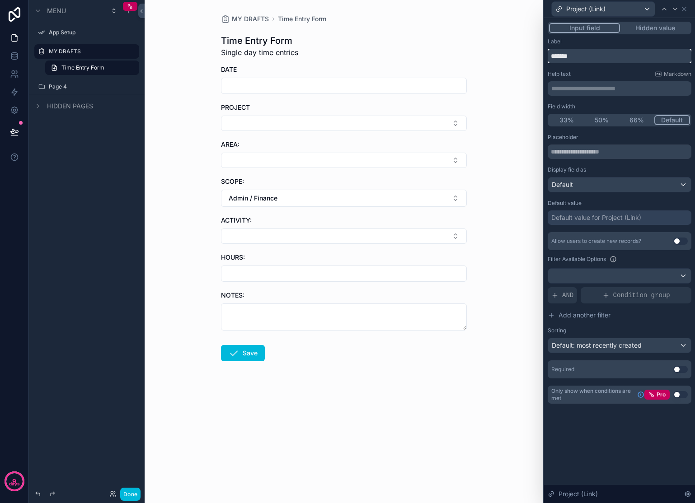
click at [596, 58] on input "*******" at bounding box center [620, 56] width 144 height 14
type input "********"
click at [600, 9] on span "Project (Link)" at bounding box center [585, 9] width 39 height 9
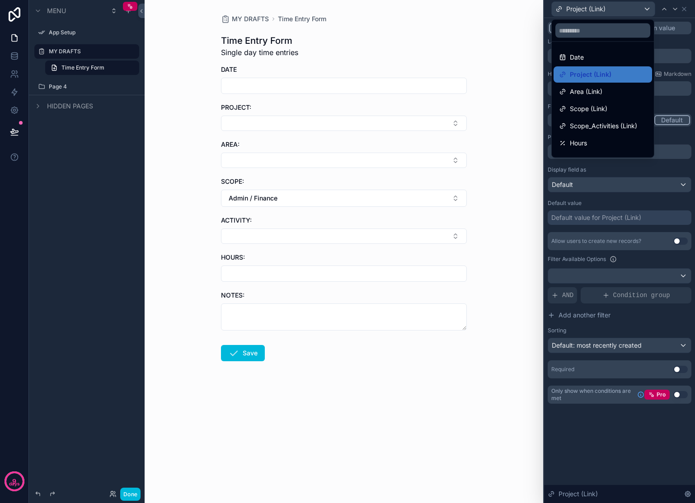
click at [592, 57] on div "Date" at bounding box center [603, 57] width 88 height 11
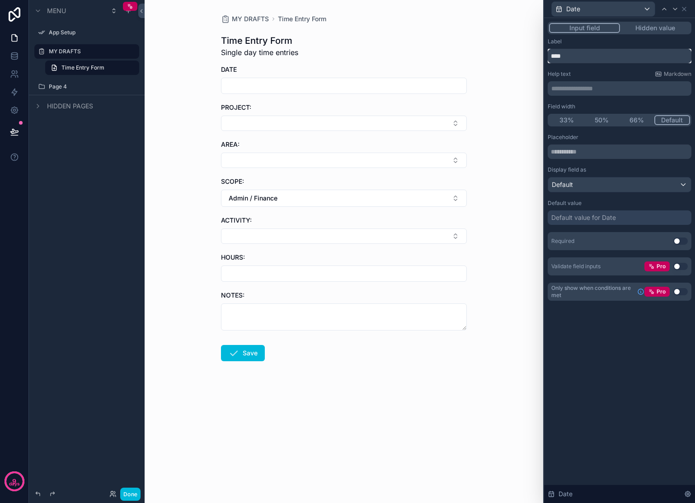
click at [596, 53] on input "****" at bounding box center [620, 56] width 144 height 14
type input "*****"
click at [611, 14] on div "Date" at bounding box center [603, 9] width 103 height 14
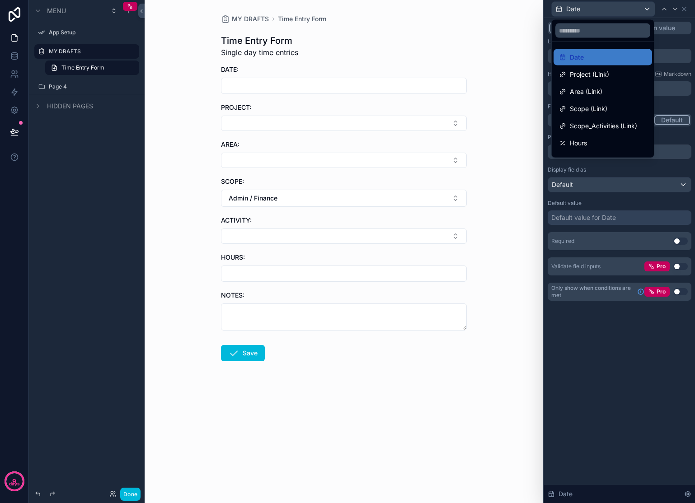
click at [602, 80] on div "Project (Link)" at bounding box center [602, 74] width 98 height 16
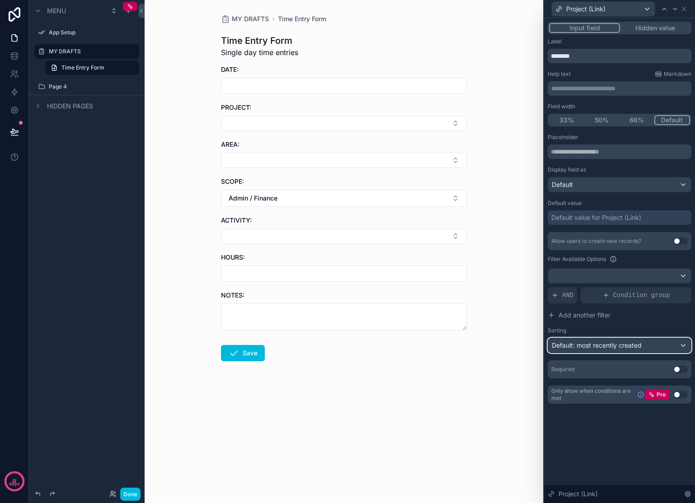
click at [653, 348] on div "Default: most recently created" at bounding box center [619, 345] width 143 height 14
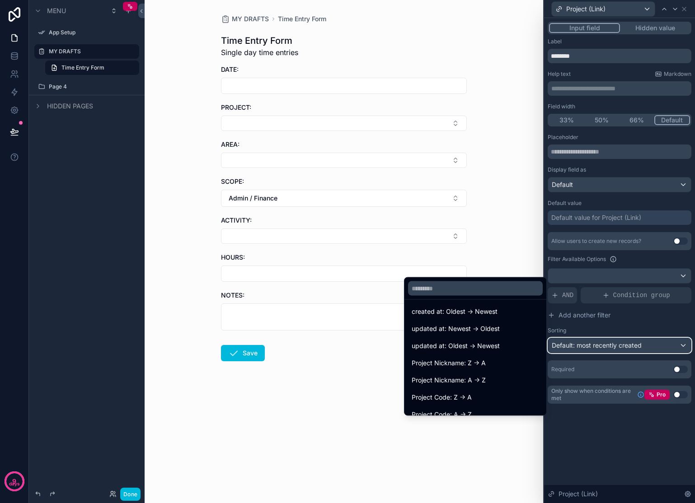
scroll to position [69, 0]
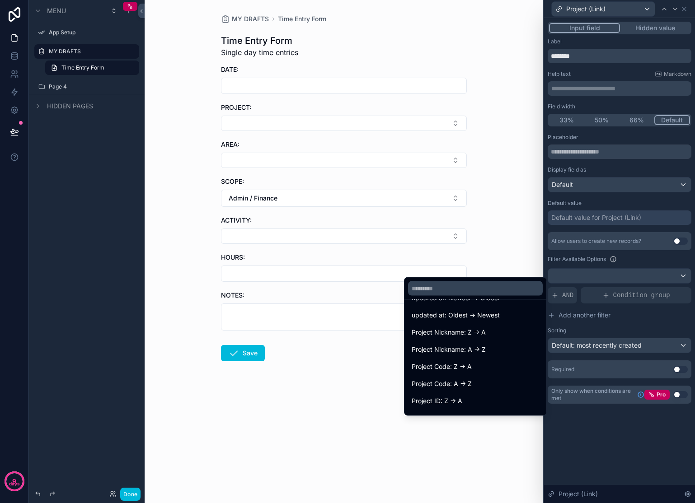
click at [473, 384] on div "Project Code: A -> Z" at bounding box center [475, 384] width 127 height 11
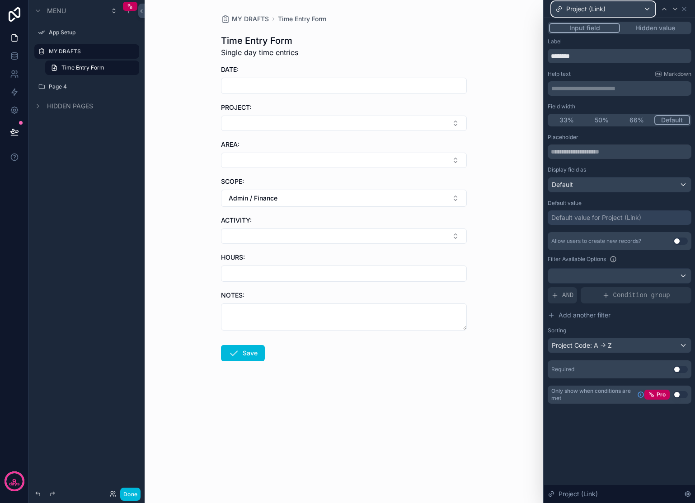
click at [618, 10] on div "Project (Link)" at bounding box center [603, 9] width 103 height 14
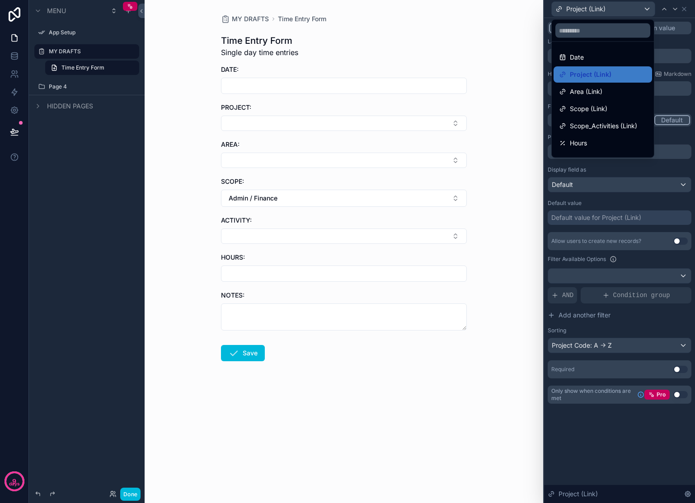
click at [581, 96] on span "Area (Link)" at bounding box center [586, 91] width 33 height 11
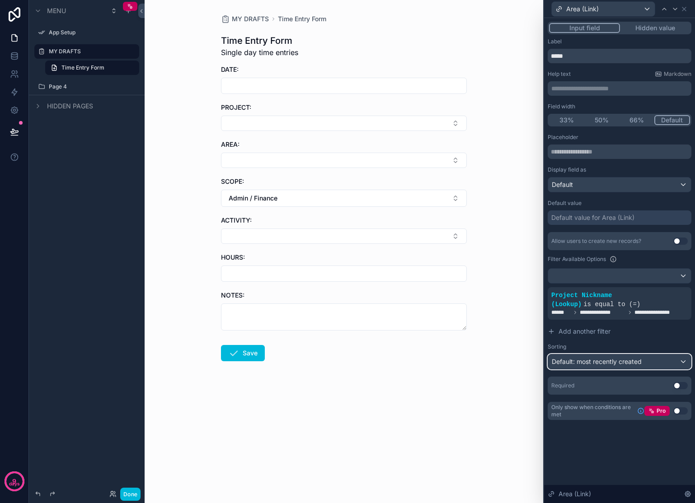
click at [609, 359] on span "Default: most recently created" at bounding box center [597, 362] width 90 height 8
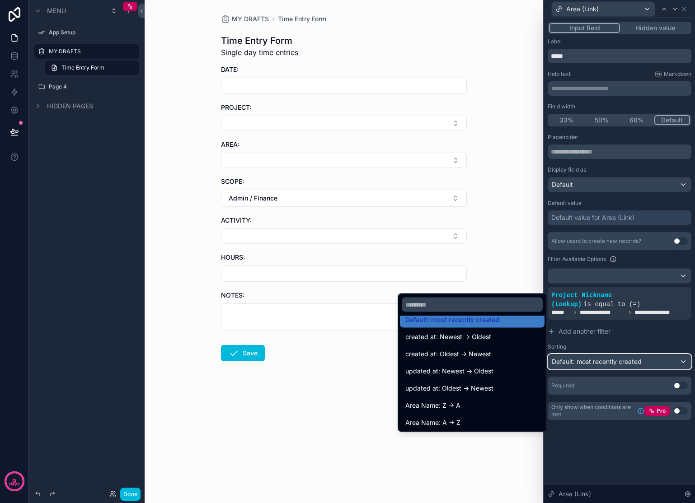
scroll to position [18, 0]
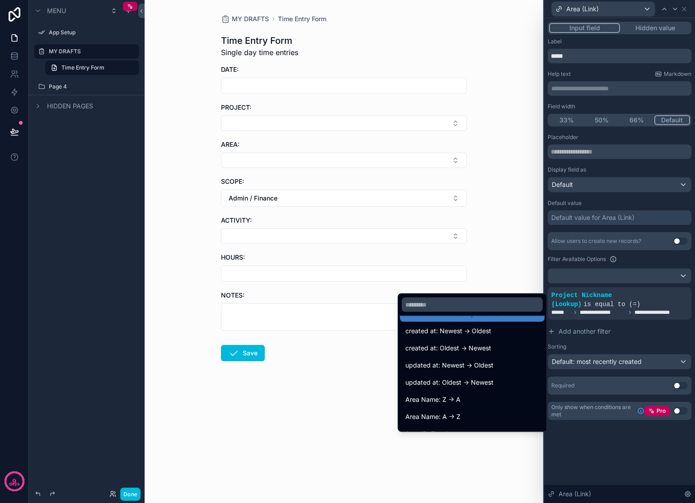
click at [451, 422] on span "Area Name: A -> Z" at bounding box center [432, 417] width 55 height 11
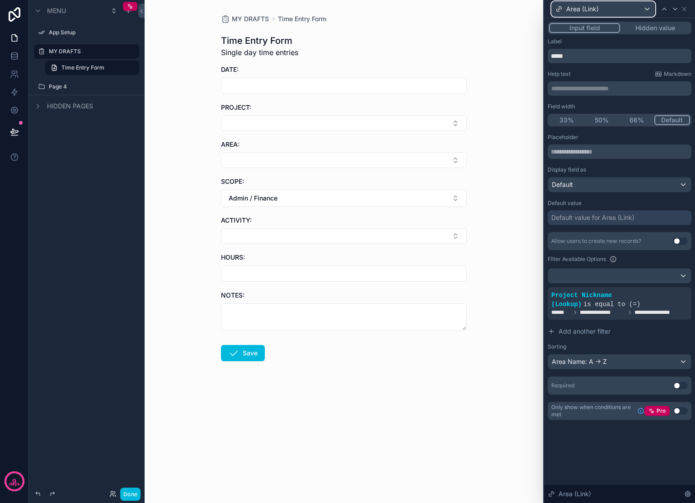
click at [603, 6] on div "Area (Link)" at bounding box center [603, 9] width 103 height 14
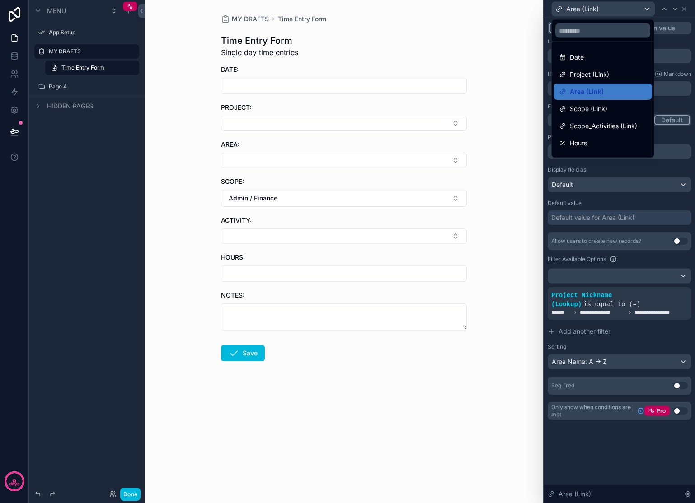
click at [614, 105] on div "Scope (Link)" at bounding box center [603, 108] width 88 height 11
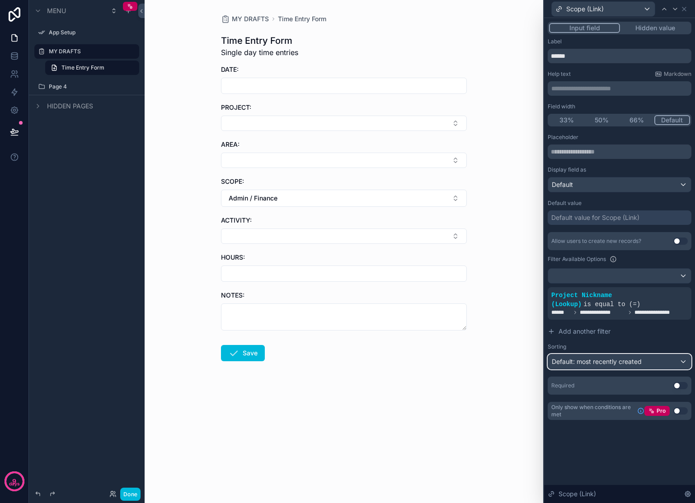
click at [657, 365] on div "Default: most recently created" at bounding box center [619, 362] width 143 height 14
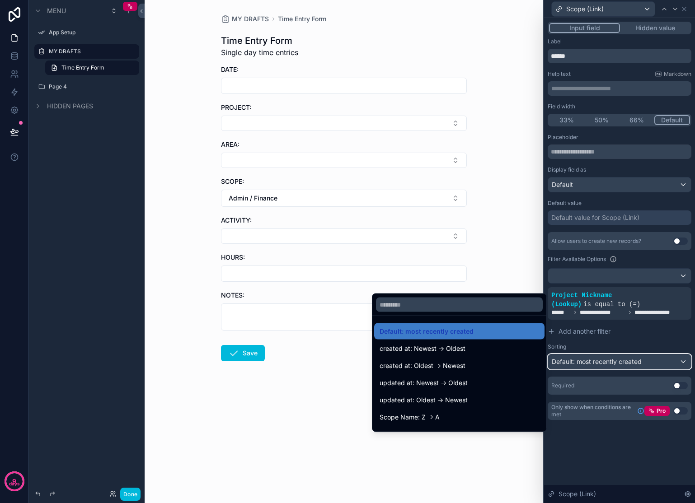
scroll to position [23, 0]
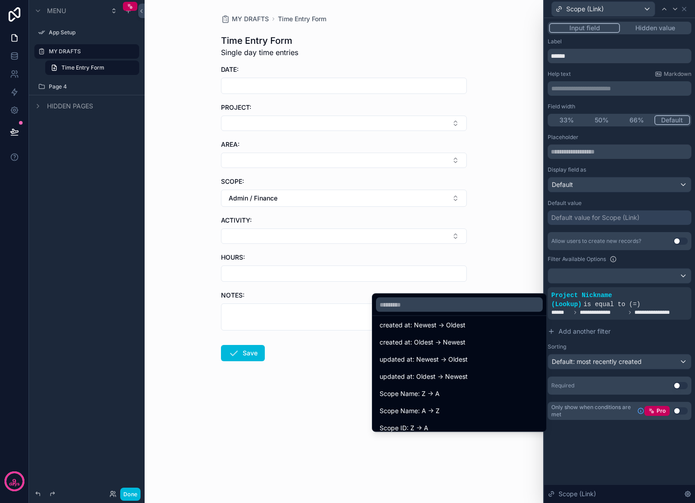
click at [418, 407] on span "Scope Name: A -> Z" at bounding box center [410, 411] width 60 height 11
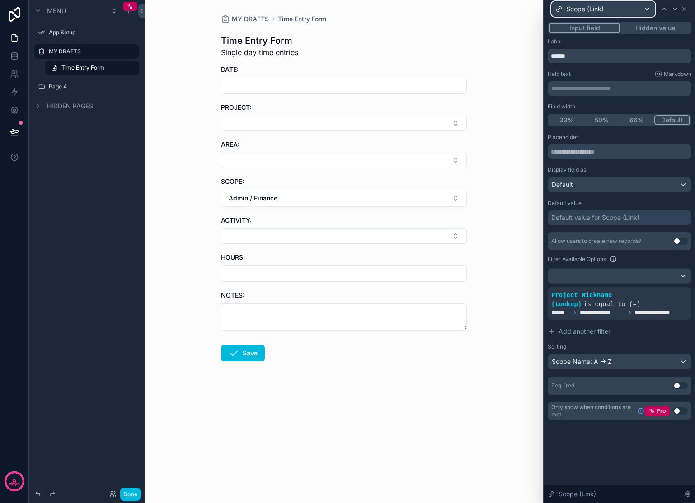
click at [596, 9] on span "Scope (Link)" at bounding box center [584, 9] width 37 height 9
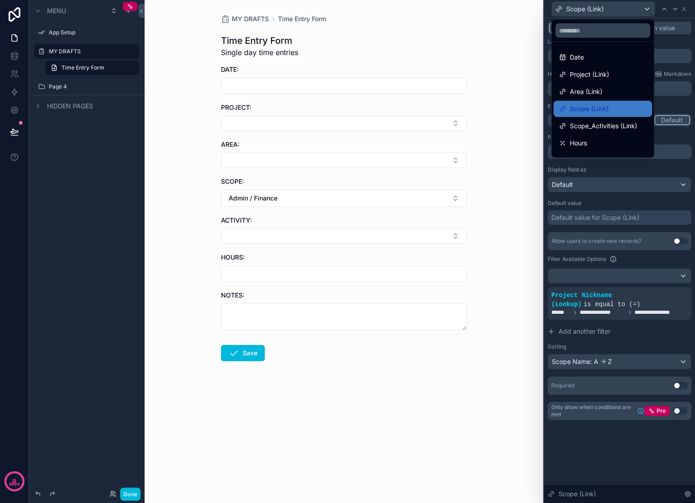
click at [591, 123] on span "Scope_Activities (Link)" at bounding box center [603, 126] width 67 height 11
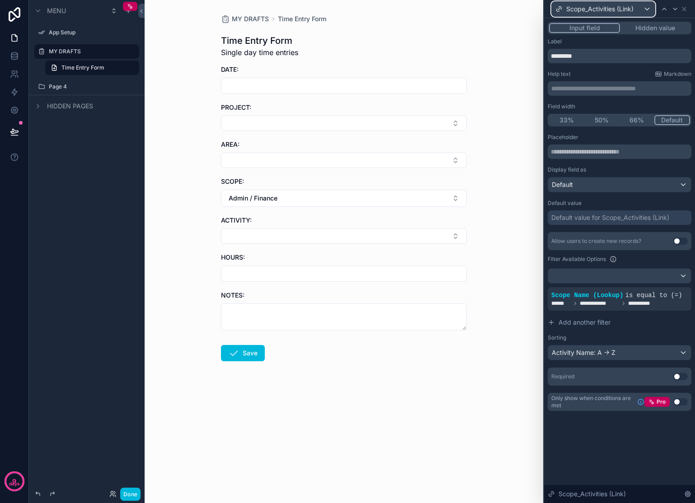
click at [590, 11] on span "Scope_Activities (Link)" at bounding box center [599, 9] width 67 height 9
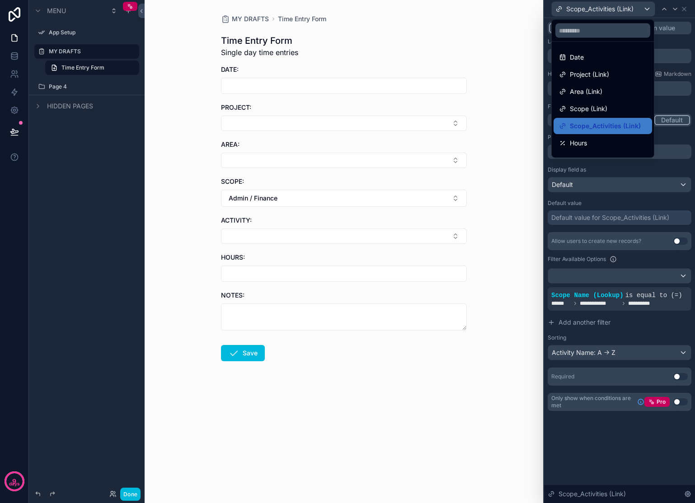
click at [614, 443] on div at bounding box center [619, 251] width 151 height 503
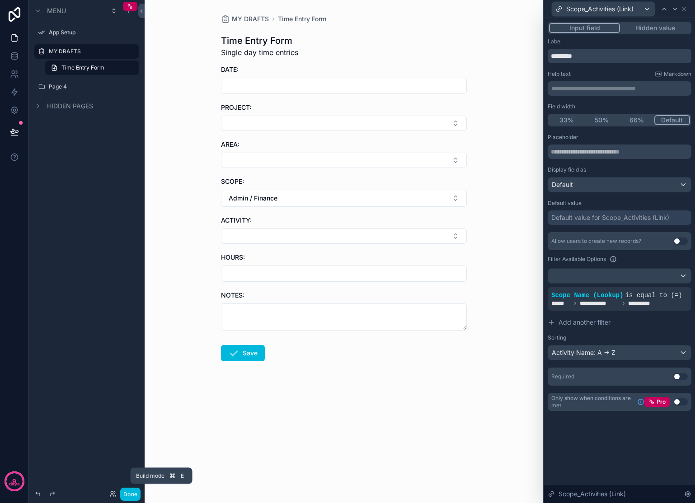
click at [137, 492] on button "Done" at bounding box center [130, 494] width 20 height 13
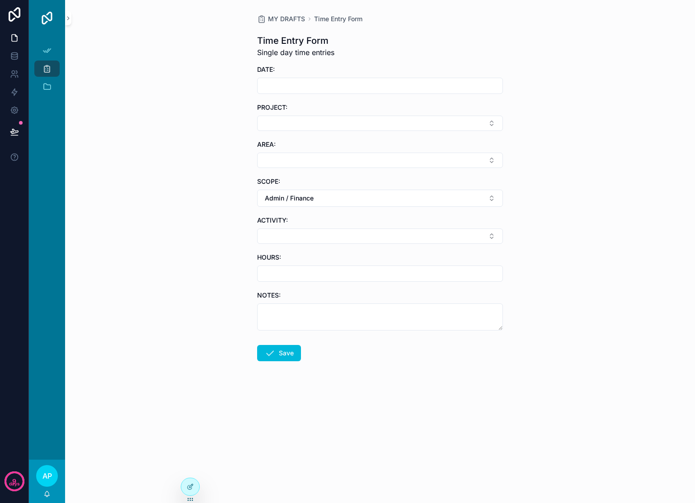
click at [341, 87] on input "scrollable content" at bounding box center [380, 86] width 245 height 13
click at [188, 478] on div at bounding box center [190, 486] width 18 height 17
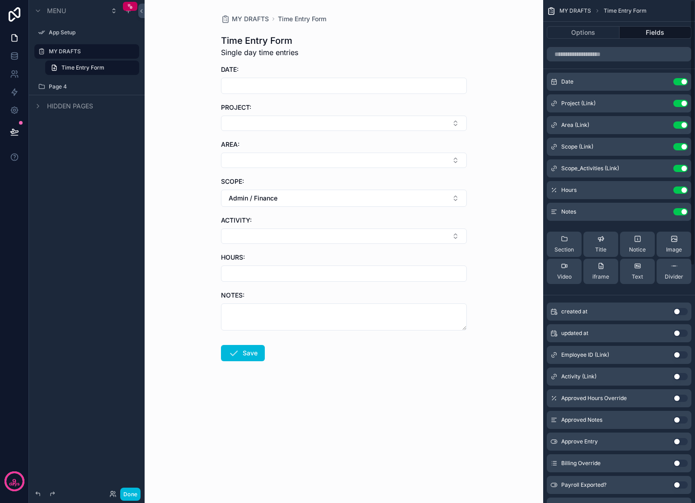
click at [0, 0] on icon "scrollable content" at bounding box center [0, 0] width 0 height 0
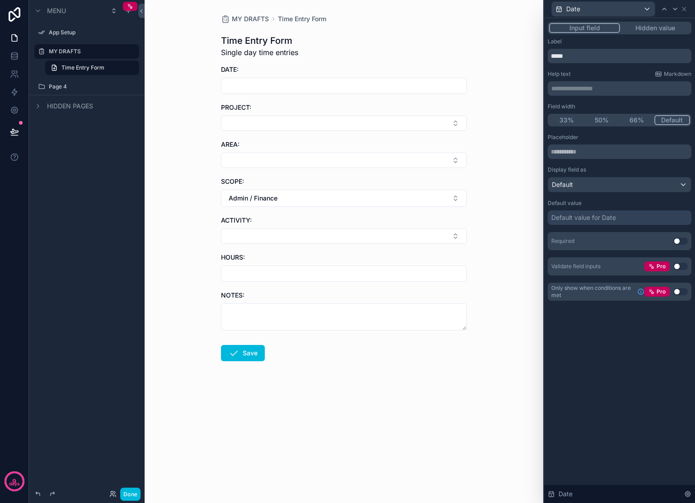
click at [126, 495] on button "Done" at bounding box center [130, 494] width 20 height 13
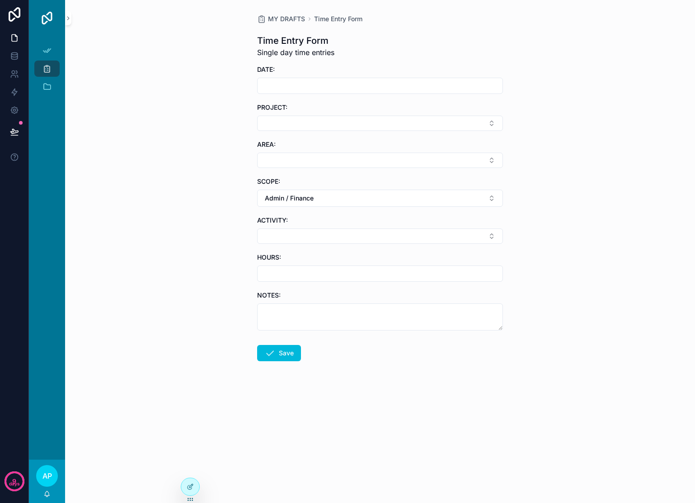
click at [426, 86] on input "scrollable content" at bounding box center [380, 86] width 245 height 13
click at [347, 180] on button "6" at bounding box center [347, 180] width 16 height 16
type input "*********"
click at [276, 125] on button "Select Button" at bounding box center [380, 123] width 246 height 15
click at [359, 159] on span "[PERSON_NAME] – [PERSON_NAME] St" at bounding box center [375, 164] width 108 height 18
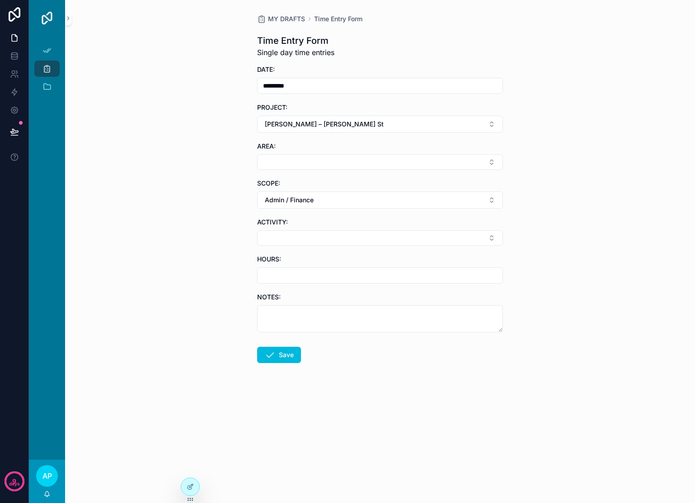
click at [359, 159] on button "Select Button" at bounding box center [380, 162] width 246 height 15
click at [340, 263] on span "Guest Bath" at bounding box center [337, 266] width 33 height 9
click at [324, 201] on button "Admin / Finance" at bounding box center [380, 201] width 246 height 17
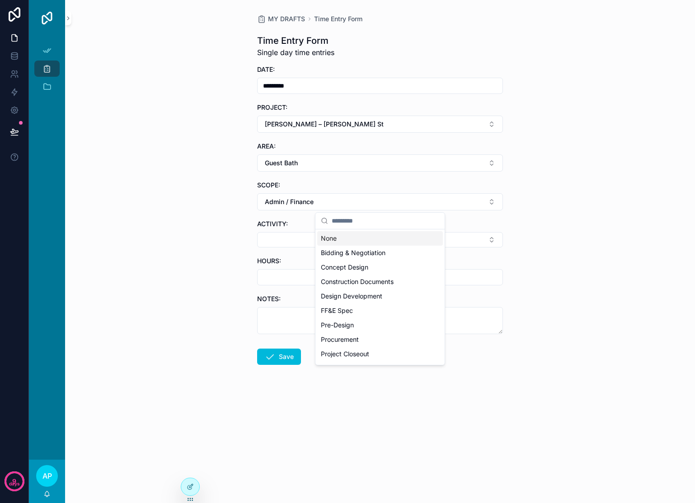
click at [338, 238] on div "None" at bounding box center [380, 238] width 126 height 14
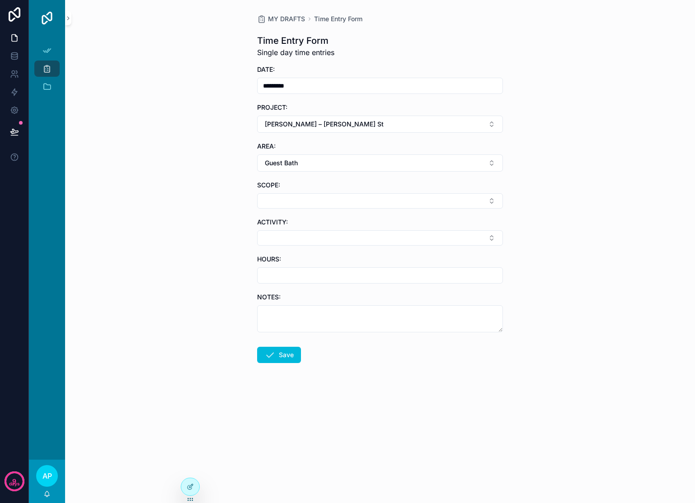
click at [339, 202] on button "Select Button" at bounding box center [380, 200] width 246 height 15
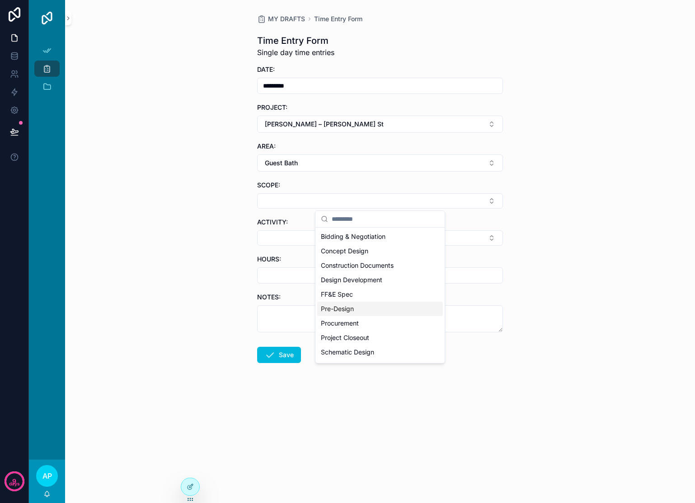
click at [363, 298] on div "FF&E Spec" at bounding box center [380, 294] width 126 height 14
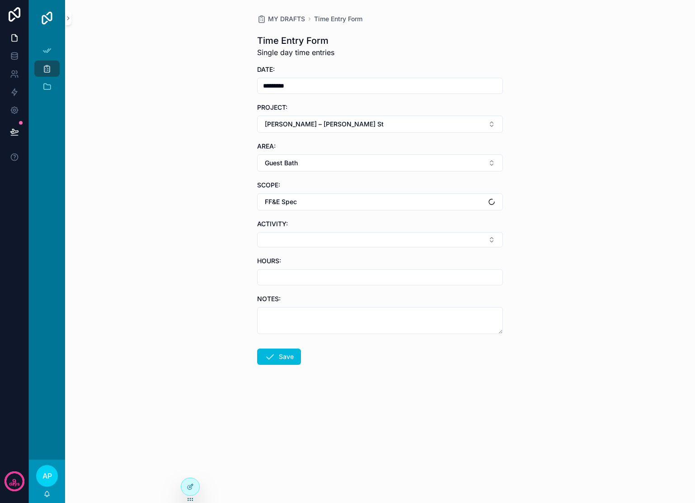
click at [342, 235] on button "Select Button" at bounding box center [380, 239] width 246 height 15
click at [405, 202] on button "FF&E Spec" at bounding box center [380, 201] width 246 height 17
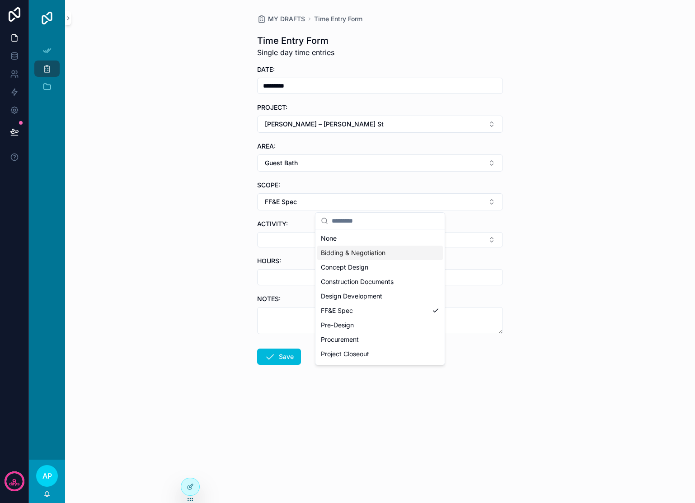
click at [368, 255] on span "Bidding & Negotiation" at bounding box center [353, 252] width 65 height 9
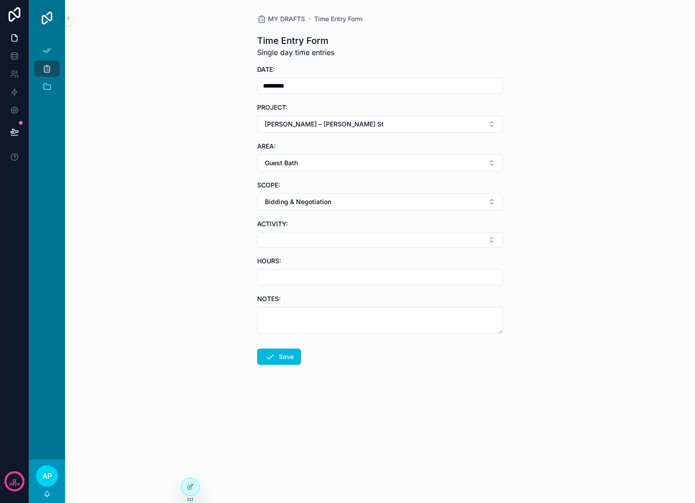
click at [374, 239] on button "Select Button" at bounding box center [380, 239] width 246 height 15
click at [220, 295] on div "MY DRAFTS Time Entry Form Time Entry Form Single day time entries DATE: *******…" at bounding box center [380, 251] width 630 height 503
click at [190, 484] on icon at bounding box center [190, 486] width 7 height 7
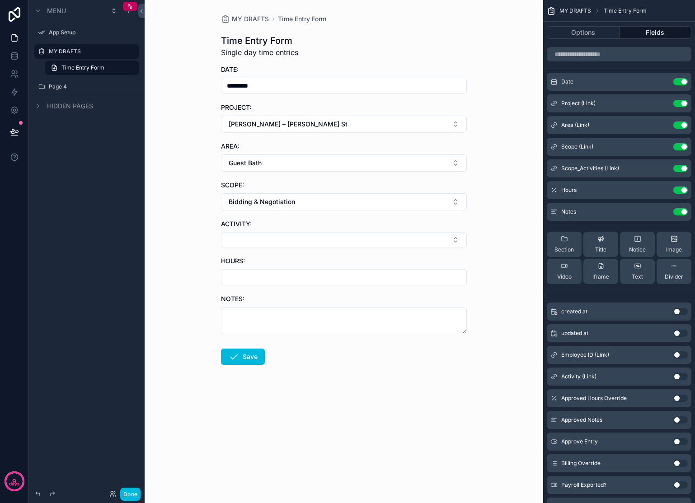
click at [396, 207] on button "Bidding & Negotiation" at bounding box center [344, 201] width 246 height 17
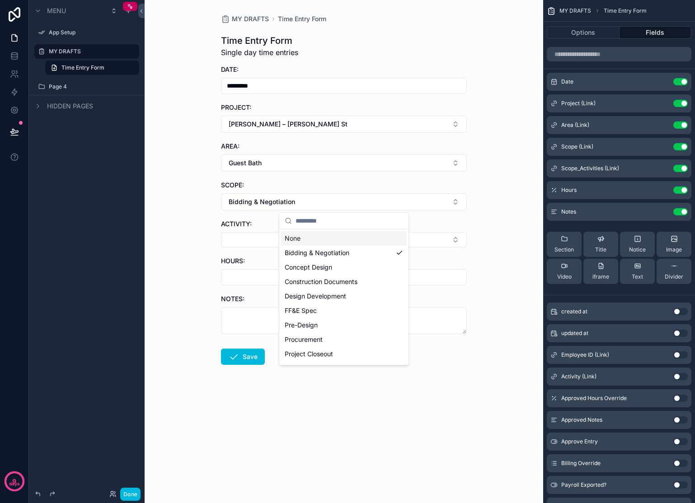
click at [339, 240] on div "None" at bounding box center [344, 238] width 126 height 14
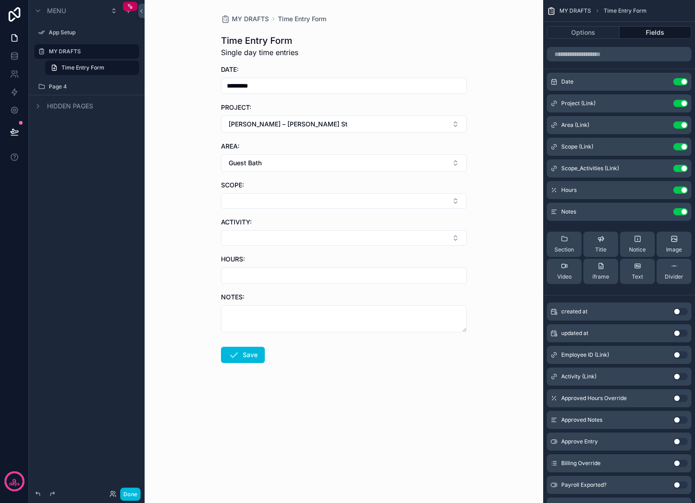
click at [329, 164] on button "Guest Bath" at bounding box center [344, 163] width 246 height 17
click at [331, 206] on div "None" at bounding box center [344, 199] width 126 height 14
click at [316, 127] on button "[PERSON_NAME] – [PERSON_NAME] St" at bounding box center [344, 124] width 246 height 17
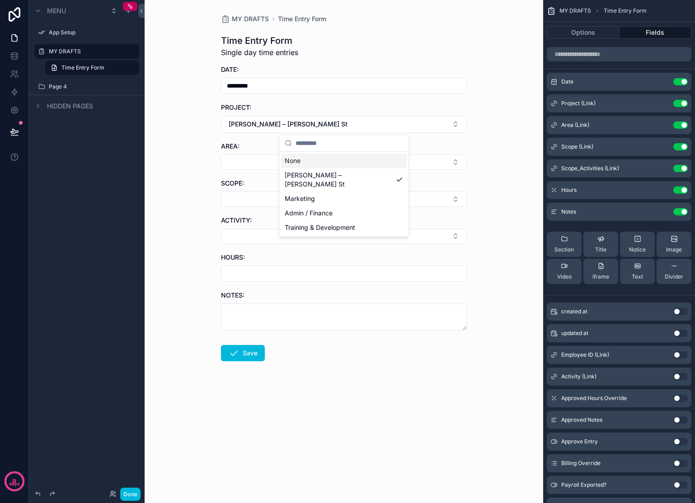
click at [322, 165] on div "None" at bounding box center [344, 161] width 126 height 14
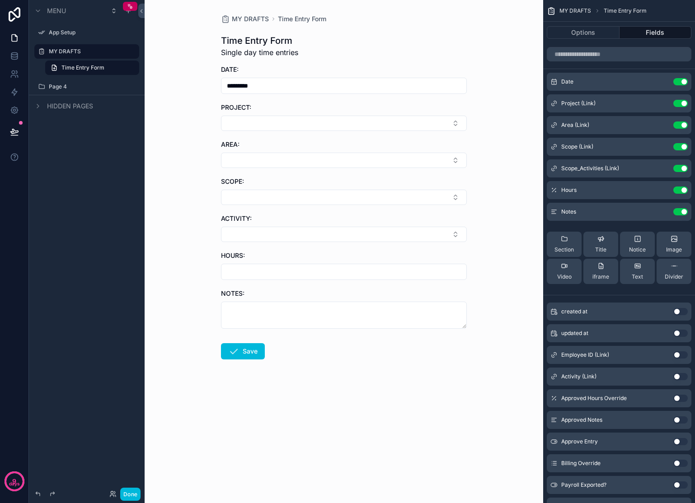
click at [303, 88] on input "*********" at bounding box center [343, 86] width 245 height 13
click at [0, 0] on icon "scrollable content" at bounding box center [0, 0] width 0 height 0
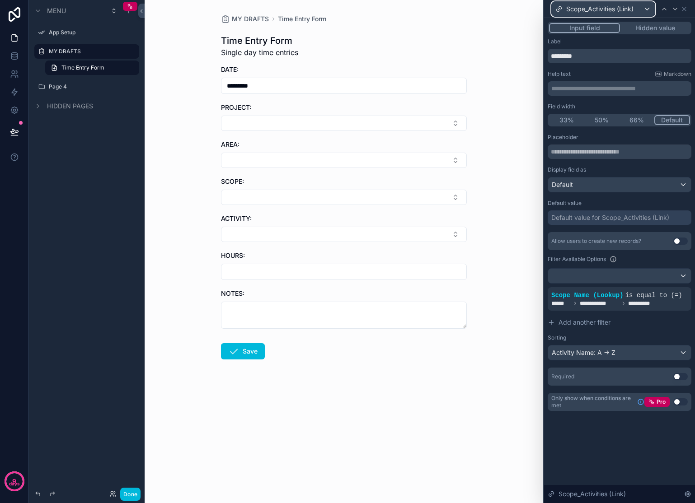
click at [643, 9] on div "Scope_Activities (Link)" at bounding box center [603, 9] width 103 height 14
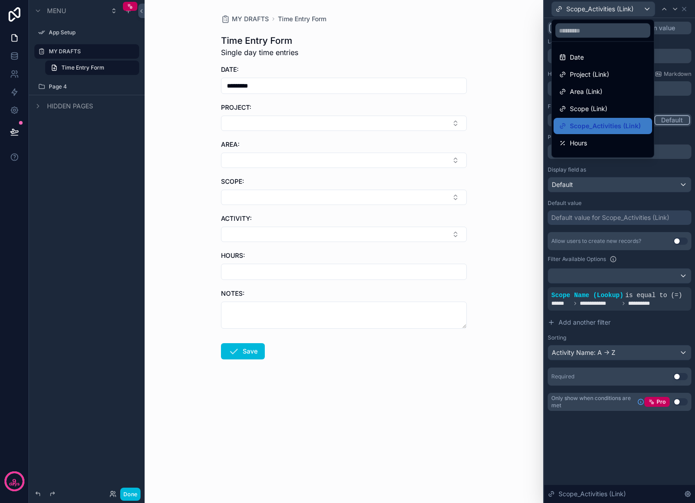
click at [596, 51] on div "Date" at bounding box center [602, 57] width 98 height 16
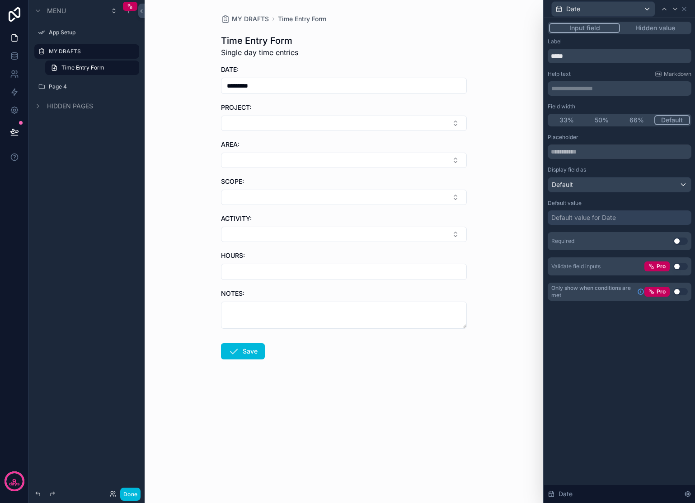
click at [682, 267] on button "Use setting" at bounding box center [680, 266] width 14 height 7
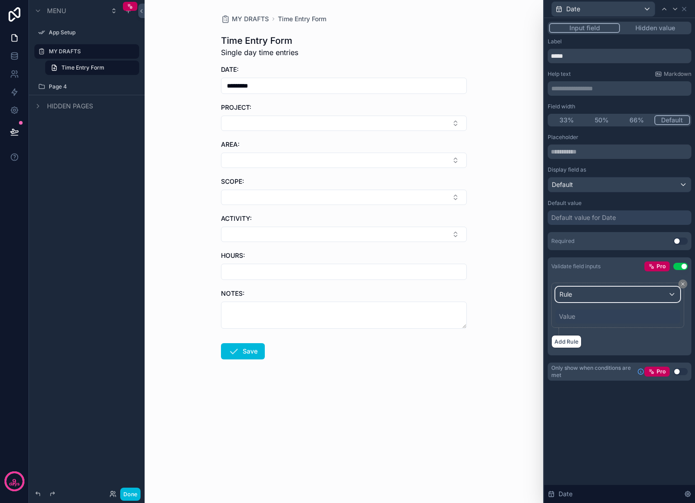
click at [663, 293] on div "Rule" at bounding box center [618, 294] width 124 height 14
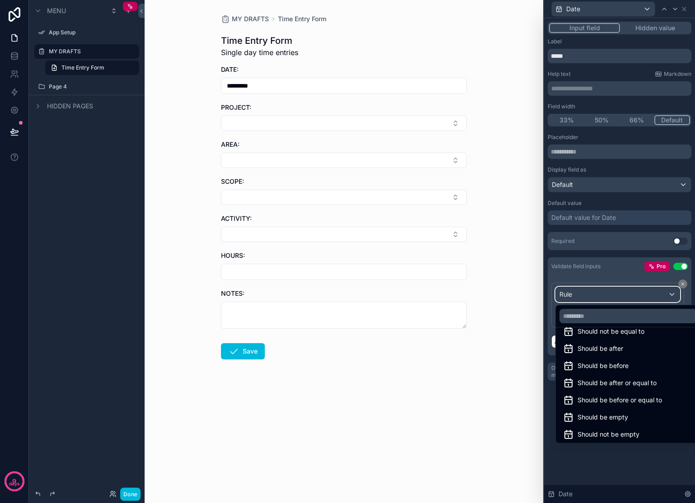
scroll to position [30, 0]
click at [659, 403] on span "Should be before or equal to" at bounding box center [619, 399] width 84 height 11
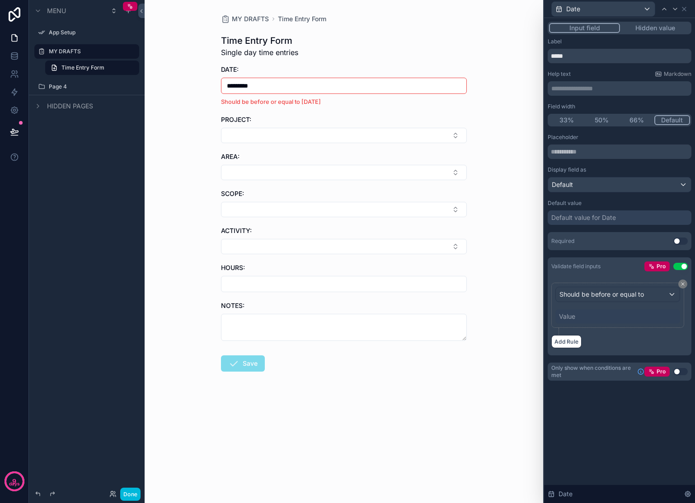
click at [576, 318] on div "Value" at bounding box center [617, 316] width 125 height 14
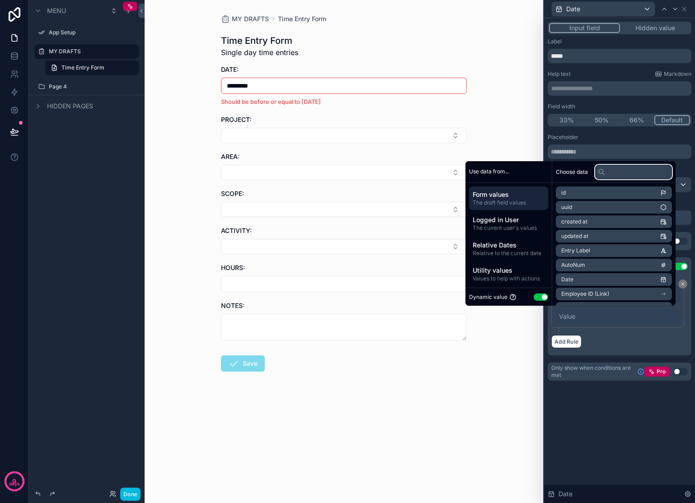
click at [615, 170] on input "text" at bounding box center [633, 172] width 77 height 14
type input "*"
click at [615, 170] on input "*" at bounding box center [633, 172] width 77 height 14
click at [518, 253] on span "Relative to the current date" at bounding box center [509, 253] width 72 height 7
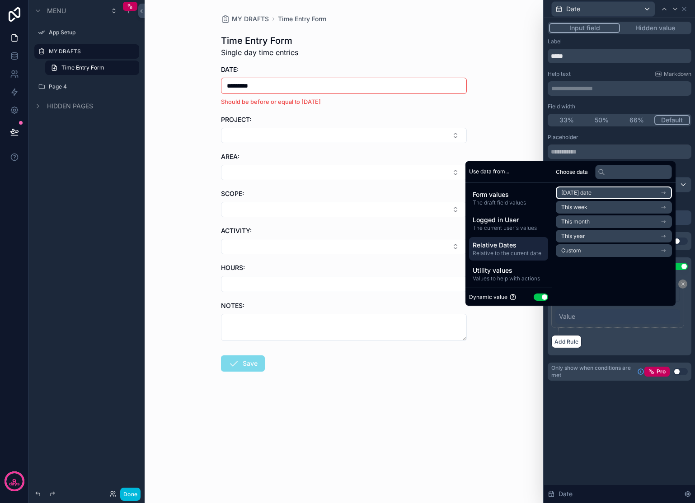
click at [603, 192] on li "[DATE] date" at bounding box center [614, 193] width 116 height 13
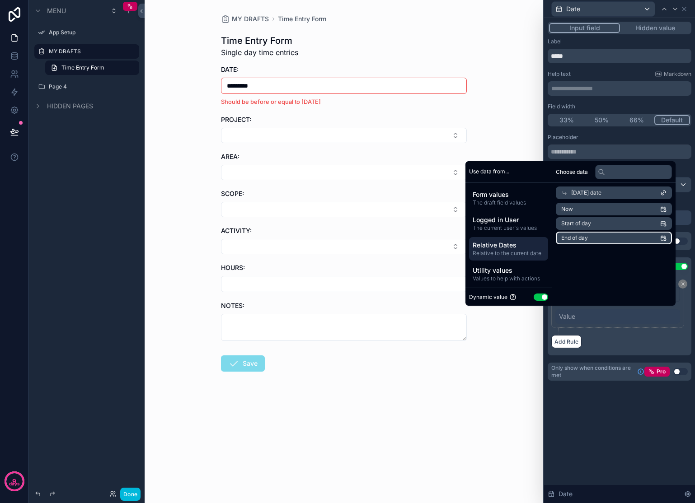
click at [627, 239] on li "End of day" at bounding box center [614, 238] width 116 height 13
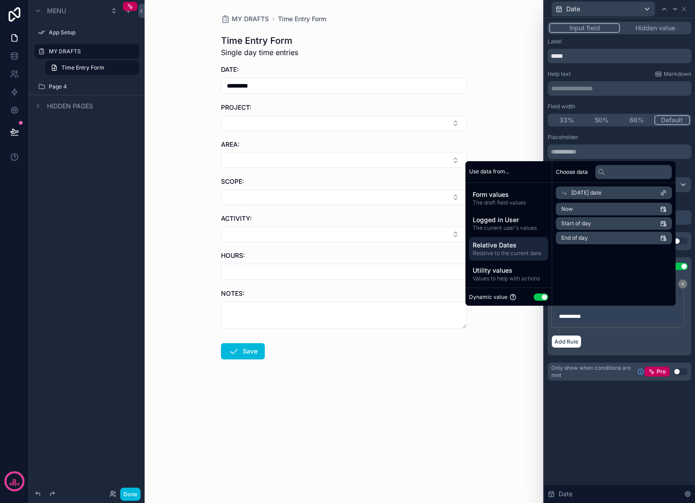
click at [628, 338] on div "Add Rule" at bounding box center [619, 341] width 136 height 13
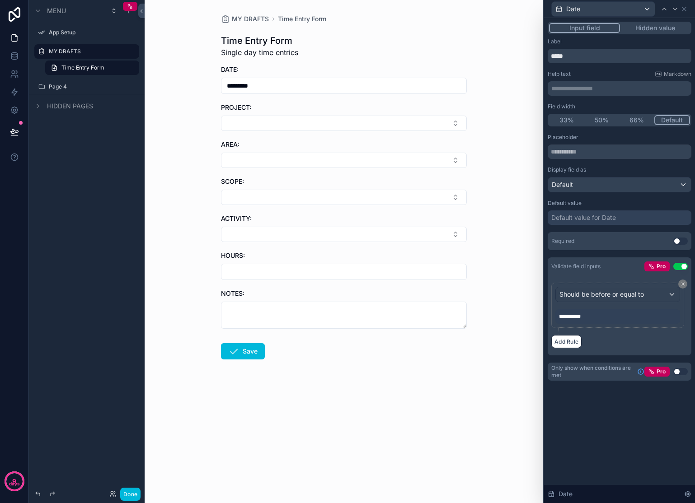
click at [435, 87] on input "*********" at bounding box center [343, 86] width 245 height 13
click at [325, 179] on button "7" at bounding box center [327, 180] width 16 height 16
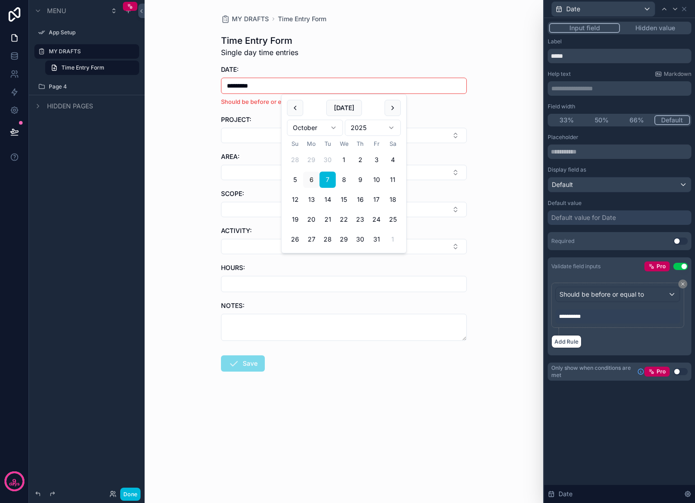
click at [462, 103] on li "Should be before or equal to [DATE]" at bounding box center [344, 102] width 246 height 9
click at [447, 92] on input "*********" at bounding box center [343, 86] width 245 height 13
click at [308, 179] on button "6" at bounding box center [311, 180] width 16 height 16
type input "*********"
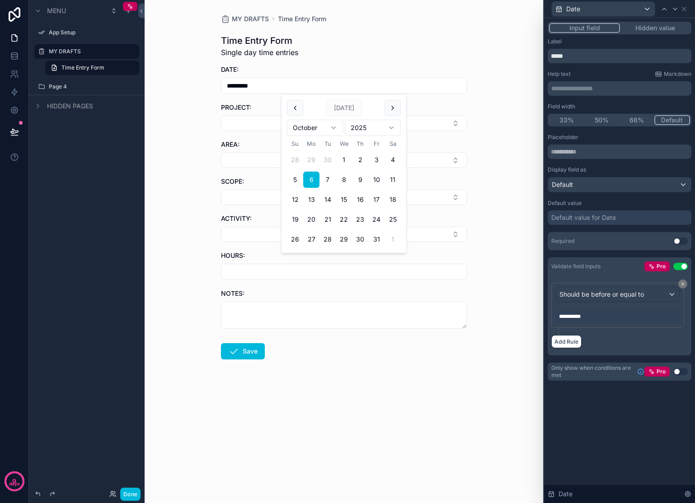
click at [497, 101] on div "MY DRAFTS Time Entry Form Time Entry Form Single day time entries DATE: *******…" at bounding box center [344, 251] width 398 height 503
click at [454, 87] on input "*********" at bounding box center [343, 86] width 245 height 13
drag, startPoint x: 272, startPoint y: 84, endPoint x: 207, endPoint y: 84, distance: 64.6
click at [207, 84] on div "MY DRAFTS Time Entry Form Time Entry Form Single day time entries DATE: *******…" at bounding box center [344, 251] width 398 height 503
click at [442, 46] on div "Time Entry Form Single day time entries" at bounding box center [344, 45] width 246 height 23
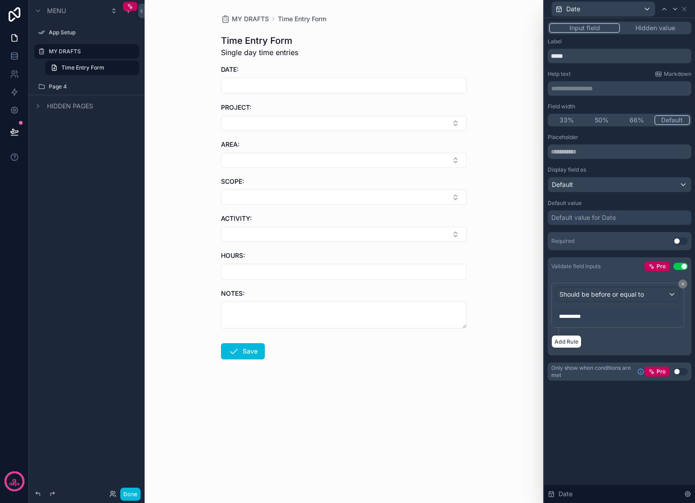
click at [269, 123] on button "Select Button" at bounding box center [344, 123] width 246 height 15
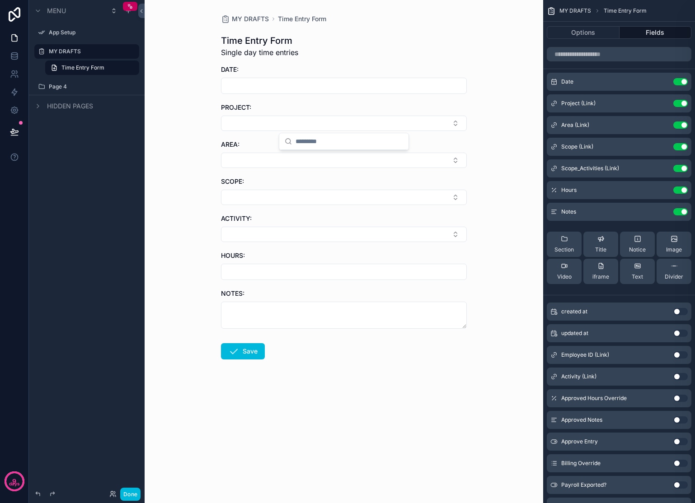
click at [258, 159] on button "Select Button" at bounding box center [344, 160] width 246 height 15
click at [0, 0] on icon "scrollable content" at bounding box center [0, 0] width 0 height 0
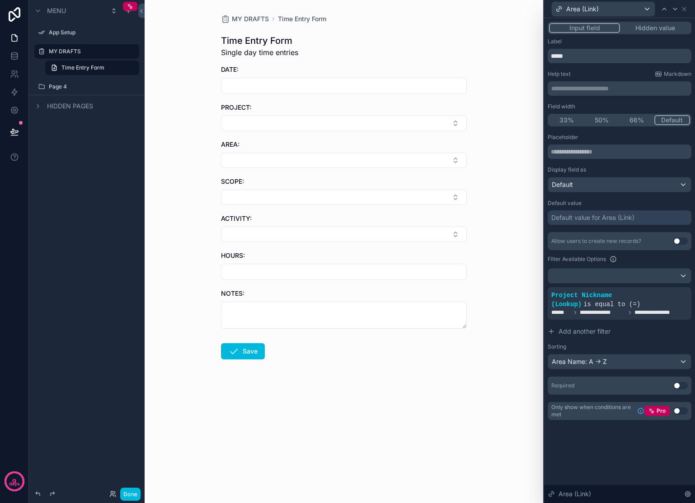
click at [678, 411] on button "Use setting" at bounding box center [680, 411] width 14 height 7
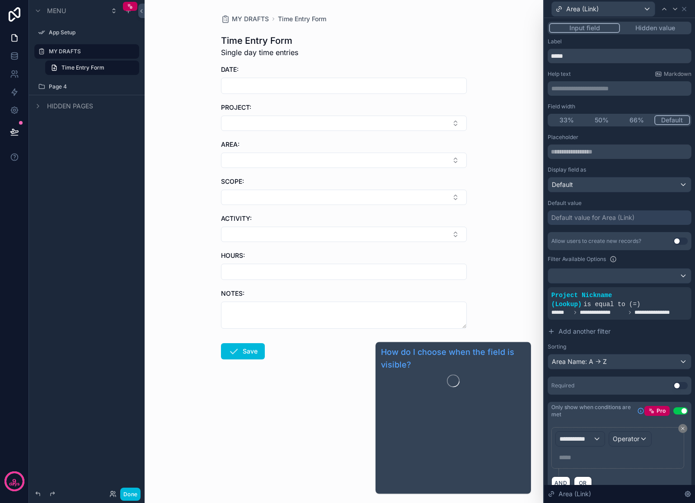
scroll to position [23, 0]
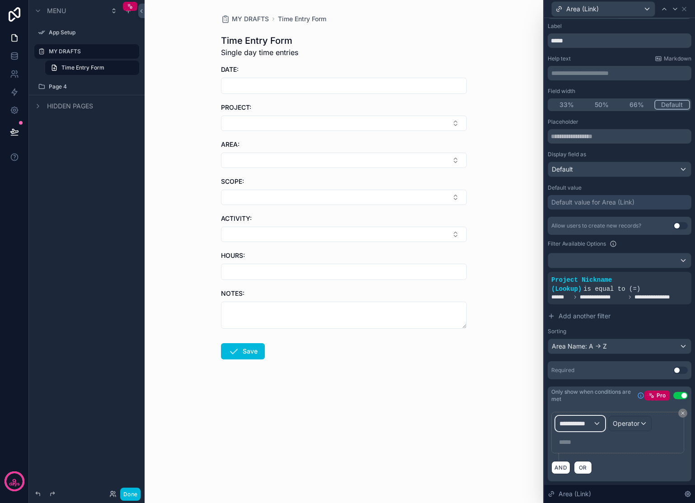
click at [590, 424] on span "**********" at bounding box center [575, 423] width 33 height 9
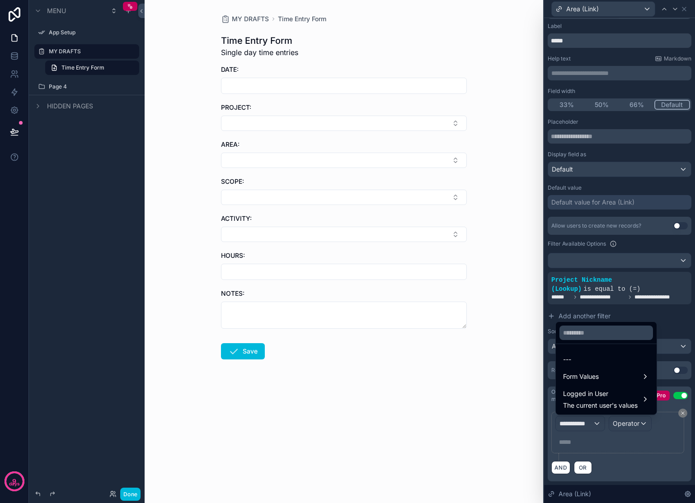
click at [675, 413] on div at bounding box center [619, 251] width 151 height 503
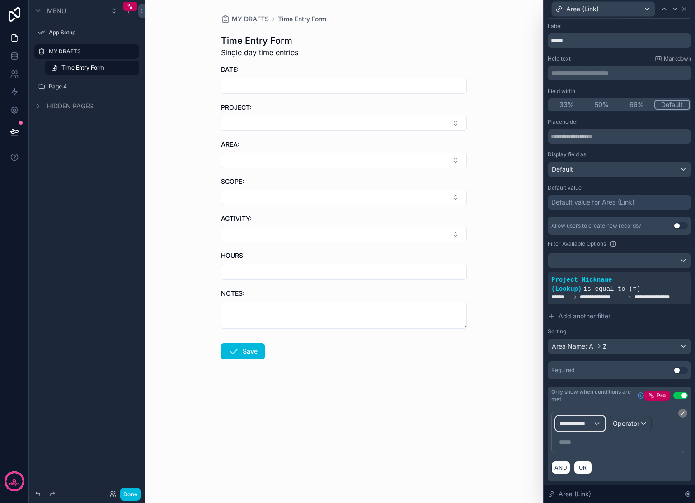
click at [581, 426] on span "**********" at bounding box center [575, 423] width 33 height 9
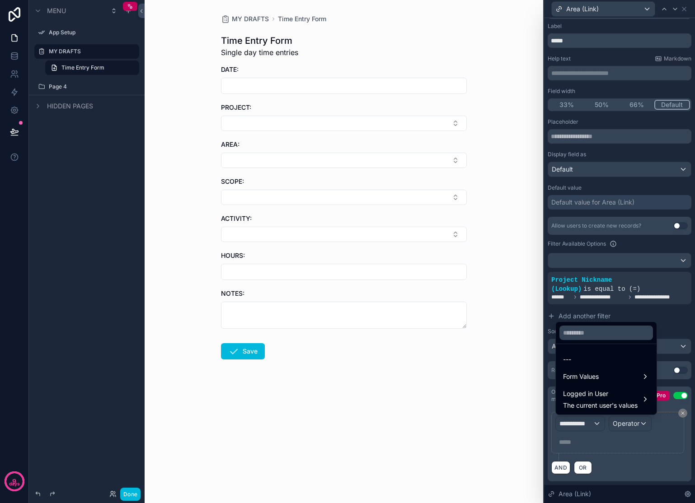
click at [612, 380] on div "Form Values" at bounding box center [606, 376] width 86 height 11
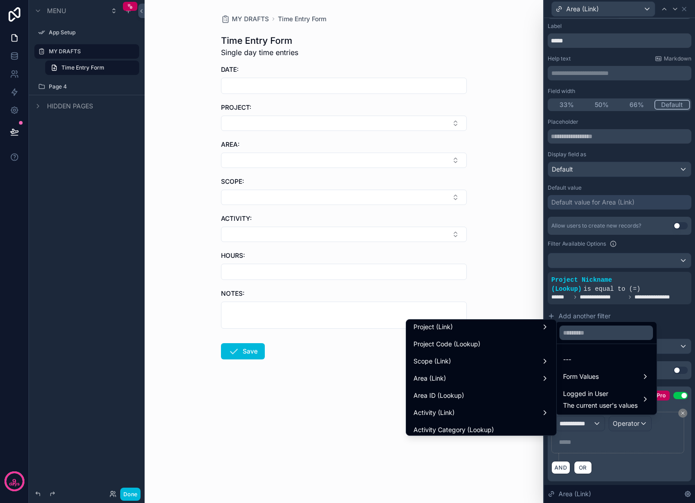
scroll to position [168, 0]
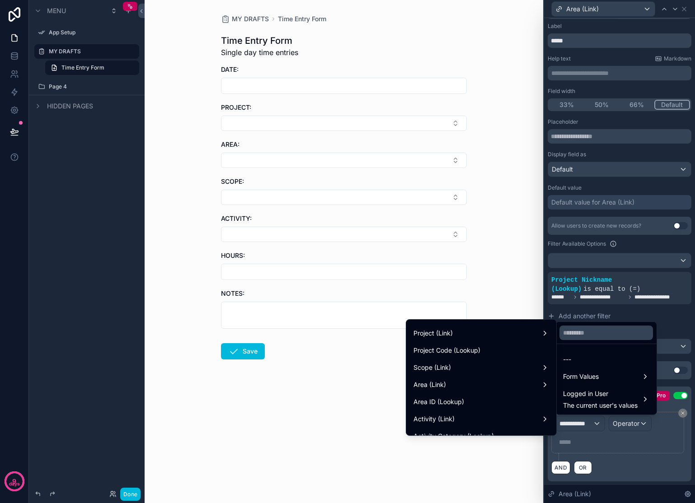
click at [515, 336] on div "Project (Link)" at bounding box center [481, 333] width 136 height 11
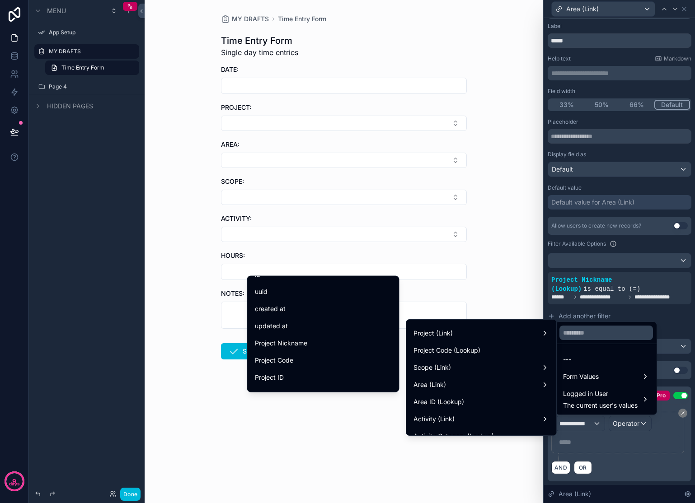
scroll to position [88, 0]
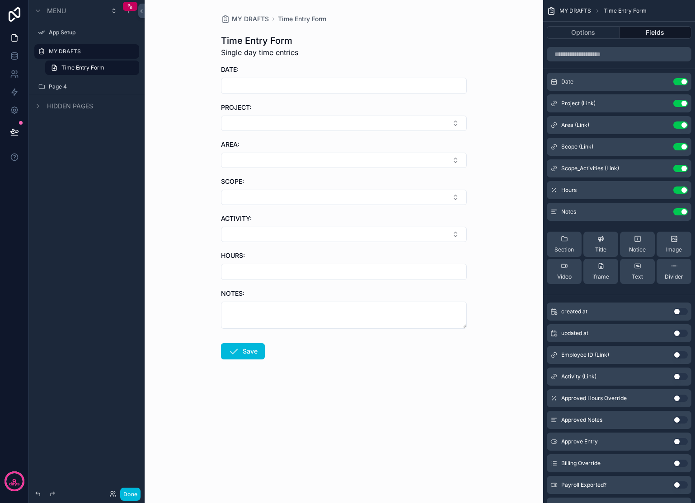
click at [0, 0] on icon "scrollable content" at bounding box center [0, 0] width 0 height 0
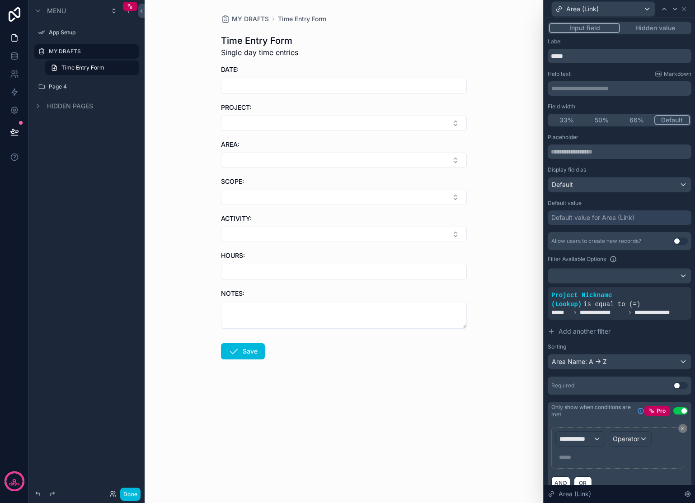
scroll to position [23, 0]
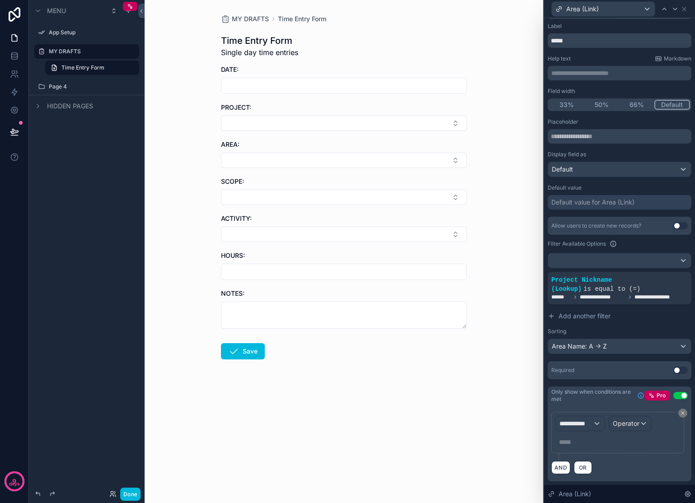
click at [674, 372] on button "Use setting" at bounding box center [680, 370] width 14 height 7
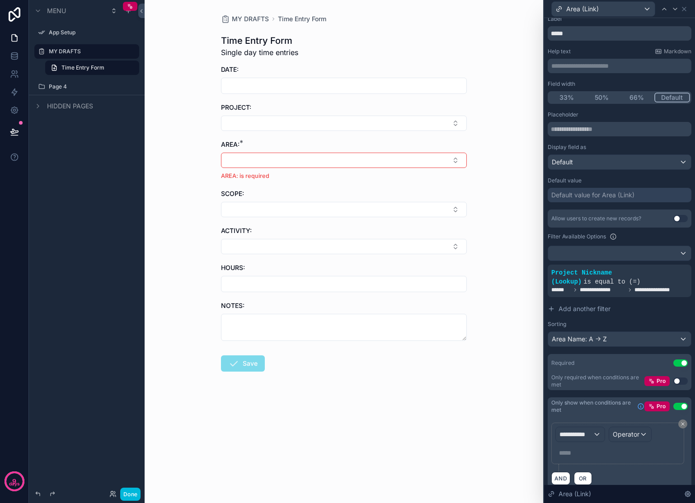
scroll to position [41, 0]
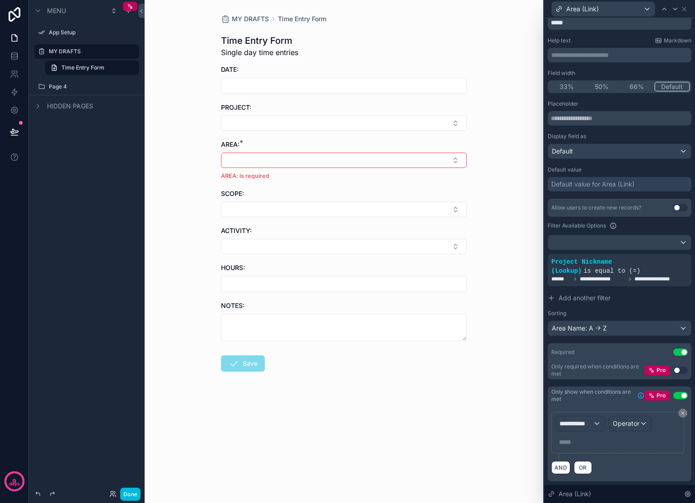
click at [673, 394] on button "Use setting" at bounding box center [680, 395] width 14 height 7
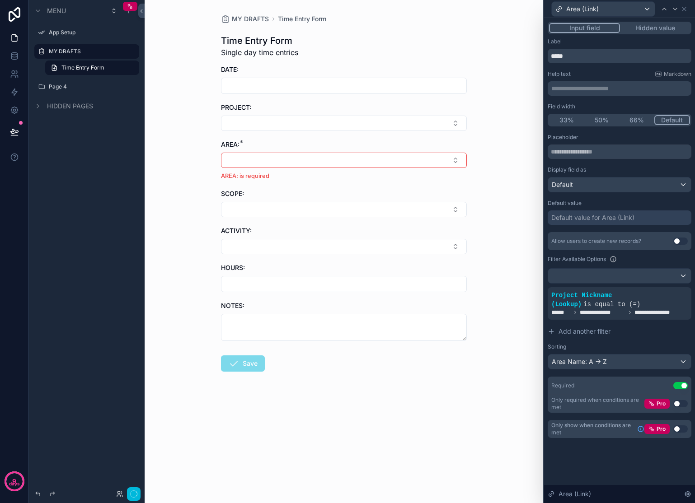
scroll to position [0, 0]
click at [676, 428] on button "Use setting" at bounding box center [680, 429] width 14 height 7
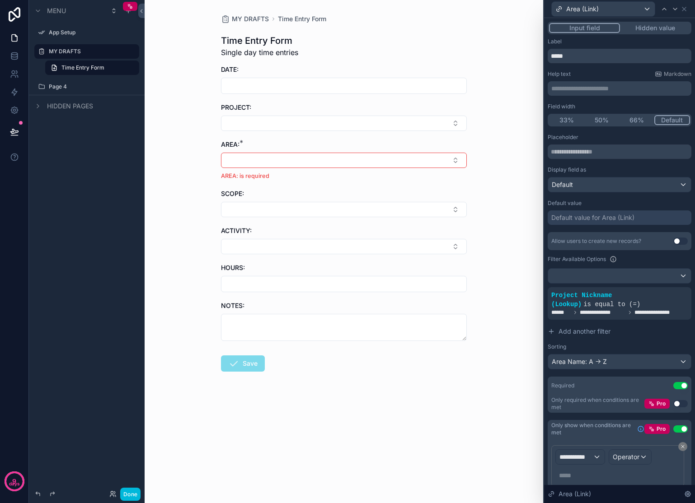
scroll to position [41, 0]
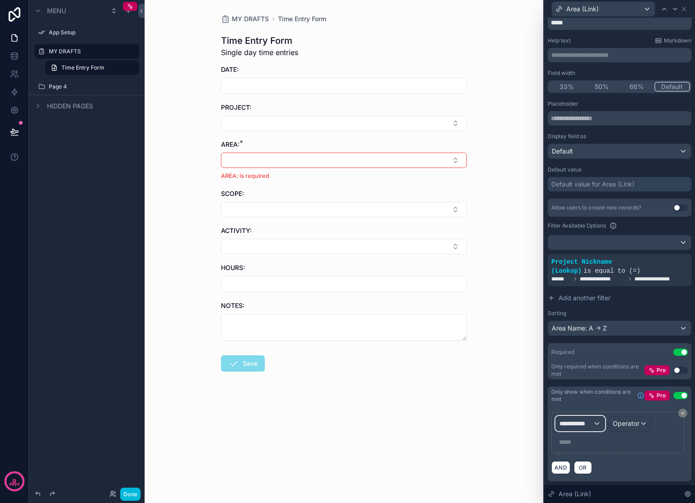
click at [596, 418] on div "**********" at bounding box center [580, 424] width 49 height 14
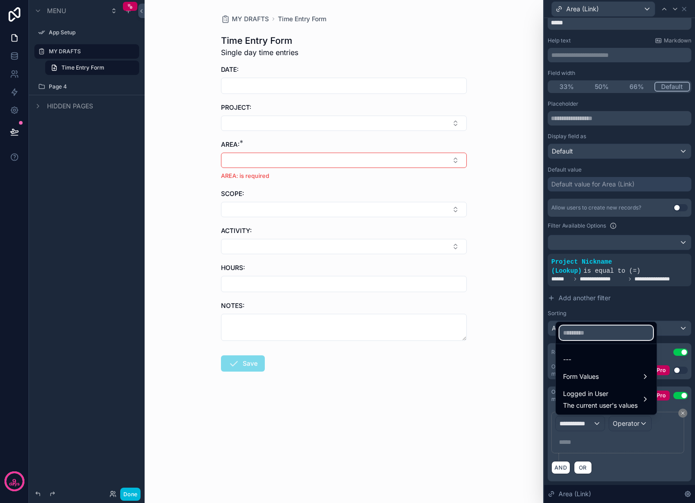
click at [600, 333] on input "text" at bounding box center [606, 333] width 94 height 14
type input "*"
click at [614, 378] on div "Form Values" at bounding box center [606, 376] width 86 height 11
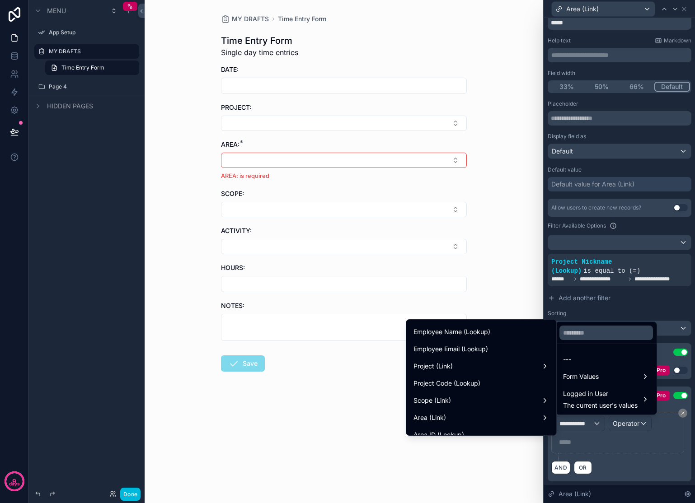
scroll to position [147, 0]
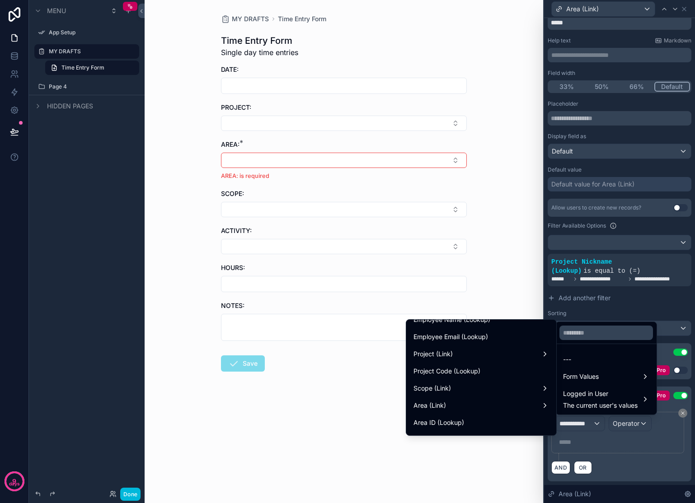
click at [478, 355] on div "Project (Link)" at bounding box center [481, 354] width 136 height 11
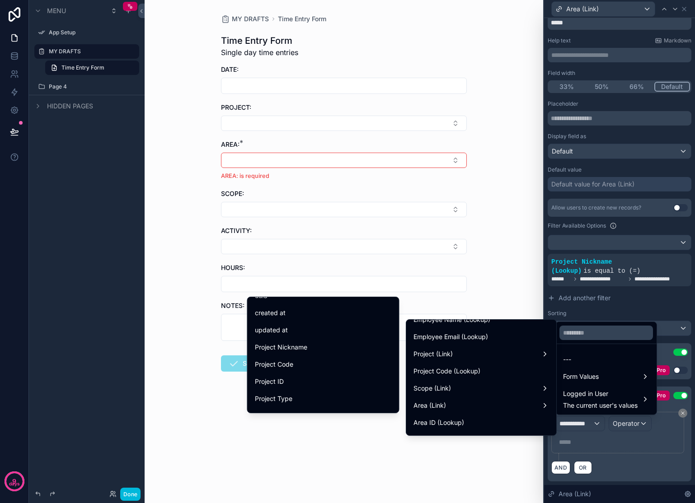
scroll to position [33, 0]
click at [355, 345] on div "Project Nickname" at bounding box center [323, 342] width 137 height 11
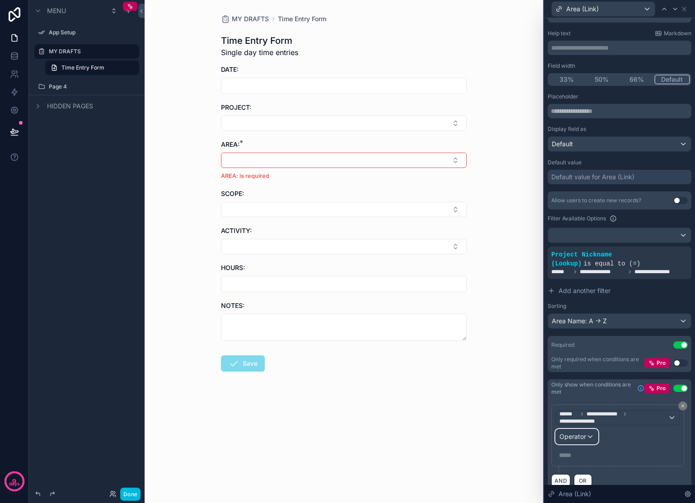
click at [579, 444] on div "Operator" at bounding box center [577, 437] width 42 height 14
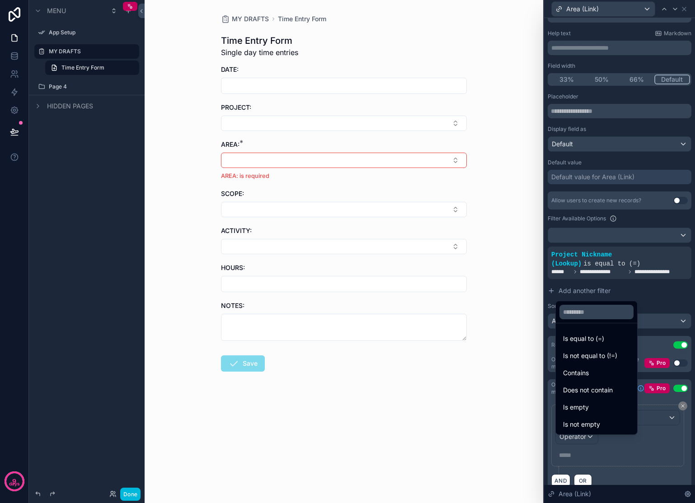
click at [595, 423] on span "Is not empty" at bounding box center [581, 424] width 37 height 11
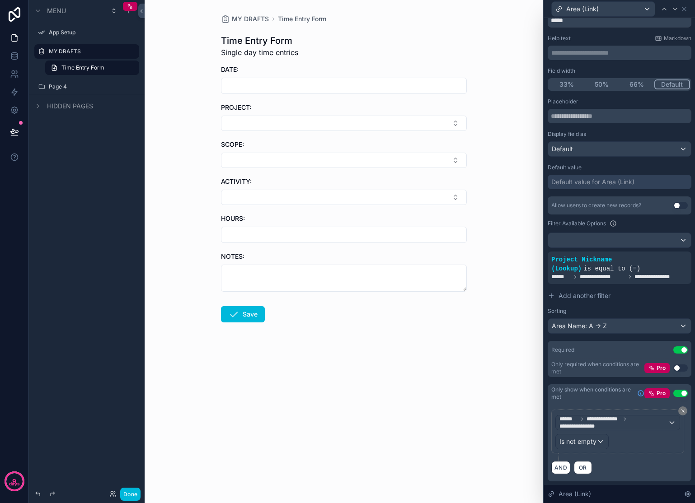
click at [443, 126] on button "Select Button" at bounding box center [344, 123] width 246 height 15
click at [314, 156] on span "[PERSON_NAME] – [PERSON_NAME] St" at bounding box center [339, 164] width 108 height 18
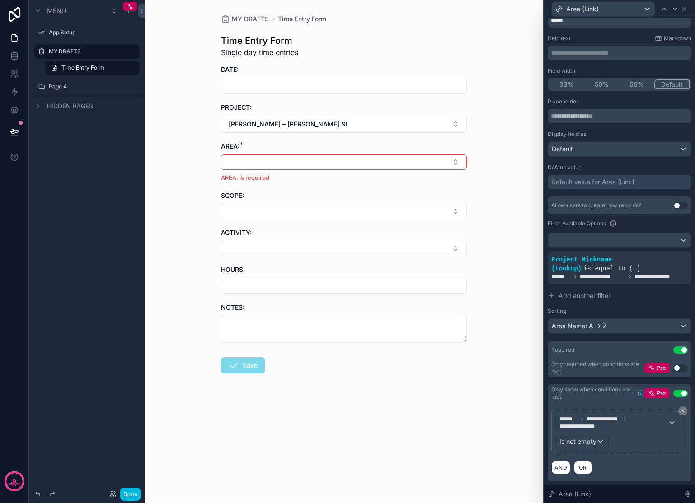
click at [452, 127] on button "[PERSON_NAME] – [PERSON_NAME] St" at bounding box center [344, 124] width 246 height 17
click at [338, 160] on div "None" at bounding box center [344, 161] width 126 height 14
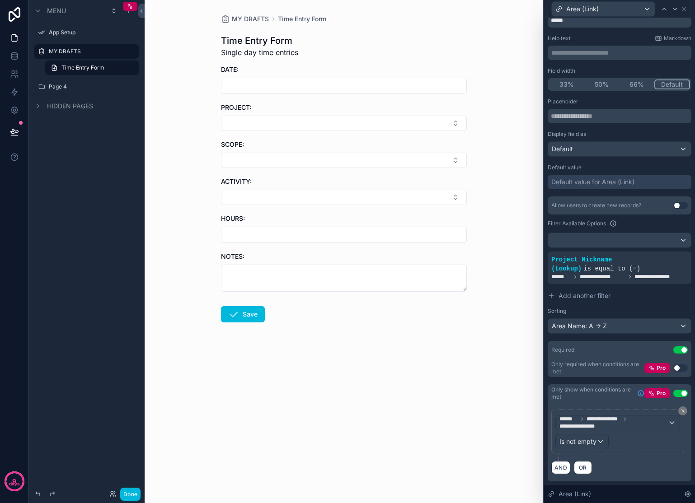
click at [445, 123] on button "Select Button" at bounding box center [344, 123] width 246 height 15
click at [354, 190] on div "Admin / Finance" at bounding box center [344, 197] width 126 height 14
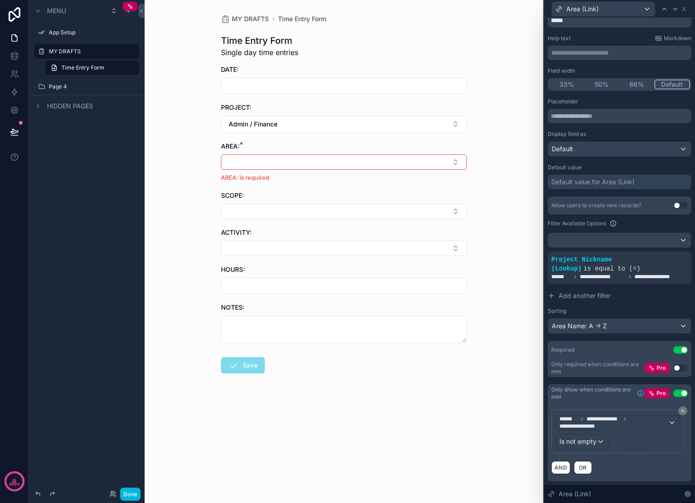
click at [452, 128] on button "Admin / Finance" at bounding box center [344, 124] width 246 height 17
click at [362, 165] on div "None" at bounding box center [344, 161] width 126 height 14
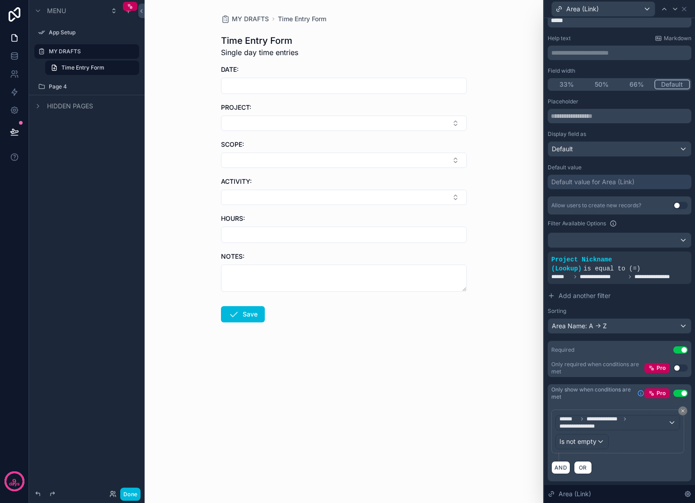
click at [314, 127] on button "Select Button" at bounding box center [344, 123] width 246 height 15
click at [316, 175] on div "Marketing" at bounding box center [344, 182] width 126 height 14
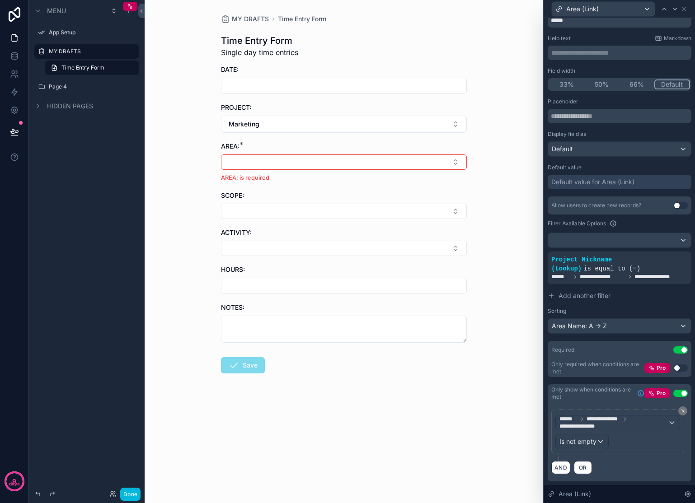
click at [447, 130] on button "Marketing" at bounding box center [344, 124] width 246 height 17
click at [301, 165] on div "None" at bounding box center [344, 161] width 126 height 14
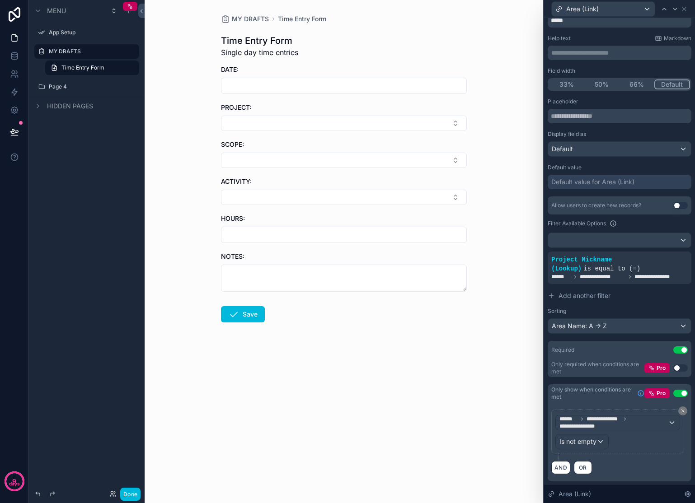
click at [437, 122] on button "Select Button" at bounding box center [344, 123] width 246 height 15
click at [313, 159] on span "[PERSON_NAME] – [PERSON_NAME] St" at bounding box center [339, 164] width 108 height 18
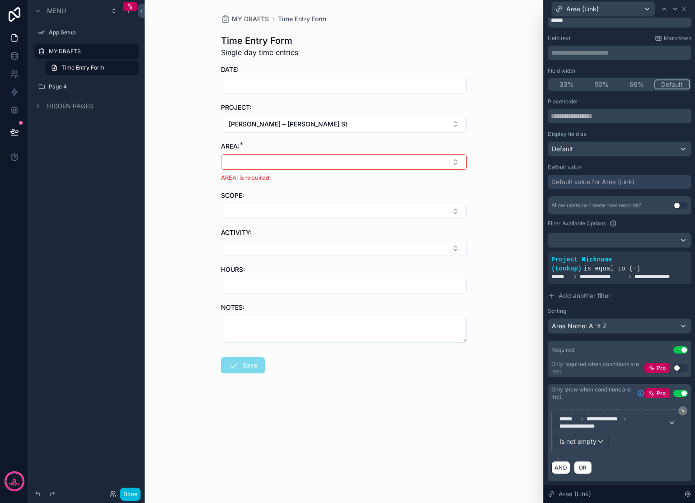
click at [301, 160] on button "Select Button" at bounding box center [344, 162] width 246 height 15
click at [454, 127] on button "[PERSON_NAME] – [PERSON_NAME] St" at bounding box center [344, 124] width 246 height 17
drag, startPoint x: 302, startPoint y: 161, endPoint x: 235, endPoint y: 193, distance: 74.8
click at [302, 161] on div "None" at bounding box center [344, 161] width 126 height 14
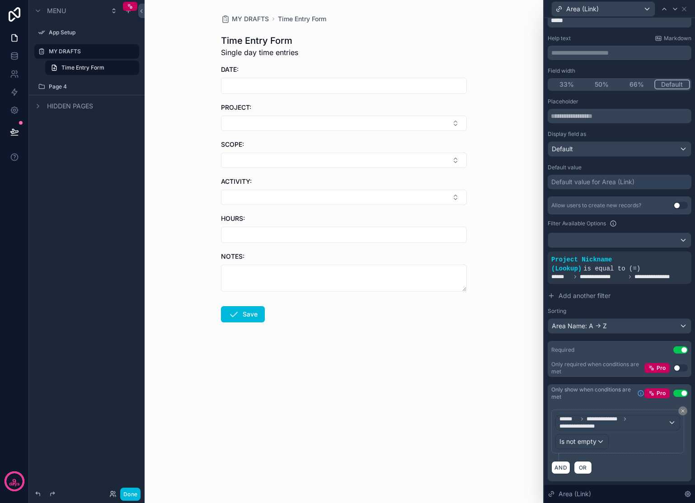
click at [356, 125] on button "Select Button" at bounding box center [344, 123] width 246 height 15
click at [438, 341] on form "DATE: PROJECT: SCOPE: ACTIVITY: HOURS: NOTES: Save" at bounding box center [344, 222] width 246 height 315
click at [310, 164] on button "Select Button" at bounding box center [344, 160] width 246 height 15
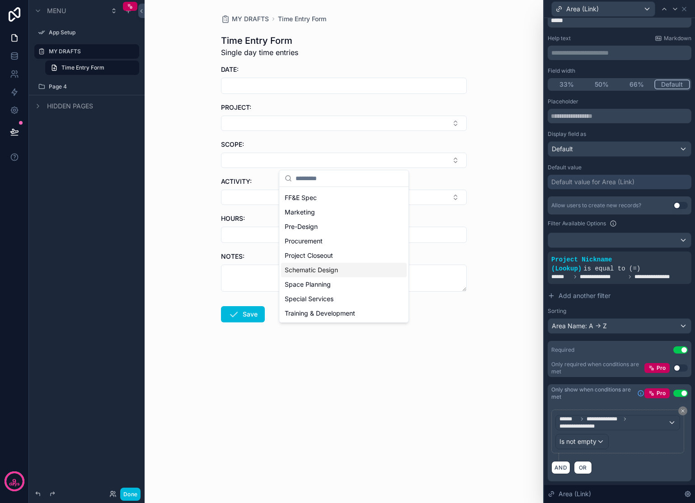
scroll to position [0, 0]
click at [456, 122] on button "Select Button" at bounding box center [344, 123] width 246 height 15
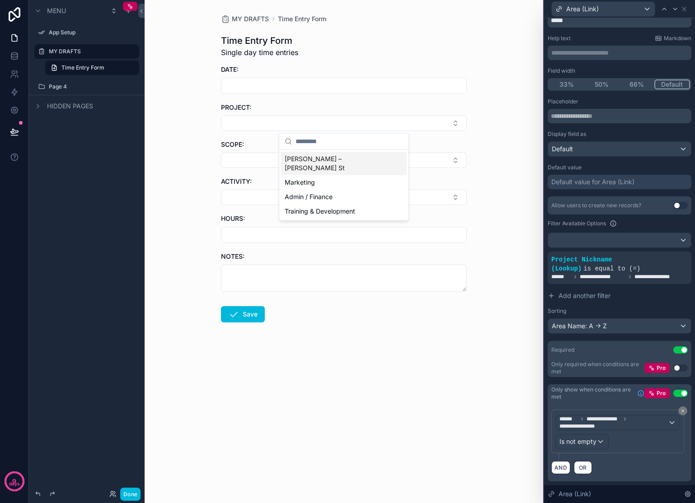
click at [488, 138] on div "MY DRAFTS Time Entry Form Time Entry Form Single day time entries DATE: PROJECT…" at bounding box center [344, 251] width 398 height 503
click at [433, 158] on button "Select Button" at bounding box center [344, 160] width 246 height 15
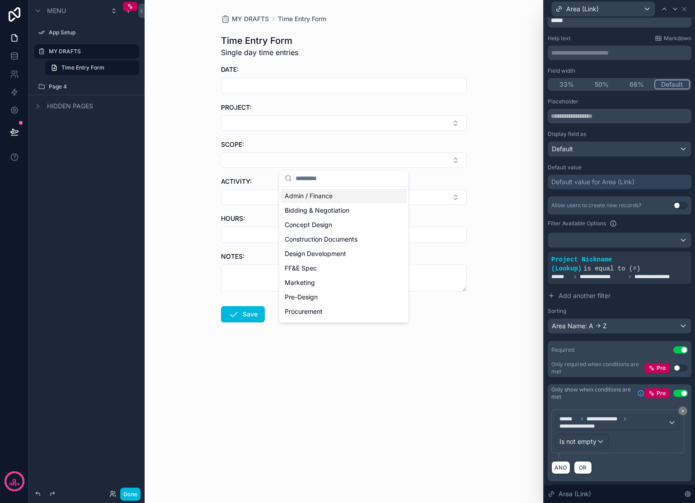
scroll to position [42, 0]
click at [628, 12] on div "Area (Link)" at bounding box center [603, 9] width 103 height 14
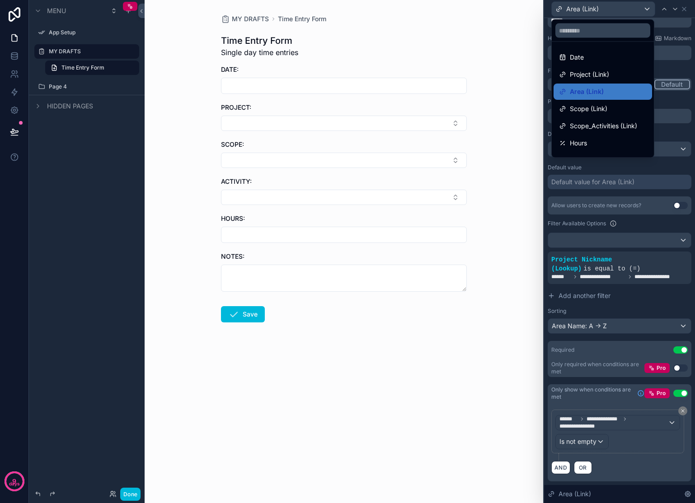
click at [609, 106] on div "Scope (Link)" at bounding box center [603, 108] width 88 height 11
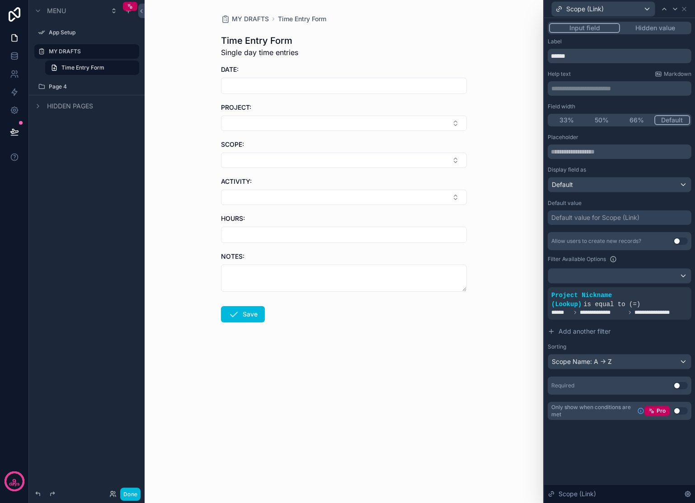
click at [678, 388] on button "Use setting" at bounding box center [680, 385] width 14 height 7
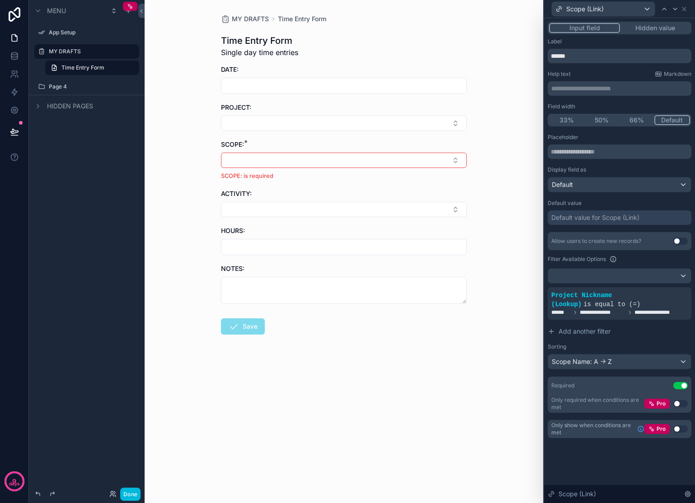
click at [680, 429] on button "Use setting" at bounding box center [680, 429] width 14 height 7
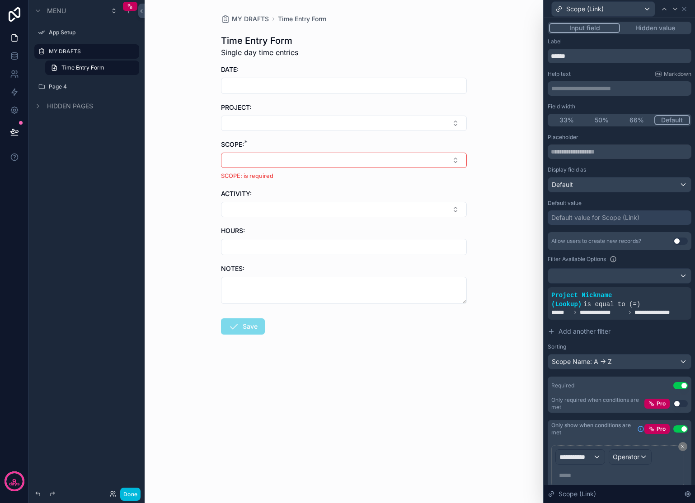
scroll to position [41, 0]
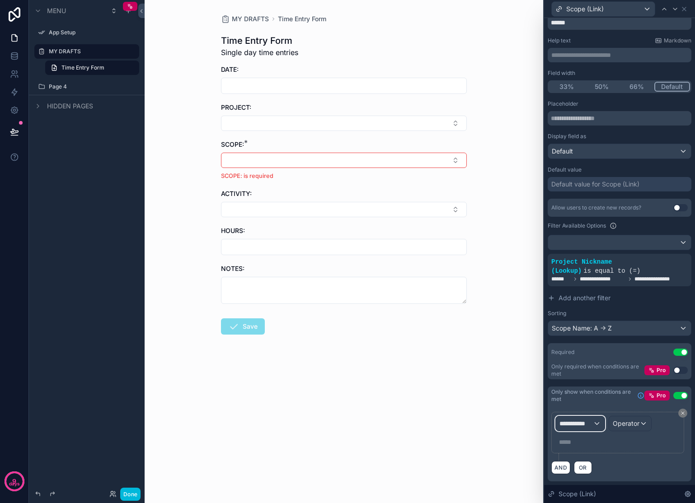
click at [587, 425] on span "**********" at bounding box center [575, 423] width 33 height 9
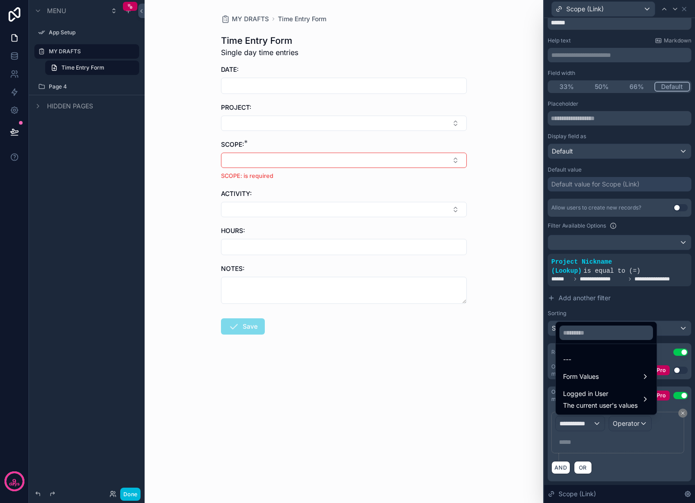
click at [599, 379] on span "Form Values" at bounding box center [581, 376] width 36 height 11
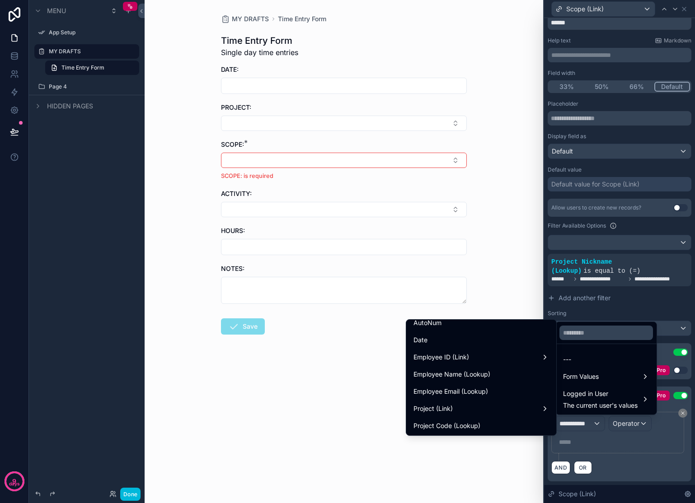
scroll to position [104, 0]
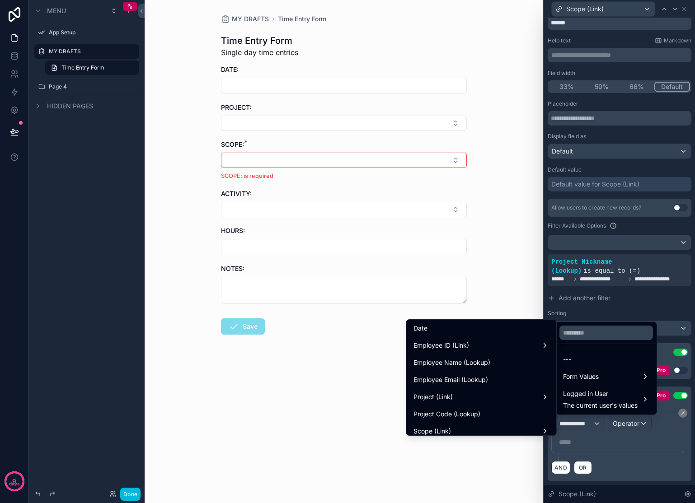
click at [536, 398] on div "Project (Link)" at bounding box center [481, 397] width 136 height 11
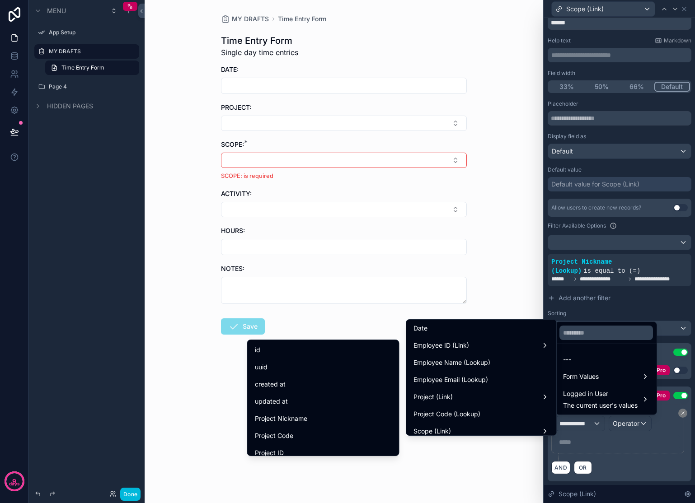
scroll to position [6, 0]
click at [300, 412] on div "Project Nickname" at bounding box center [323, 413] width 137 height 11
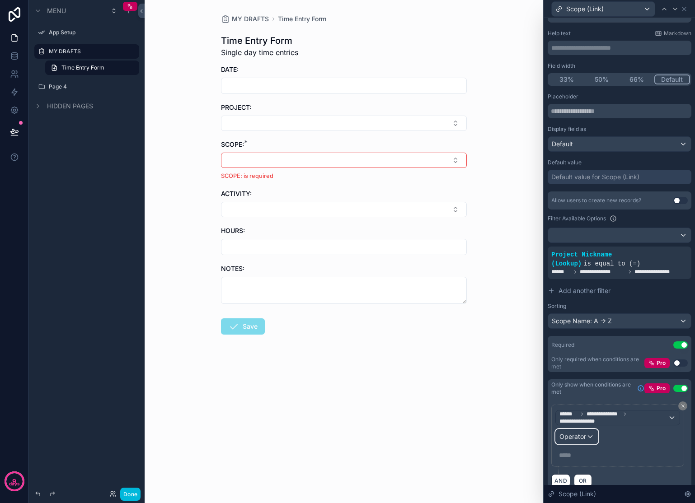
click at [587, 444] on div "Operator" at bounding box center [577, 437] width 42 height 14
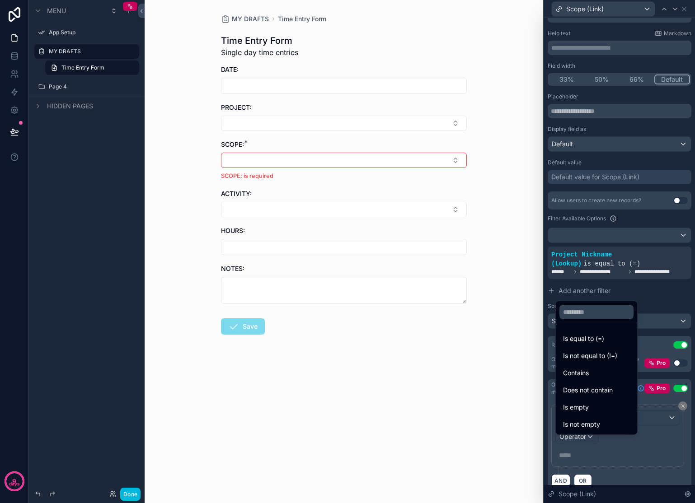
click at [587, 427] on span "Is not empty" at bounding box center [581, 424] width 37 height 11
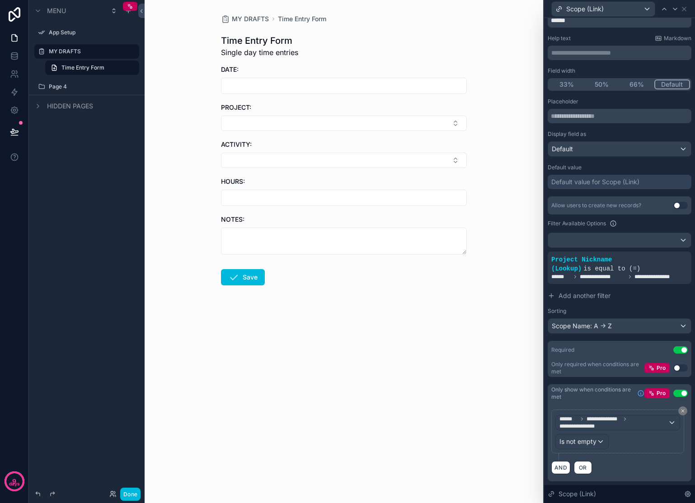
click at [457, 122] on button "Select Button" at bounding box center [344, 123] width 246 height 15
click at [317, 161] on span "[PERSON_NAME] – [PERSON_NAME] St" at bounding box center [339, 164] width 108 height 18
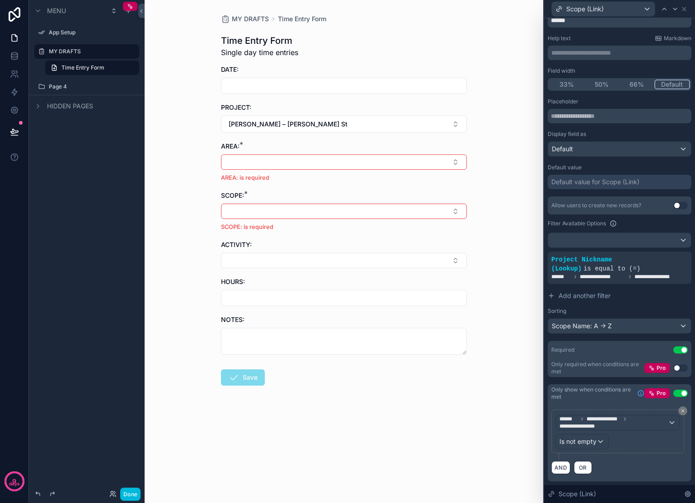
click at [459, 123] on button "[PERSON_NAME] – [PERSON_NAME] St" at bounding box center [344, 124] width 246 height 17
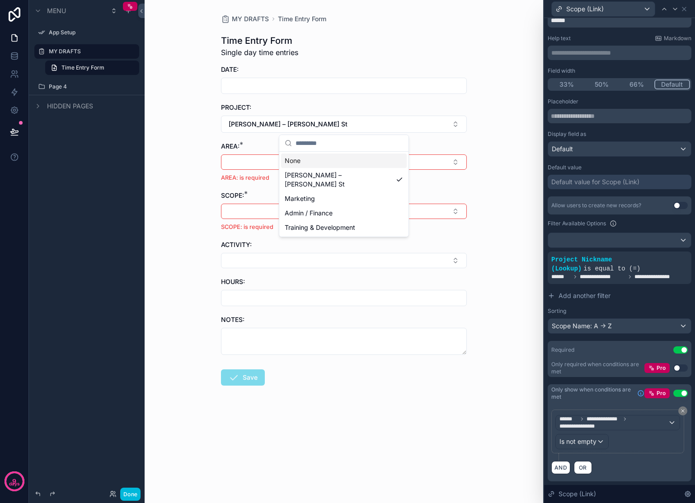
click at [347, 161] on div "None" at bounding box center [344, 161] width 126 height 14
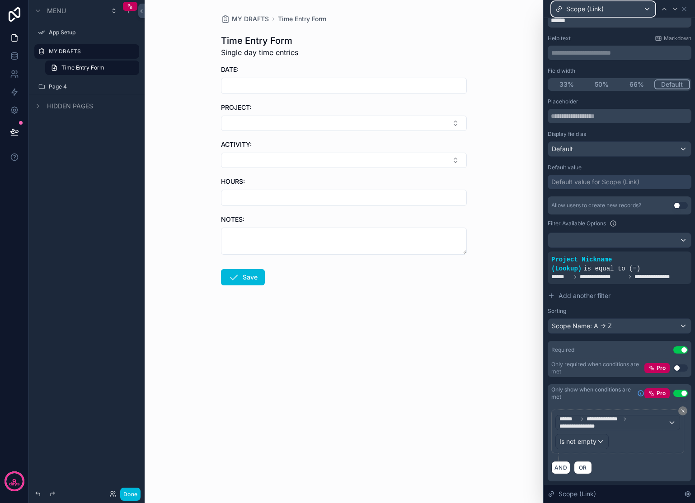
click at [606, 10] on div "Scope (Link)" at bounding box center [603, 9] width 103 height 14
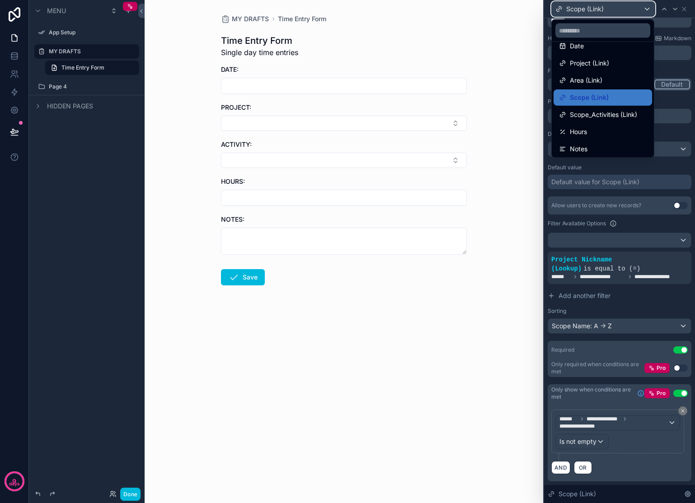
scroll to position [13, 0]
click at [593, 112] on span "Scope_Activities (Link)" at bounding box center [603, 113] width 67 height 11
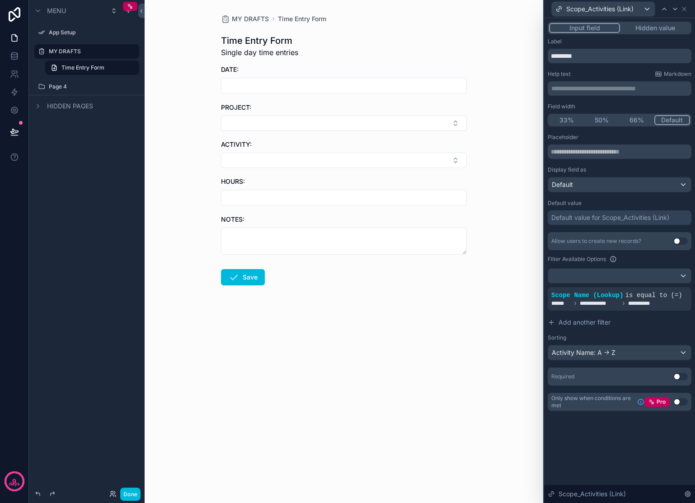
click at [680, 377] on button "Use setting" at bounding box center [680, 376] width 14 height 7
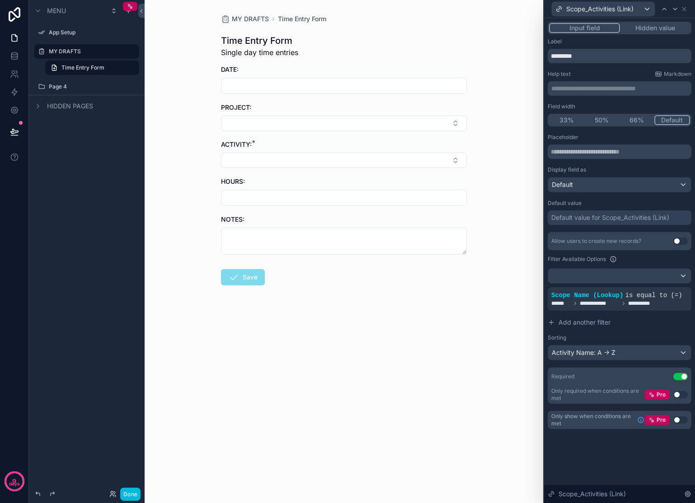
click at [680, 419] on button "Use setting" at bounding box center [680, 420] width 14 height 7
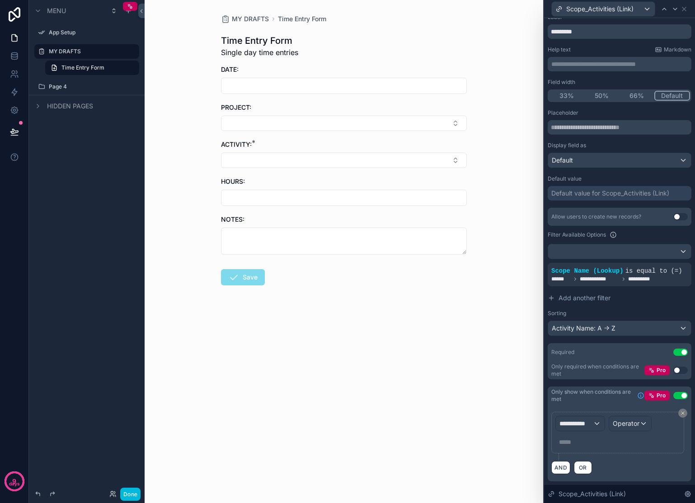
scroll to position [33, 0]
click at [584, 425] on span "**********" at bounding box center [575, 423] width 33 height 9
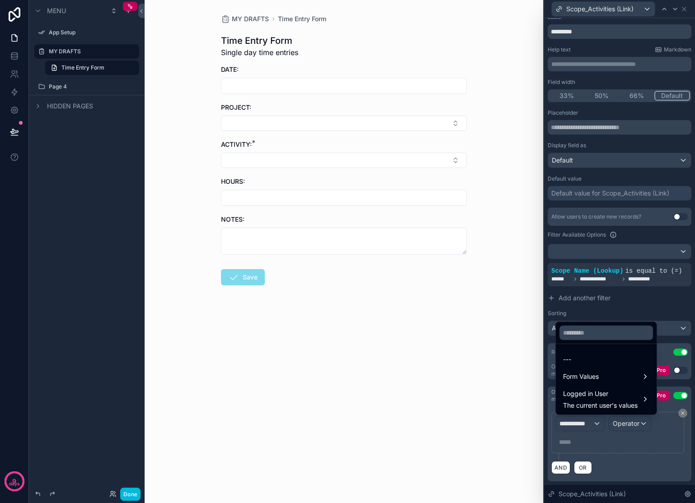
click at [602, 380] on div "Form Values" at bounding box center [606, 376] width 86 height 11
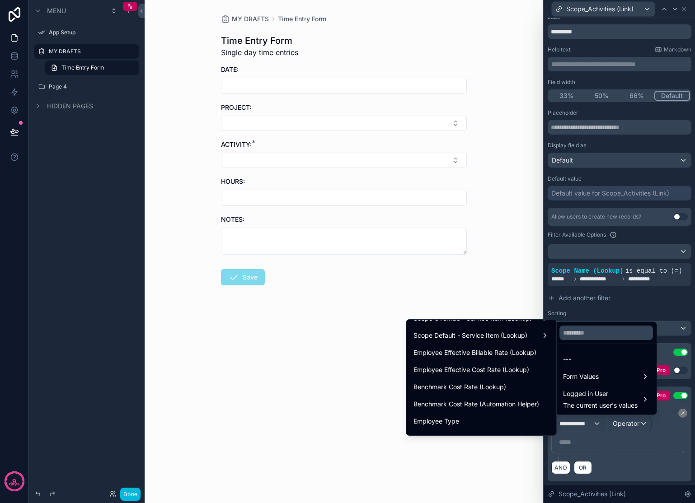
scroll to position [1398, 0]
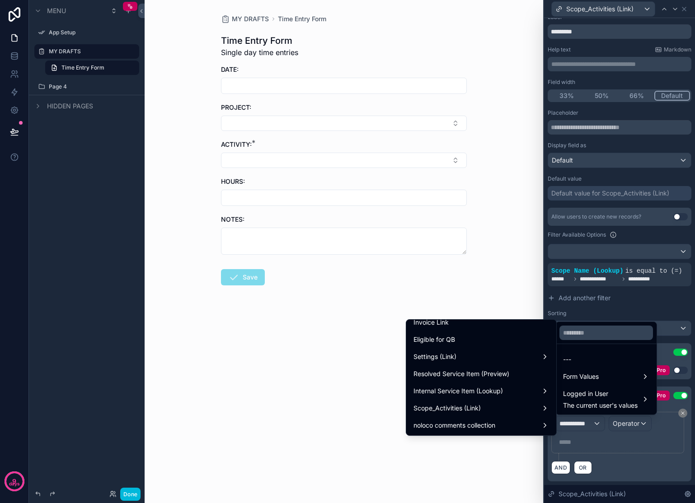
click at [538, 407] on div "Scope_Activities (Link)" at bounding box center [481, 408] width 136 height 11
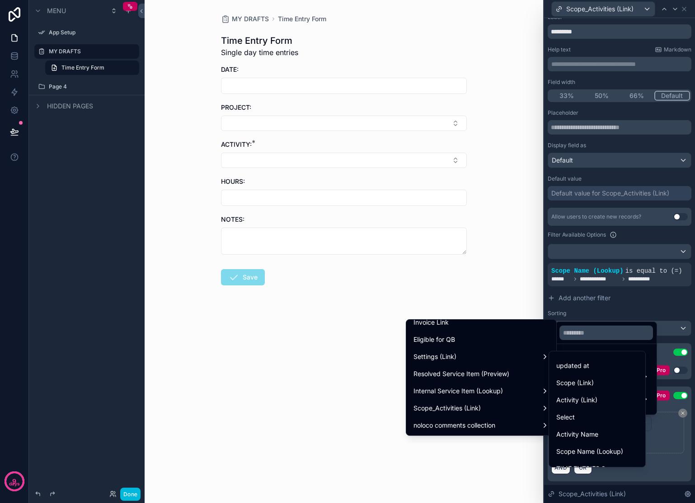
scroll to position [59, 0]
click at [607, 438] on span "Scope Name (Lookup)" at bounding box center [589, 440] width 67 height 11
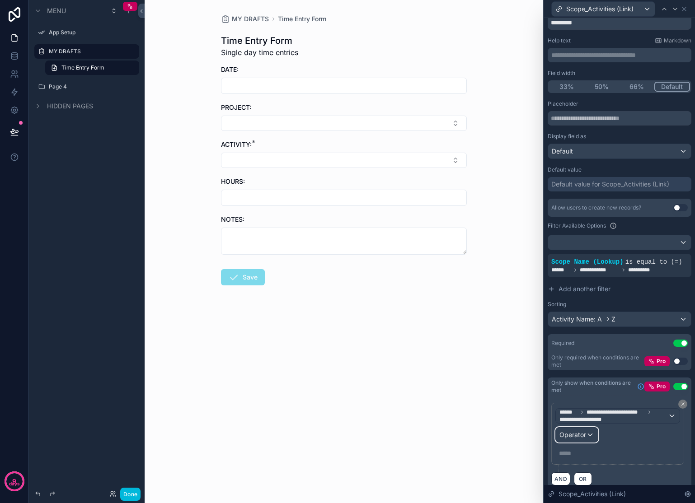
click at [584, 439] on span "Operator" at bounding box center [572, 435] width 27 height 8
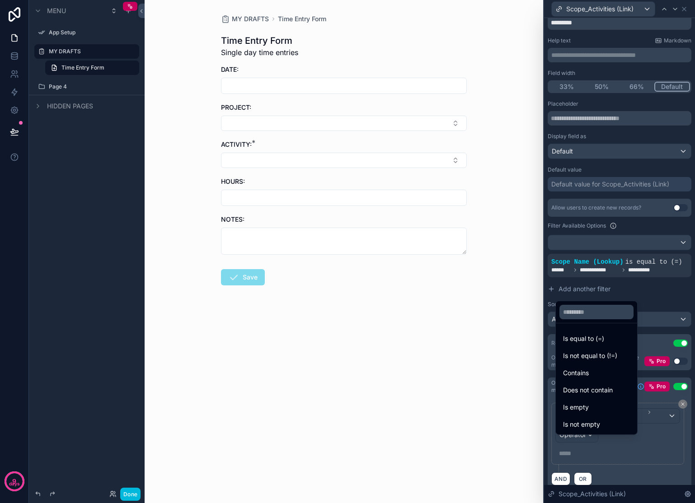
click at [587, 422] on span "Is not empty" at bounding box center [581, 424] width 37 height 11
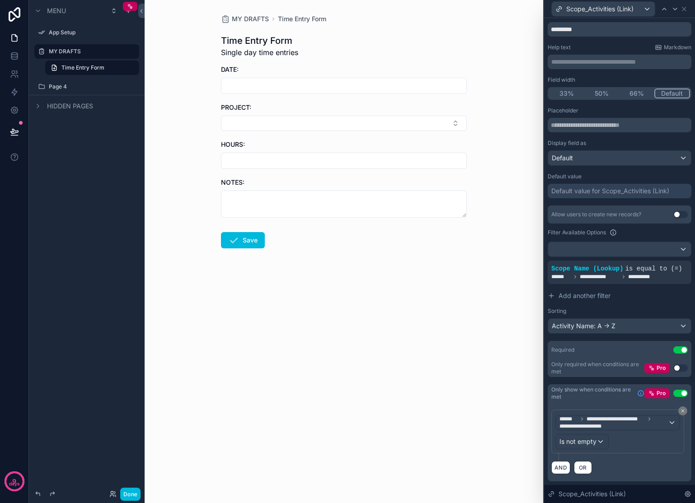
click at [455, 123] on button "Select Button" at bounding box center [344, 123] width 246 height 15
click at [341, 157] on span "[PERSON_NAME] – [PERSON_NAME] St" at bounding box center [339, 164] width 108 height 18
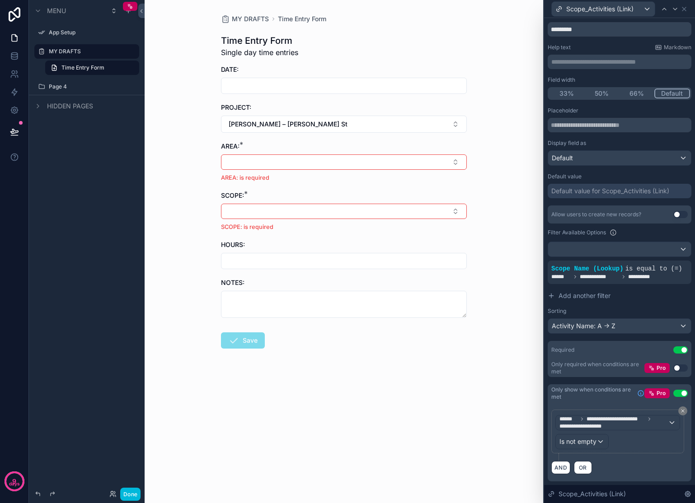
click at [341, 157] on button "Select Button" at bounding box center [344, 162] width 246 height 15
click at [314, 241] on span "Breakfast Nook" at bounding box center [308, 241] width 46 height 9
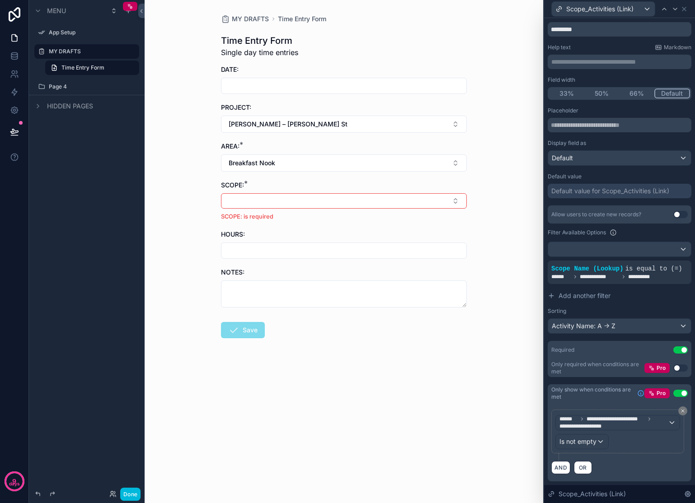
click at [309, 204] on button "Select Button" at bounding box center [344, 200] width 246 height 15
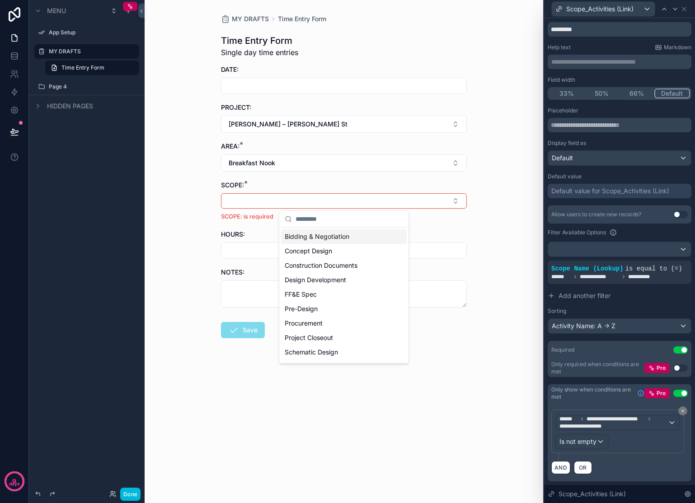
click at [314, 237] on span "Bidding & Negotiation" at bounding box center [317, 236] width 65 height 9
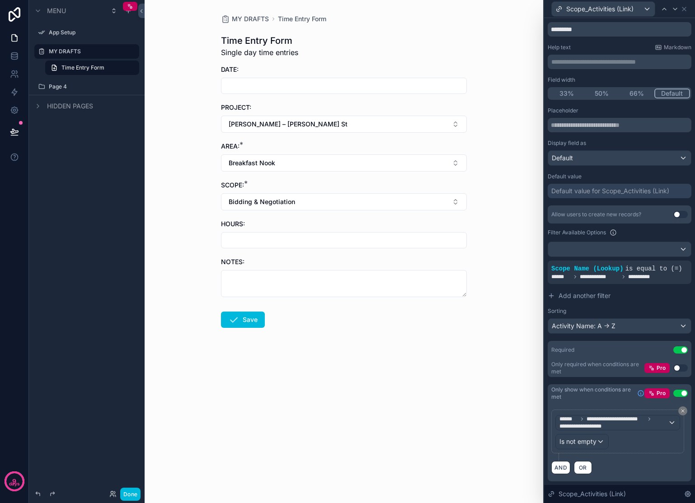
click at [313, 198] on button "Bidding & Negotiation" at bounding box center [344, 201] width 246 height 17
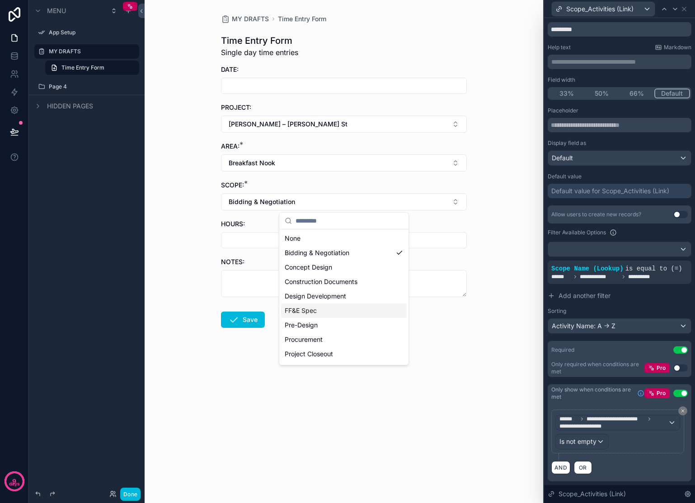
click at [319, 314] on div "FF&E Spec" at bounding box center [344, 311] width 126 height 14
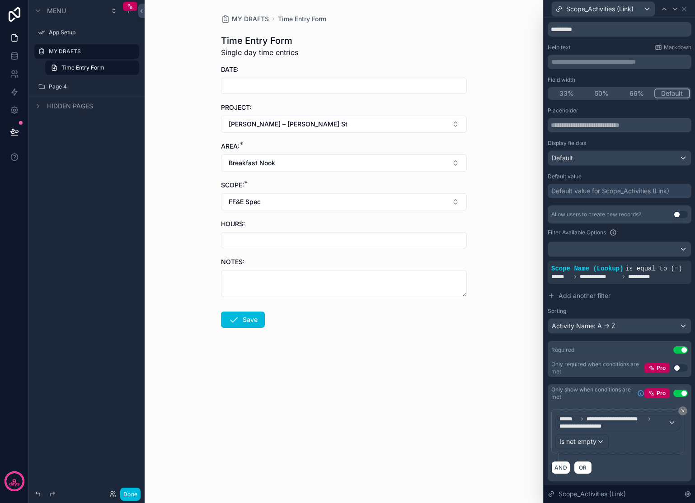
click at [305, 200] on button "FF&E Spec" at bounding box center [344, 201] width 246 height 17
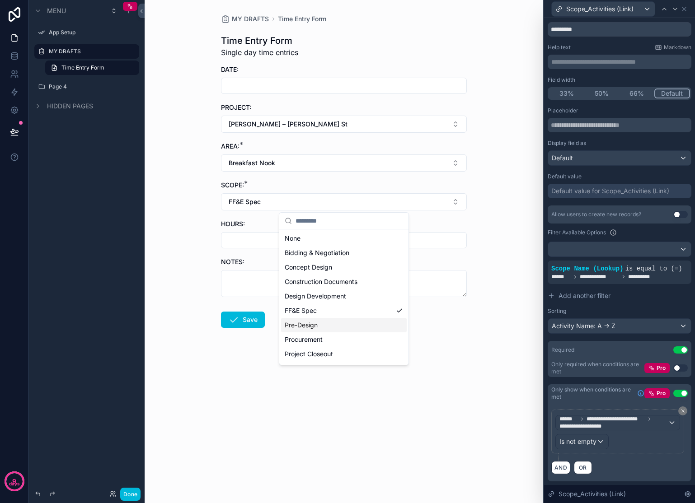
click at [315, 325] on span "Pre-Design" at bounding box center [301, 325] width 33 height 9
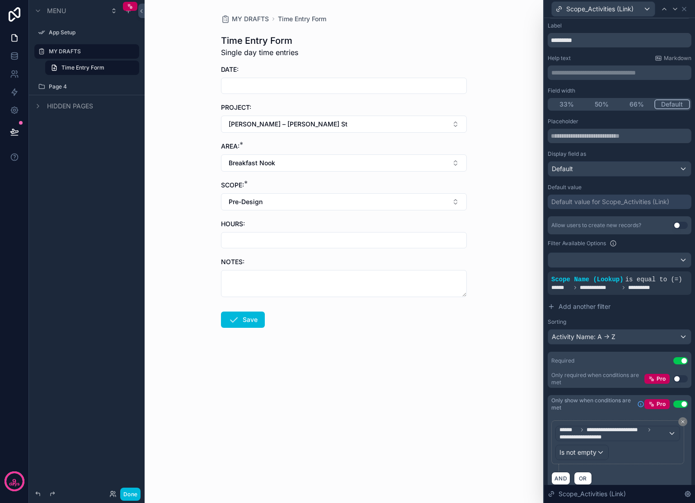
scroll to position [35, 0]
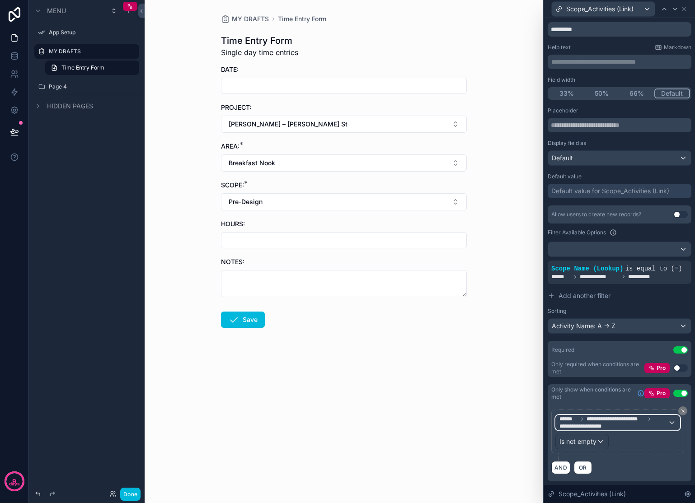
click at [634, 426] on span "**********" at bounding box center [613, 423] width 108 height 14
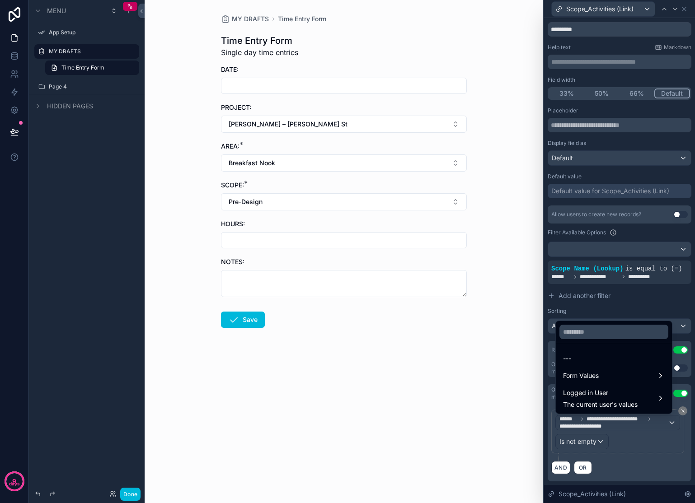
click at [625, 369] on div "Form Values" at bounding box center [614, 376] width 112 height 16
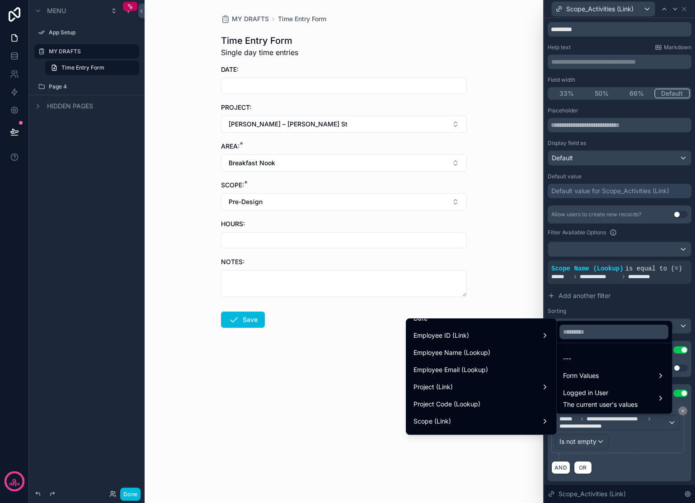
scroll to position [160, 0]
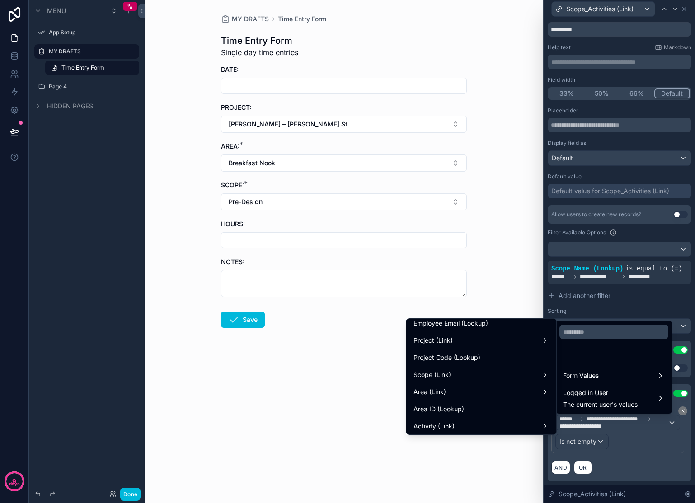
click at [538, 376] on div "Scope (Link)" at bounding box center [481, 375] width 136 height 11
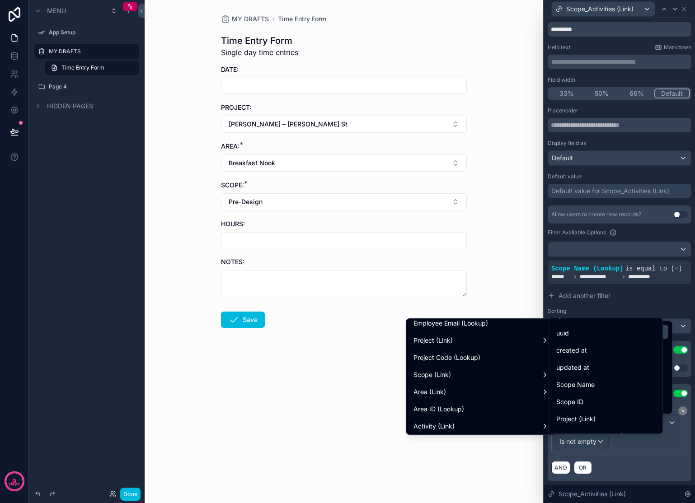
scroll to position [29, 0]
click at [589, 369] on span "Scope Name" at bounding box center [575, 367] width 38 height 11
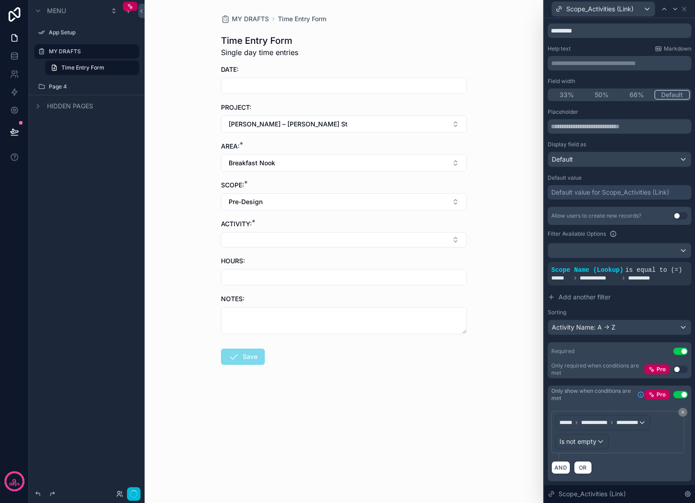
scroll to position [34, 0]
click at [412, 203] on button "Pre-Design" at bounding box center [344, 201] width 246 height 17
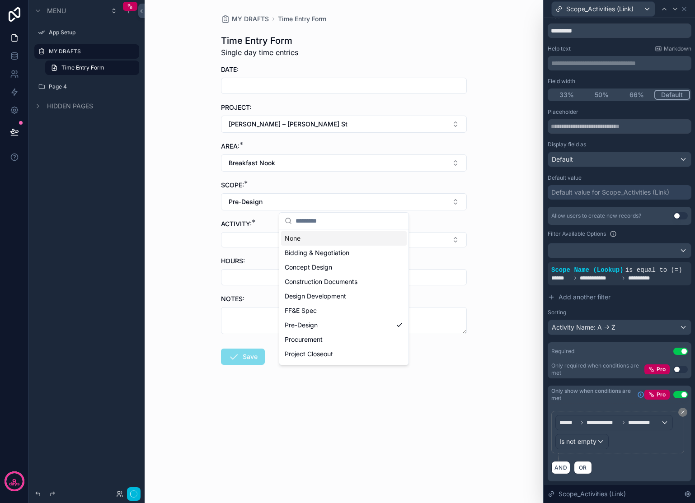
click at [314, 241] on div "None" at bounding box center [344, 238] width 126 height 14
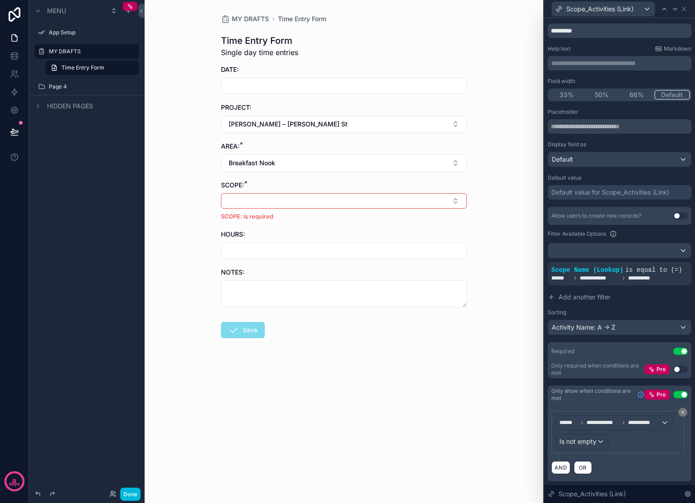
click at [314, 197] on button "Select Button" at bounding box center [344, 200] width 246 height 15
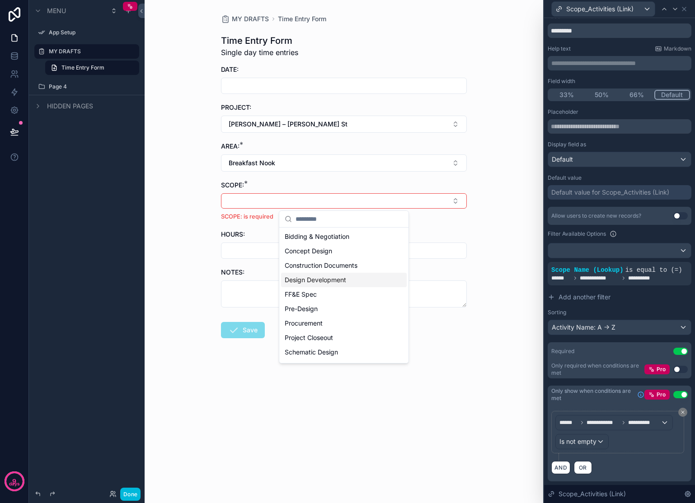
click at [309, 278] on span "Design Development" at bounding box center [315, 280] width 61 height 9
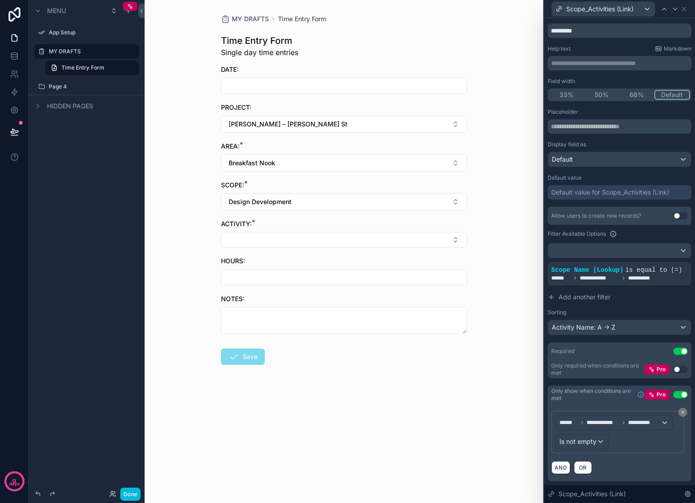
click at [288, 198] on span "Design Development" at bounding box center [260, 201] width 63 height 9
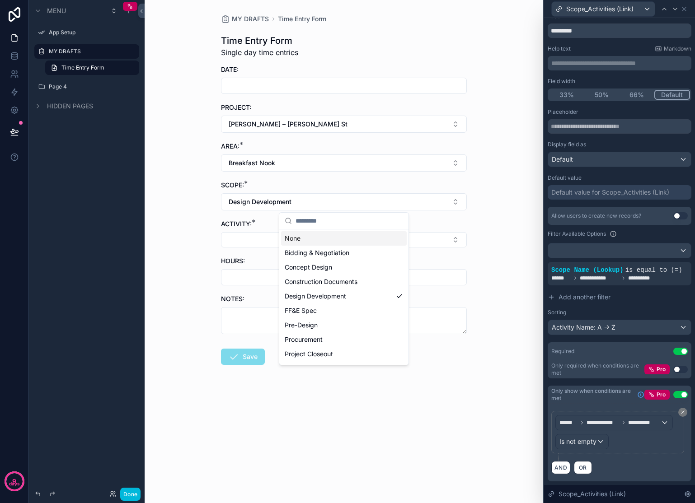
drag, startPoint x: 298, startPoint y: 236, endPoint x: 296, endPoint y: 216, distance: 20.0
click at [298, 236] on div "None" at bounding box center [344, 238] width 126 height 14
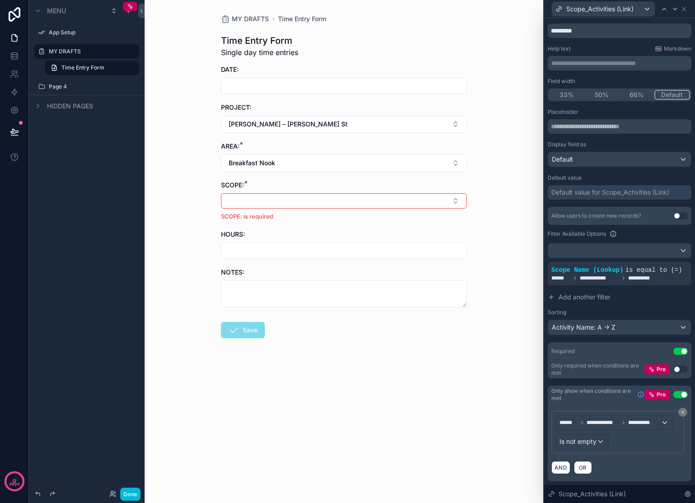
click at [289, 166] on button "Breakfast Nook" at bounding box center [344, 163] width 246 height 17
click at [297, 204] on div "None" at bounding box center [344, 199] width 126 height 14
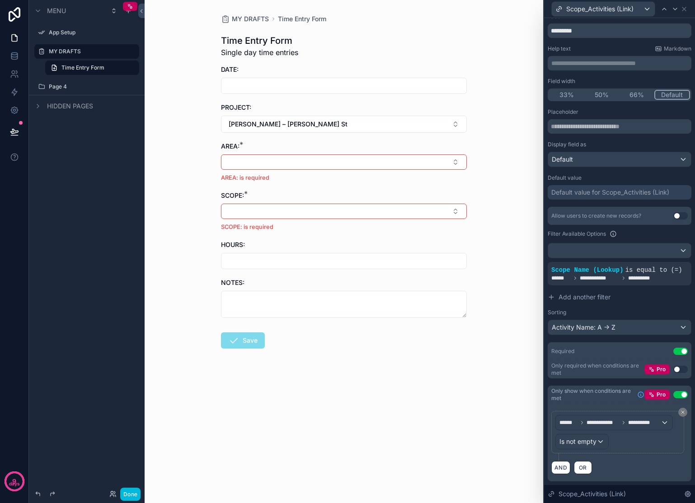
click at [291, 130] on button "[PERSON_NAME] – [PERSON_NAME] St" at bounding box center [344, 124] width 246 height 17
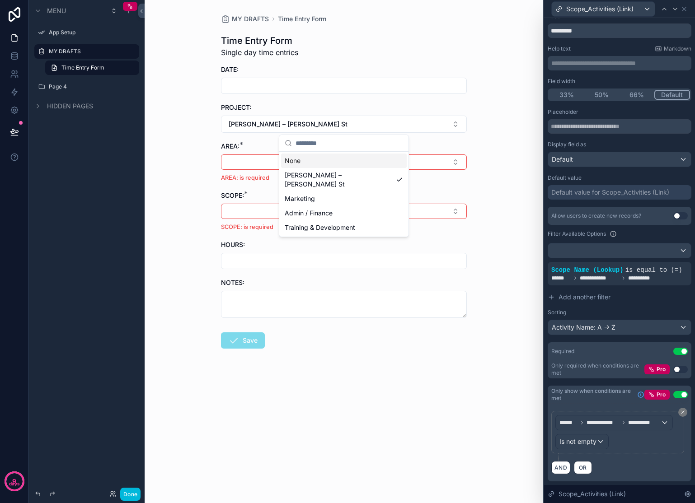
click at [296, 157] on div "None" at bounding box center [344, 161] width 126 height 14
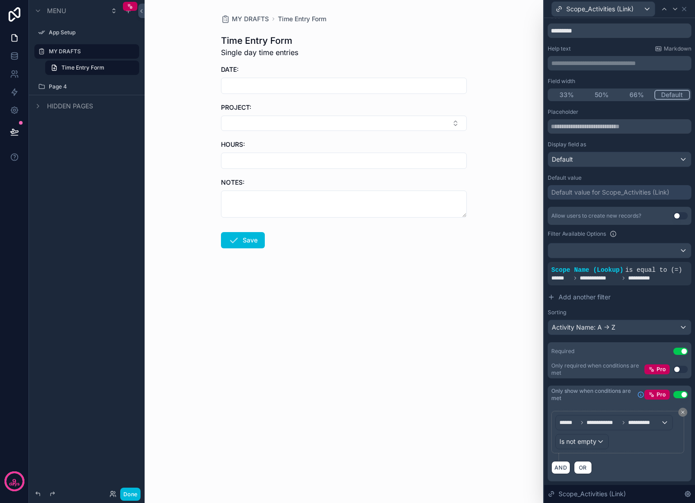
click at [320, 288] on form "DATE: PROJECT: HOURS: NOTES: Save" at bounding box center [344, 185] width 246 height 241
click at [135, 491] on button "Done" at bounding box center [130, 494] width 20 height 13
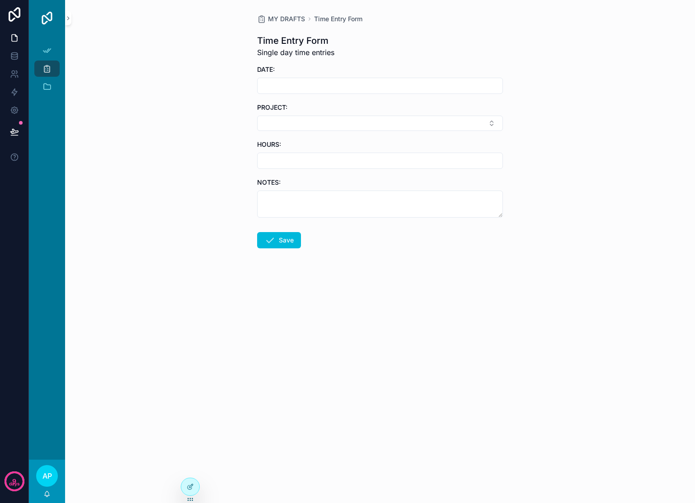
click at [309, 89] on input "scrollable content" at bounding box center [380, 86] width 245 height 13
click at [374, 185] on button "8" at bounding box center [380, 180] width 16 height 16
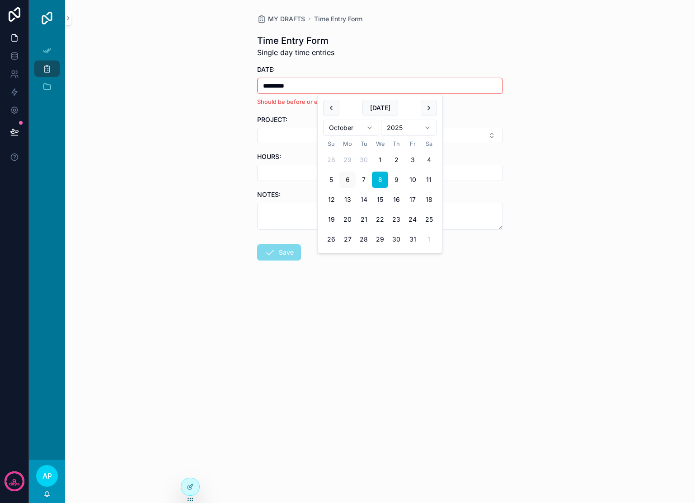
click at [347, 178] on button "6" at bounding box center [347, 180] width 16 height 16
type input "*********"
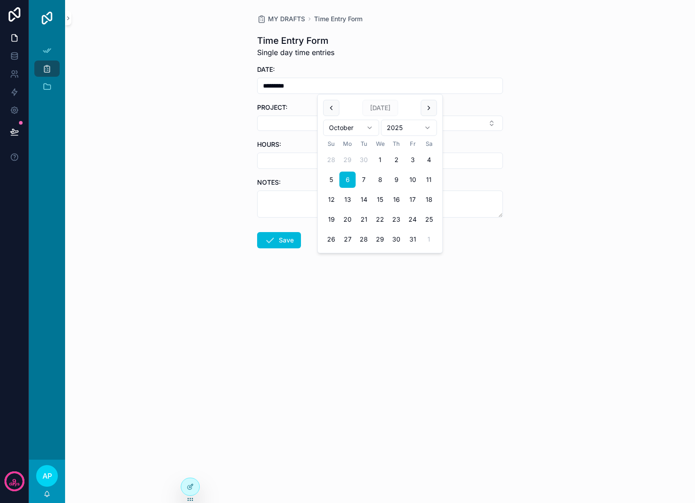
click at [302, 119] on button "Select Button" at bounding box center [380, 123] width 246 height 15
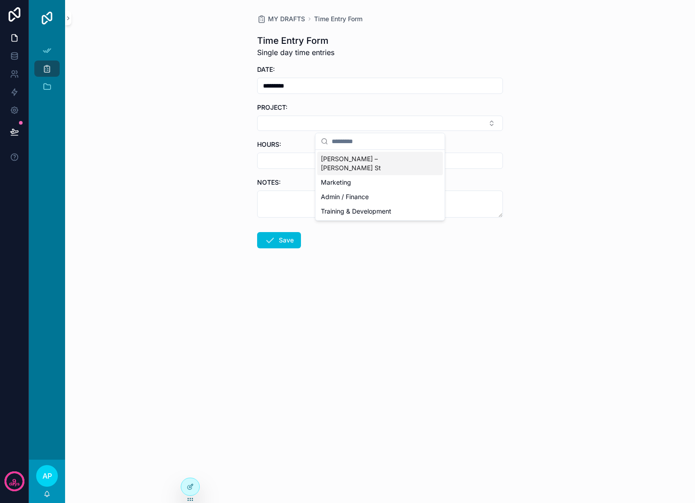
click at [377, 157] on span "[PERSON_NAME] – [PERSON_NAME] St" at bounding box center [375, 164] width 108 height 18
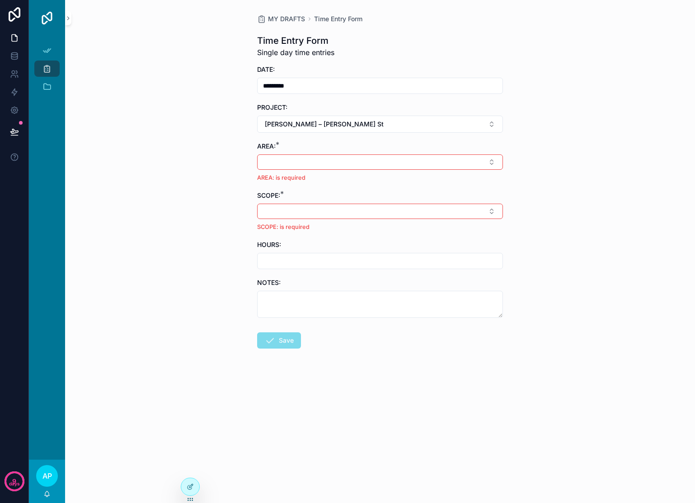
click at [376, 160] on button "Select Button" at bounding box center [380, 162] width 246 height 15
click at [348, 244] on span "Breakfast Nook" at bounding box center [344, 241] width 46 height 9
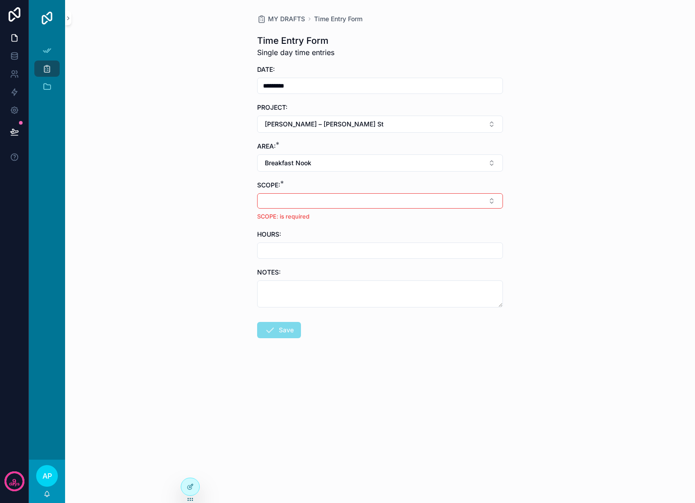
click at [314, 201] on button "Select Button" at bounding box center [380, 200] width 246 height 15
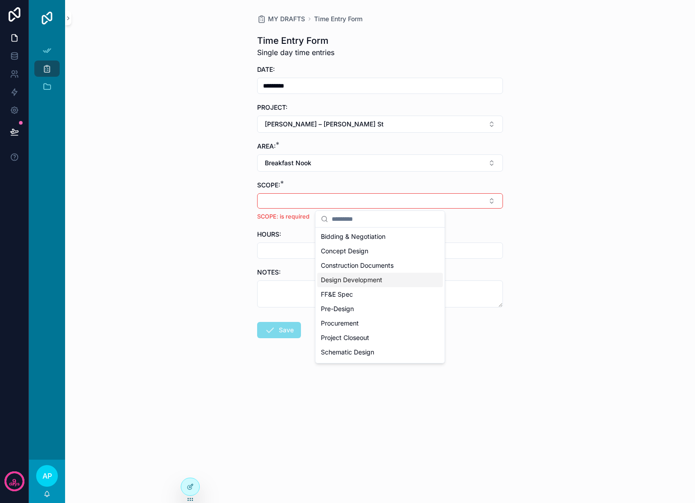
click at [356, 281] on span "Design Development" at bounding box center [351, 280] width 61 height 9
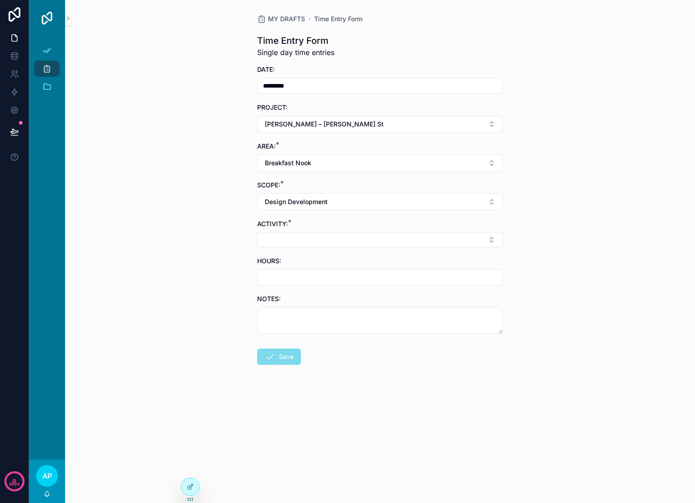
click at [306, 237] on button "Select Button" at bounding box center [380, 239] width 246 height 15
click at [365, 205] on button "Design Development" at bounding box center [380, 201] width 246 height 17
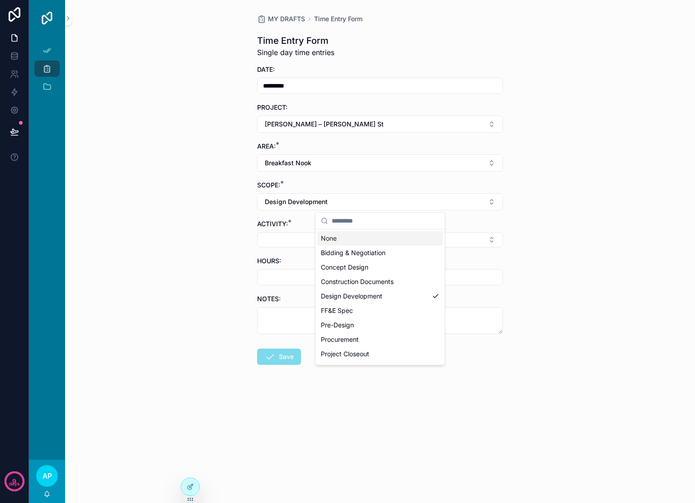
click at [190, 485] on icon at bounding box center [190, 486] width 7 height 7
